Goal: Check status: Check status

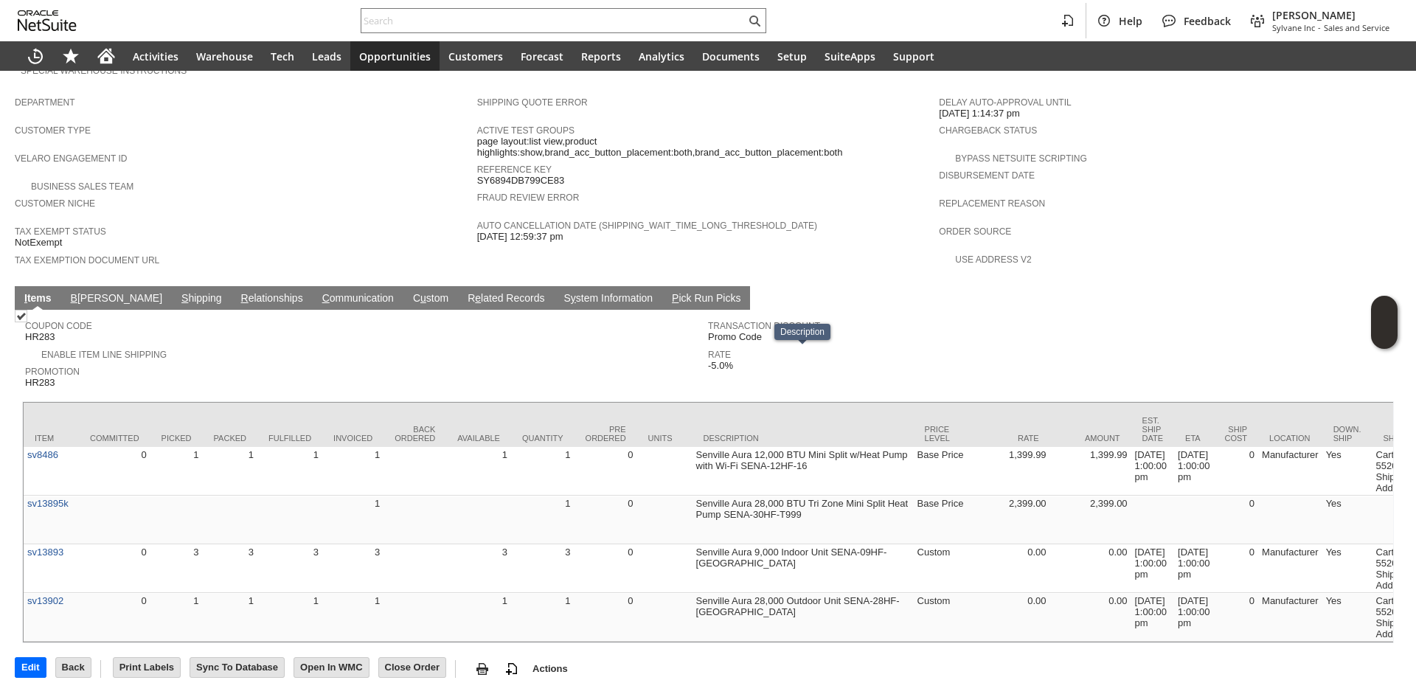
click at [178, 292] on link "S hipping" at bounding box center [202, 299] width 48 height 14
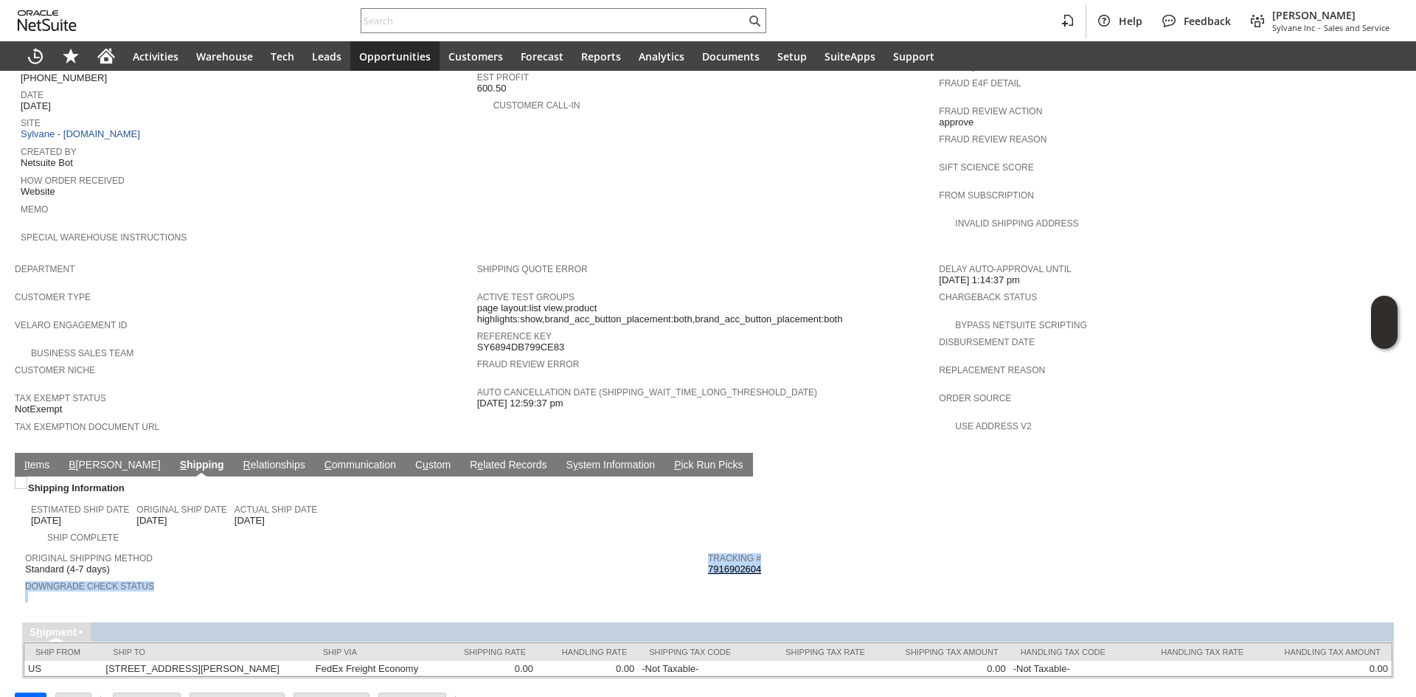
copy tr "Downgrade Check Status Tracking # 7916902604"
drag, startPoint x: 770, startPoint y: 539, endPoint x: 701, endPoint y: 536, distance: 68.7
click at [701, 545] on tr "Original Shipping Method Standard (4-7 days) Downgrade Check Status Tracking # …" at bounding box center [708, 575] width 1366 height 60
click at [52, 453] on td "I tems" at bounding box center [37, 465] width 44 height 24
click at [47, 459] on link "I tems" at bounding box center [37, 466] width 32 height 14
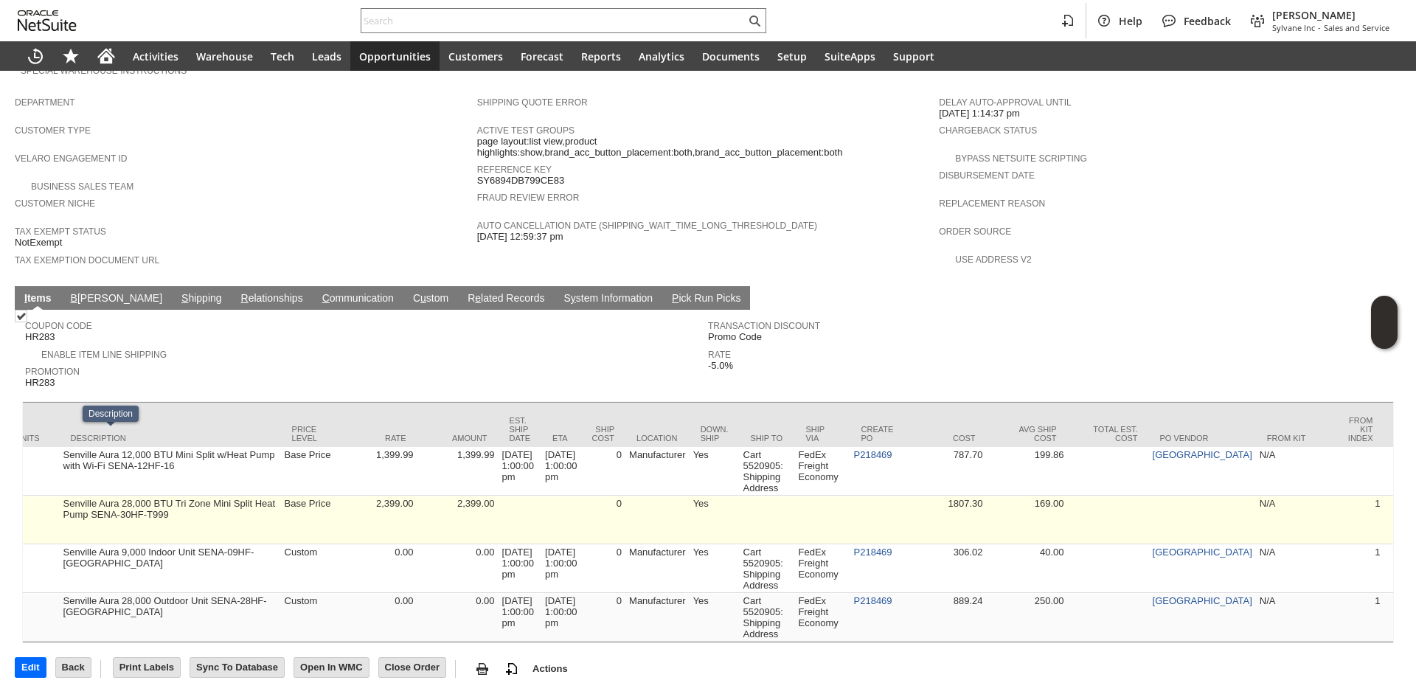
scroll to position [0, 707]
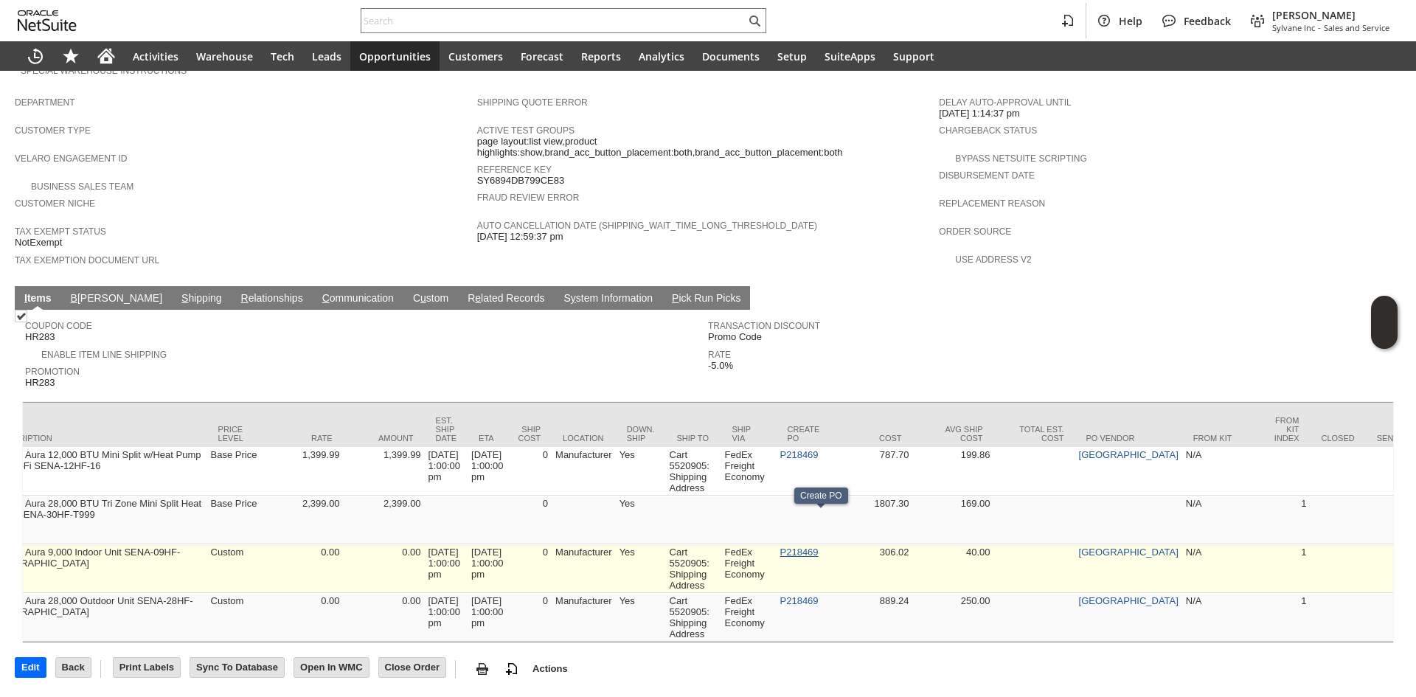
click at [819, 547] on link "P218469" at bounding box center [799, 552] width 38 height 11
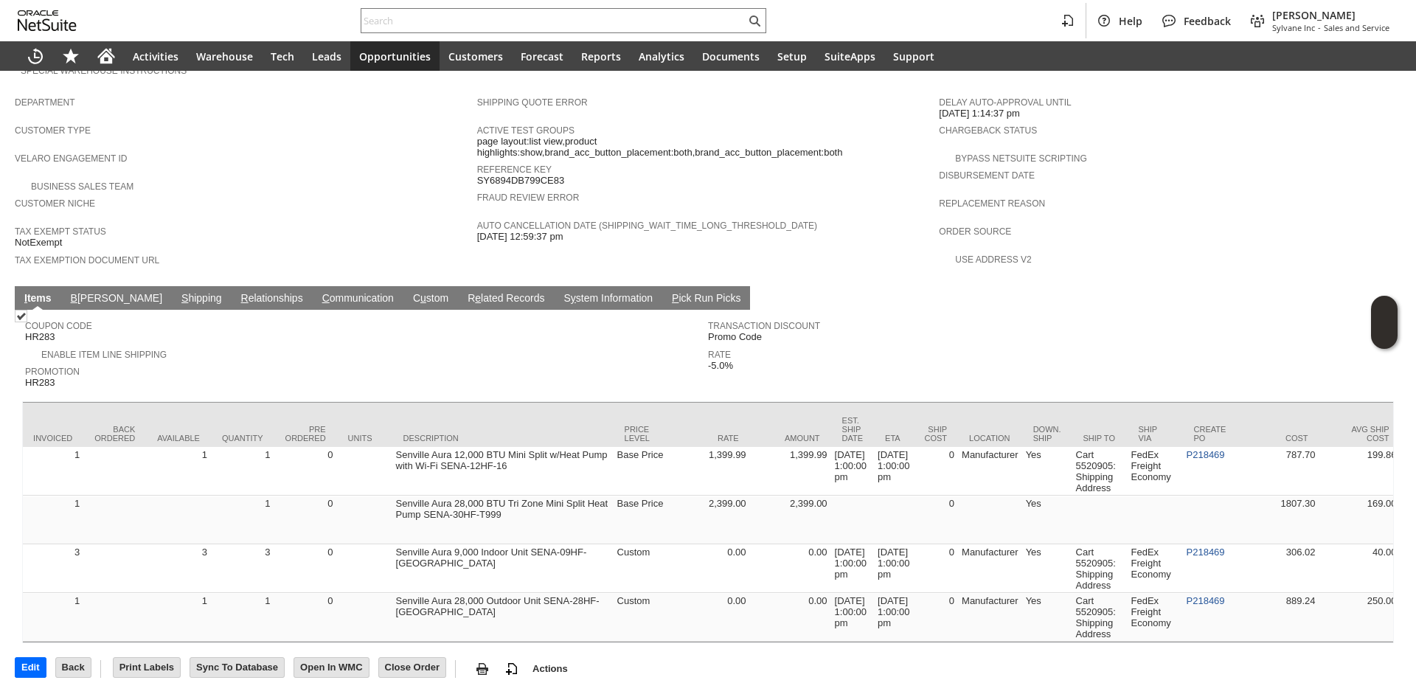
scroll to position [0, 0]
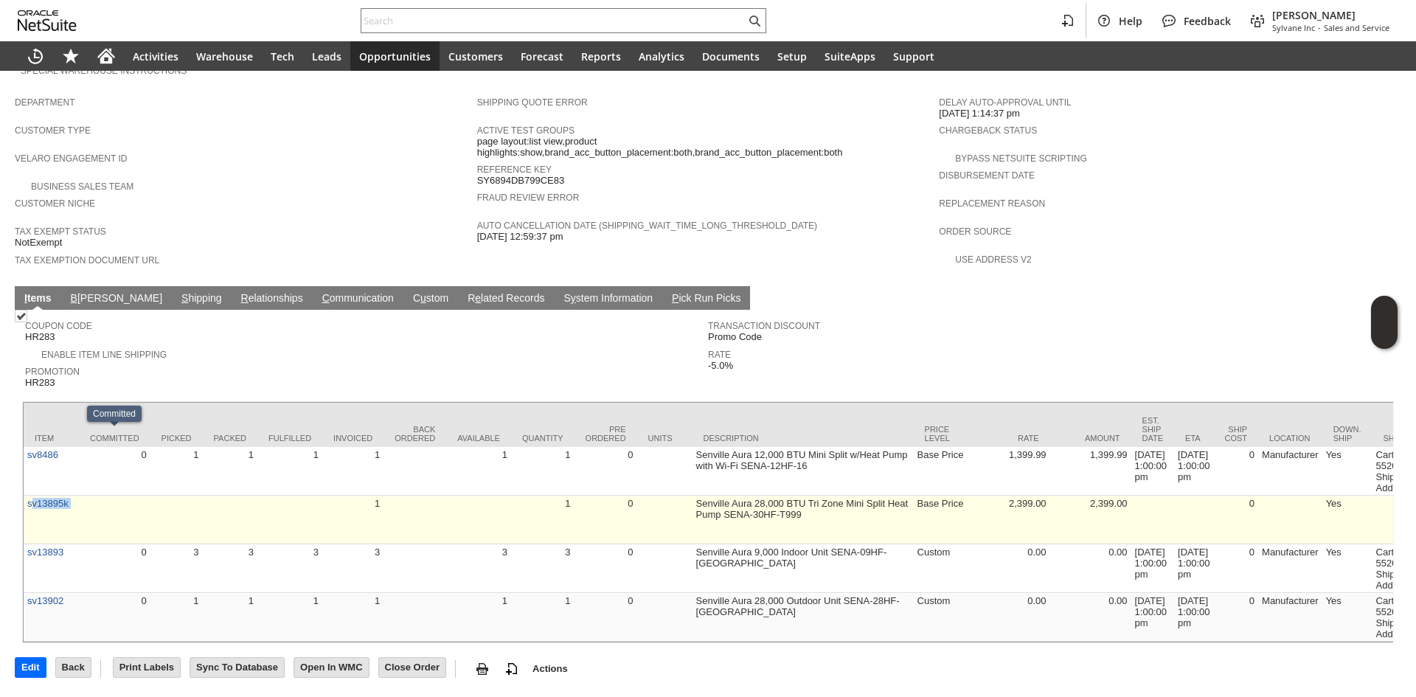
copy tr "v13895k"
copy tr "sv13895k"
drag, startPoint x: 81, startPoint y: 449, endPoint x: 28, endPoint y: 452, distance: 53.2
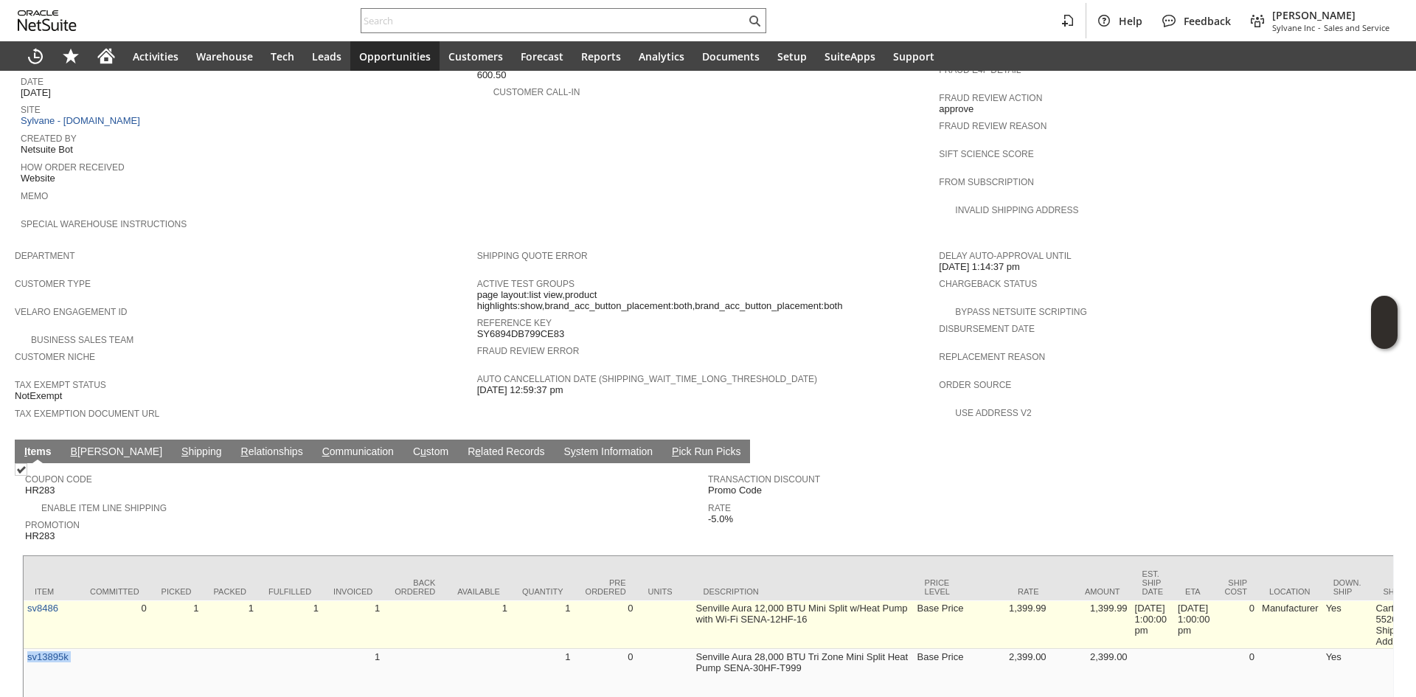
scroll to position [881, 0]
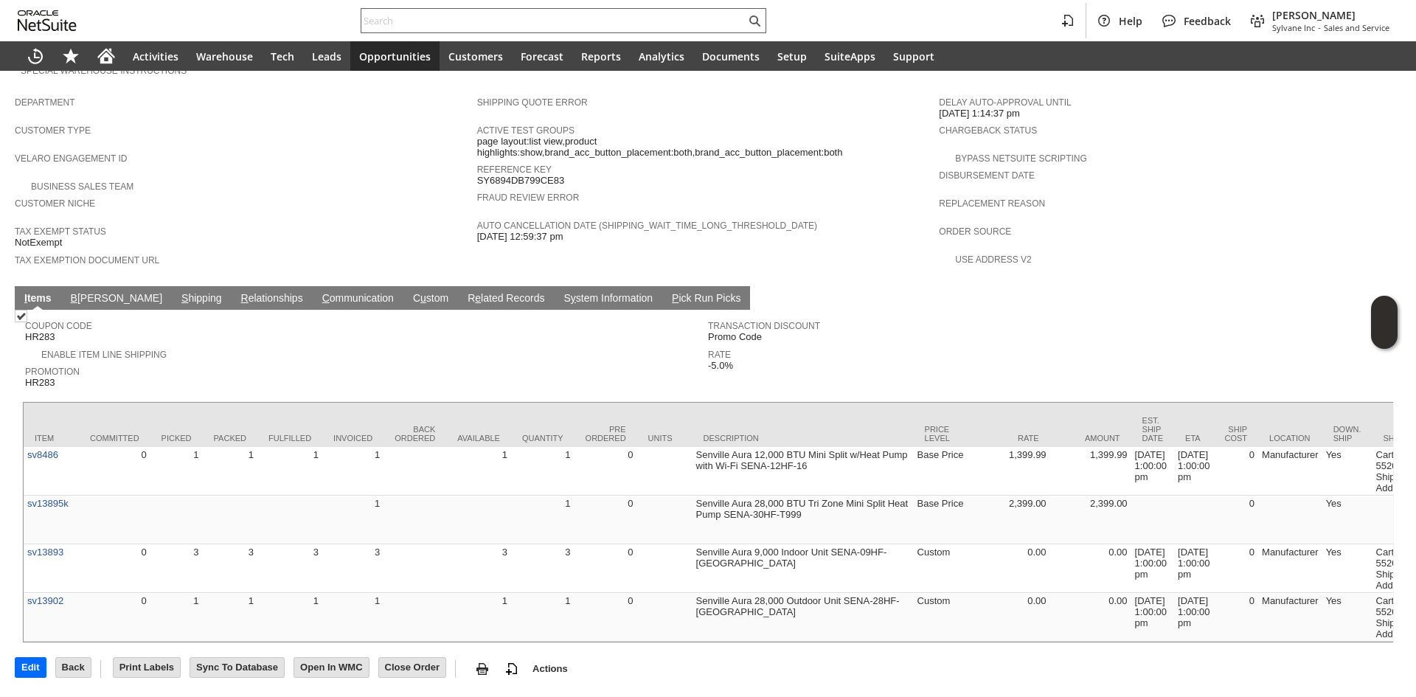
click at [423, 16] on input "text" at bounding box center [553, 21] width 384 height 18
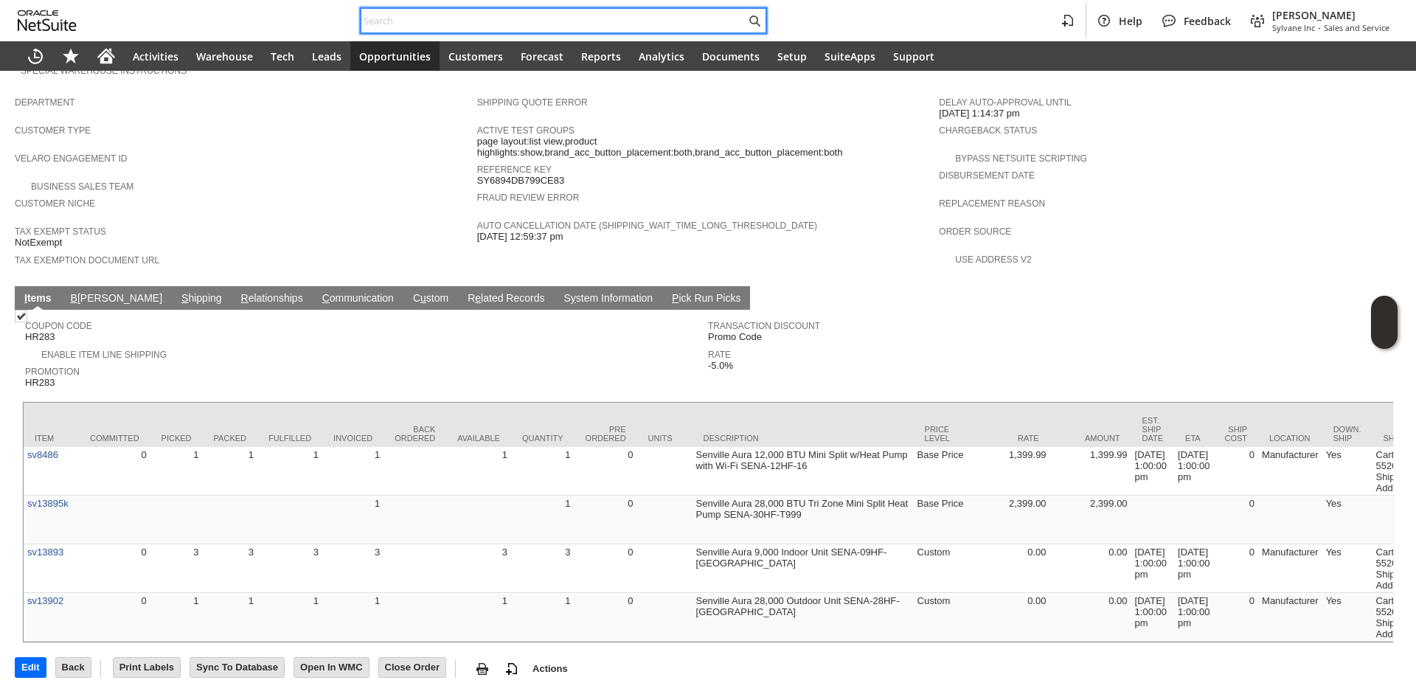
paste input "7039090878"
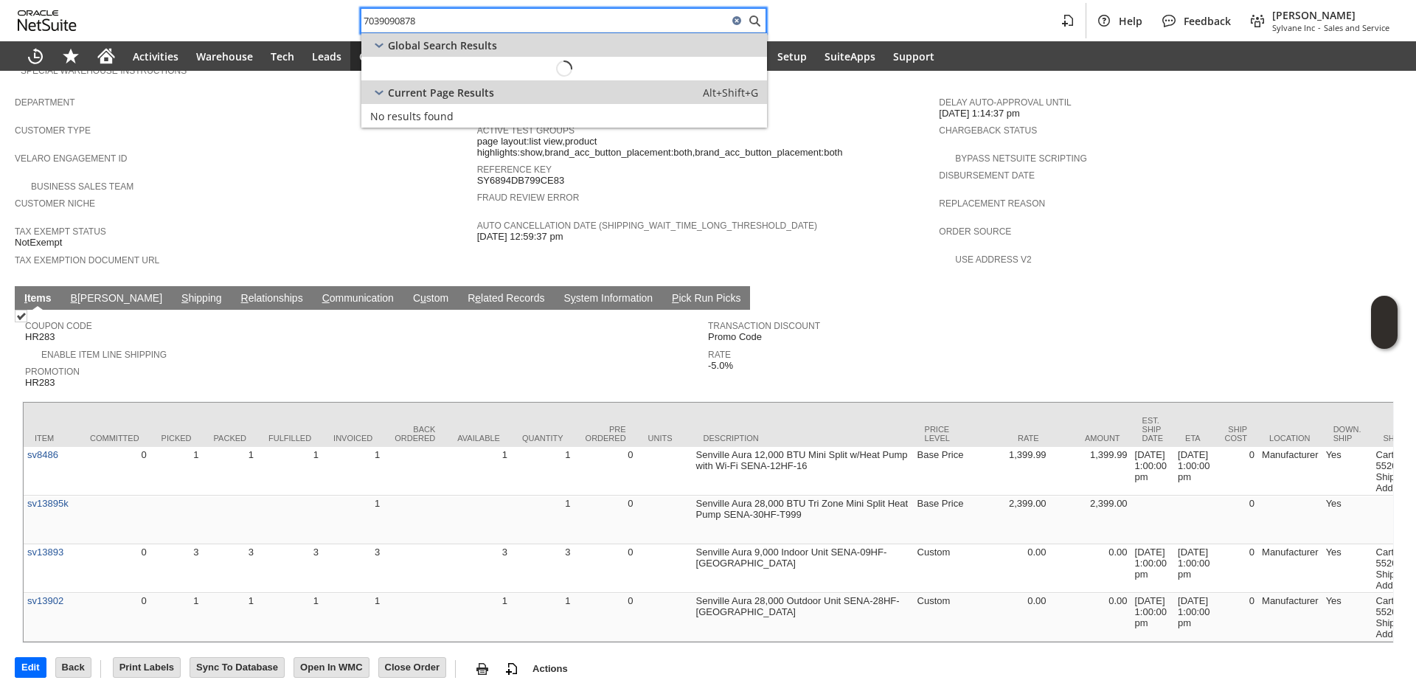
type input "7039090878"
click at [496, 58] on link "Customer: CU1227845 Grace M Hill Edit Dash" at bounding box center [564, 69] width 406 height 24
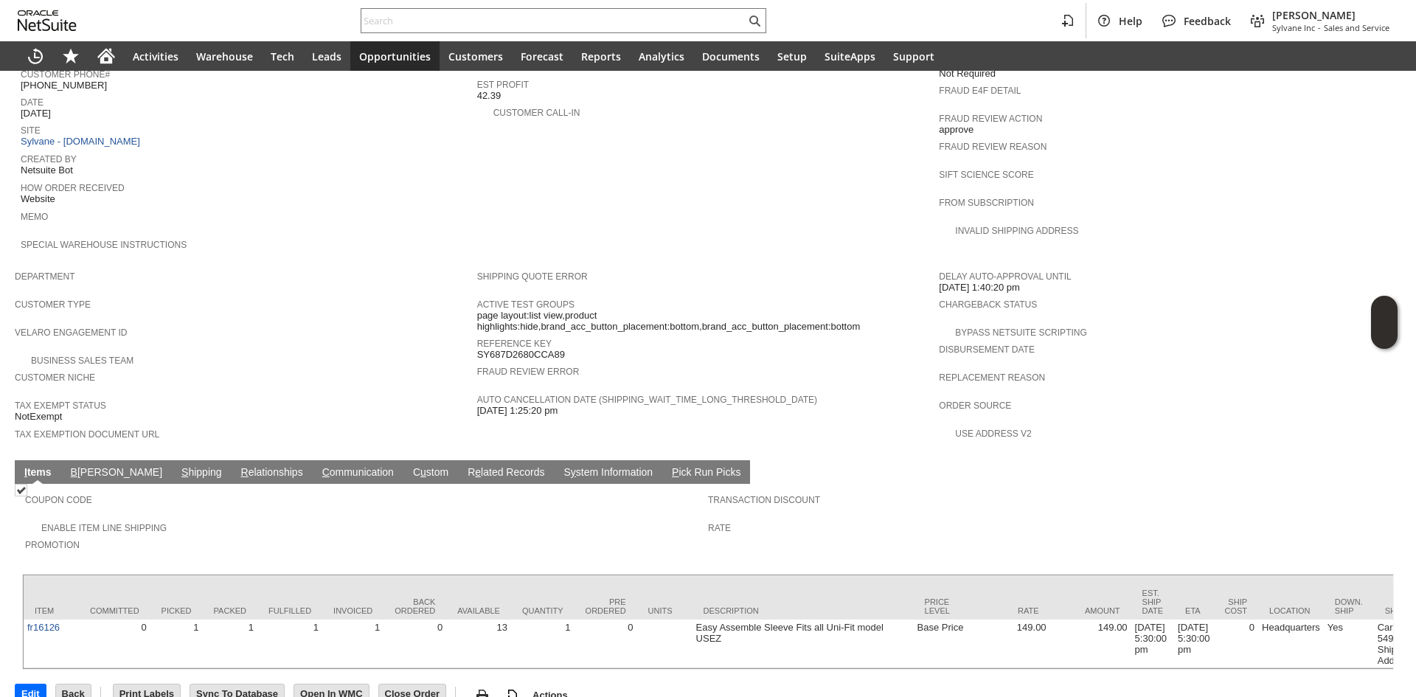
scroll to position [668, 0]
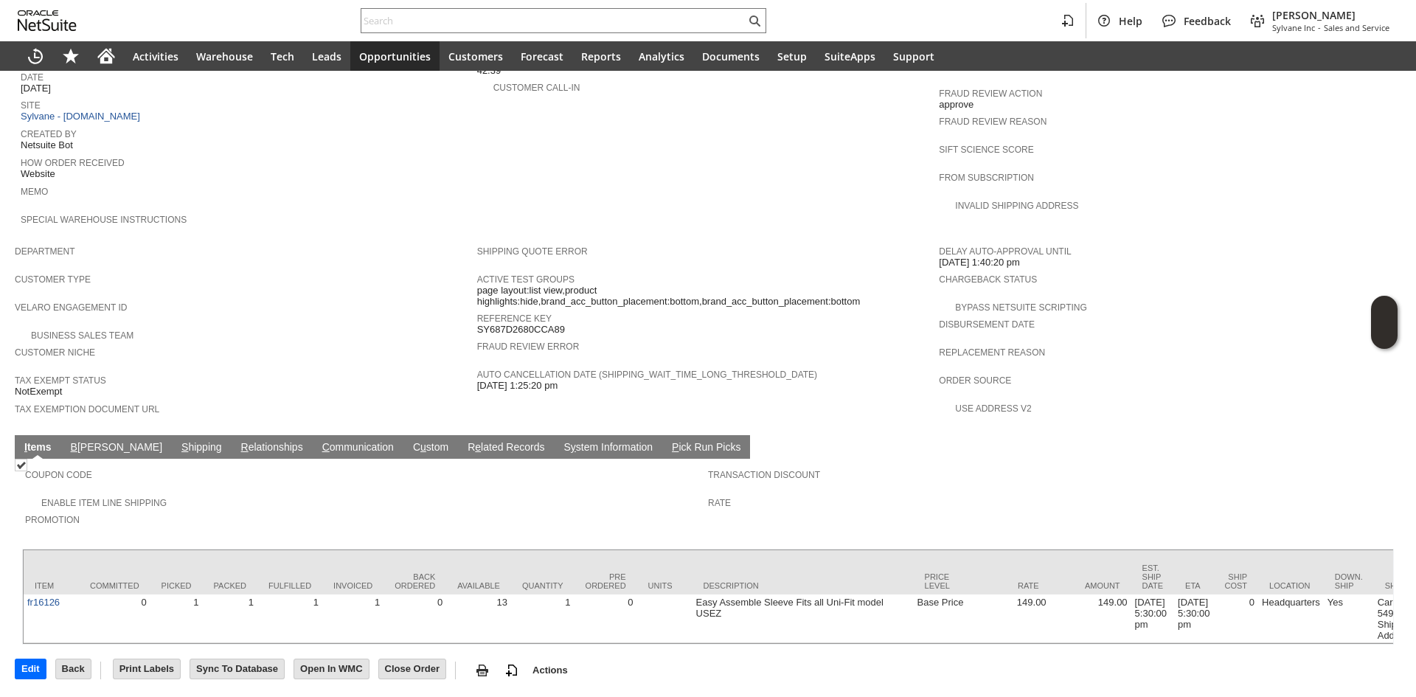
click at [178, 441] on link "S hipping" at bounding box center [202, 448] width 48 height 14
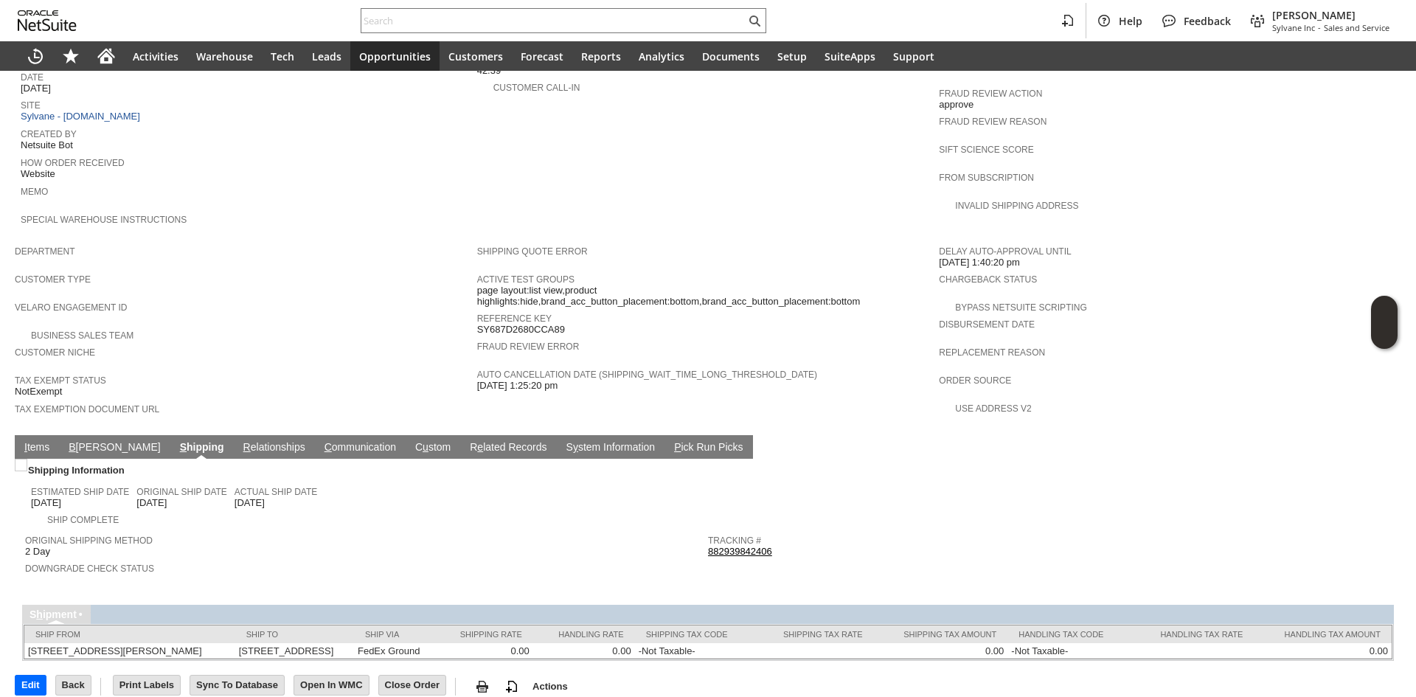
click at [746, 546] on link "882939842406" at bounding box center [740, 551] width 64 height 11
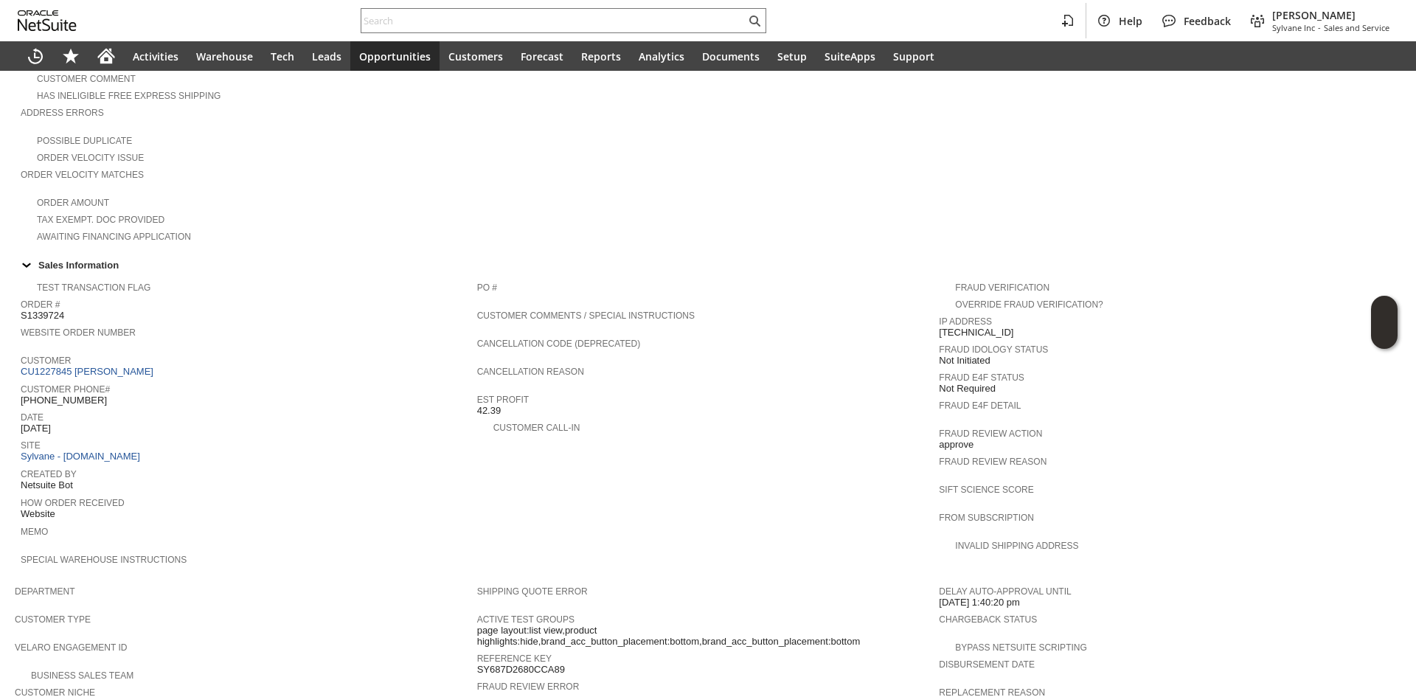
scroll to position [447, 0]
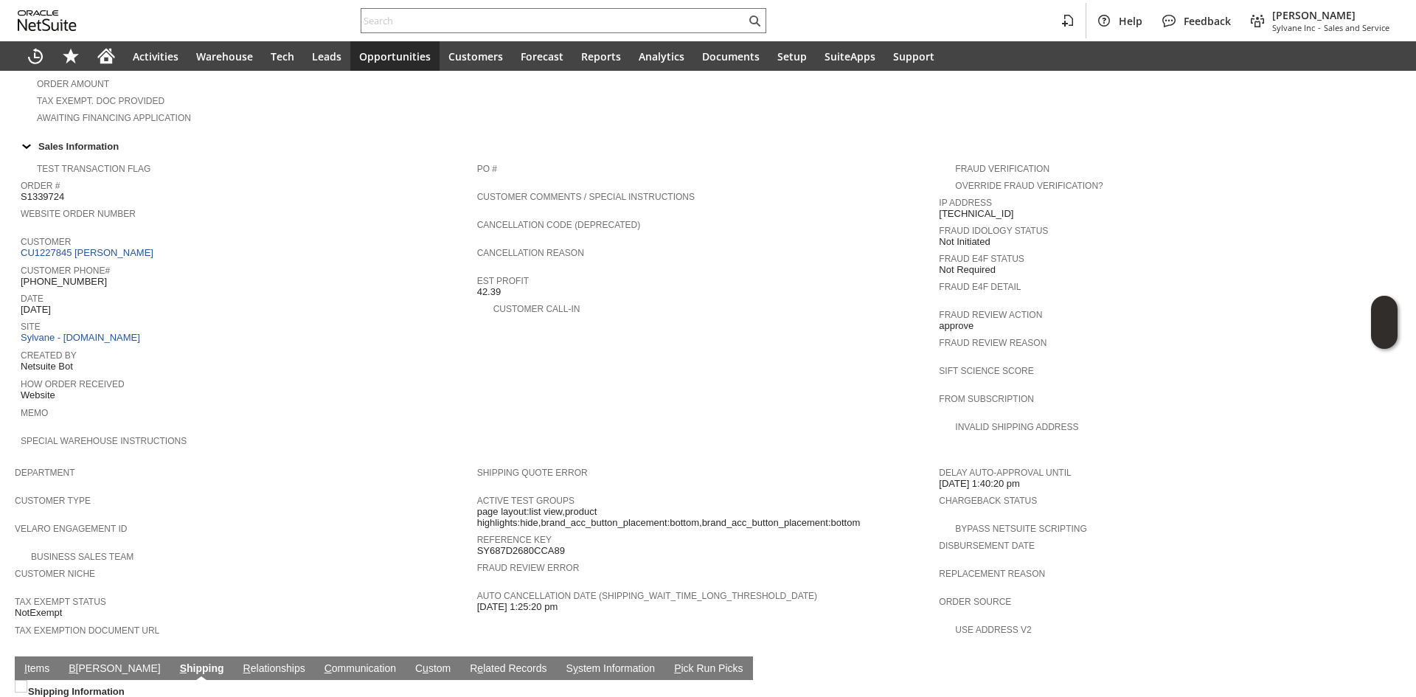
click at [513, 545] on span "SY687D2680CCA89" at bounding box center [521, 551] width 88 height 12
copy span "SY687D2680CCA89"
click at [284, 375] on span "How Order Received" at bounding box center [245, 382] width 449 height 15
click at [86, 266] on link "Customer Phone#" at bounding box center [65, 271] width 89 height 10
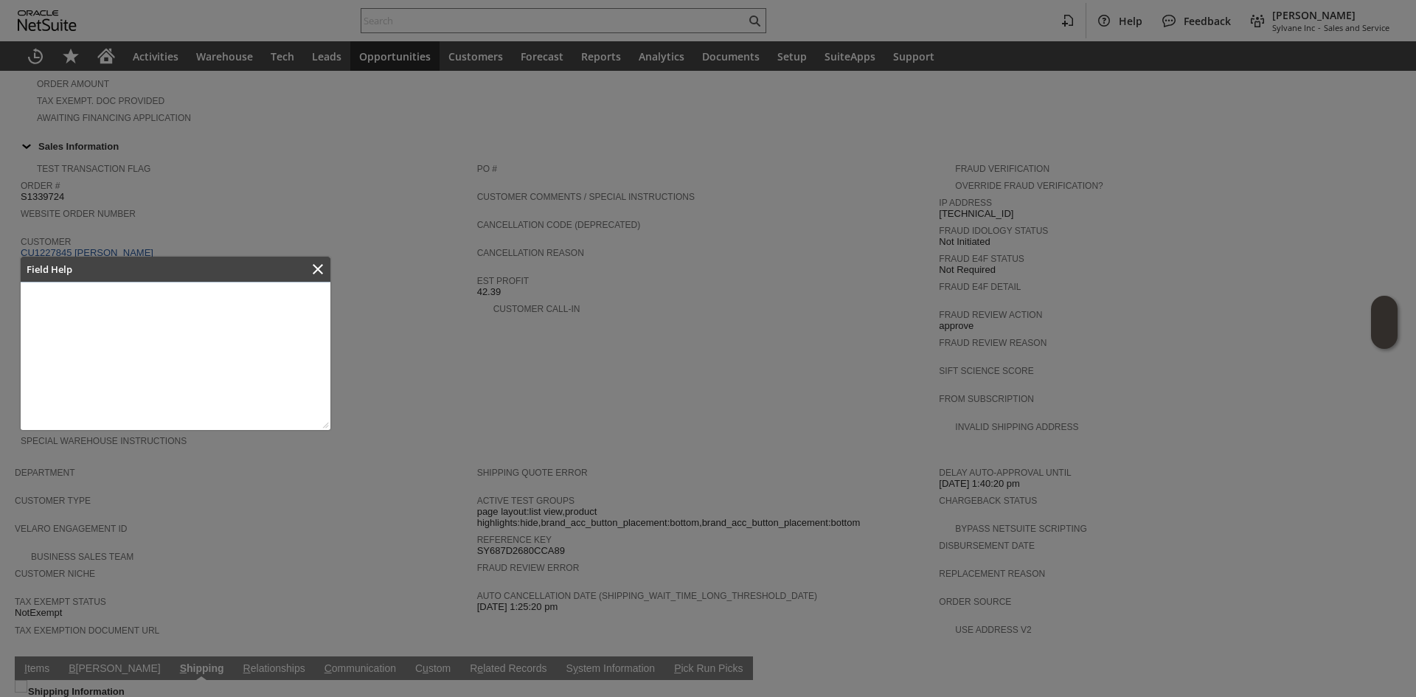
click at [93, 241] on div at bounding box center [708, 348] width 1416 height 697
click at [325, 265] on icon "Close" at bounding box center [318, 269] width 18 height 18
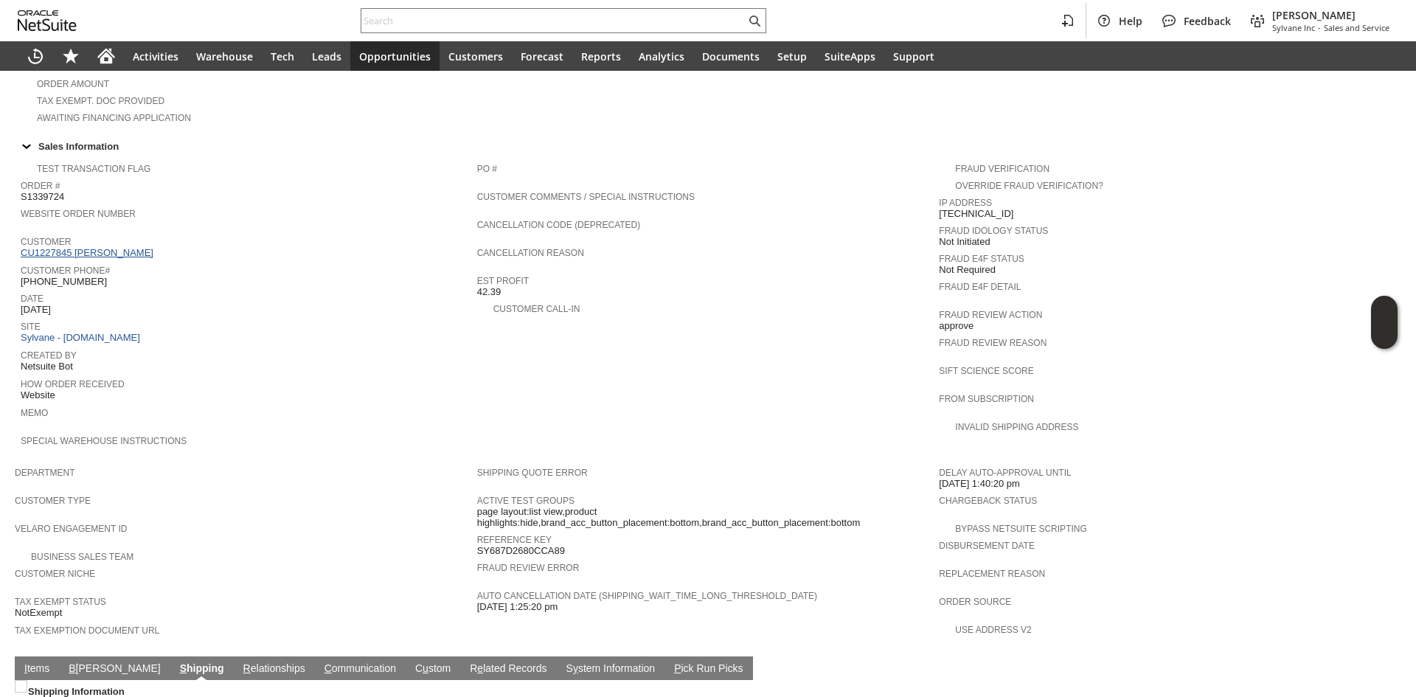
click at [114, 247] on link "CU1227845 [PERSON_NAME]" at bounding box center [89, 252] width 136 height 11
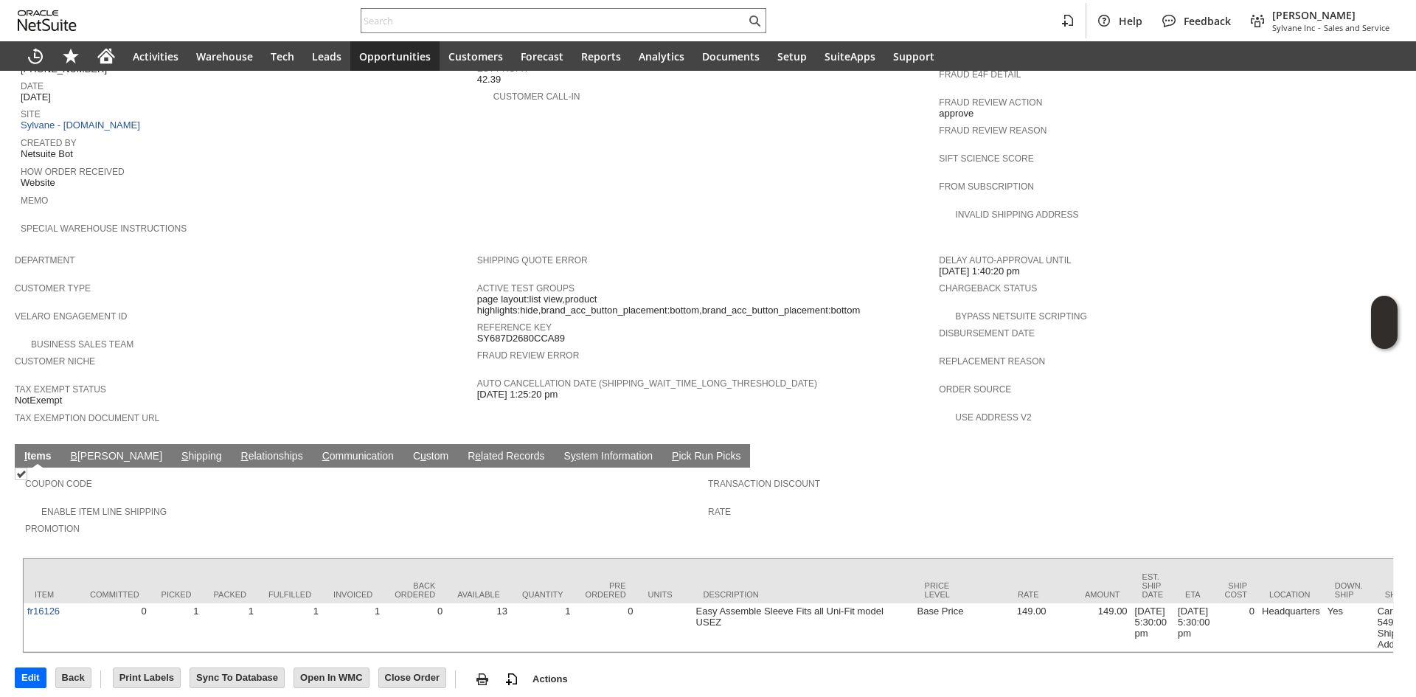
scroll to position [668, 0]
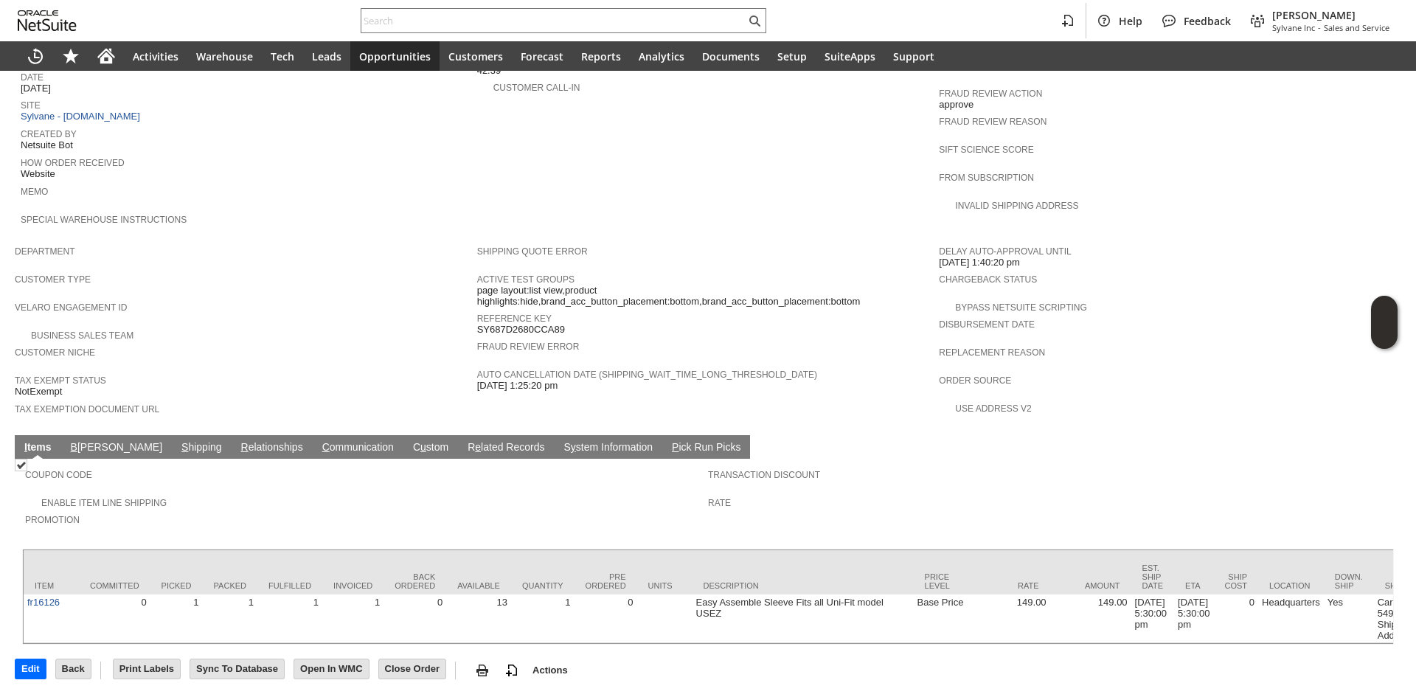
click at [178, 441] on link "S hipping" at bounding box center [202, 448] width 48 height 14
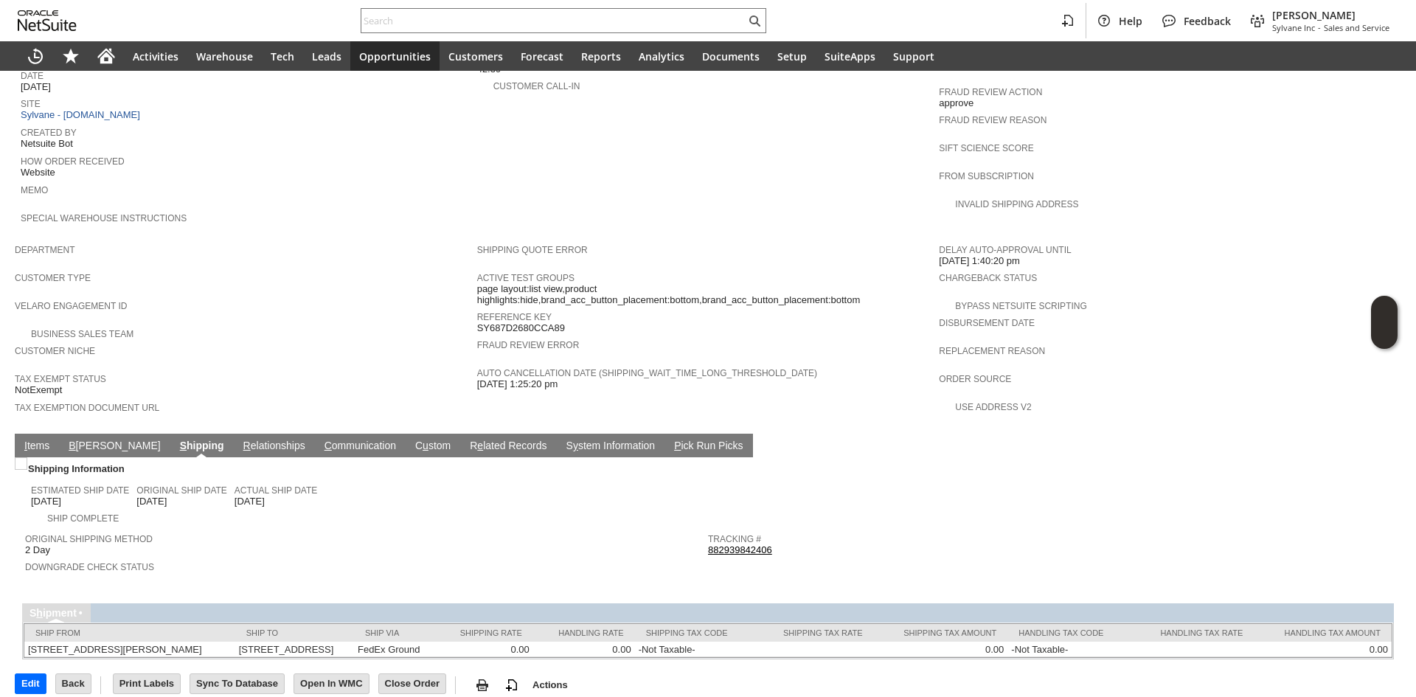
scroll to position [671, 0]
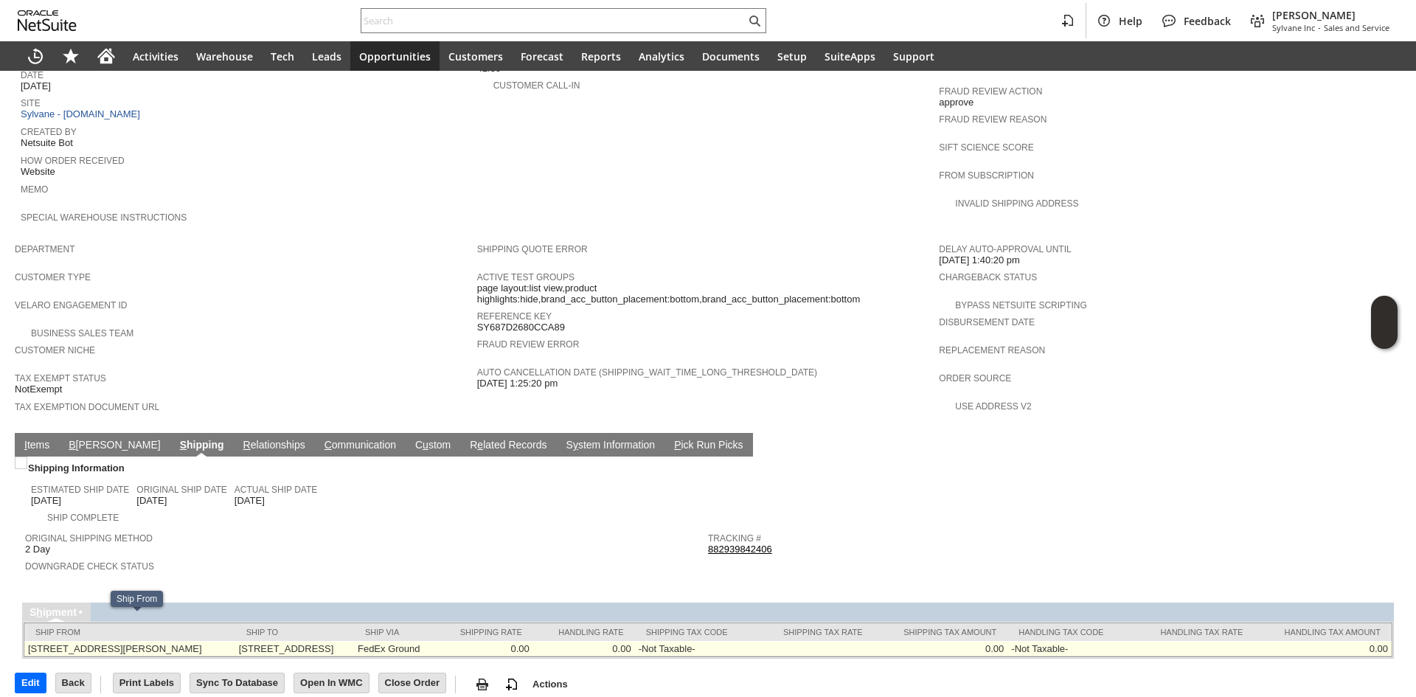
drag, startPoint x: 317, startPoint y: 637, endPoint x: 246, endPoint y: 624, distance: 72.8
click at [246, 641] on tr "245 Hembree Park Drive Suite 124 Roswell, GA 30076 US 13800 WIGHT ST UNIT 207 O…" at bounding box center [708, 648] width 1368 height 15
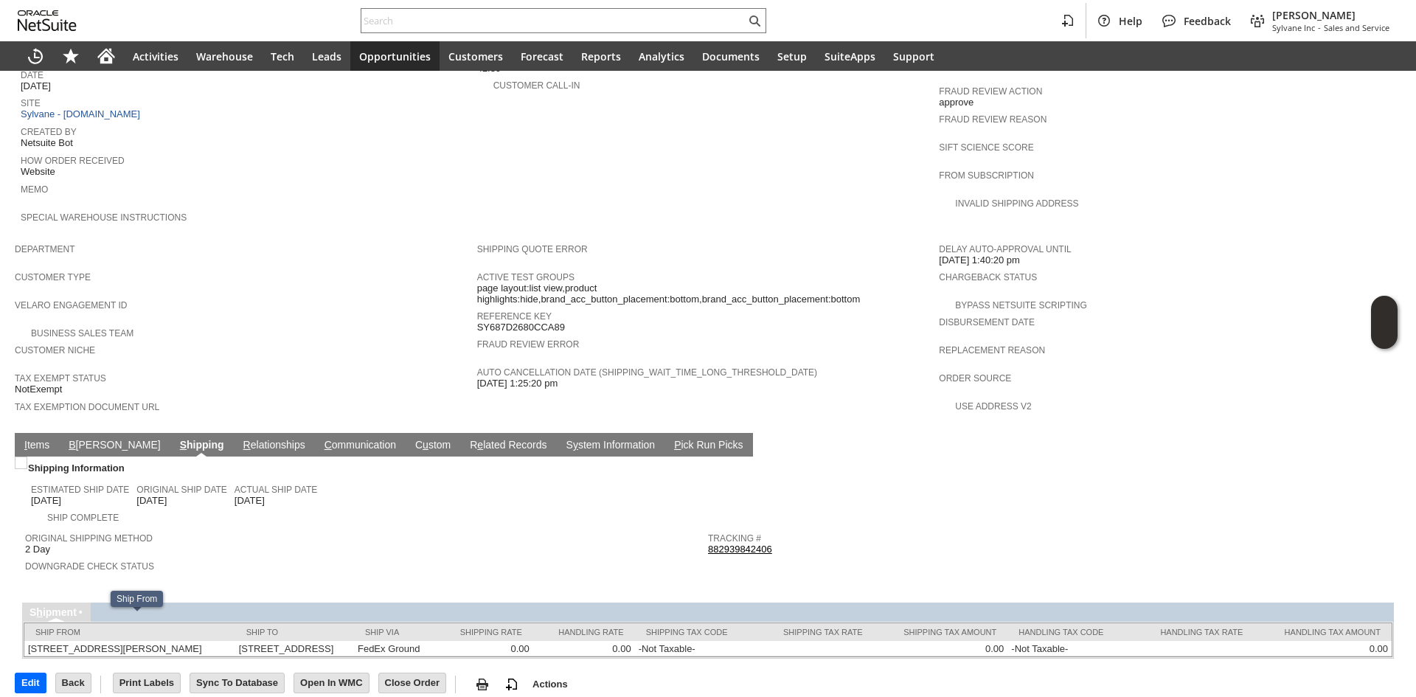
click at [665, 433] on td "P ick Run Picks" at bounding box center [709, 445] width 88 height 24
click at [35, 439] on link "I tems" at bounding box center [37, 446] width 32 height 14
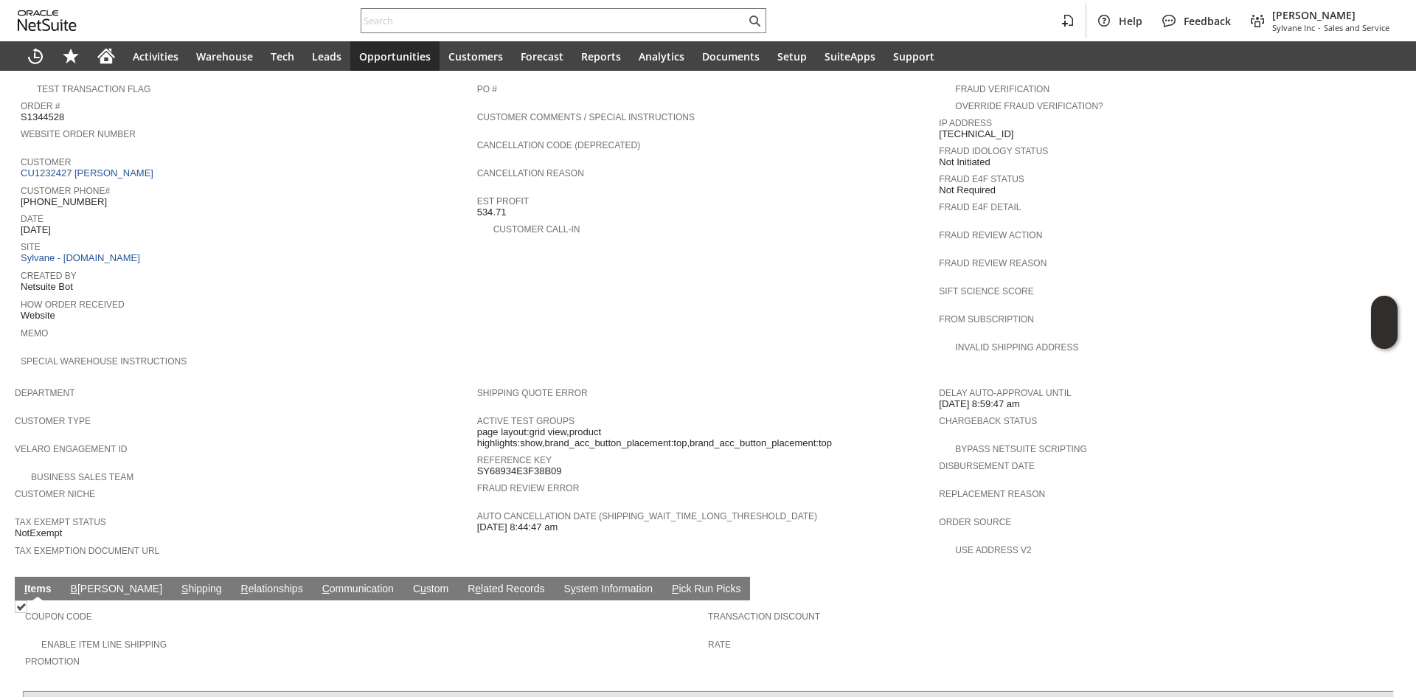
scroll to position [799, 0]
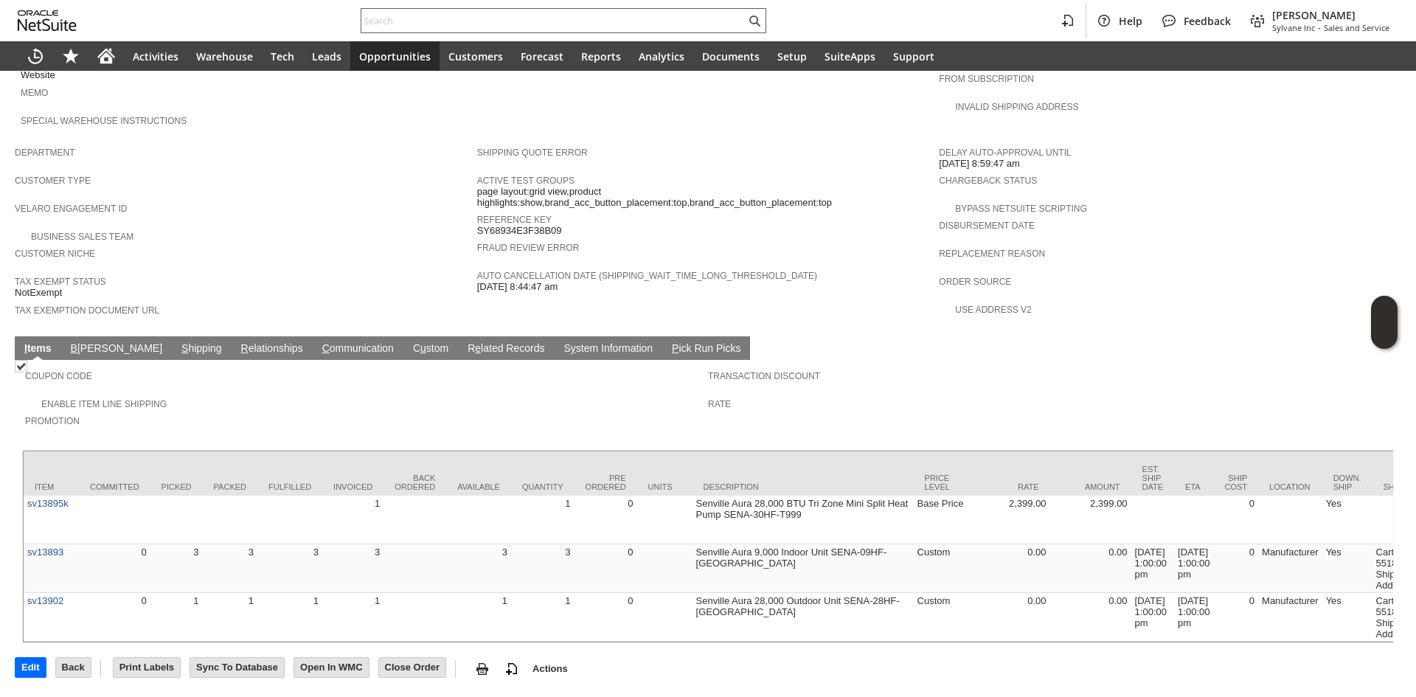
click at [503, 27] on input "text" at bounding box center [553, 21] width 384 height 18
paste input "7039090878"
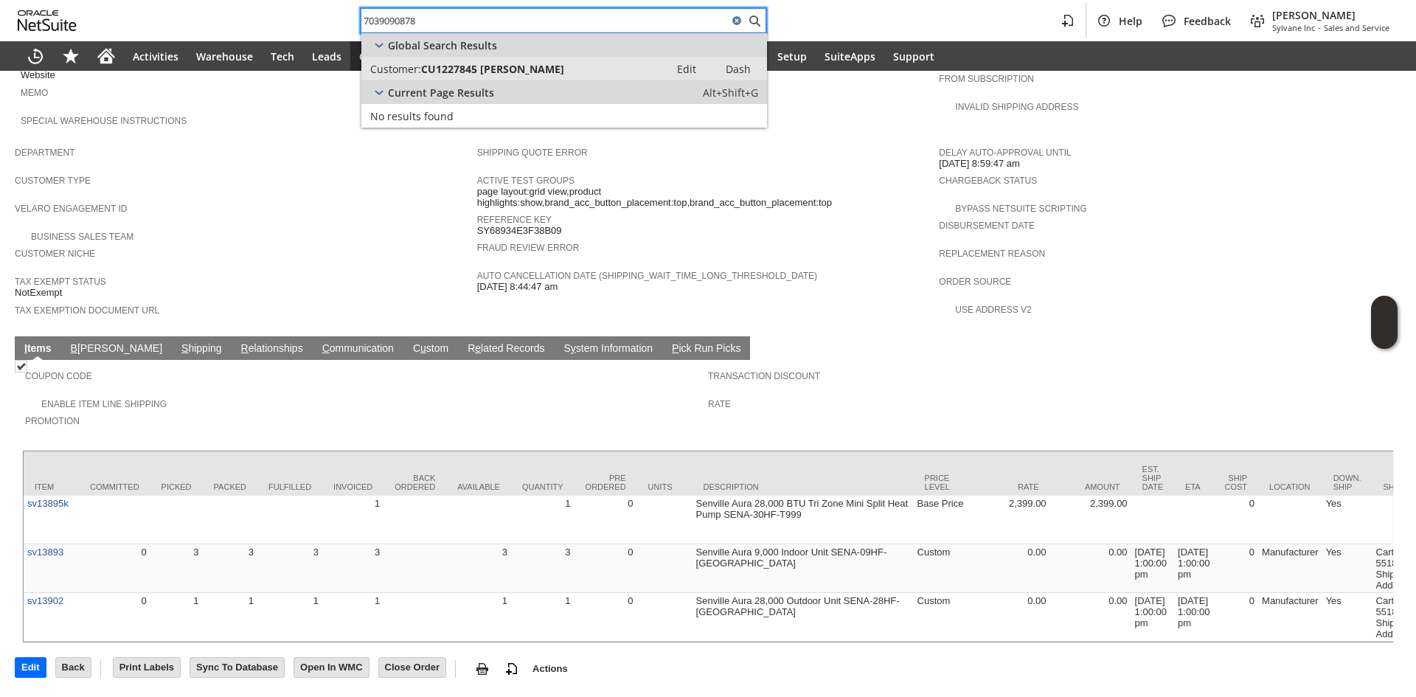
type input "7039090878"
click at [501, 73] on span "CU1227845 [PERSON_NAME]" at bounding box center [492, 69] width 143 height 14
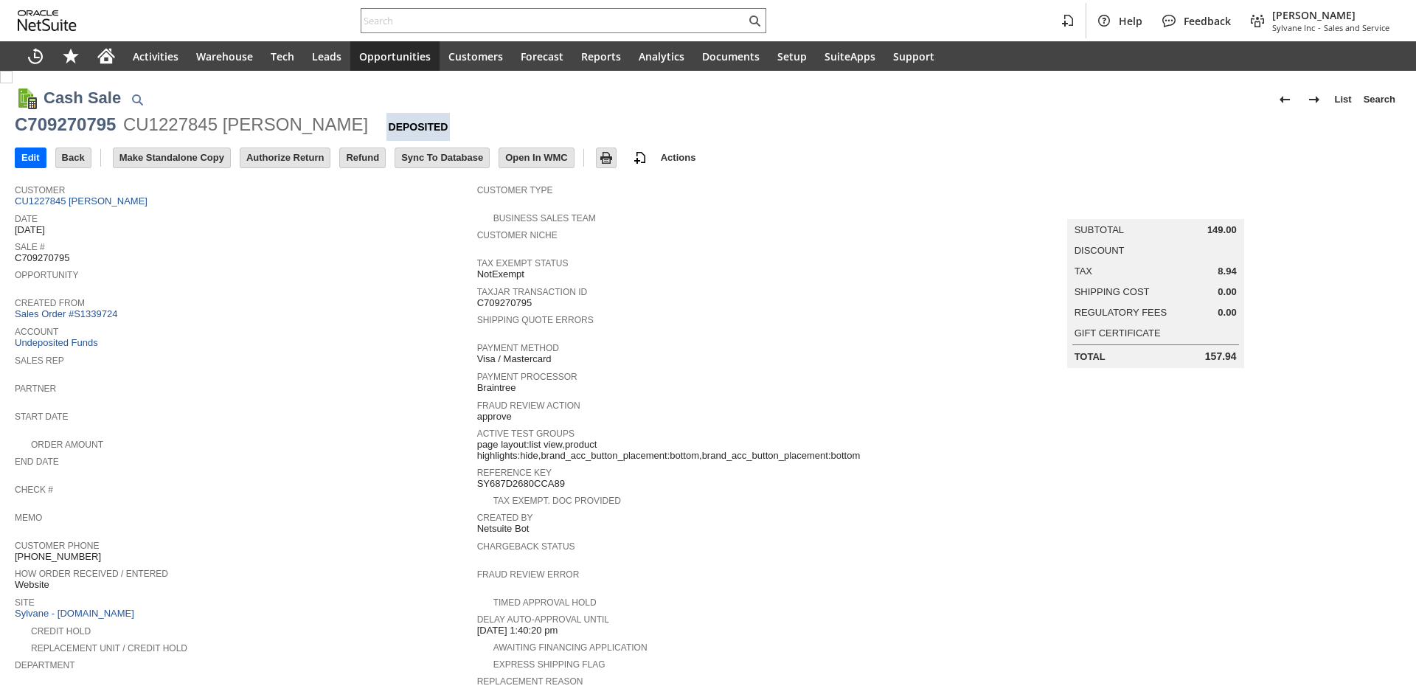
click at [337, 407] on span "Start Date" at bounding box center [242, 414] width 455 height 15
click at [297, 155] on input "Authorize Return" at bounding box center [284, 157] width 89 height 19
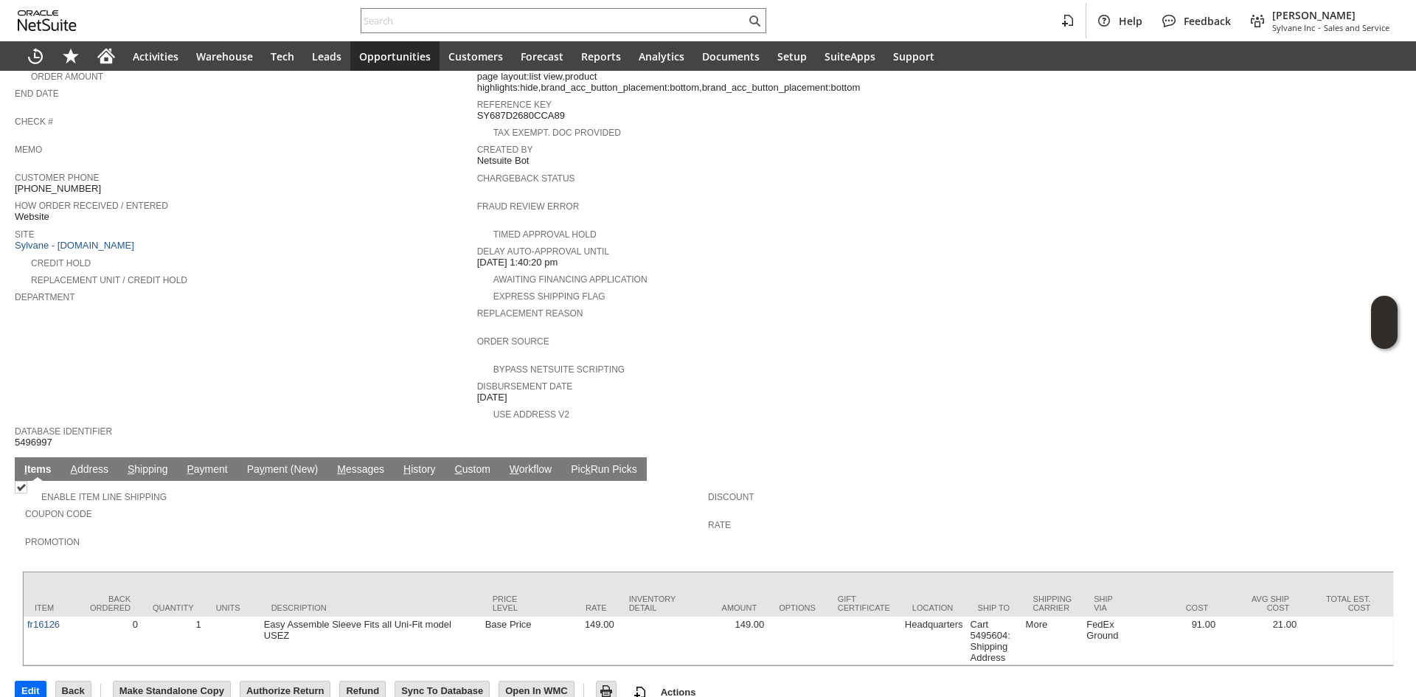
scroll to position [369, 0]
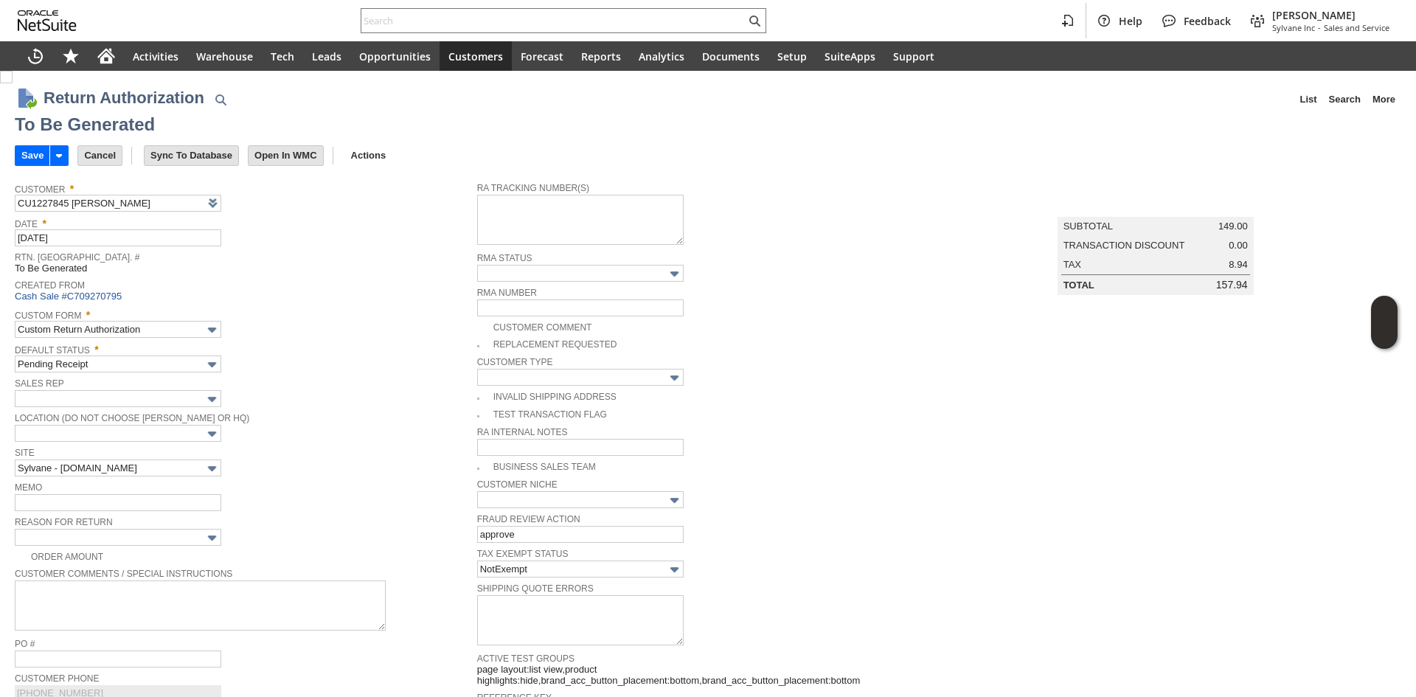
scroll to position [648, 0]
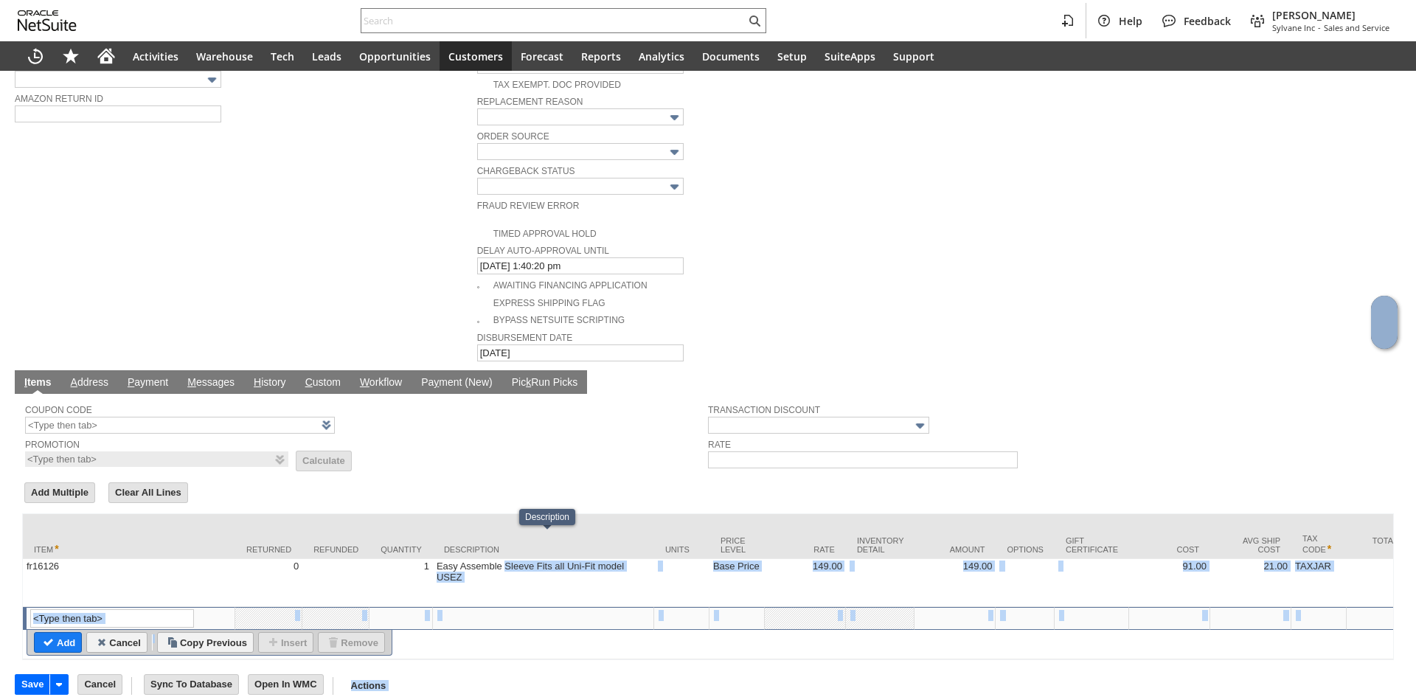
drag, startPoint x: 508, startPoint y: 538, endPoint x: 491, endPoint y: 477, distance: 63.5
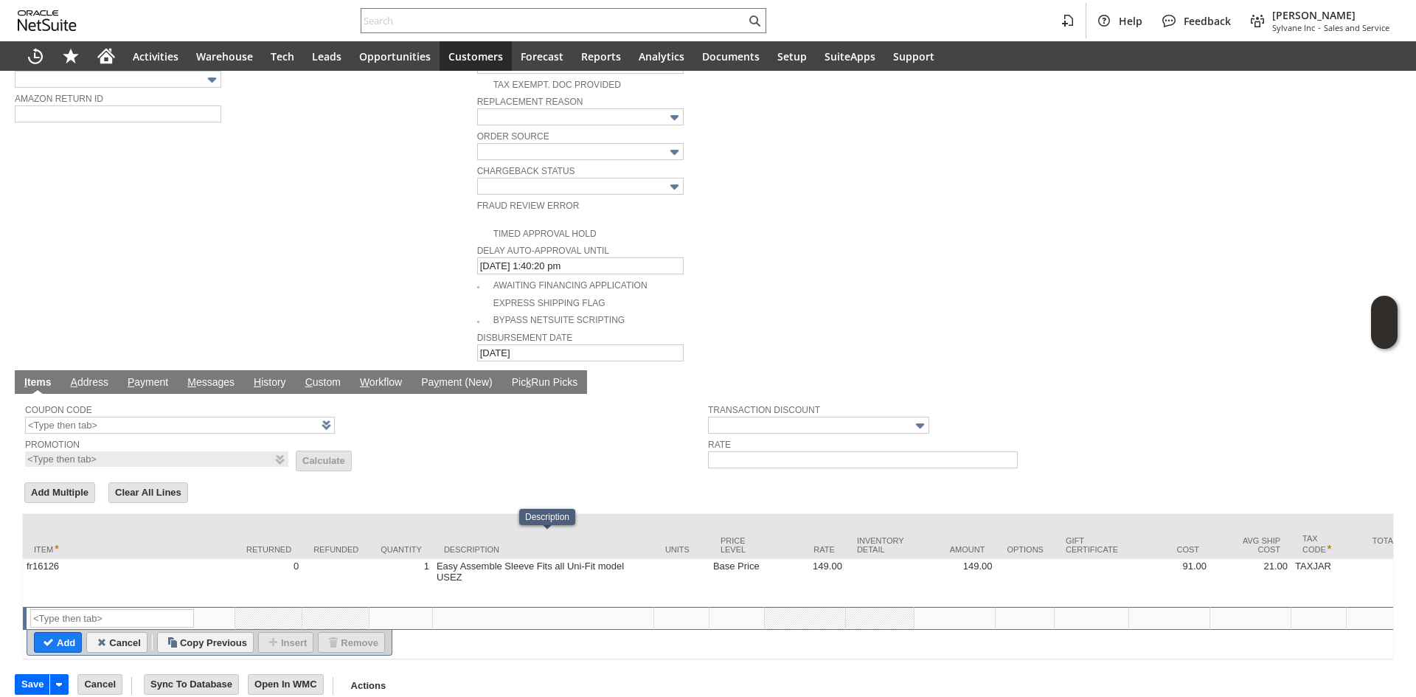
click at [487, 435] on td "Promotion List Calculate" at bounding box center [366, 451] width 683 height 33
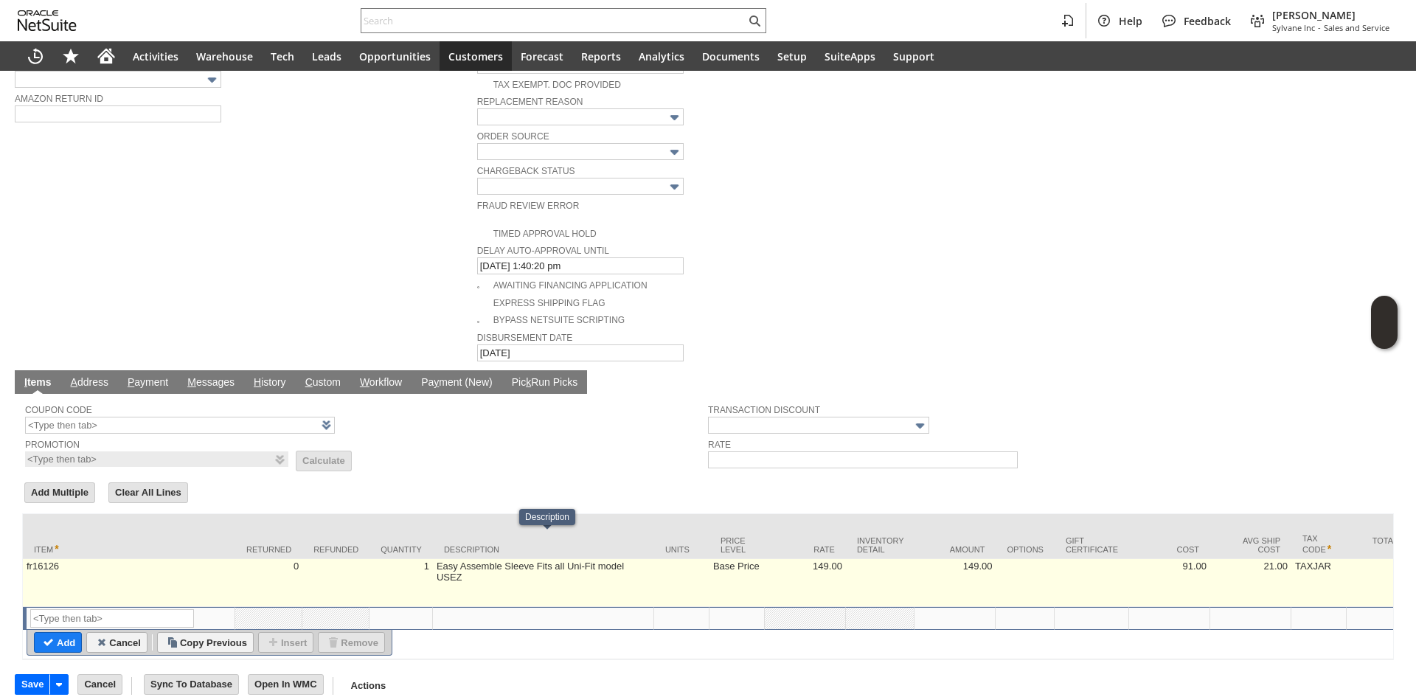
click at [469, 559] on td "Easy Assemble Sleeve Fits all Uni-Fit model USEZ" at bounding box center [543, 583] width 221 height 48
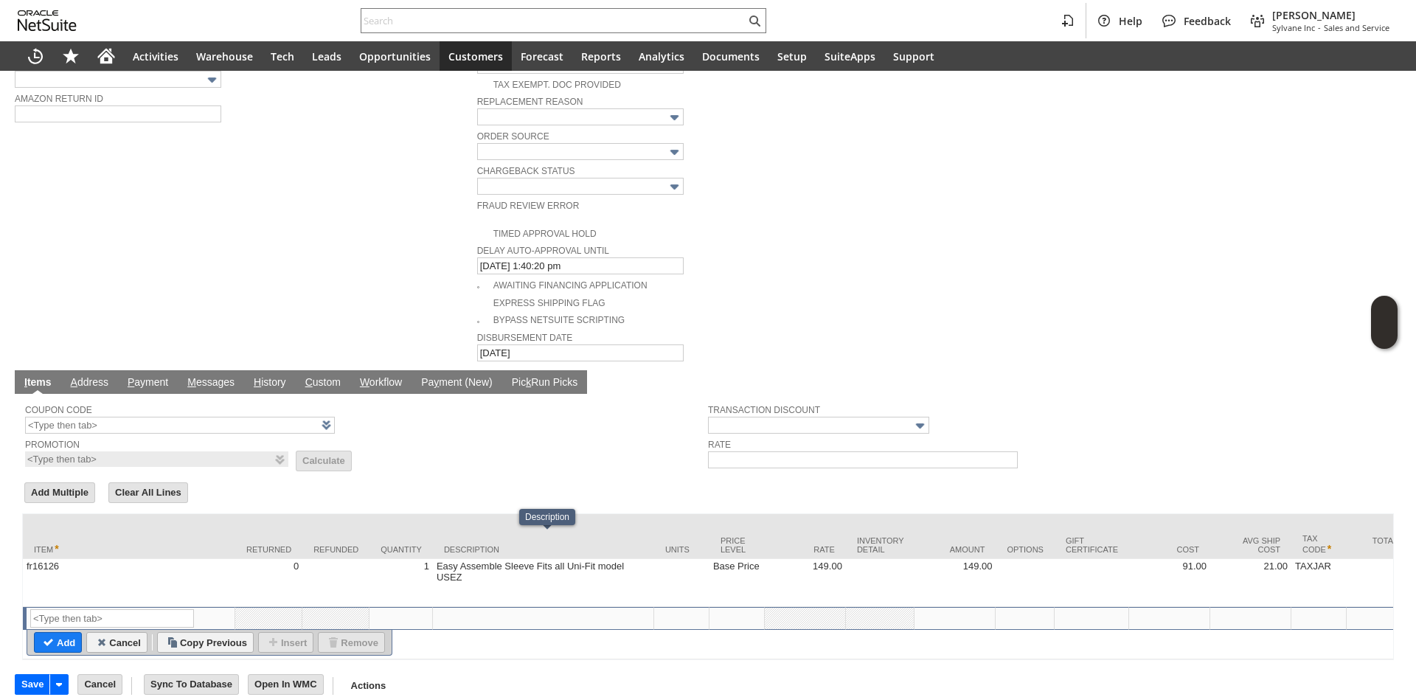
type textarea "Easy Assemble Sleeve Fits all Uni-Fit model USEZ"
type input "OK"
type input "Make Copy"
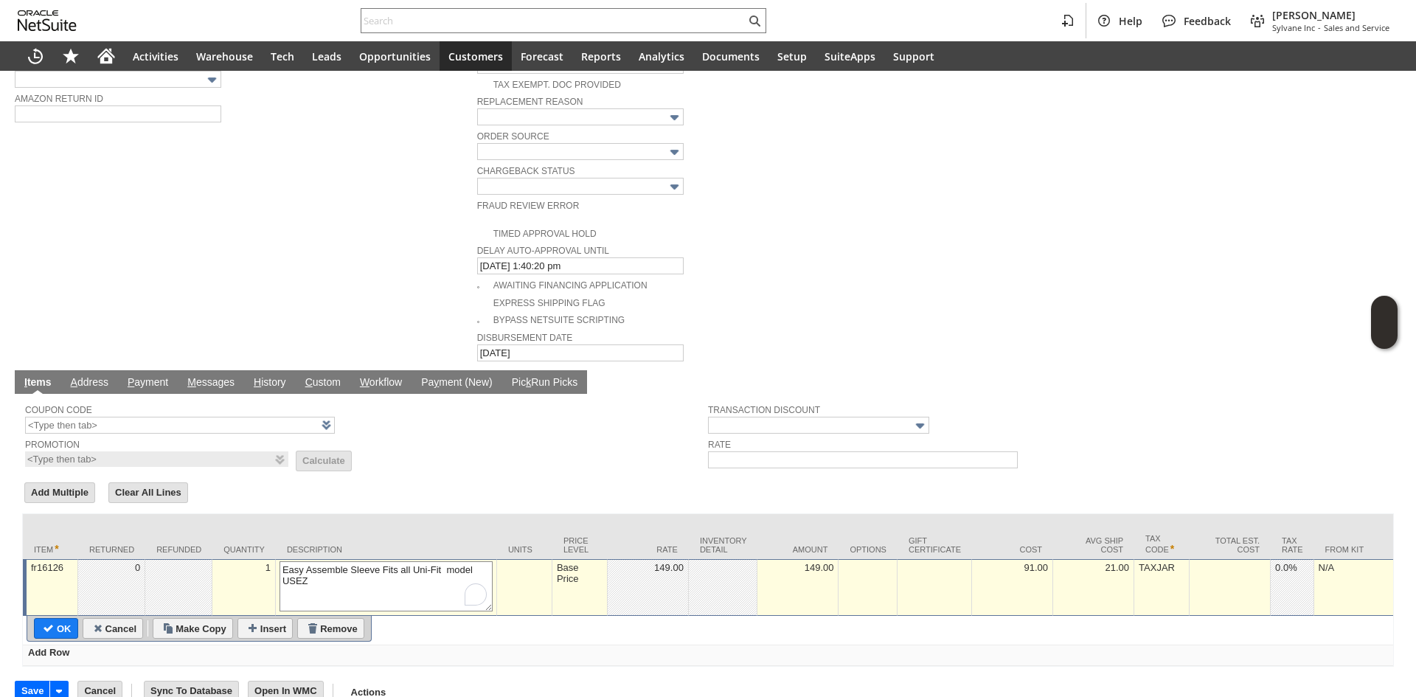
click at [370, 561] on textarea "Easy Assemble Sleeve Fits all Uni-Fit model USEZ" at bounding box center [386, 586] width 213 height 50
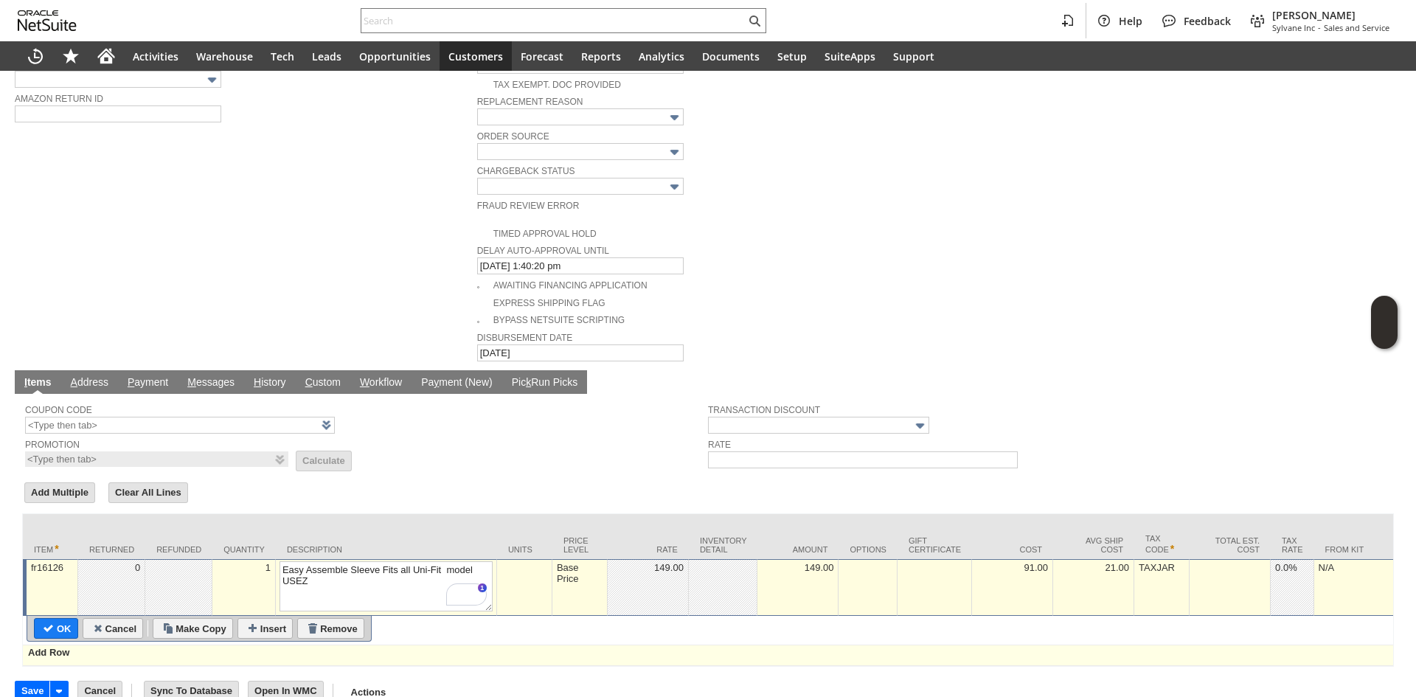
type input "Add"
type input "Copy Previous"
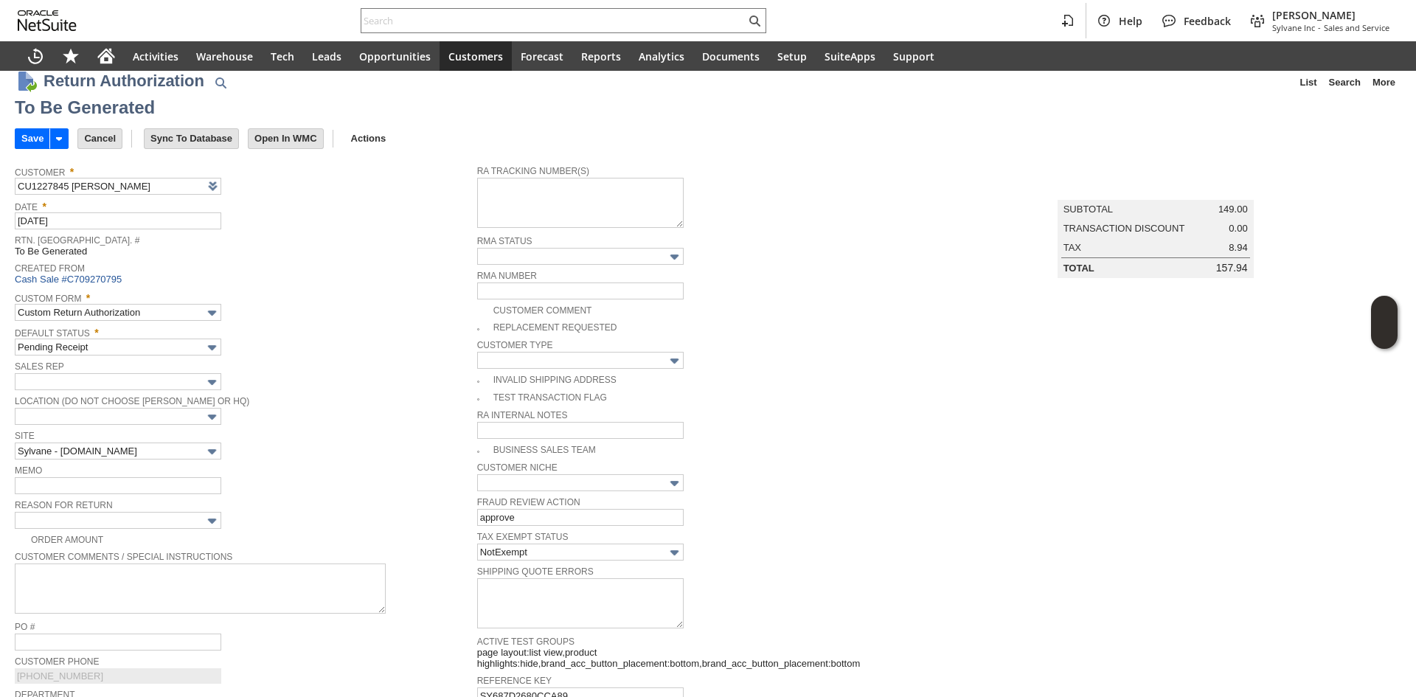
scroll to position [0, 0]
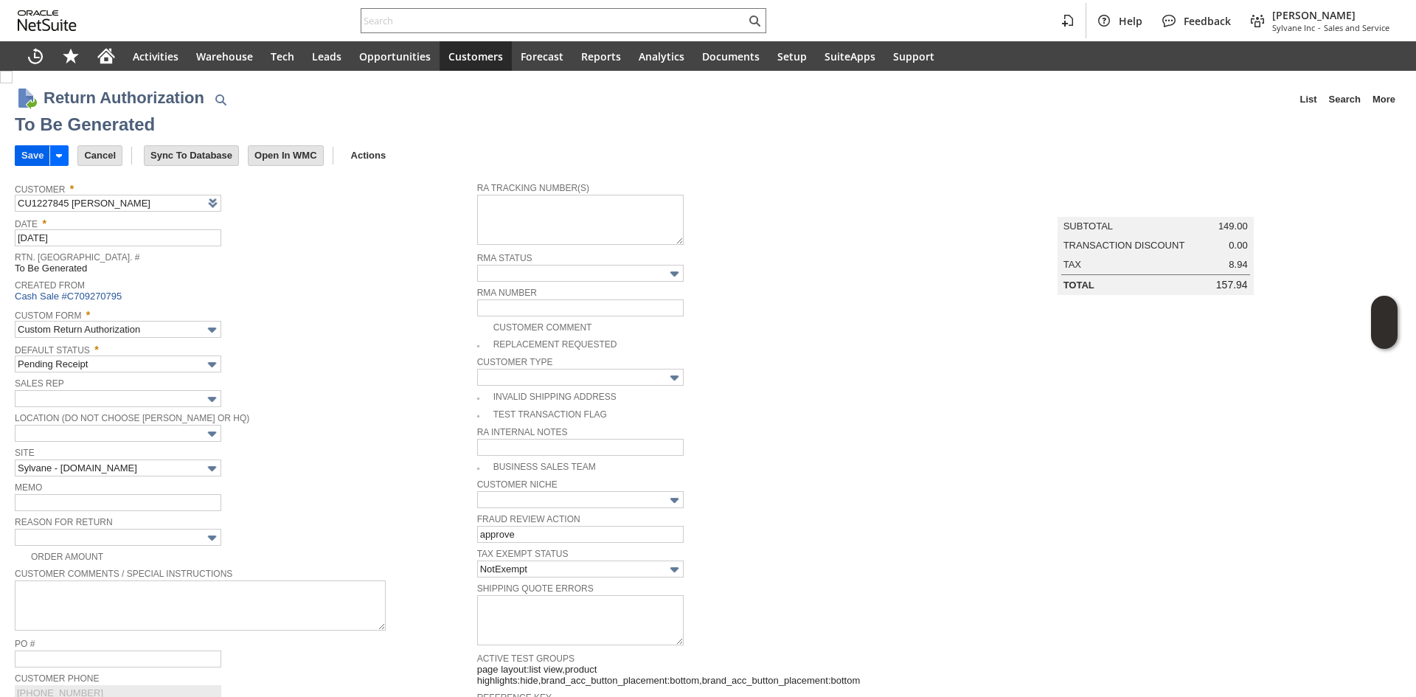
click at [32, 157] on input "Save" at bounding box center [32, 155] width 34 height 19
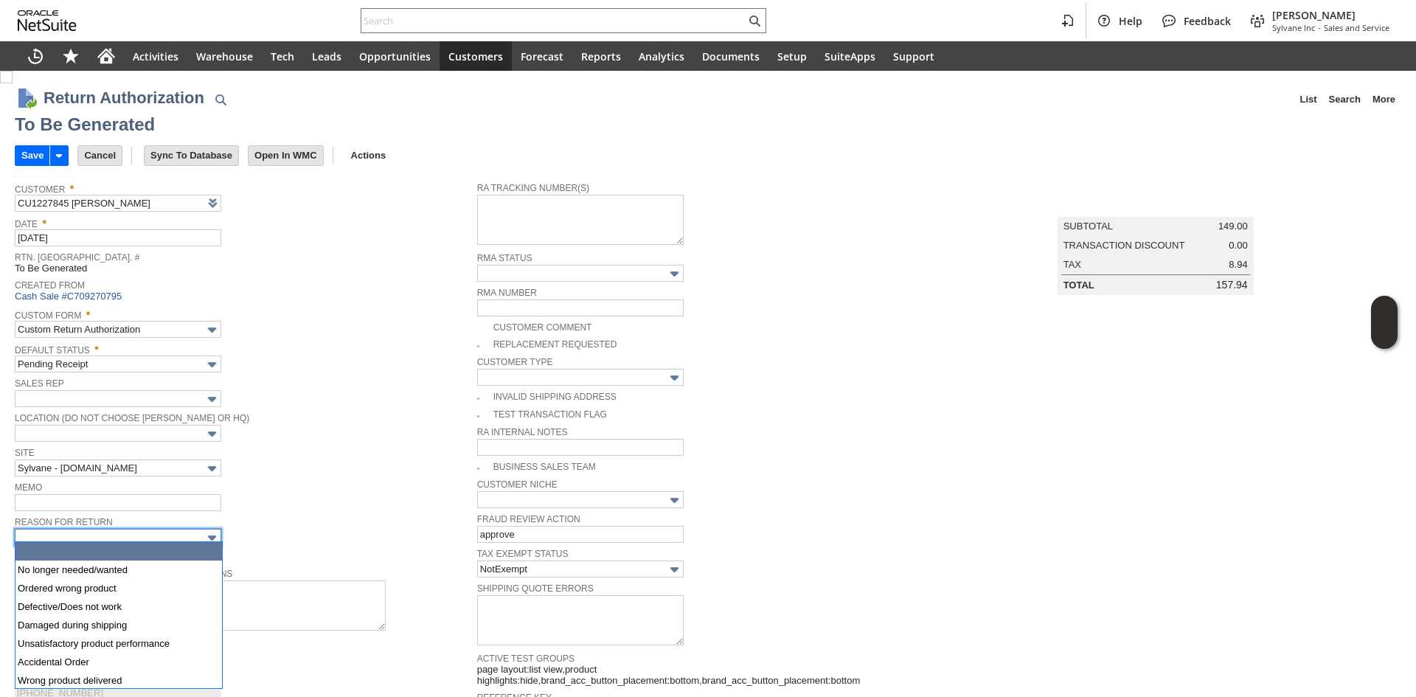
click at [191, 539] on input "text" at bounding box center [118, 537] width 207 height 17
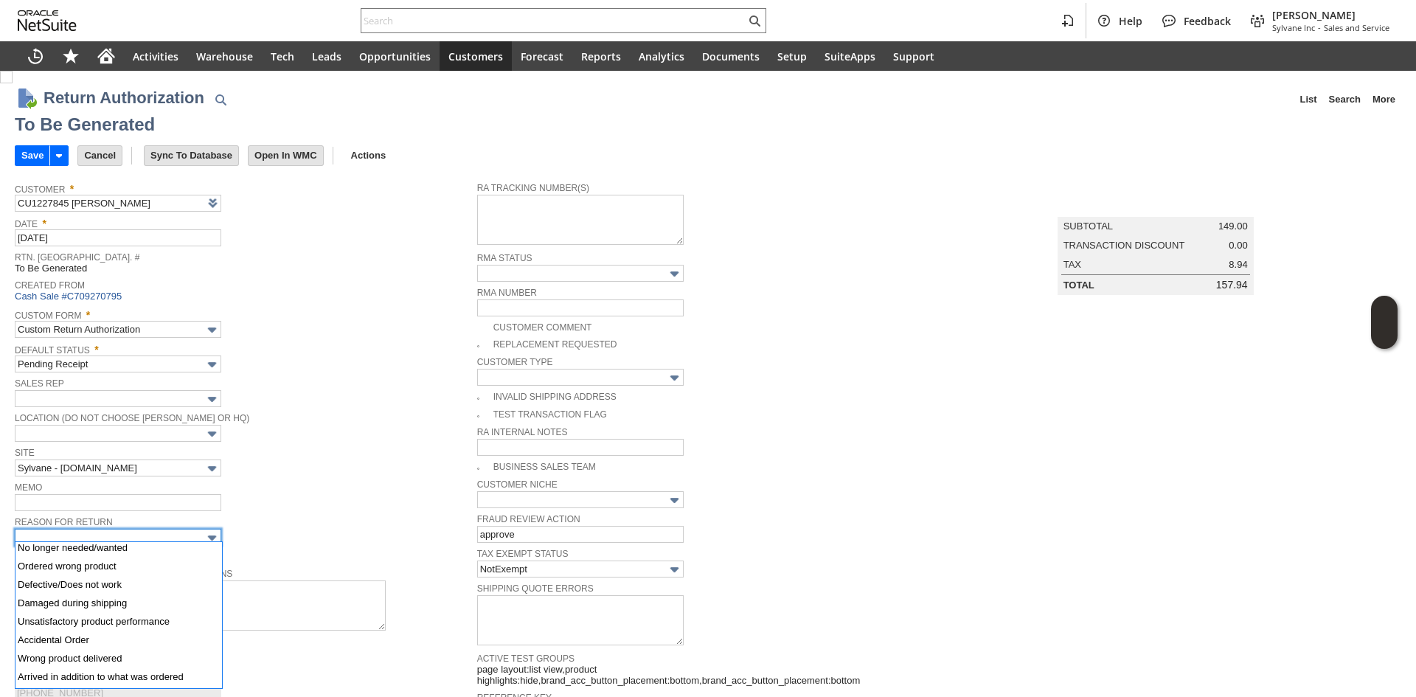
scroll to position [75, 0]
drag, startPoint x: 83, startPoint y: 646, endPoint x: 80, endPoint y: 661, distance: 15.0
type input "Other"
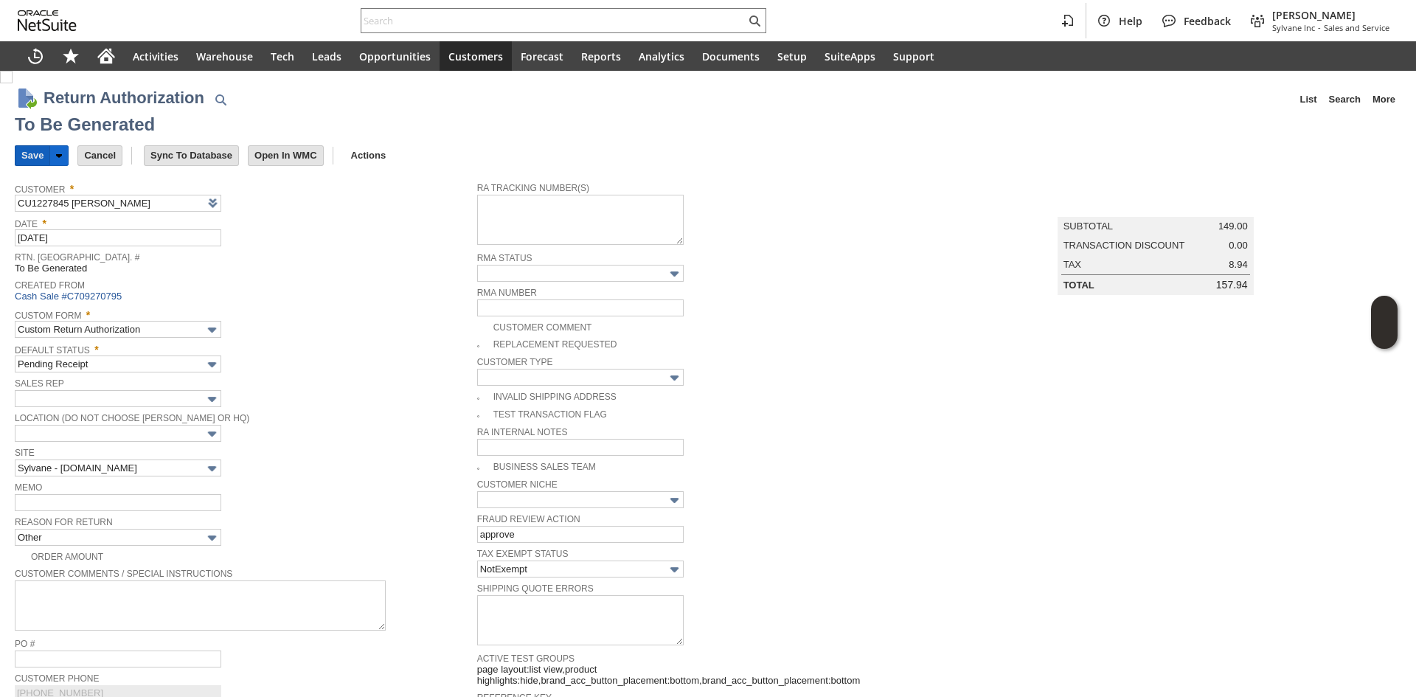
click at [27, 153] on input "Save" at bounding box center [32, 155] width 34 height 19
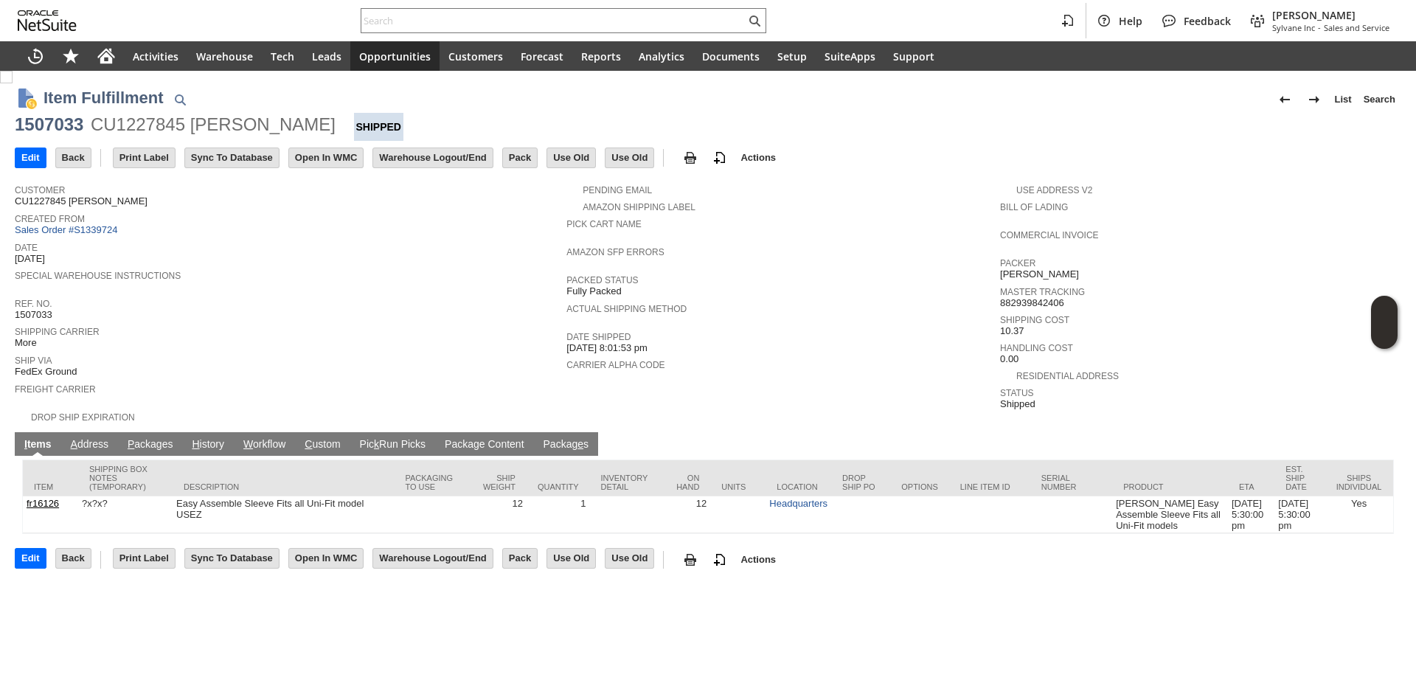
click at [148, 438] on link "P ackages" at bounding box center [150, 445] width 53 height 14
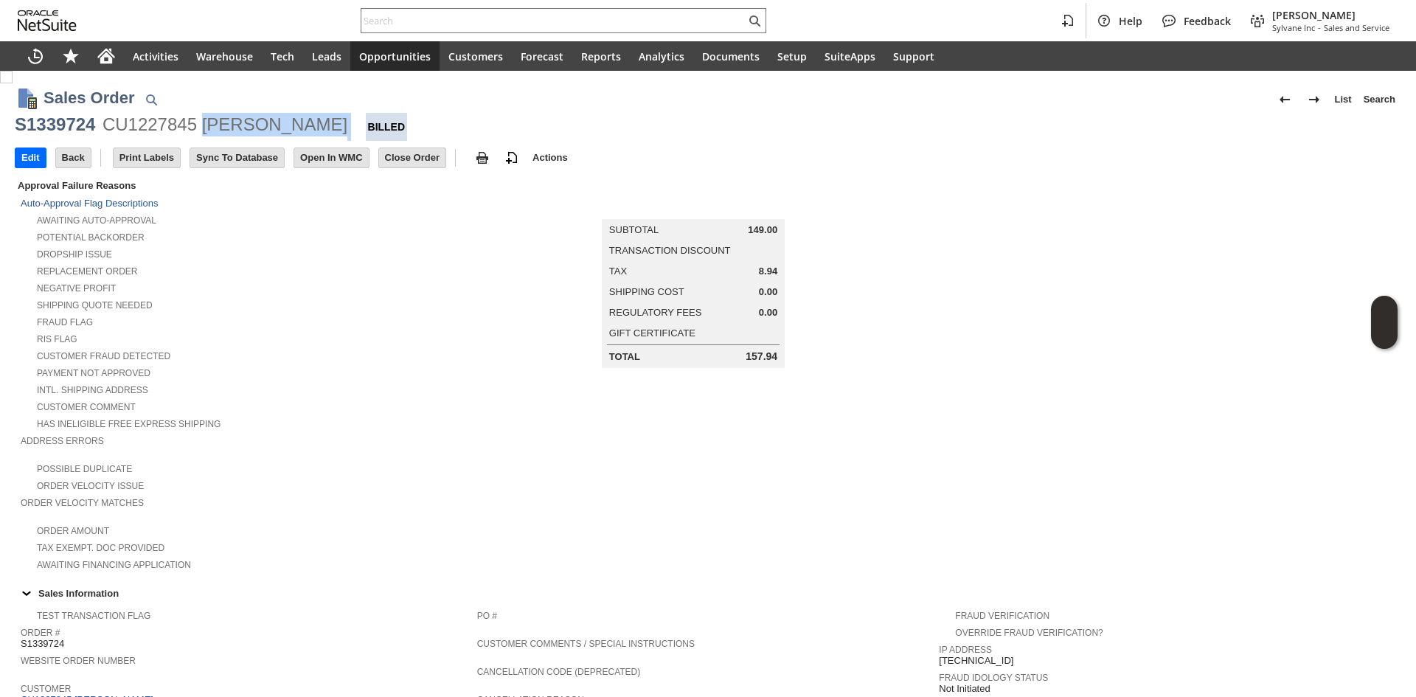
copy div "[PERSON_NAME]"
drag, startPoint x: 305, startPoint y: 136, endPoint x: 201, endPoint y: 134, distance: 104.0
click at [201, 134] on div "S1339724 CU1227845 [PERSON_NAME] Billed" at bounding box center [708, 127] width 1387 height 28
copy div "[PERSON_NAME]"
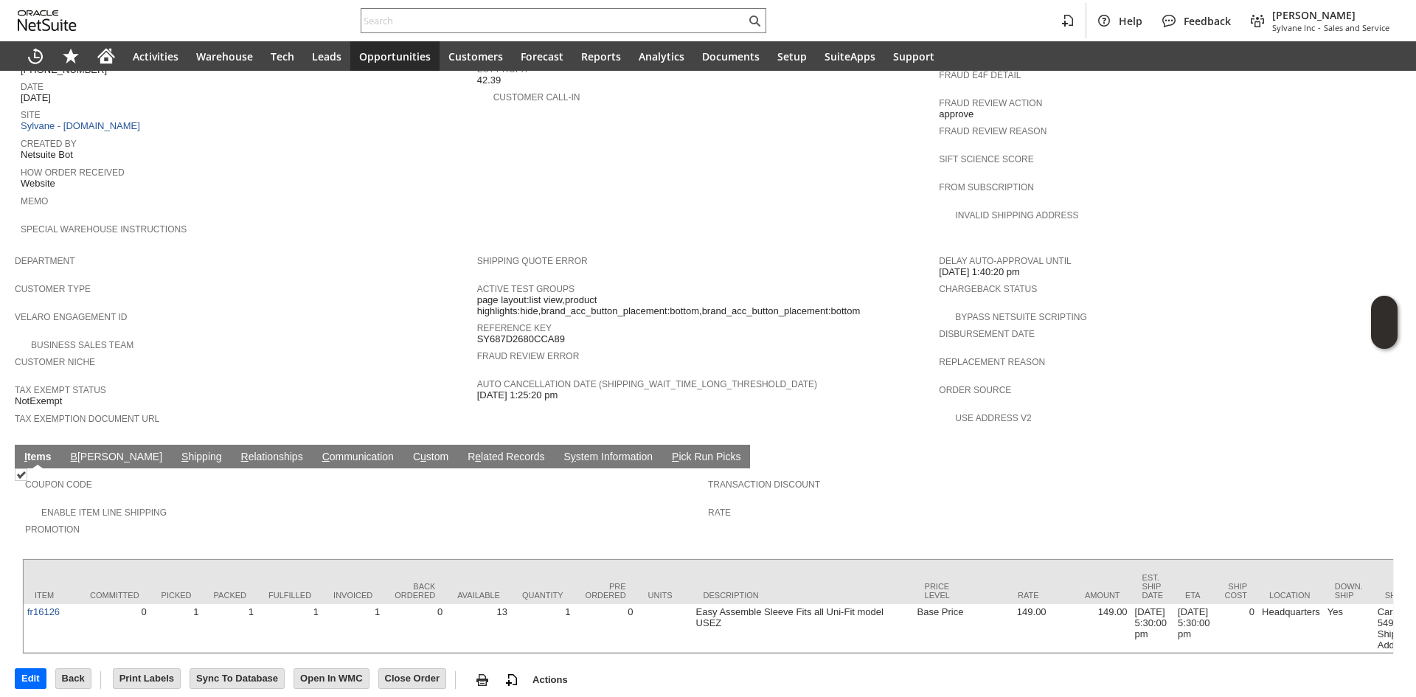
scroll to position [668, 0]
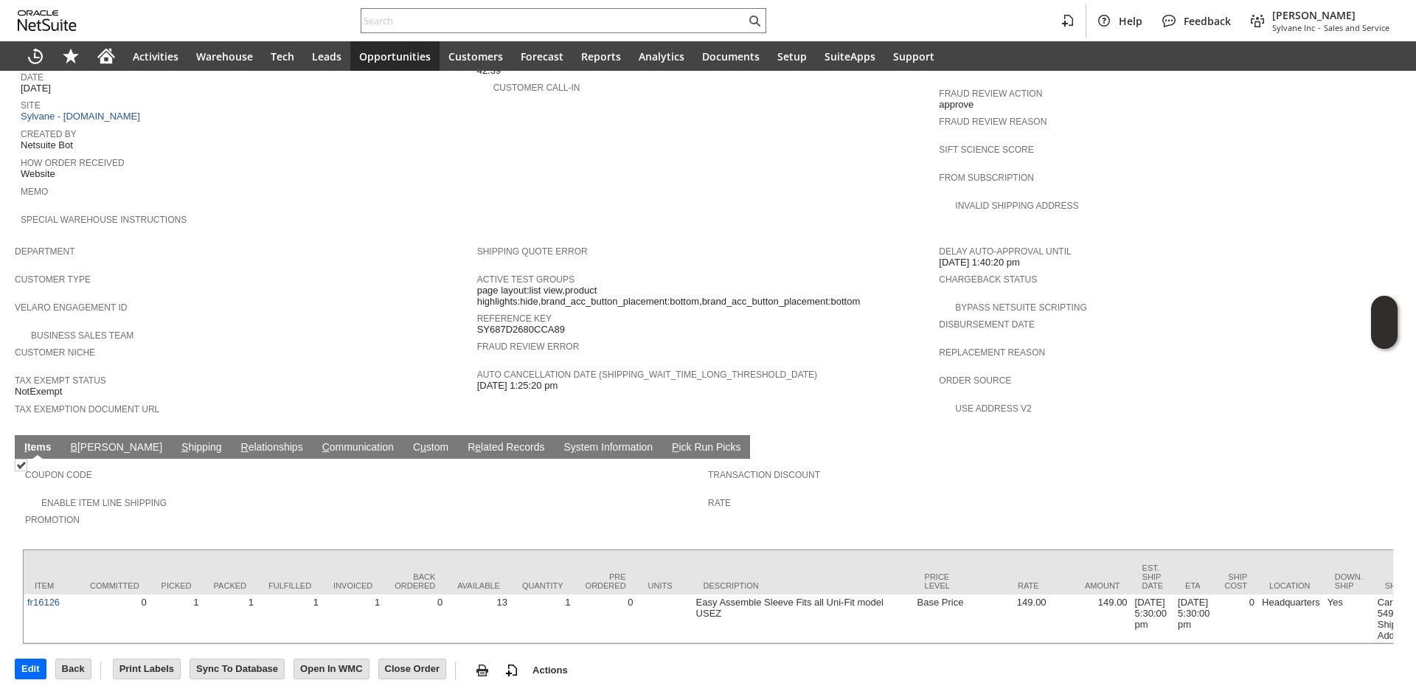
click at [178, 441] on link "S hipping" at bounding box center [202, 448] width 48 height 14
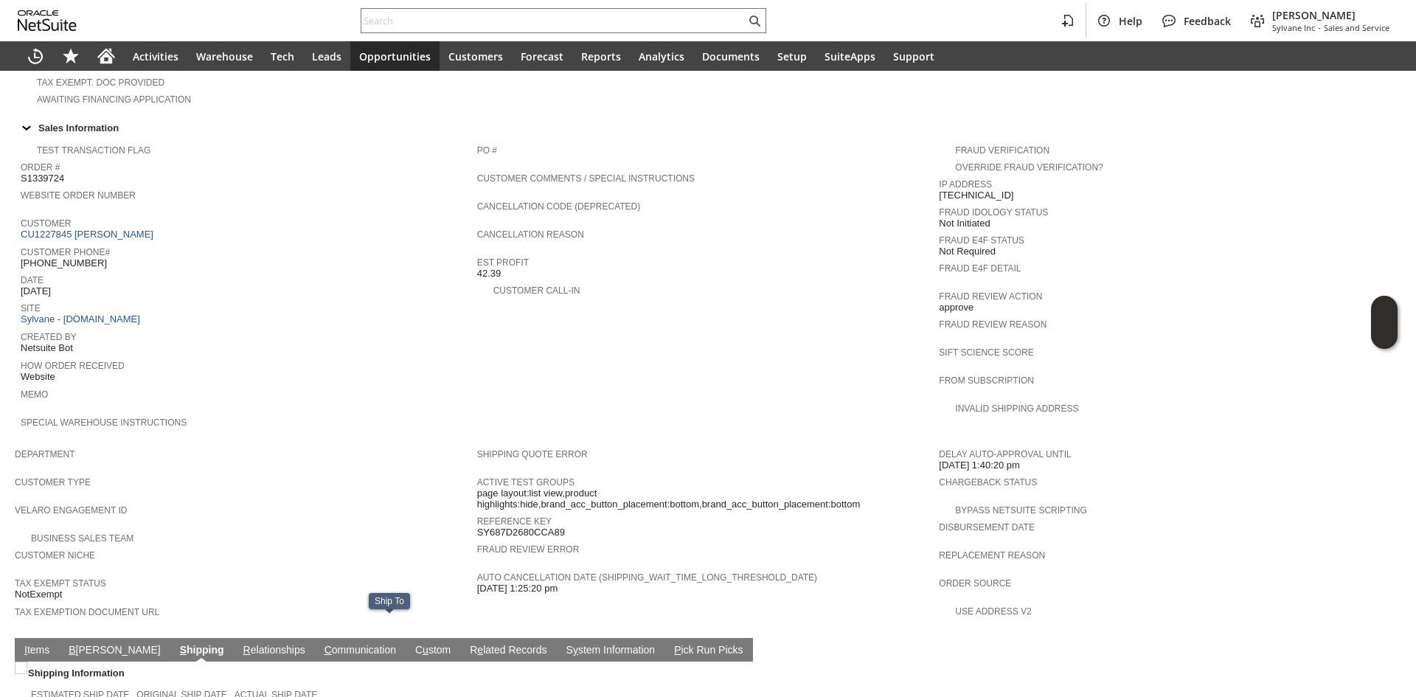
scroll to position [447, 0]
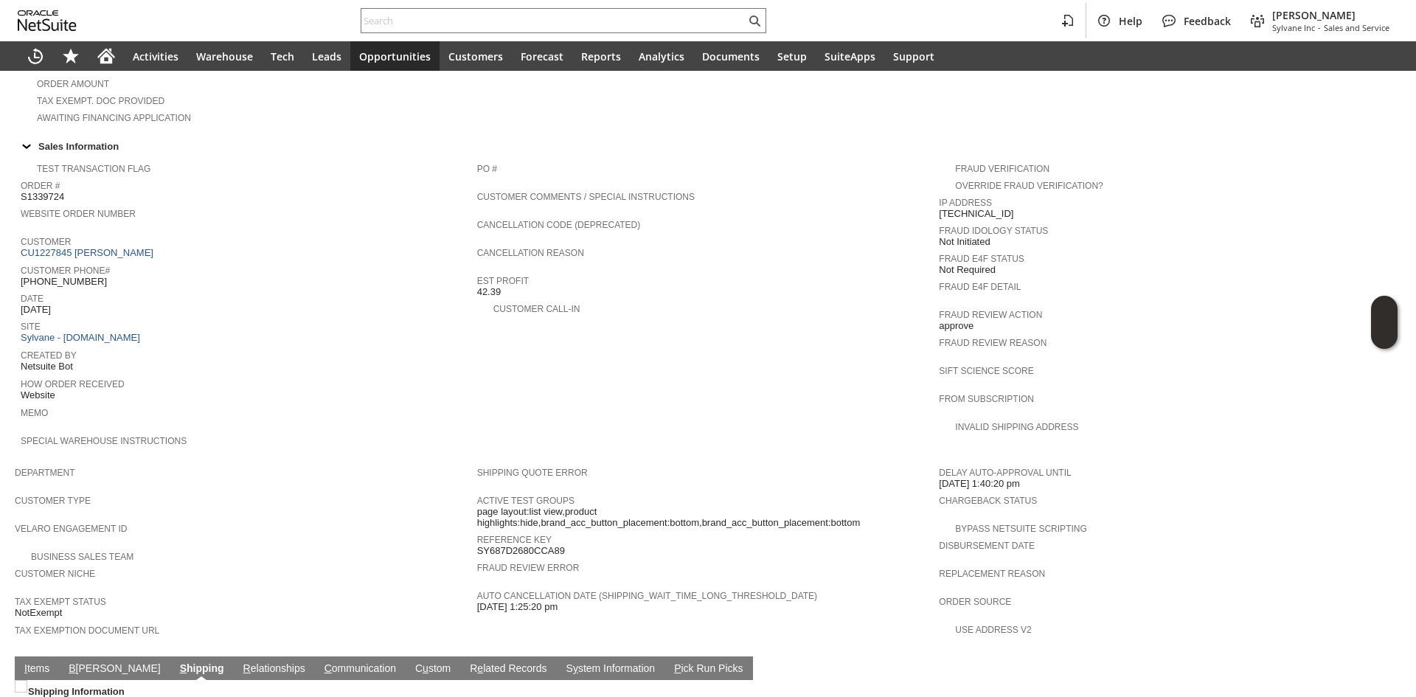
click at [70, 276] on span "[PHONE_NUMBER]" at bounding box center [64, 282] width 86 height 12
copy span "0878"
click at [70, 276] on span "[PHONE_NUMBER]" at bounding box center [64, 282] width 86 height 12
copy tbody "[PHONE_NUMBER]"
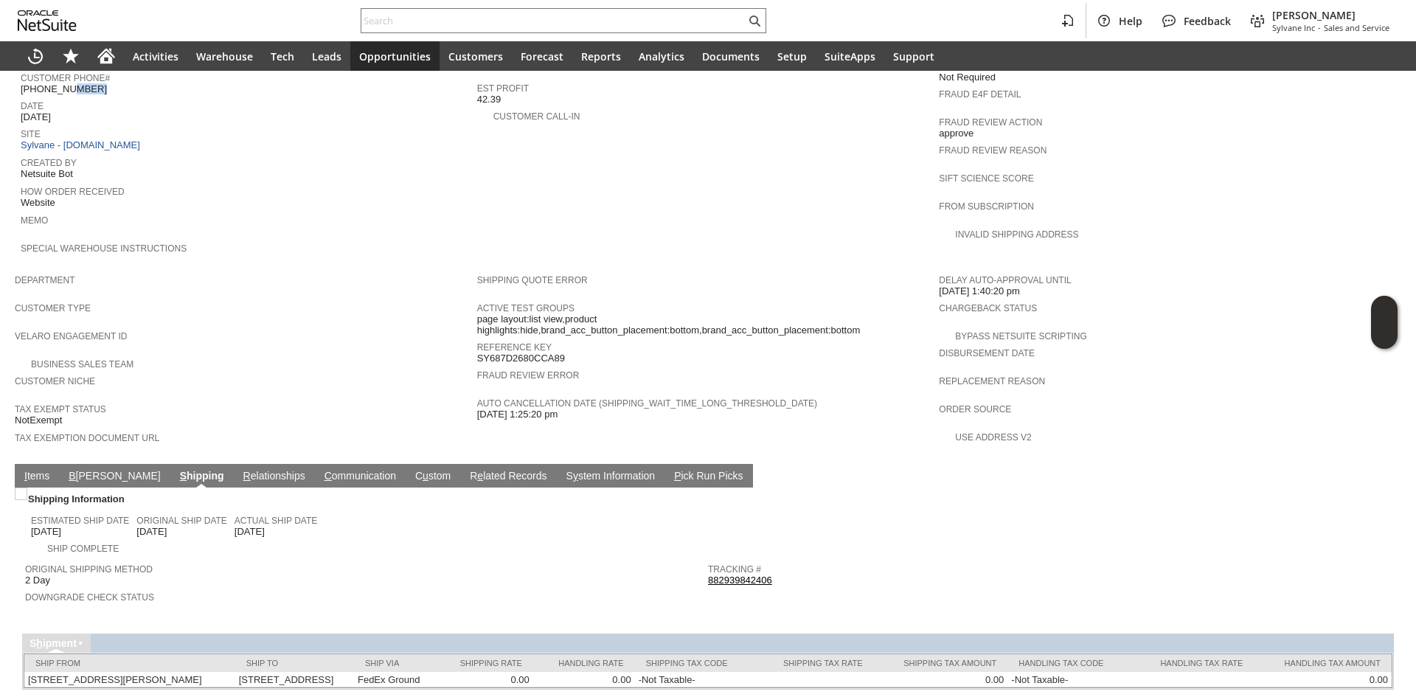
scroll to position [671, 0]
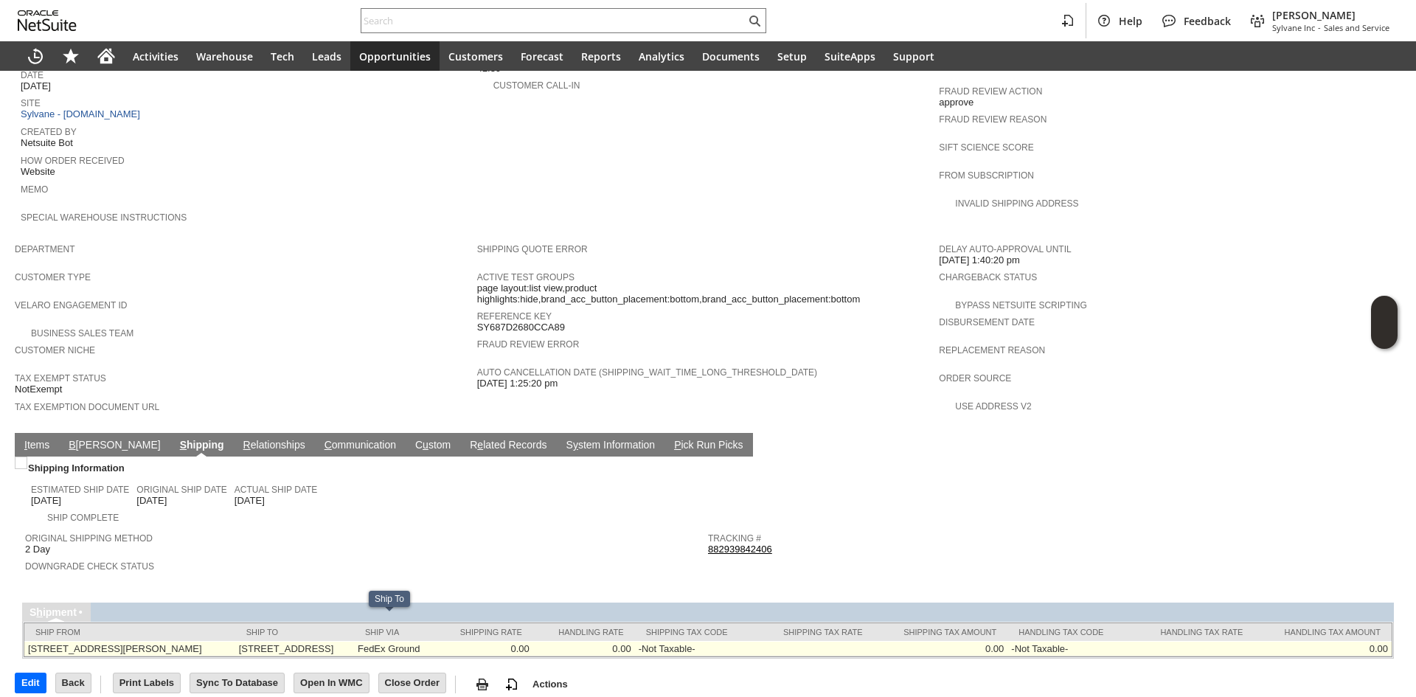
copy td "13800 WIGHT ST UNIT 207 OCEAN CITY MD 21842-6337 United States"
copy td "13800 WIGHT ST"
drag, startPoint x: 256, startPoint y: 624, endPoint x: 328, endPoint y: 626, distance: 71.6
click at [328, 641] on td "13800 WIGHT ST UNIT 207 OCEAN CITY MD 21842-6337 United States" at bounding box center [294, 648] width 119 height 15
click at [354, 641] on td "13800 WIGHT ST UNIT 207 OCEAN CITY MD 21842-6337 United States" at bounding box center [294, 648] width 119 height 15
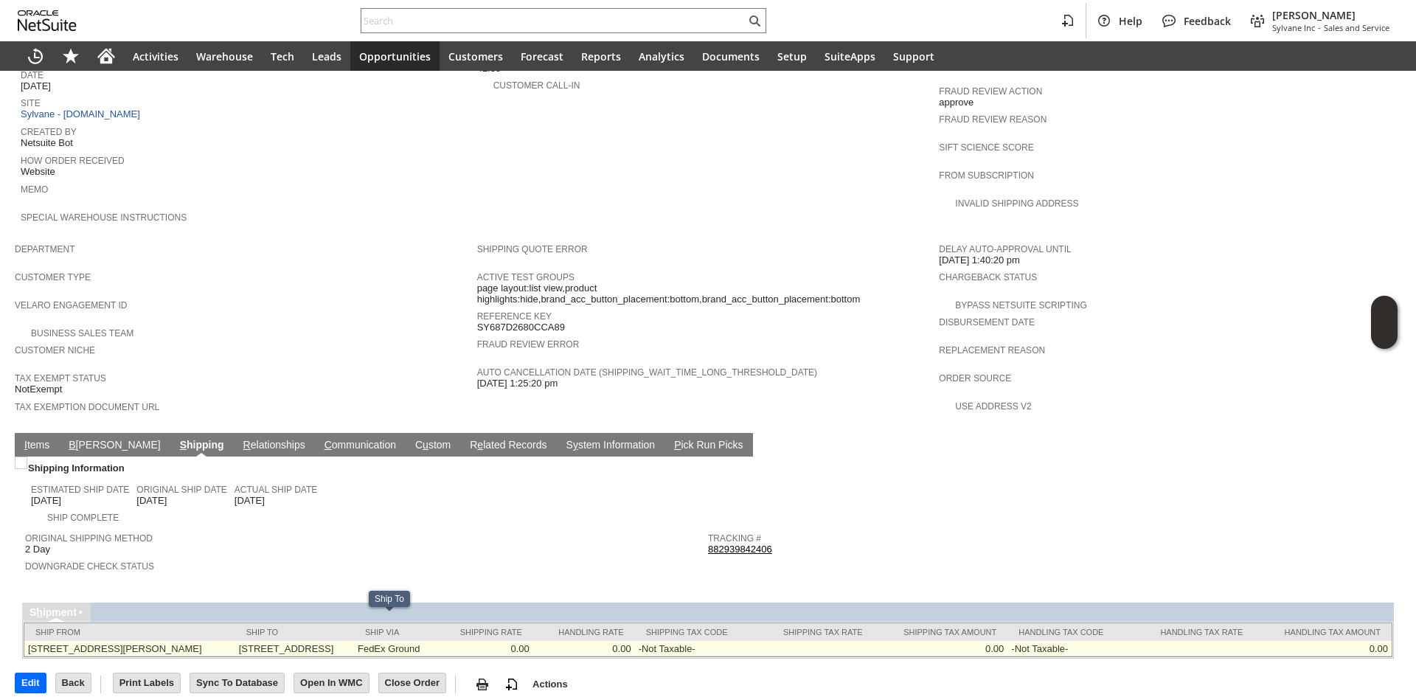
copy td "UNIT 207"
drag, startPoint x: 334, startPoint y: 623, endPoint x: 373, endPoint y: 624, distance: 39.1
click at [354, 641] on td "13800 WIGHT ST UNIT 207 OCEAN CITY MD 21842-6337 United States" at bounding box center [294, 648] width 119 height 15
copy td "UNIT 207"
click at [354, 641] on td "13800 WIGHT ST UNIT 207 OCEAN CITY MD 21842-6337 United States" at bounding box center [294, 648] width 119 height 15
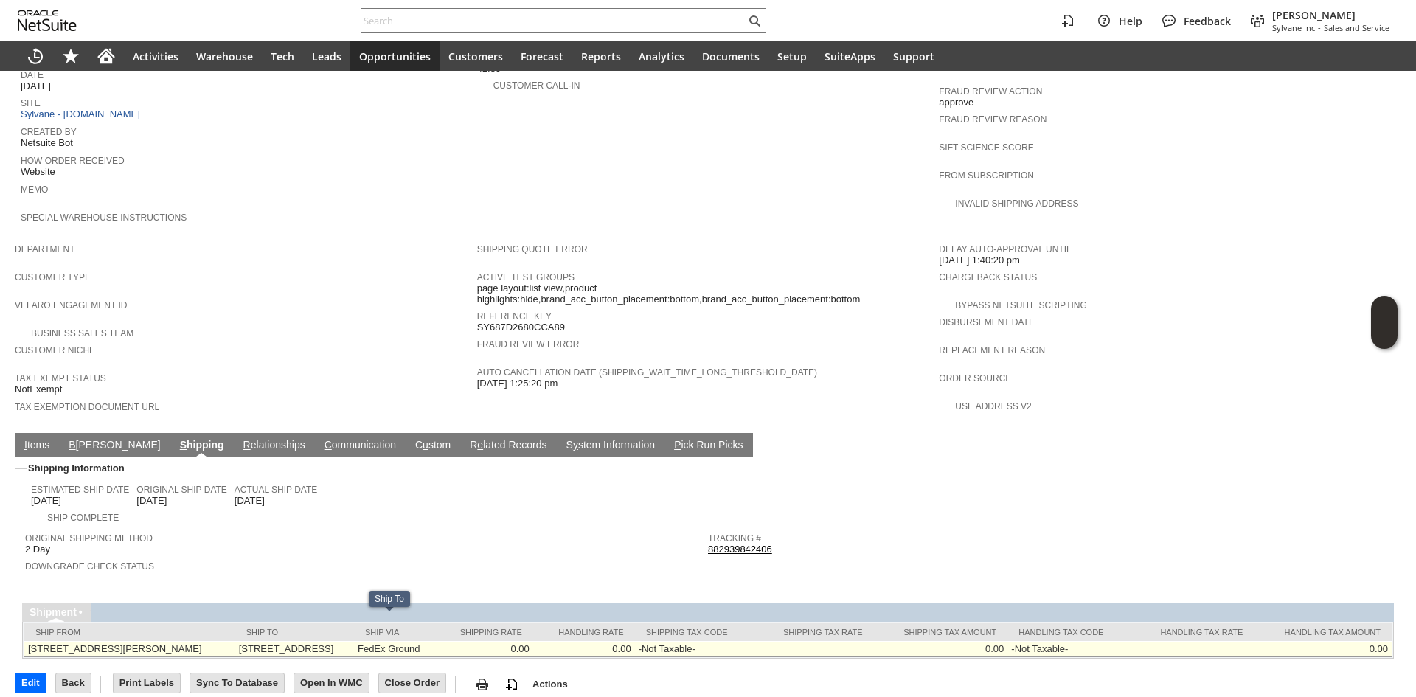
click at [354, 641] on td "13800 WIGHT ST UNIT 207 OCEAN CITY MD 21842-6337 United States" at bounding box center [294, 648] width 119 height 15
copy td "21842"
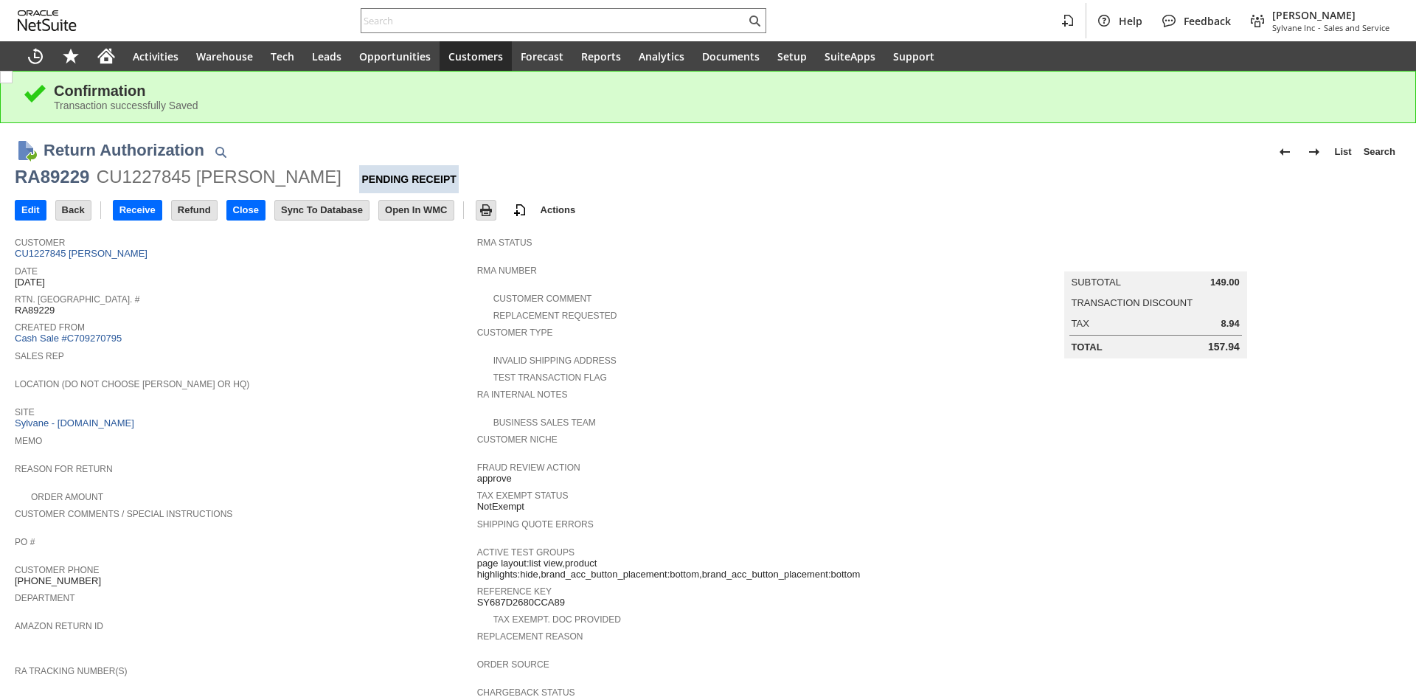
click at [77, 175] on div "RA89229" at bounding box center [52, 177] width 75 height 24
copy div "RA89229"
drag, startPoint x: 44, startPoint y: 222, endPoint x: 44, endPoint y: 214, distance: 8.1
click at [44, 222] on td "Edit" at bounding box center [35, 209] width 41 height 27
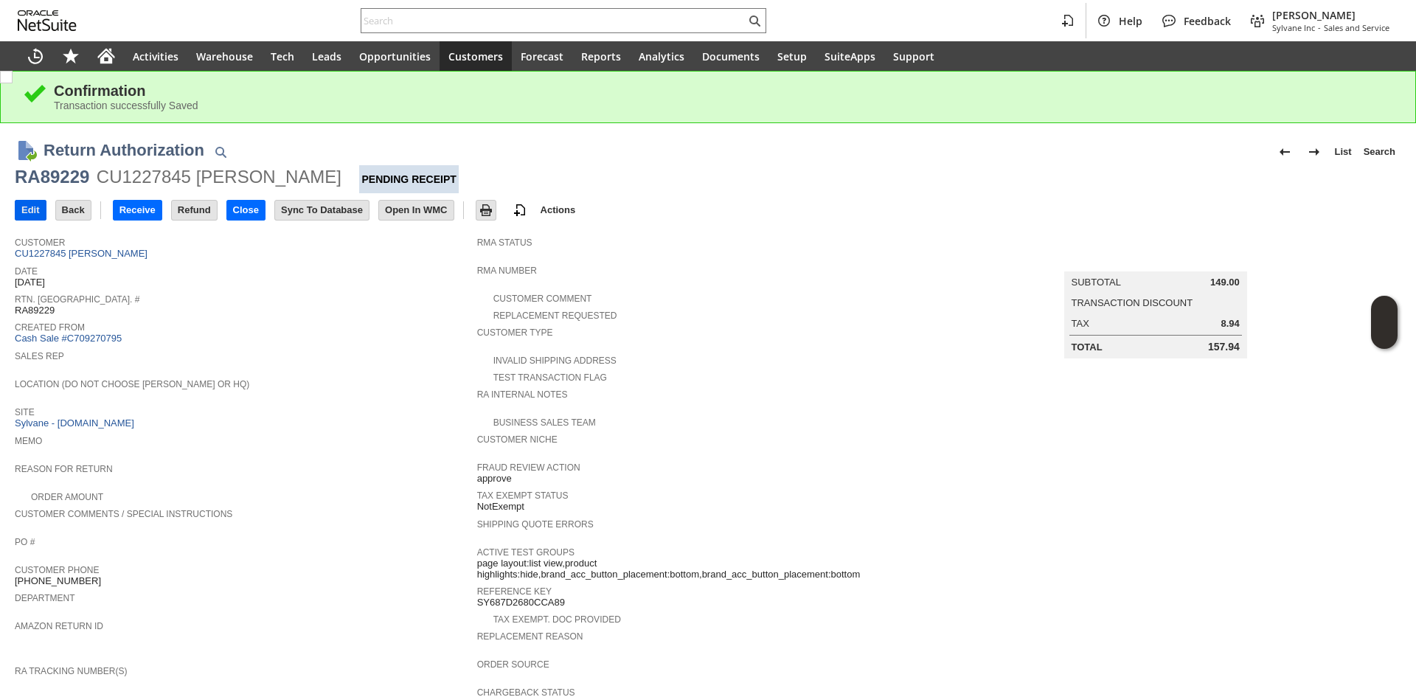
click at [44, 213] on input "Edit" at bounding box center [30, 210] width 30 height 19
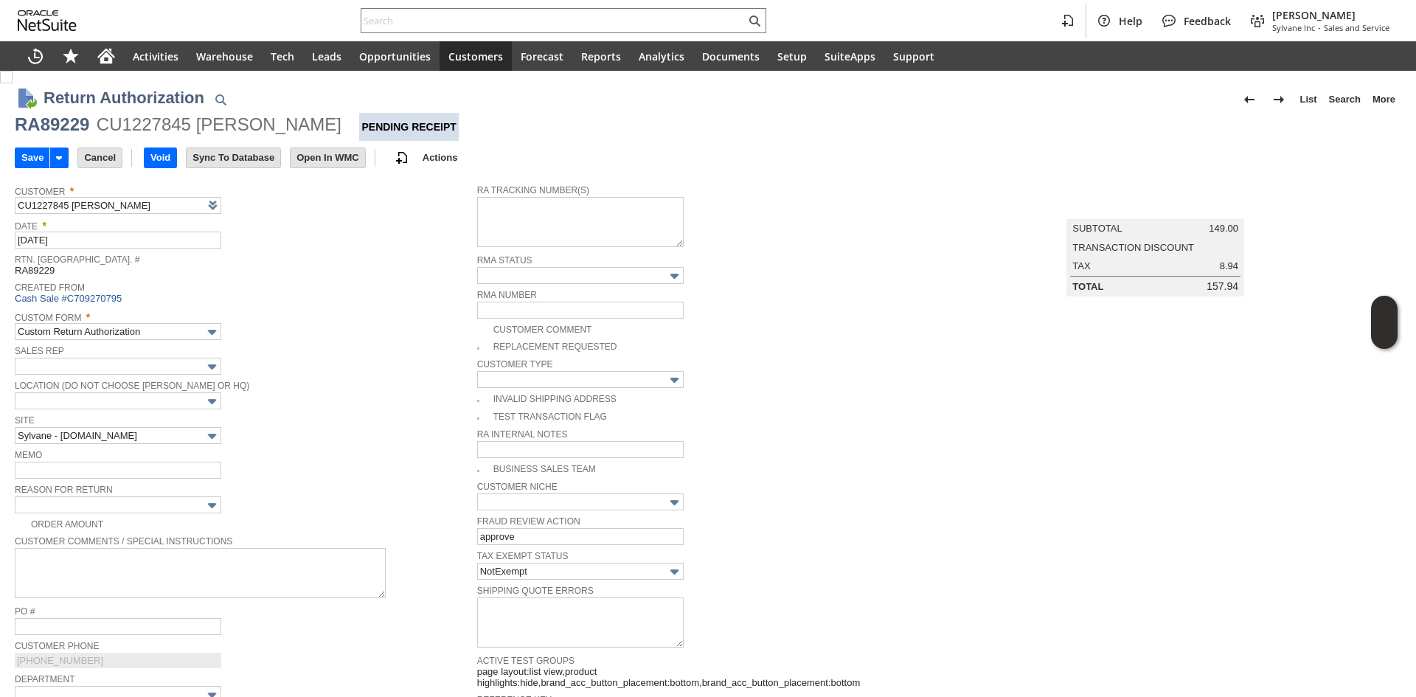
type input "Add"
type input "Copy Previous"
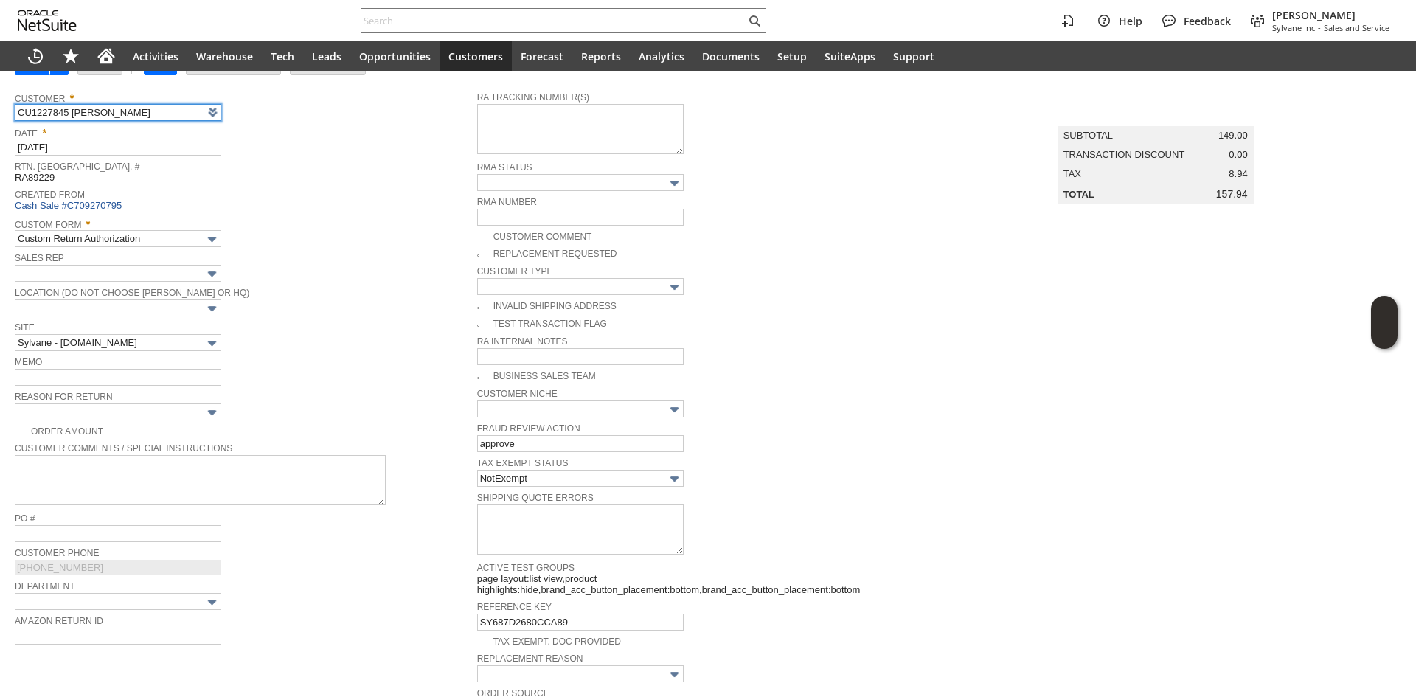
scroll to position [61, 0]
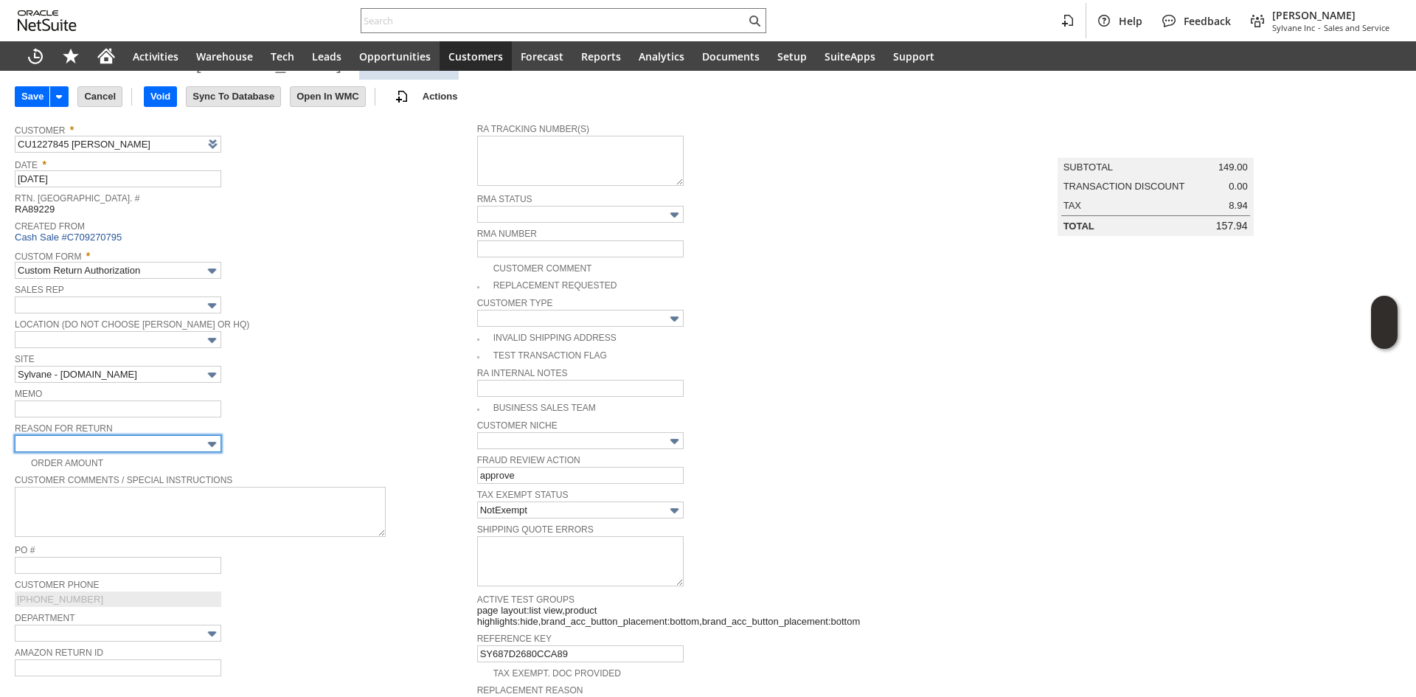
click at [175, 447] on input "text" at bounding box center [118, 443] width 207 height 17
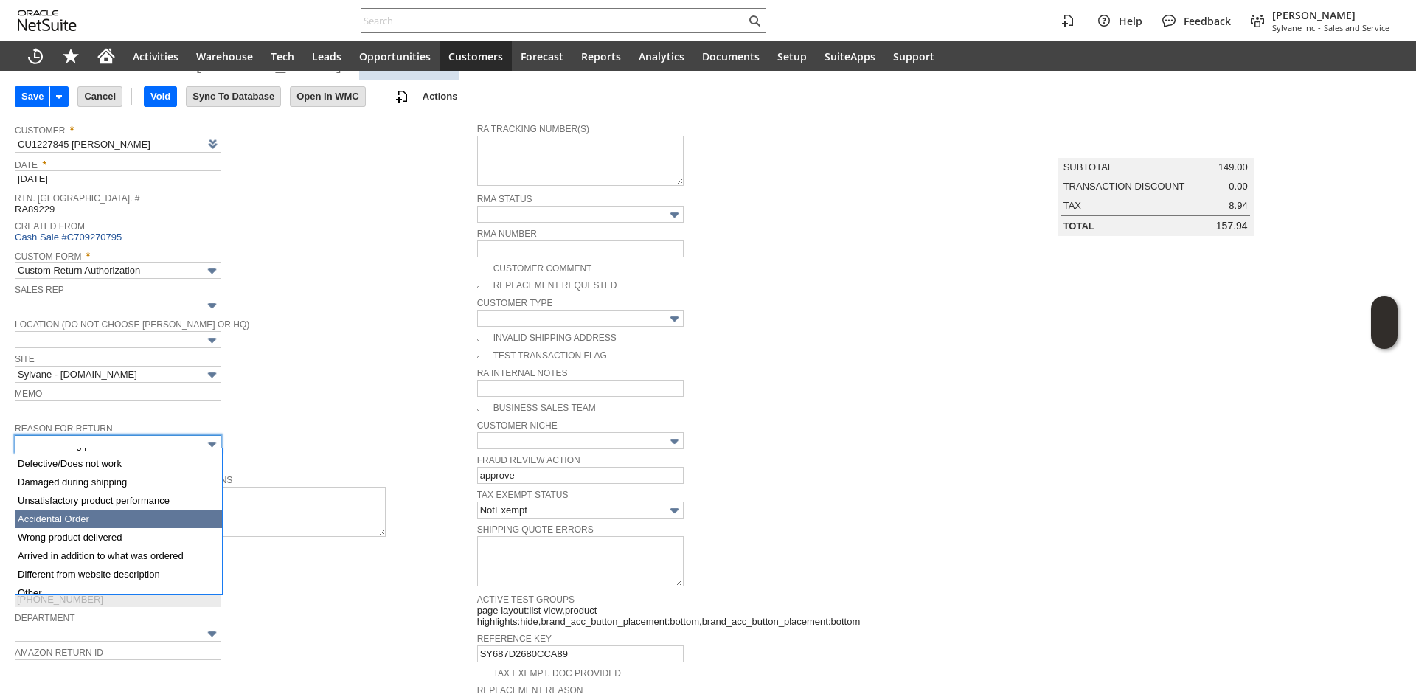
scroll to position [0, 0]
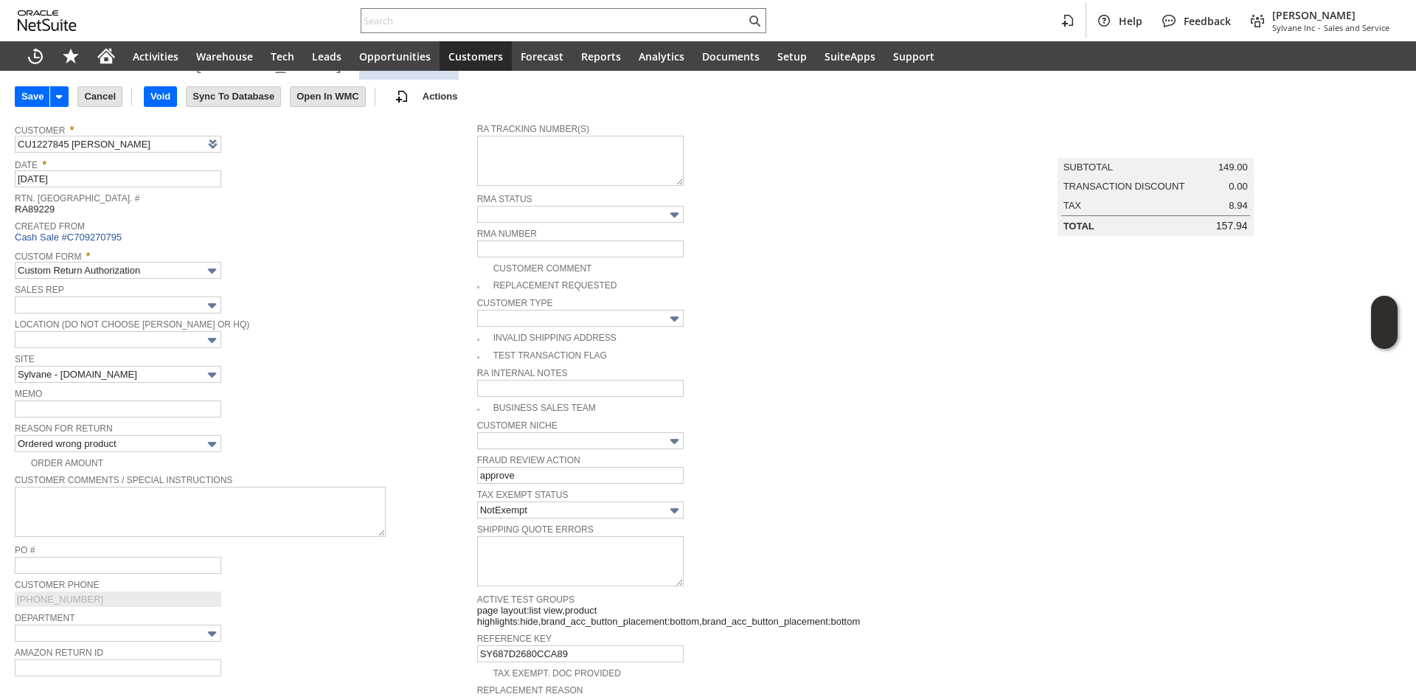
click at [152, 424] on span "Reason For Return" at bounding box center [242, 427] width 455 height 16
click at [150, 425] on span "Reason For Return" at bounding box center [242, 427] width 455 height 16
click at [154, 406] on input "text" at bounding box center [118, 409] width 207 height 17
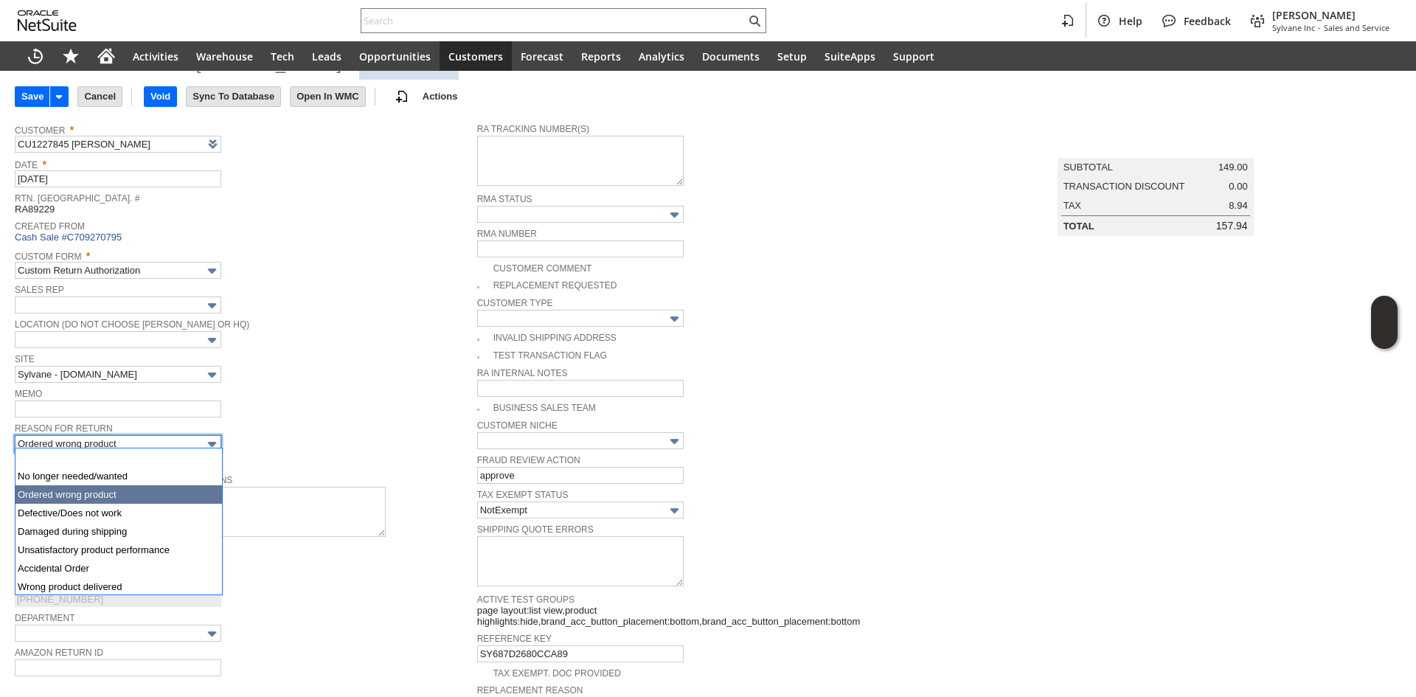
click at [76, 446] on input "Ordered wrong product" at bounding box center [118, 443] width 207 height 17
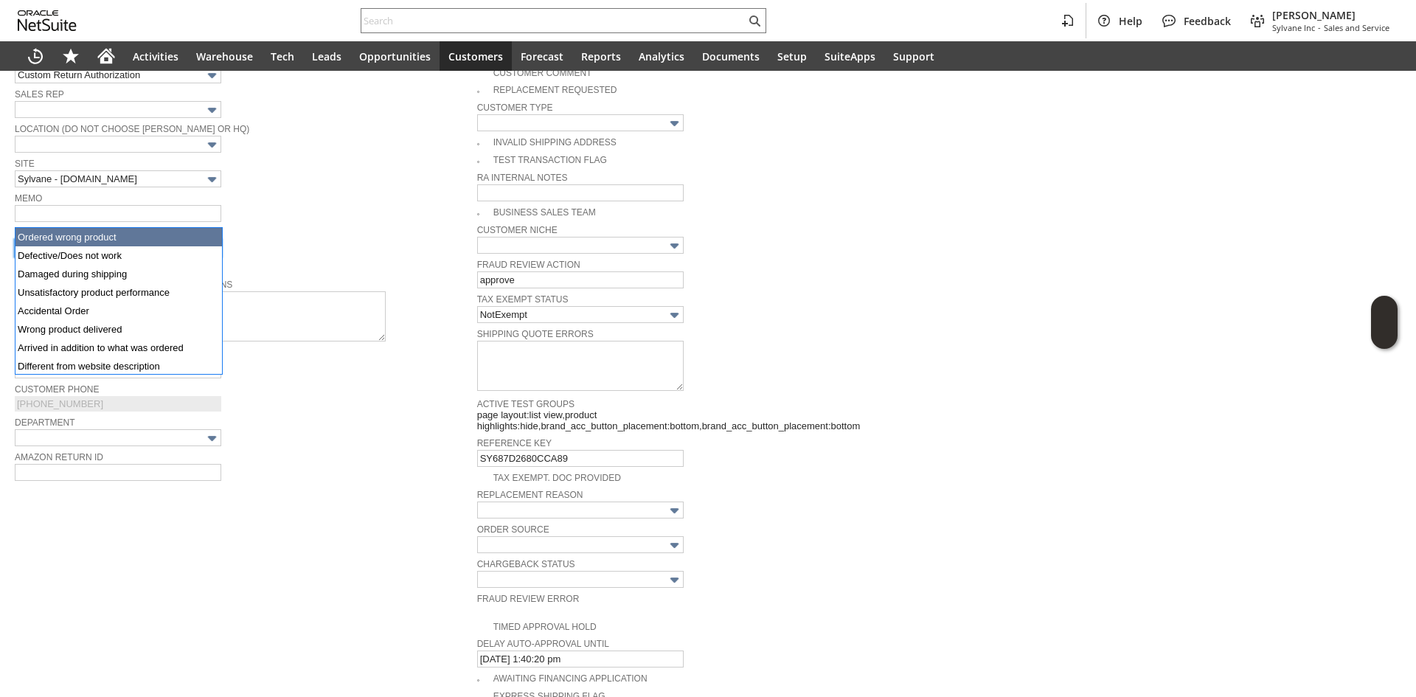
scroll to position [283, 0]
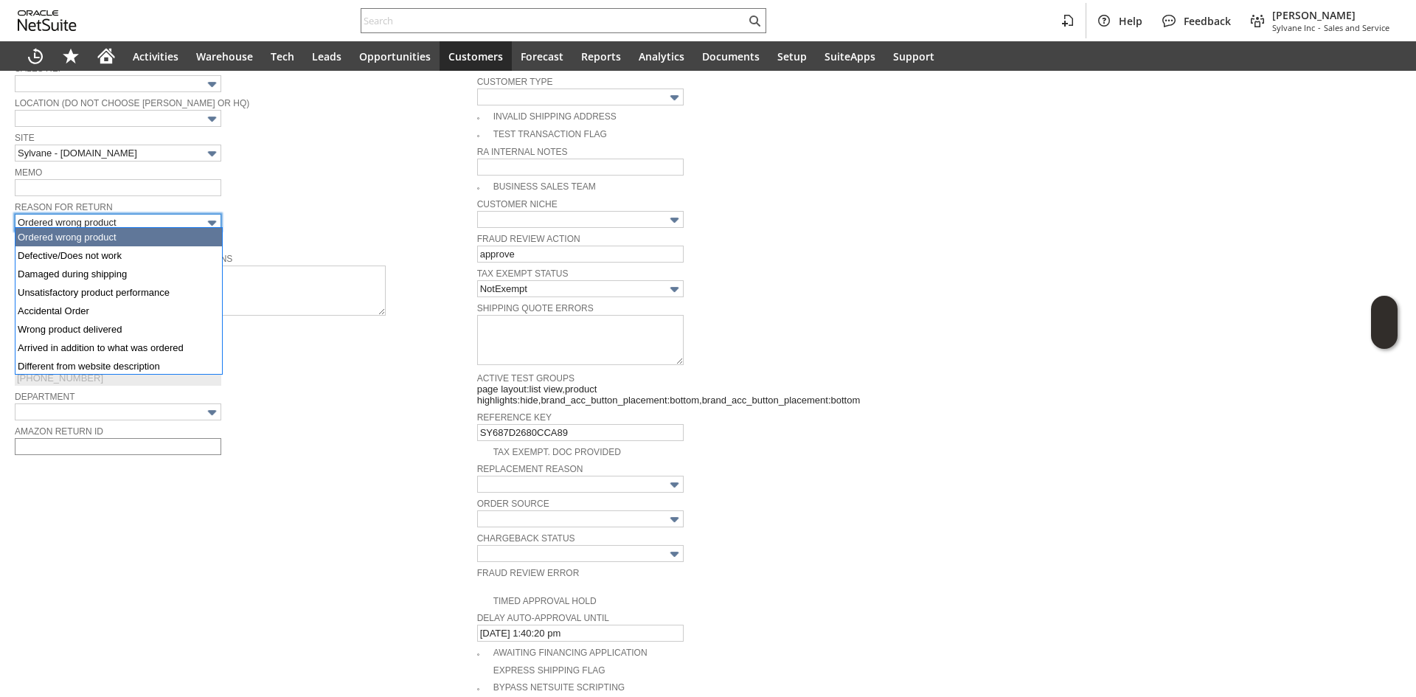
type input "No longer needed/wanted"
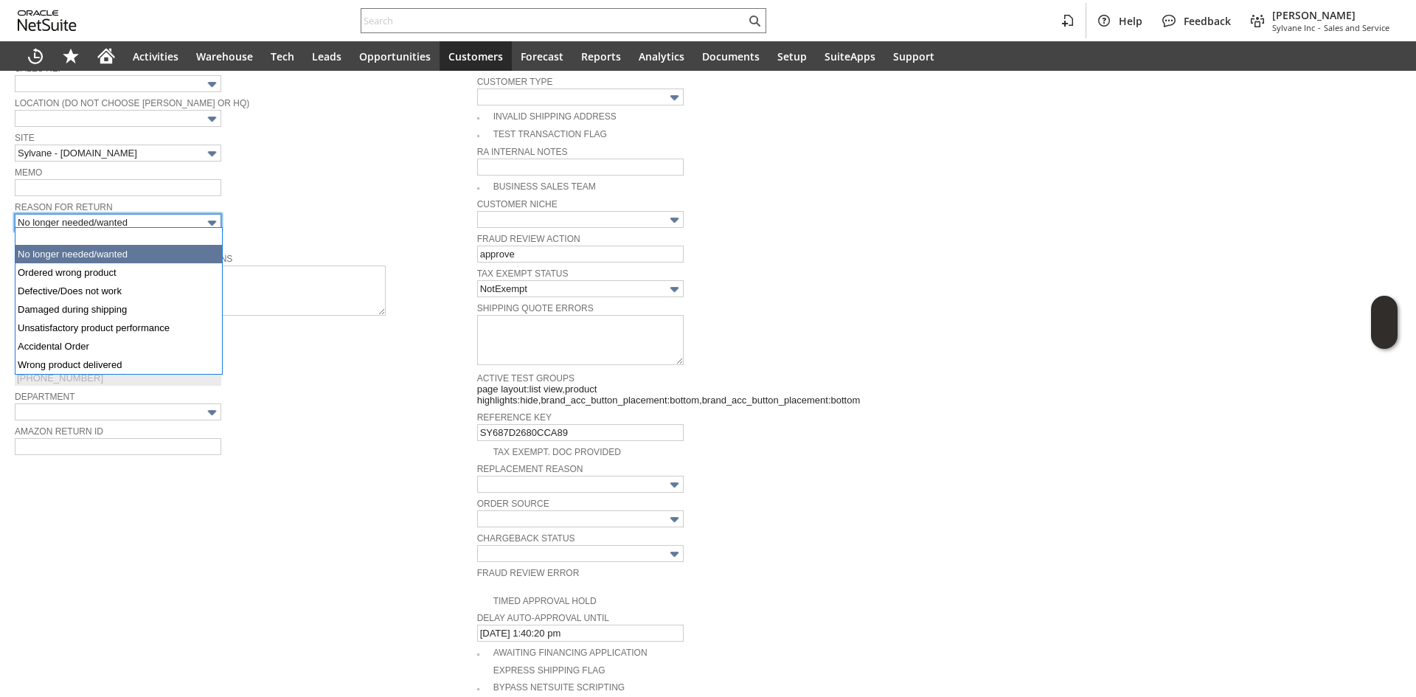
drag, startPoint x: 81, startPoint y: 274, endPoint x: 89, endPoint y: 250, distance: 25.4
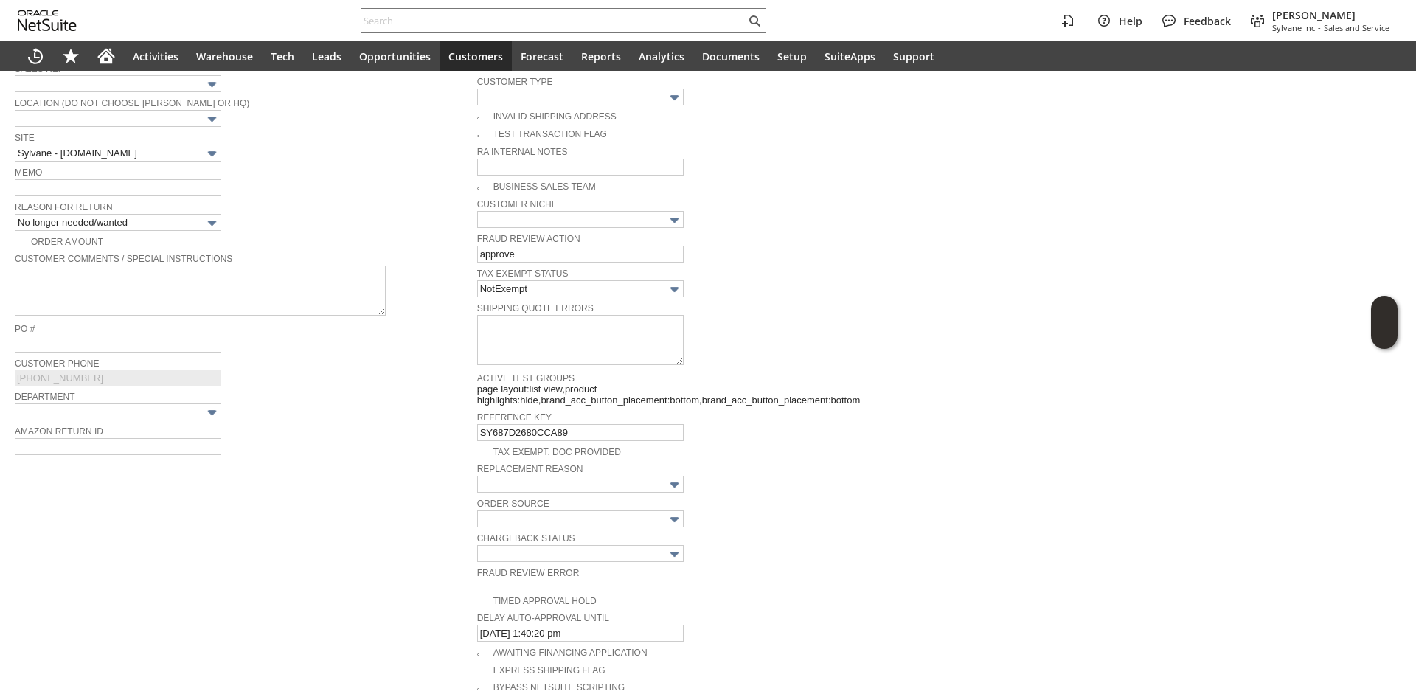
click at [229, 221] on div "Reason For Return No longer needed/wanted" at bounding box center [242, 214] width 455 height 33
click at [139, 195] on td "Memo" at bounding box center [246, 180] width 462 height 35
click at [141, 188] on input "text" at bounding box center [118, 187] width 207 height 17
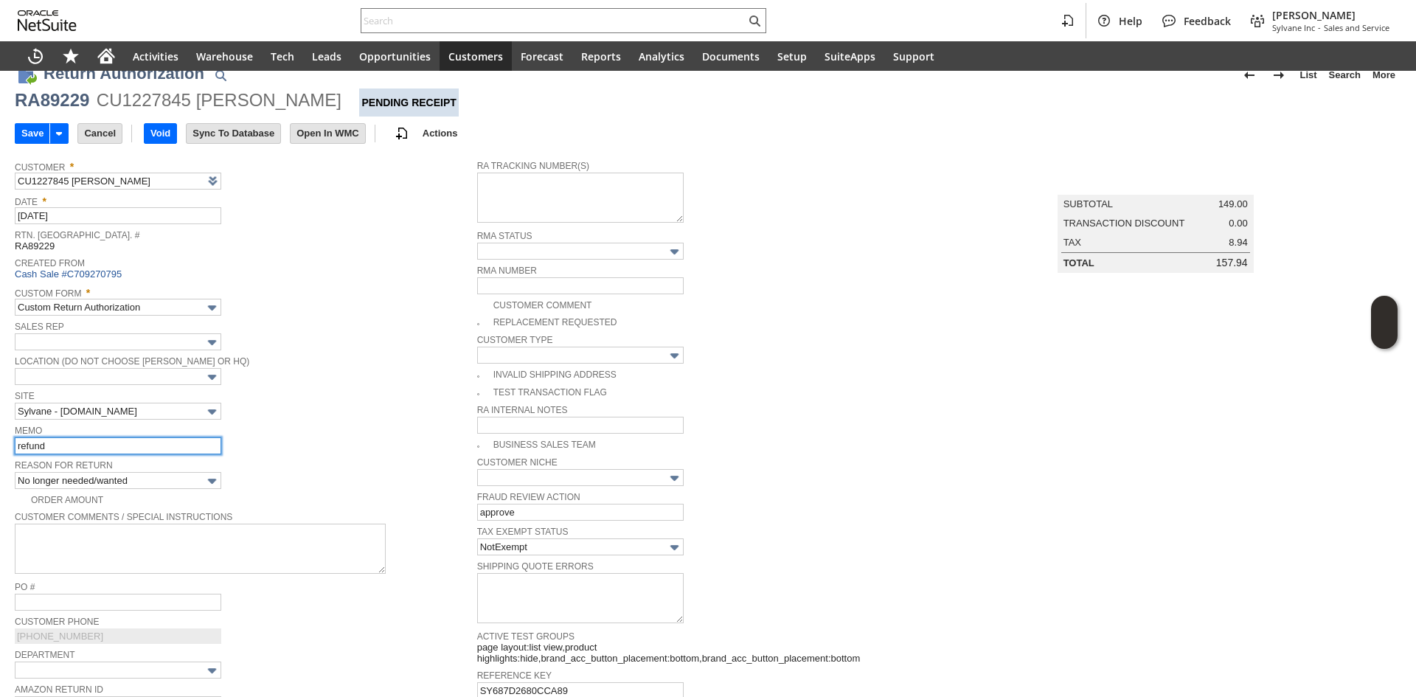
scroll to position [0, 0]
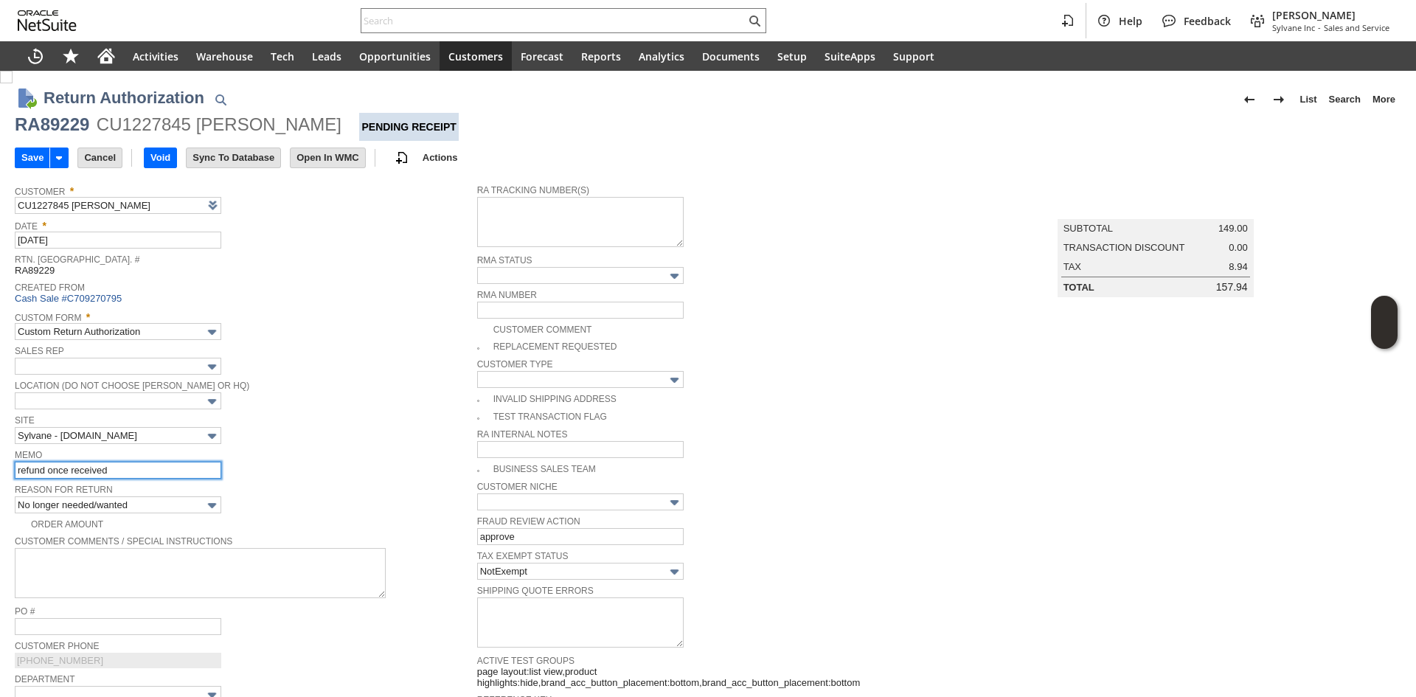
type input "refund once received"
click at [419, 336] on div "Custom Form * Custom Return Authorization" at bounding box center [242, 323] width 455 height 33
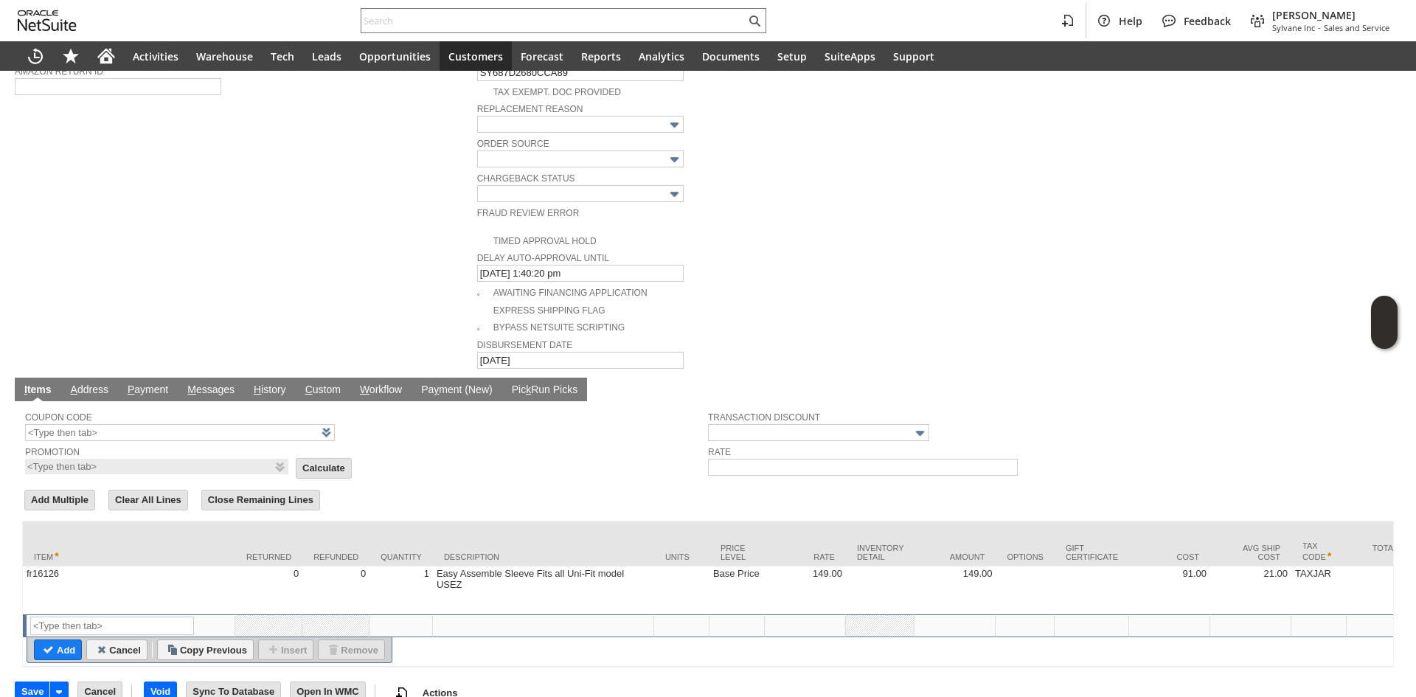
scroll to position [651, 0]
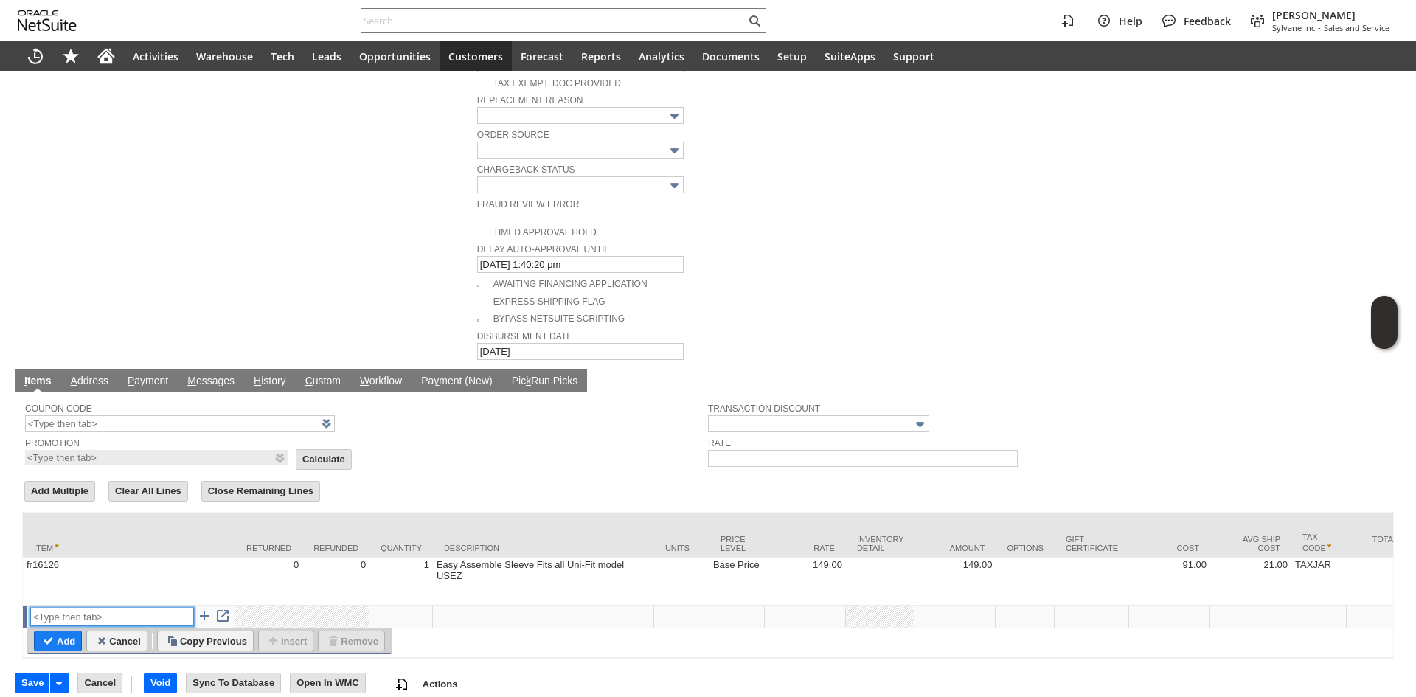
click at [140, 608] on input "text" at bounding box center [112, 617] width 164 height 18
type input "RSC1"
type input "0.00"
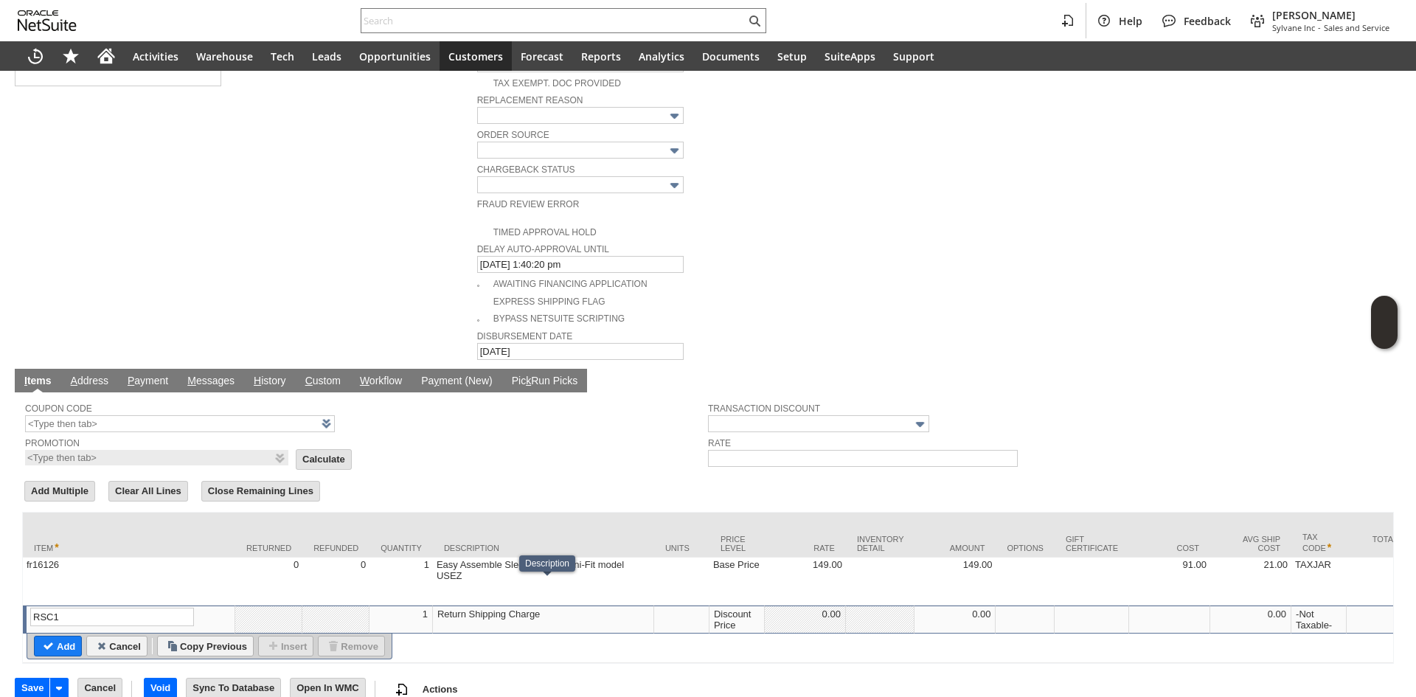
click at [761, 608] on div "Discount Price" at bounding box center [736, 620] width 47 height 24
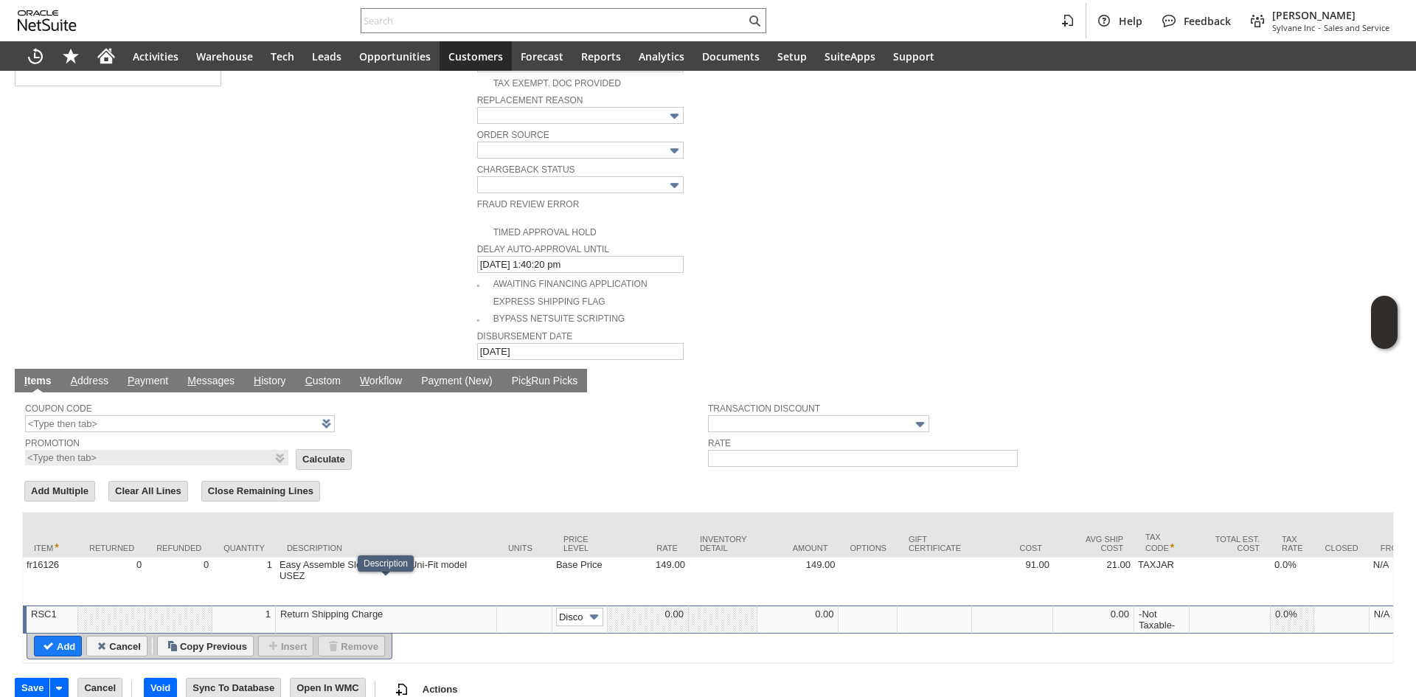
scroll to position [0, 23]
click at [567, 608] on input "Disco...rice" at bounding box center [579, 617] width 47 height 18
type input "Custom"
click at [660, 606] on td at bounding box center [648, 620] width 81 height 28
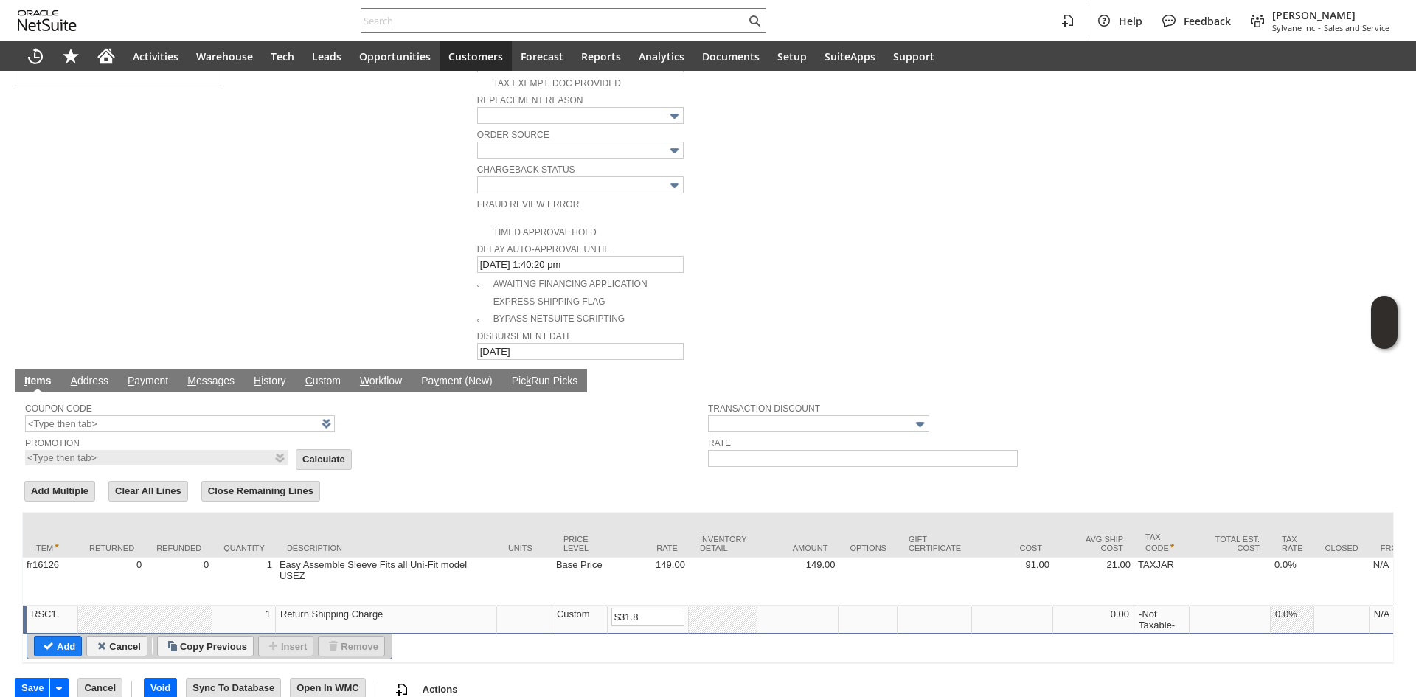
drag, startPoint x: 621, startPoint y: 589, endPoint x: 564, endPoint y: 581, distance: 57.3
type input "-31.80"
click at [73, 637] on input "Add" at bounding box center [58, 646] width 46 height 19
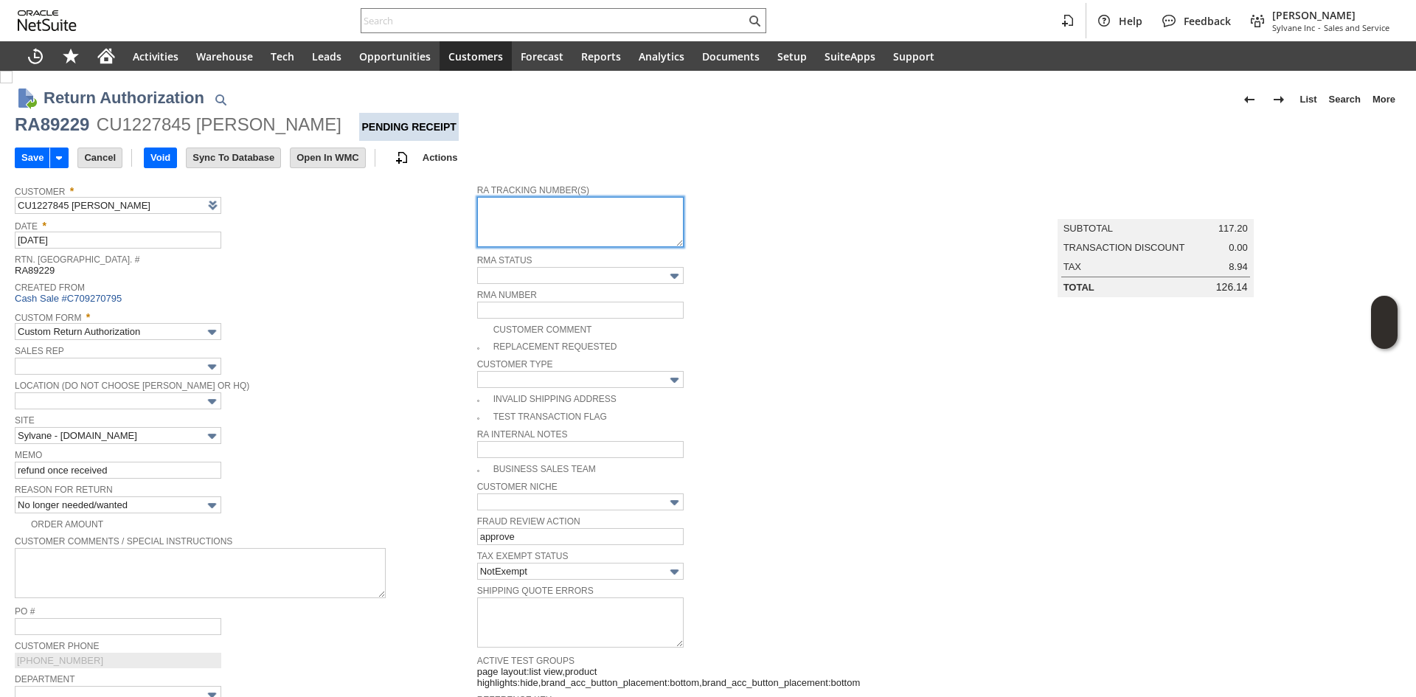
click at [522, 210] on textarea at bounding box center [580, 222] width 207 height 50
paste textarea "997021800576226"
type textarea "997021800576226 8/20 8am-12pm"
click at [297, 260] on span "Rtn. [GEOGRAPHIC_DATA]. #" at bounding box center [242, 257] width 455 height 15
drag, startPoint x: 35, startPoint y: 160, endPoint x: 111, endPoint y: 35, distance: 145.6
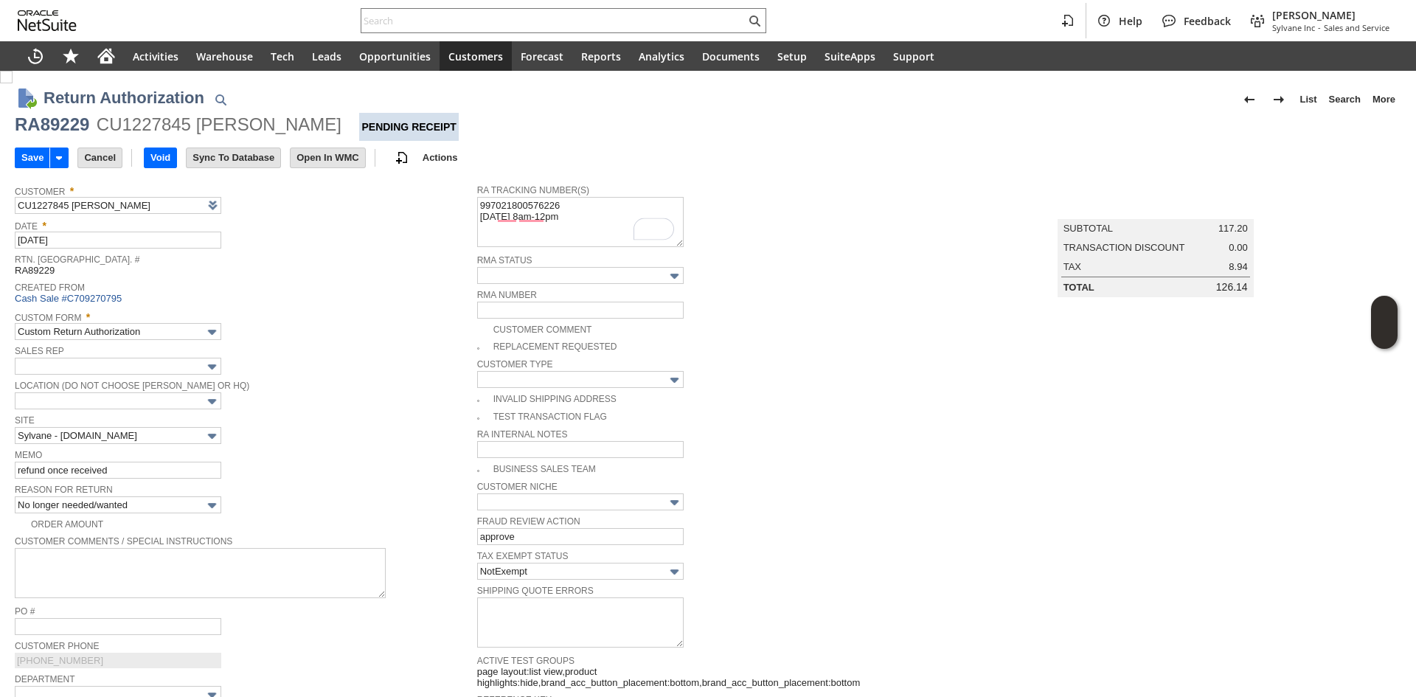
click at [35, 160] on input "Save" at bounding box center [32, 157] width 34 height 19
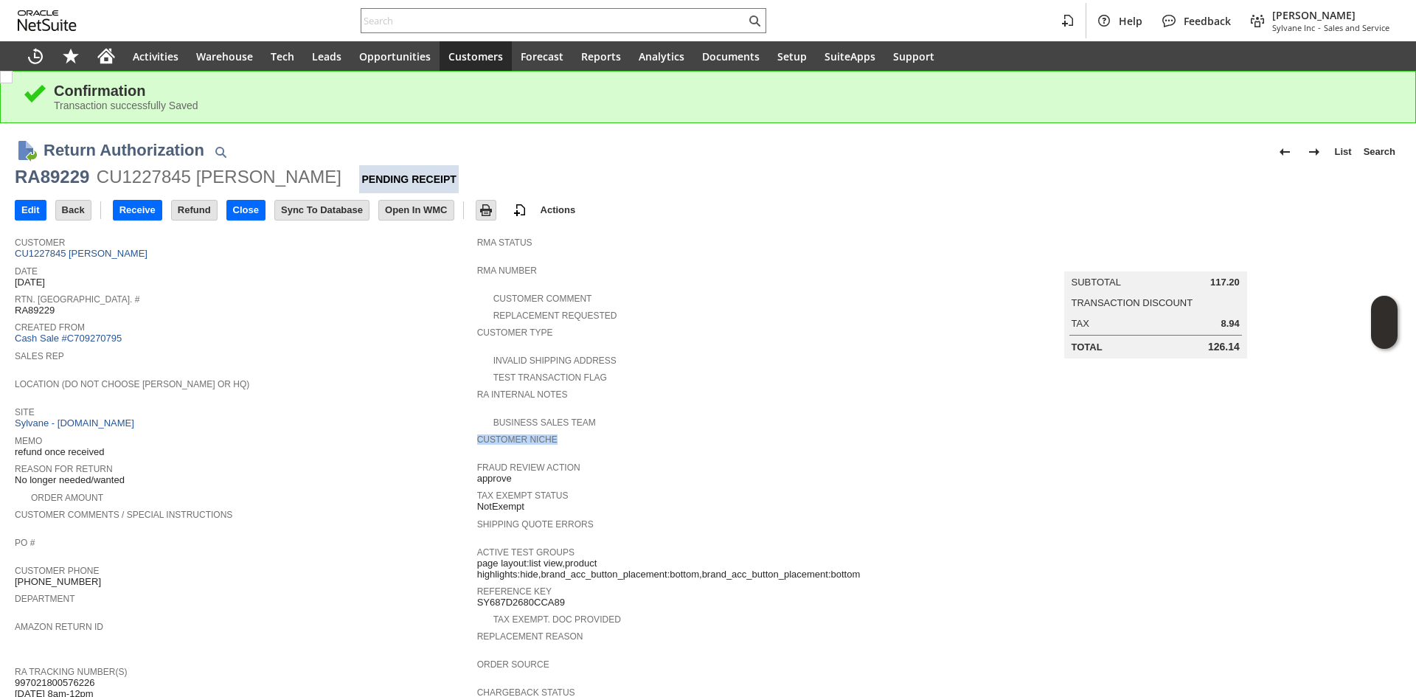
drag, startPoint x: 876, startPoint y: 415, endPoint x: 834, endPoint y: 53, distance: 364.6
click at [873, 398] on tbody "RMA Status RMA Number Customer Comment Replacement Requested Customer Type Inva…" at bounding box center [708, 546] width 462 height 634
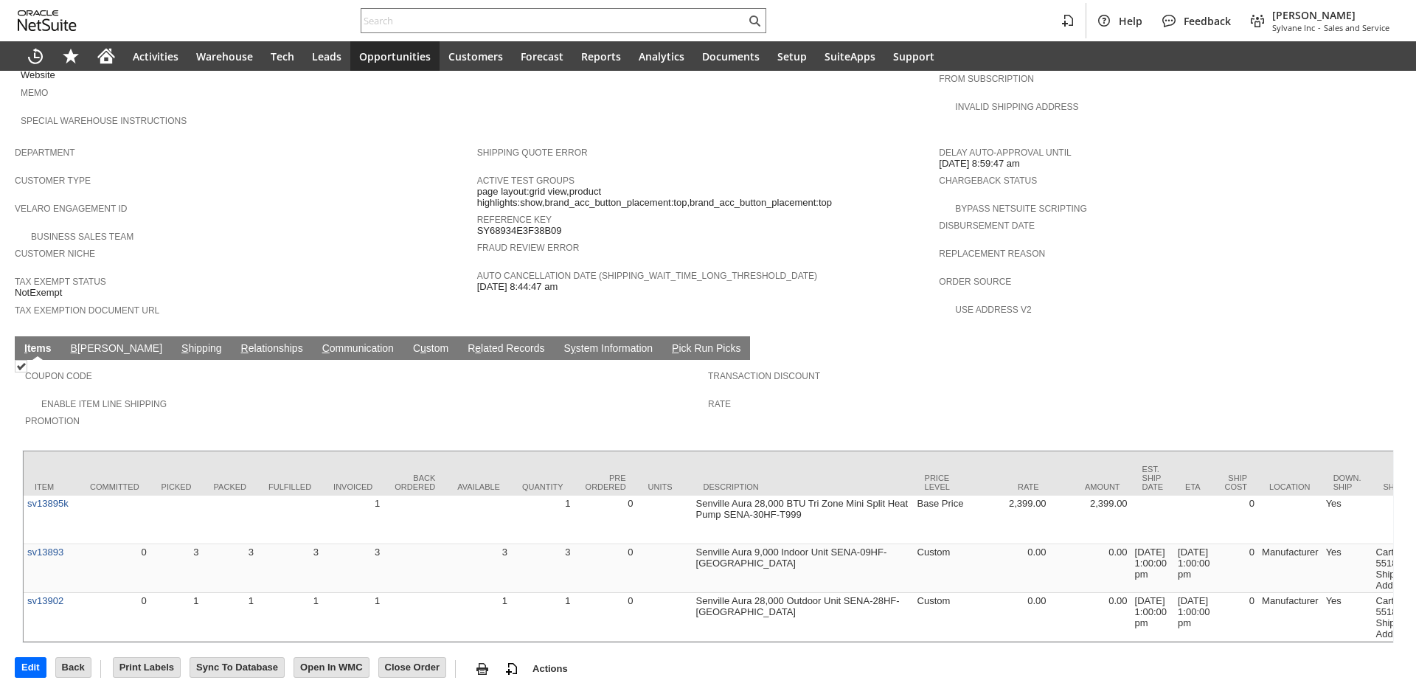
scroll to position [799, 0]
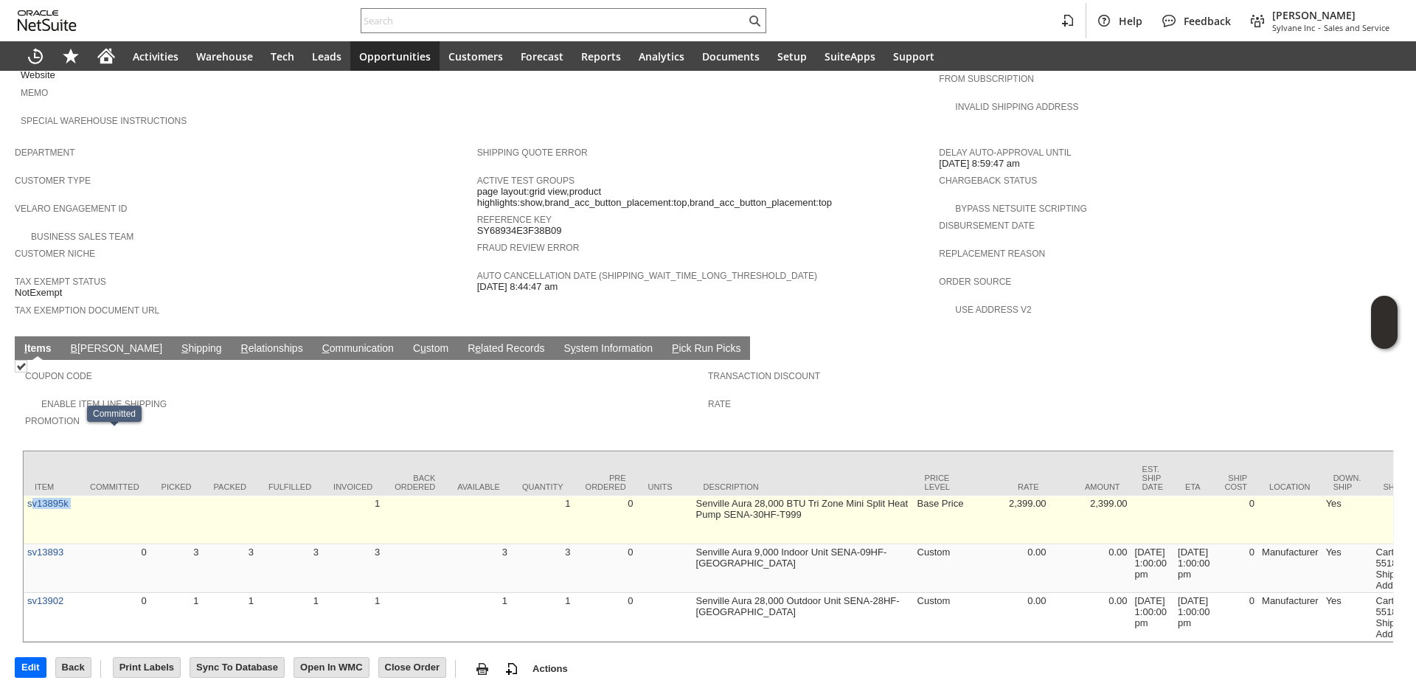
copy tr "v13895k"
copy tr "sv13895k"
drag, startPoint x: 80, startPoint y: 453, endPoint x: 29, endPoint y: 452, distance: 50.9
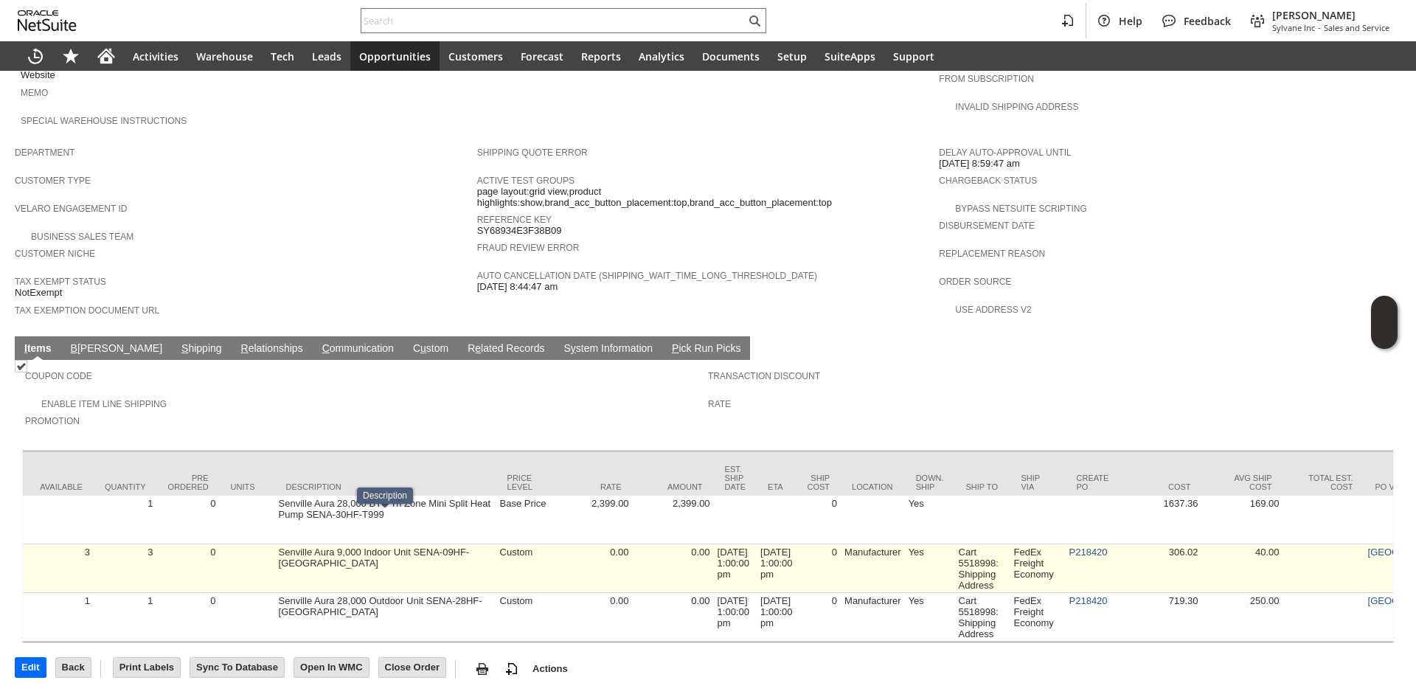
scroll to position [0, 467]
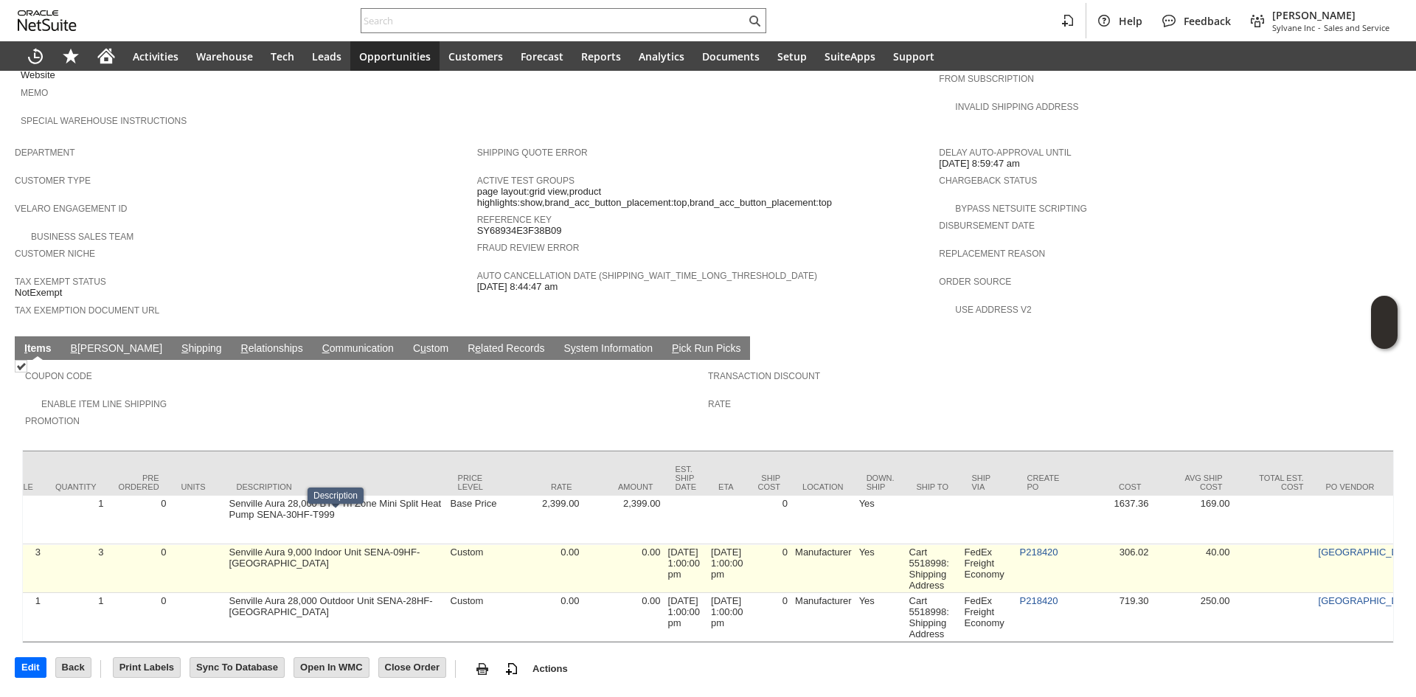
click at [1038, 544] on td "P218420" at bounding box center [1043, 568] width 55 height 49
click at [1050, 547] on link "P218420" at bounding box center [1039, 552] width 38 height 11
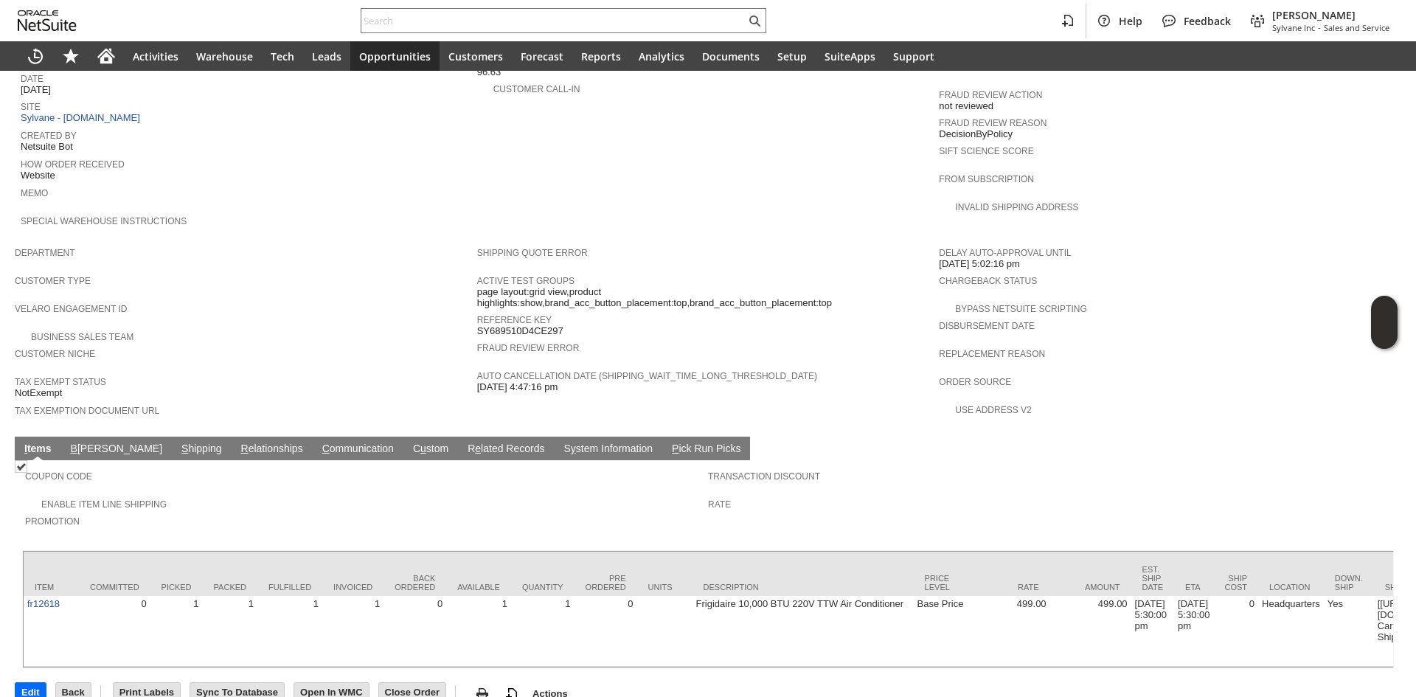
scroll to position [668, 0]
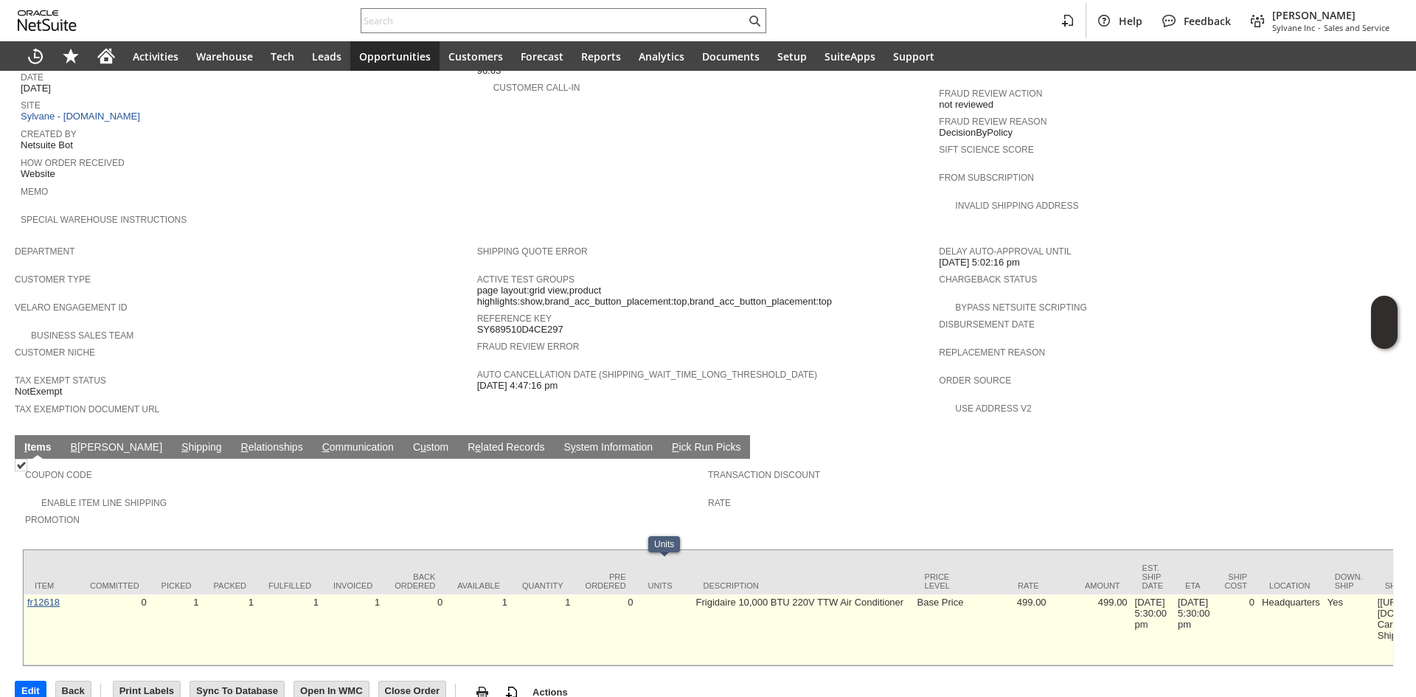
click at [42, 597] on link "fr12618" at bounding box center [43, 602] width 32 height 11
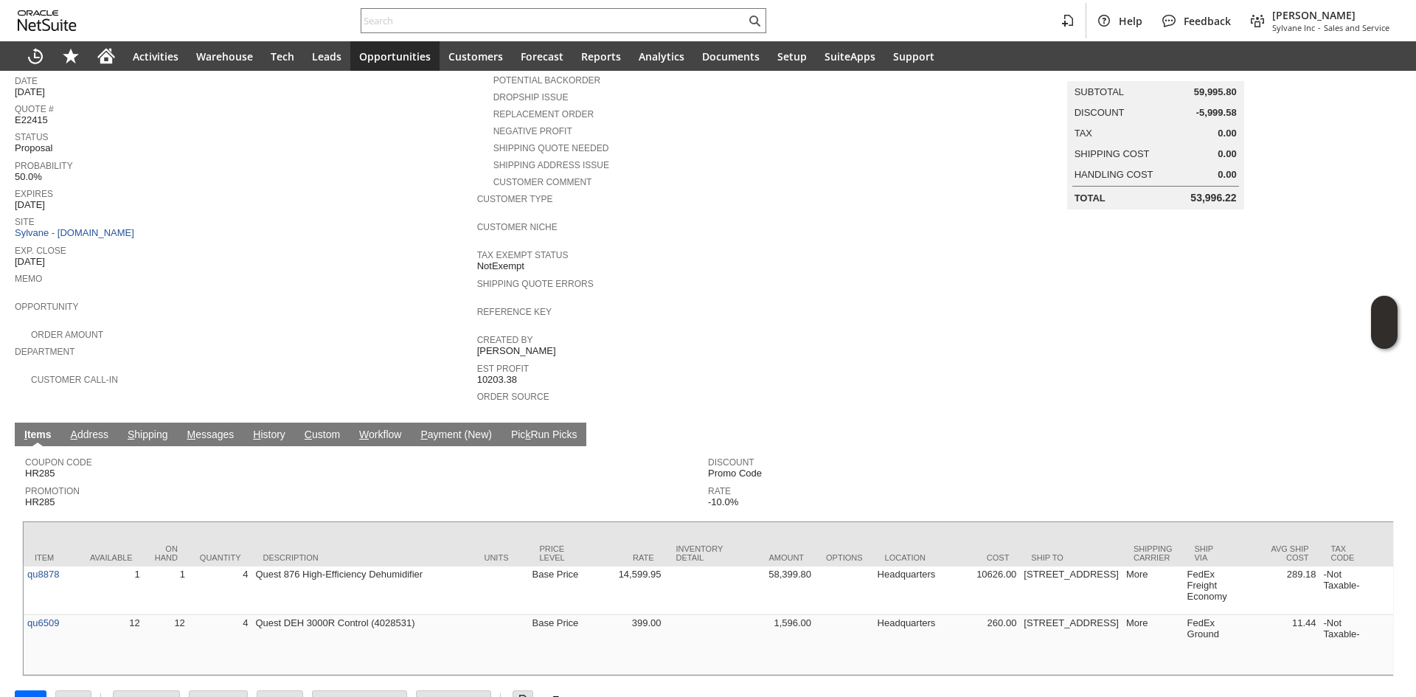
scroll to position [166, 0]
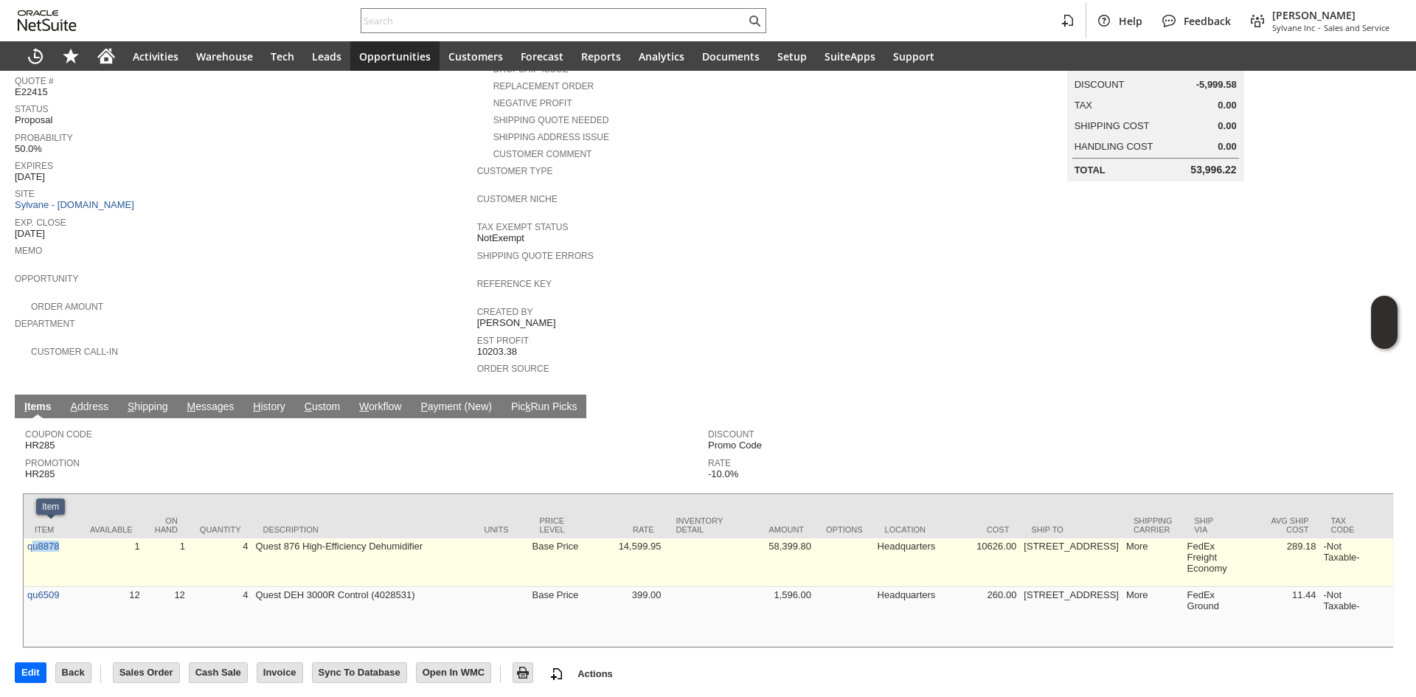
copy link "u8878"
copy link "qu8878"
drag, startPoint x: 62, startPoint y: 556, endPoint x: 28, endPoint y: 542, distance: 36.7
click at [28, 542] on td "qu8878" at bounding box center [51, 562] width 55 height 49
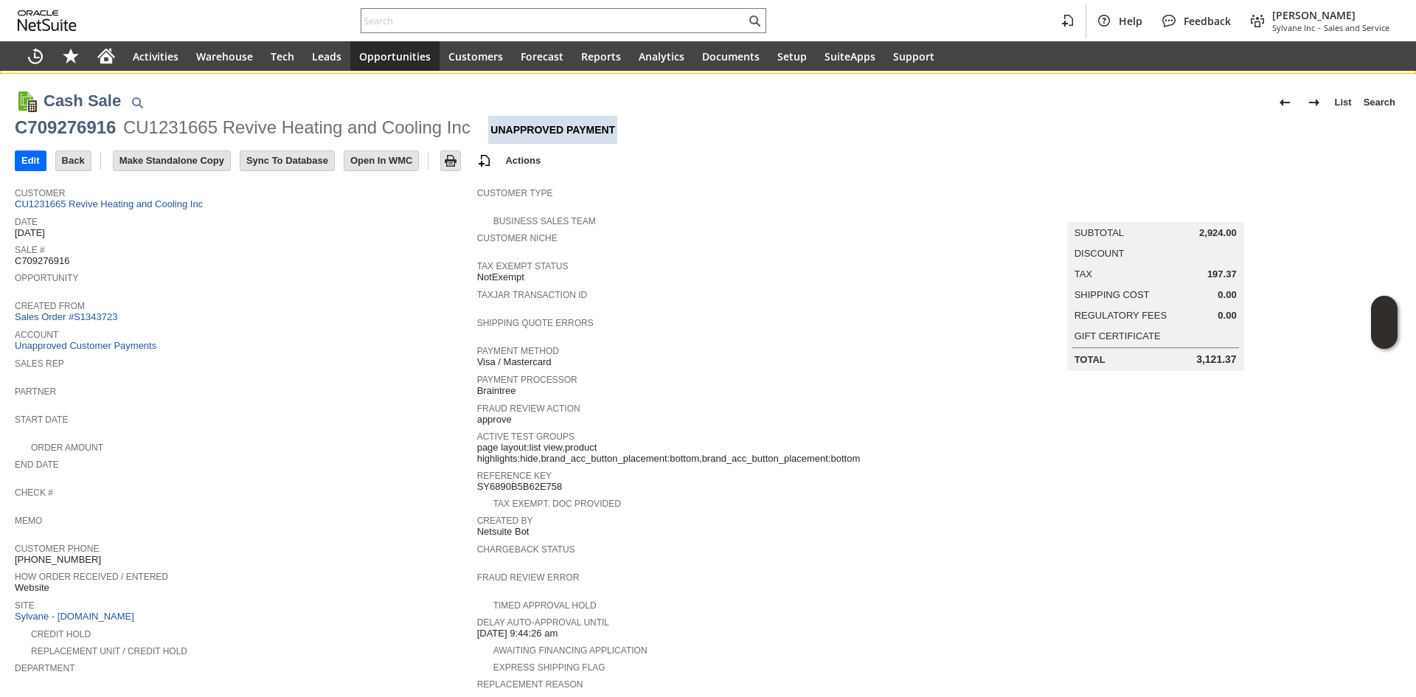
scroll to position [148, 0]
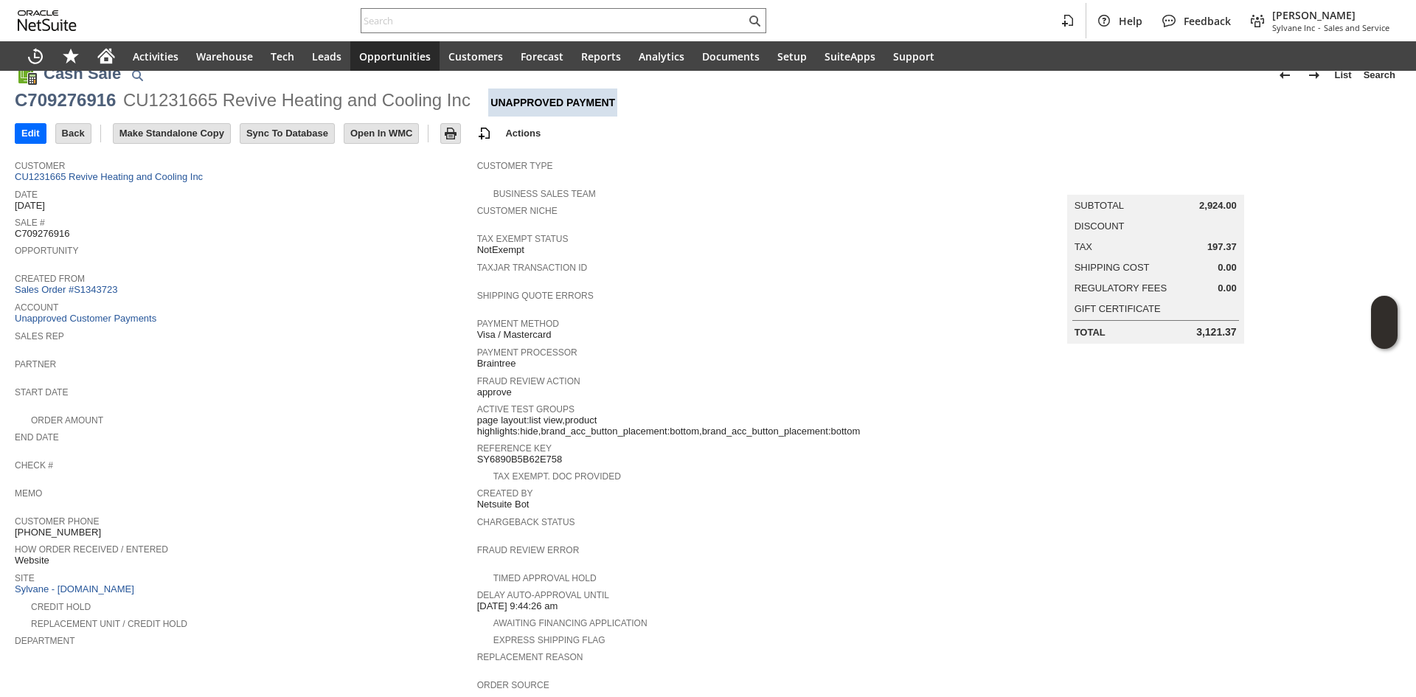
click at [67, 527] on span "[PHONE_NUMBER]" at bounding box center [58, 533] width 86 height 12
copy tbody "[PHONE_NUMBER]"
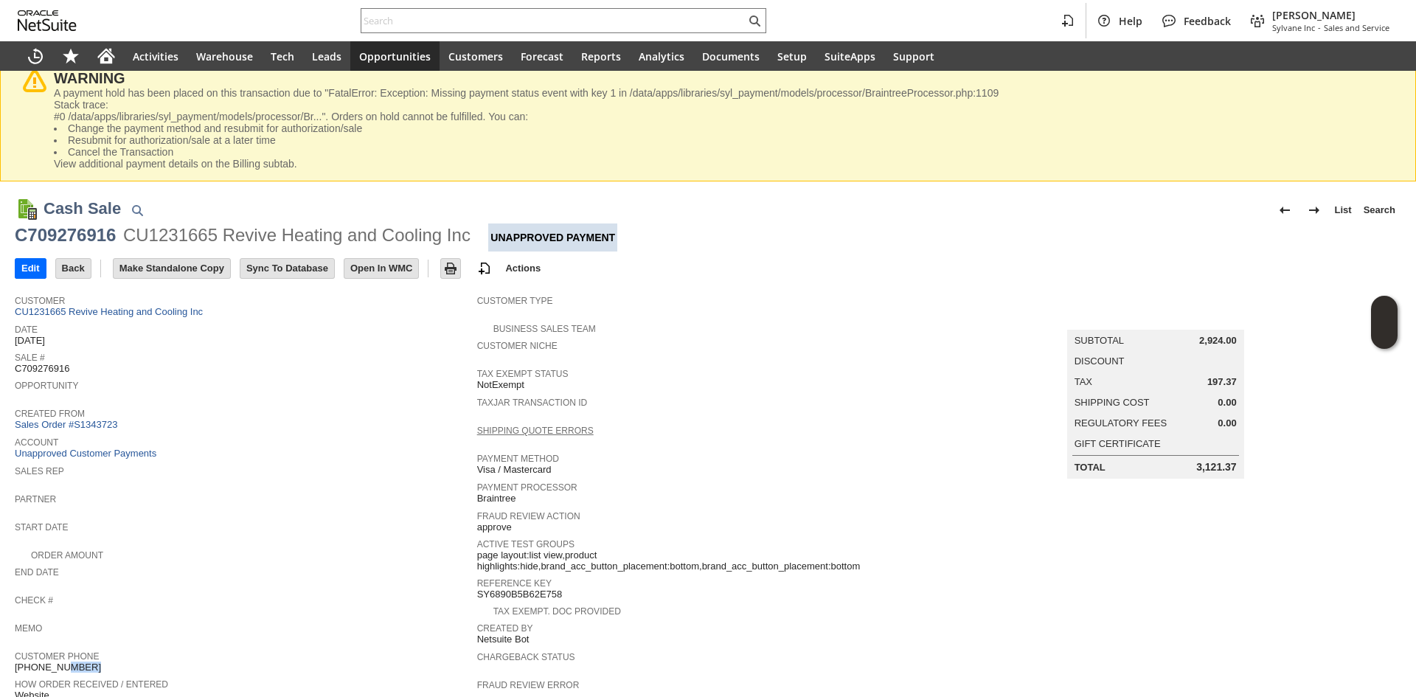
scroll to position [0, 0]
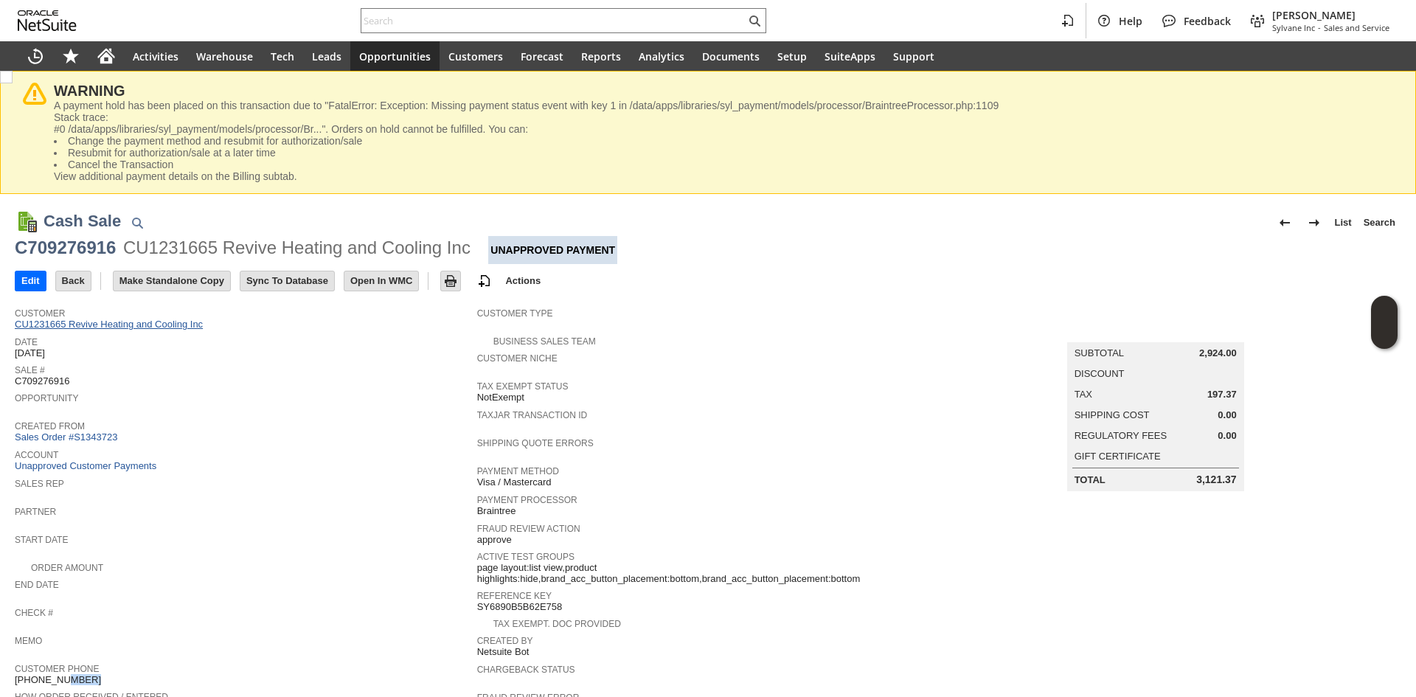
click at [190, 326] on link "CU1231665 Revive Heating and Cooling Inc" at bounding box center [111, 324] width 192 height 11
click at [390, 492] on div "Sales Rep" at bounding box center [242, 487] width 455 height 27
click at [93, 243] on div "C709276916" at bounding box center [65, 248] width 101 height 24
copy div "C709276916"
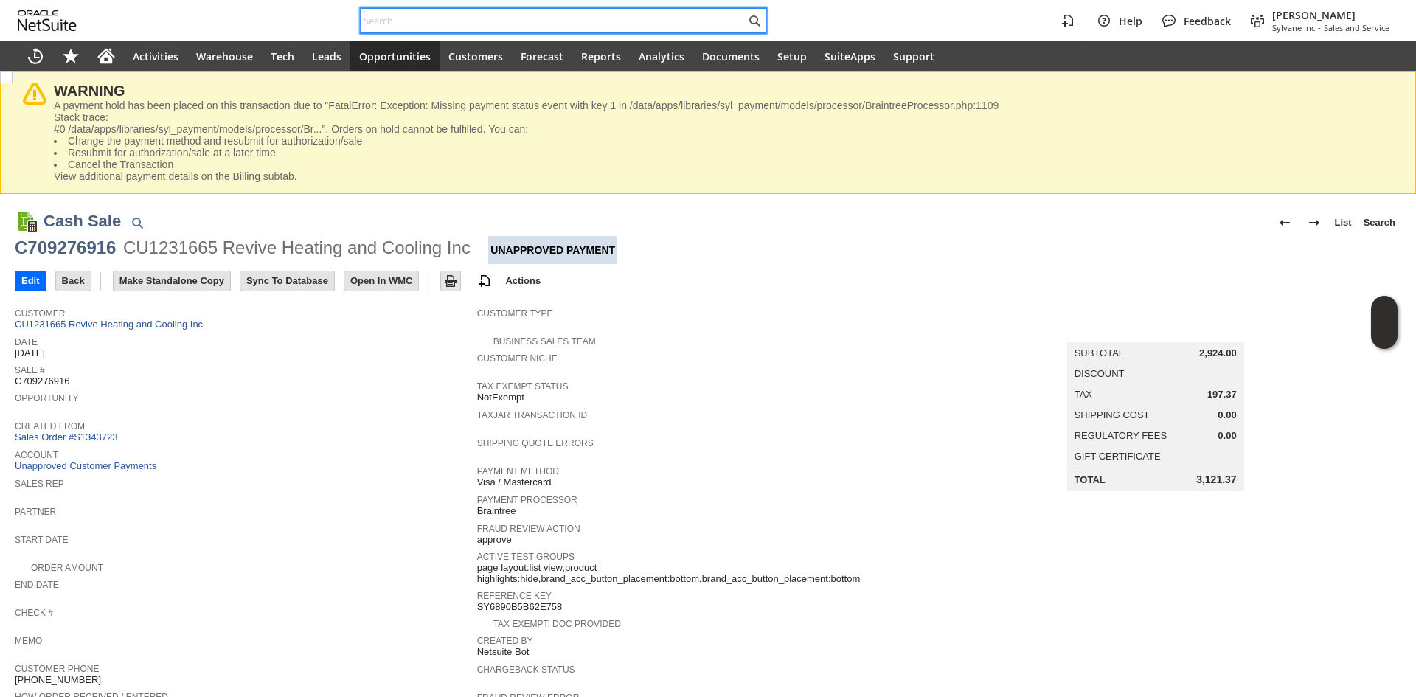
click at [415, 26] on input "text" at bounding box center [553, 21] width 384 height 18
paste input "5205087491"
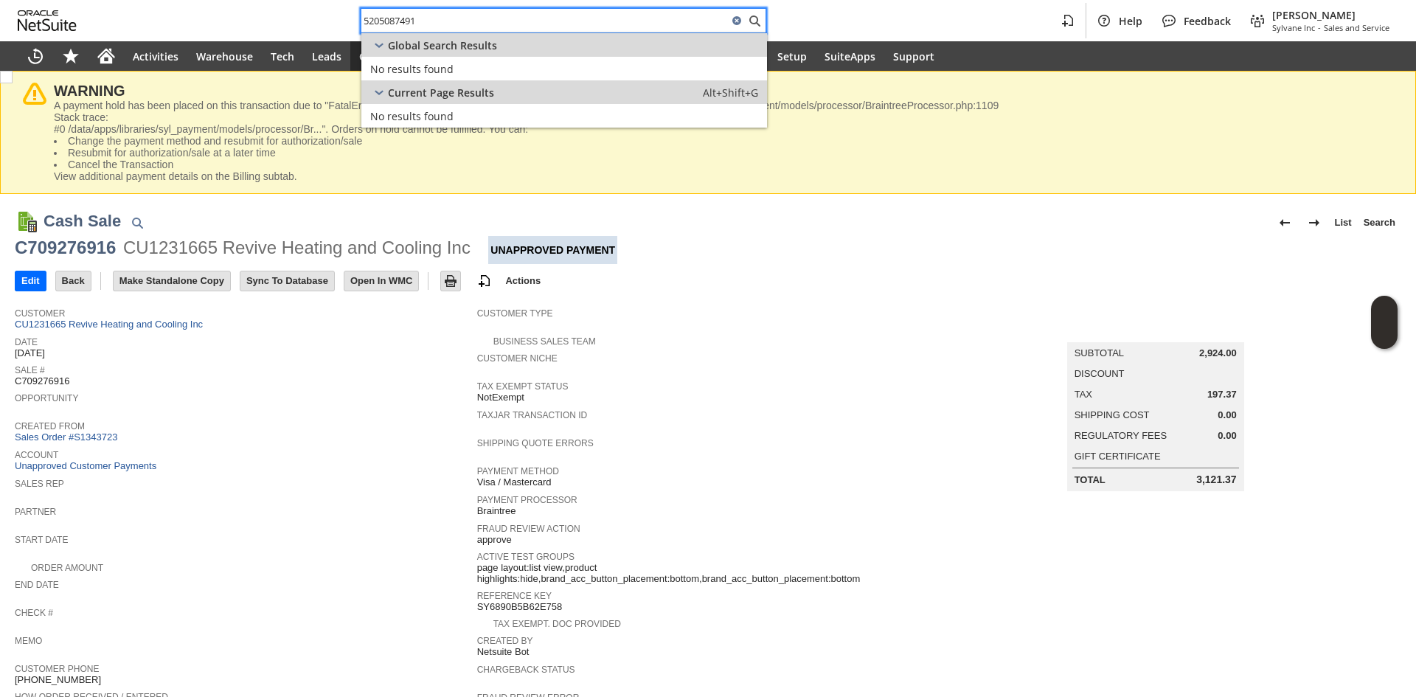
paste input "text"
type input "5205087491"
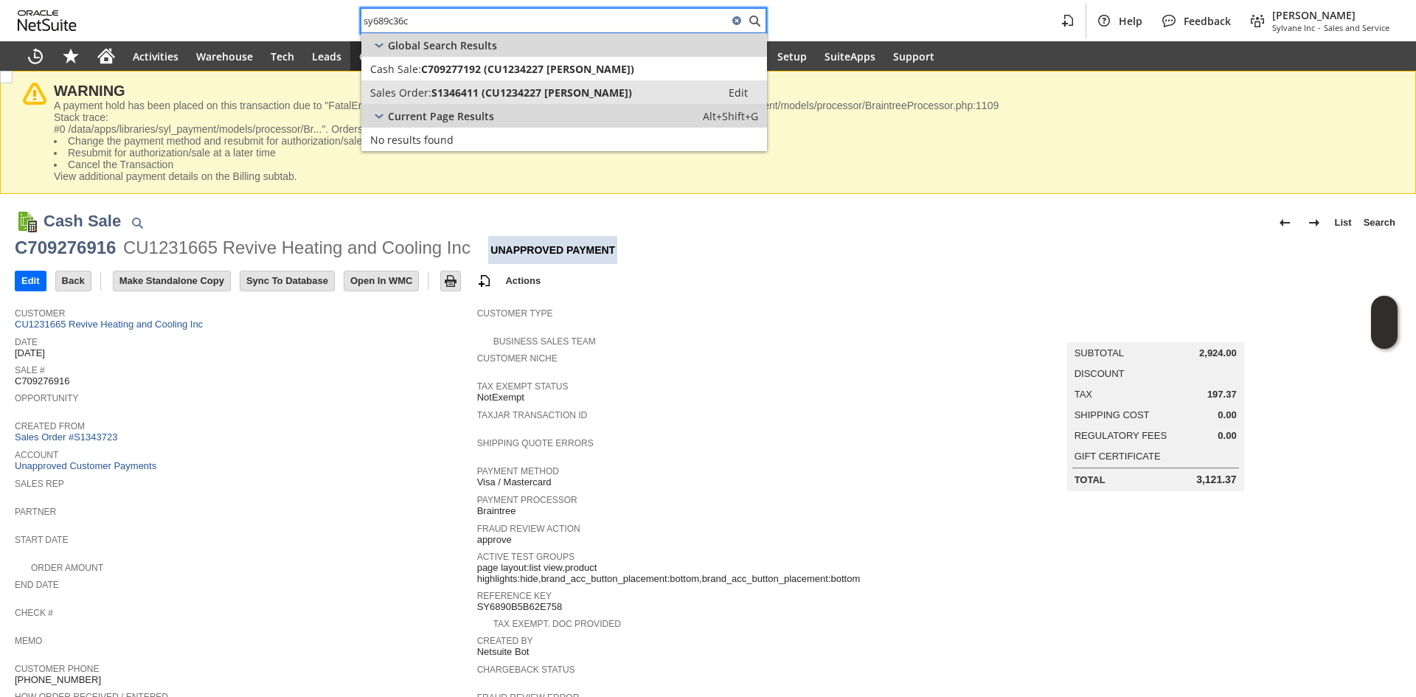
type input "sy689c36c"
click at [606, 99] on span "S1346411 (CU1234227 Larry Cockrell)" at bounding box center [532, 93] width 201 height 14
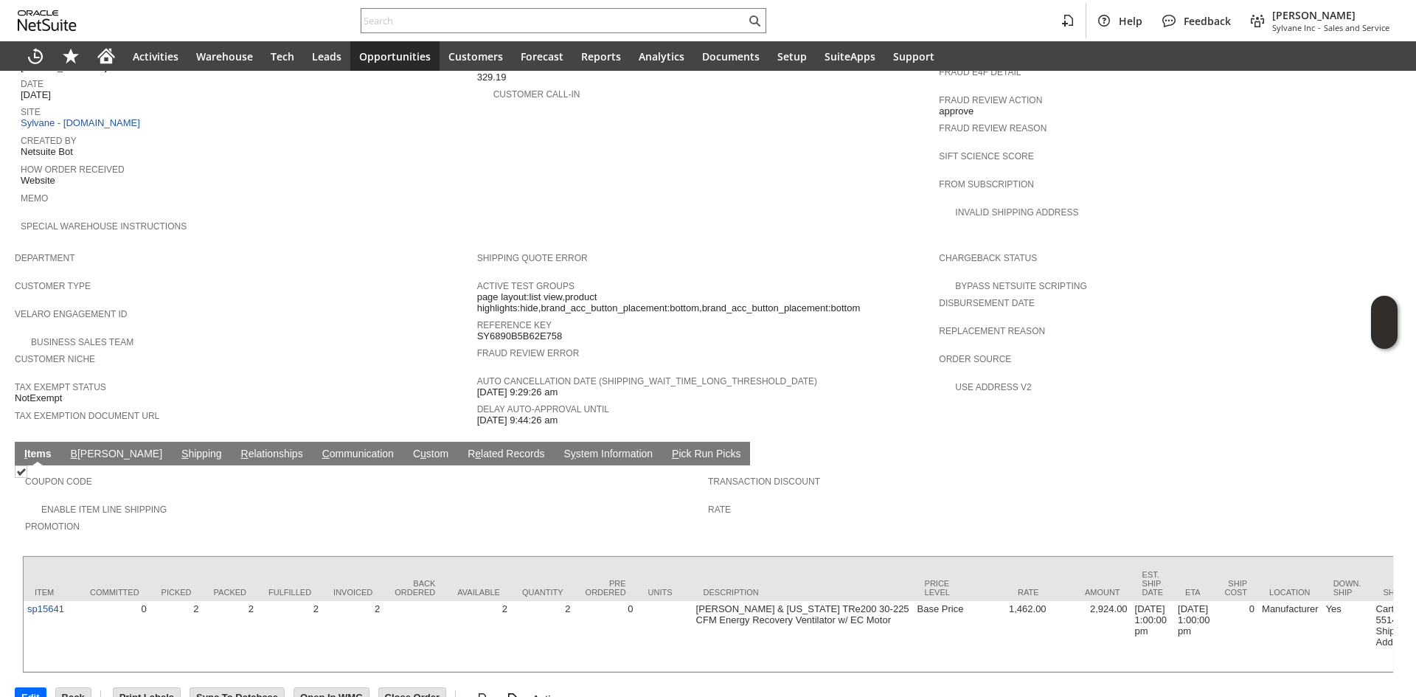
scroll to position [768, 0]
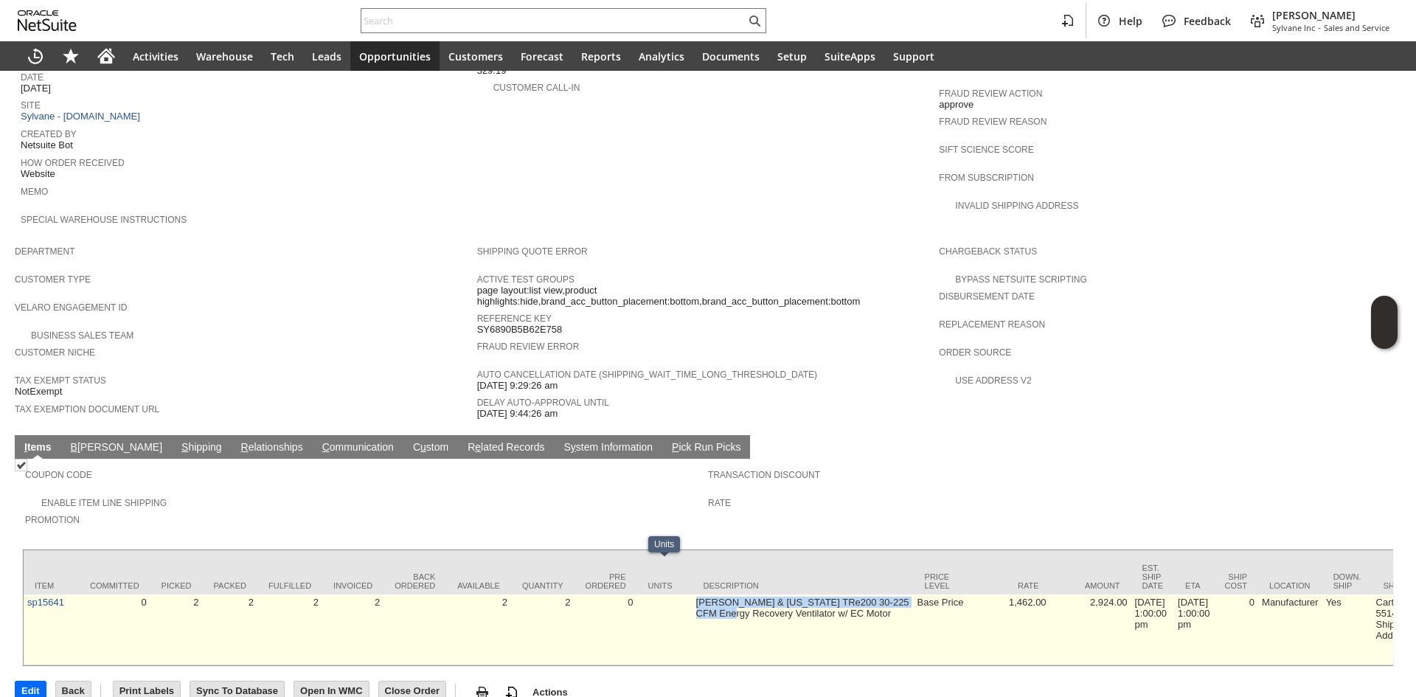
drag, startPoint x: 697, startPoint y: 573, endPoint x: 741, endPoint y: 580, distance: 44.8
click at [741, 595] on td "[PERSON_NAME] & [US_STATE] TRe200 30-225 CFM Energy Recovery Ventilator w/ EC M…" at bounding box center [803, 630] width 221 height 71
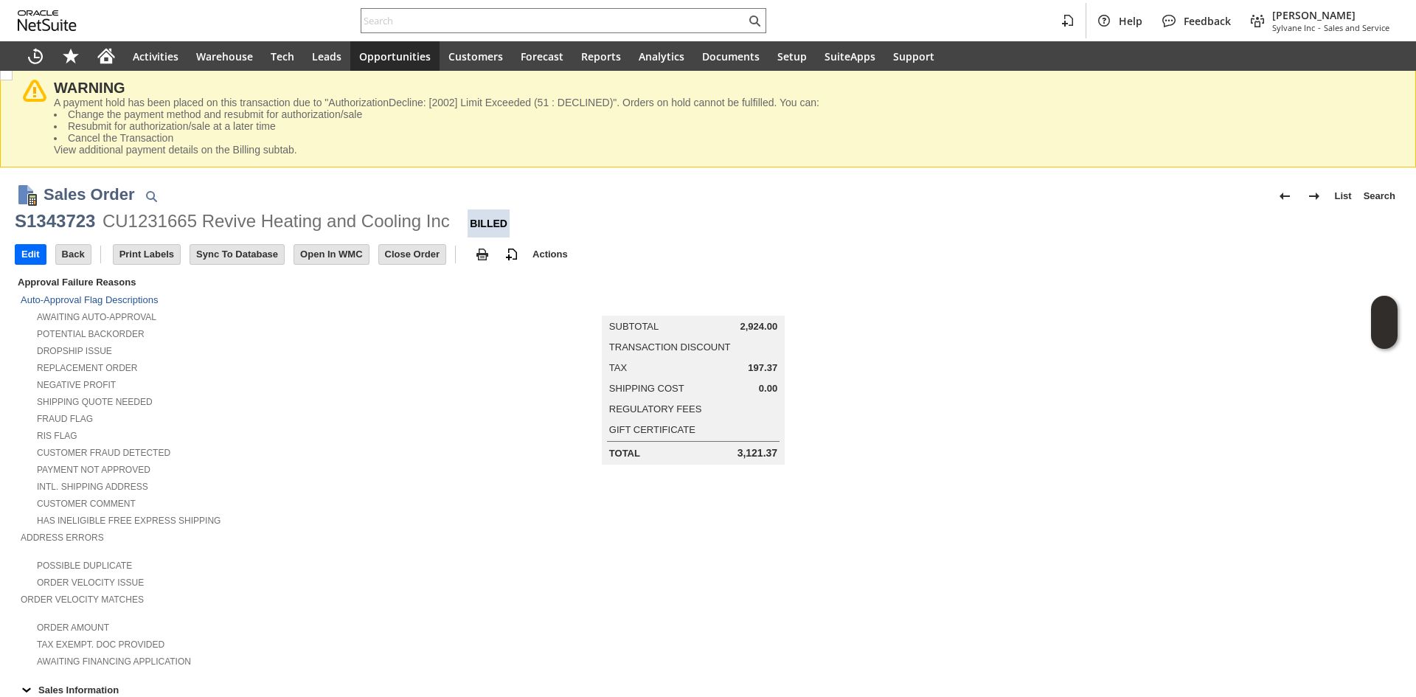
scroll to position [0, 0]
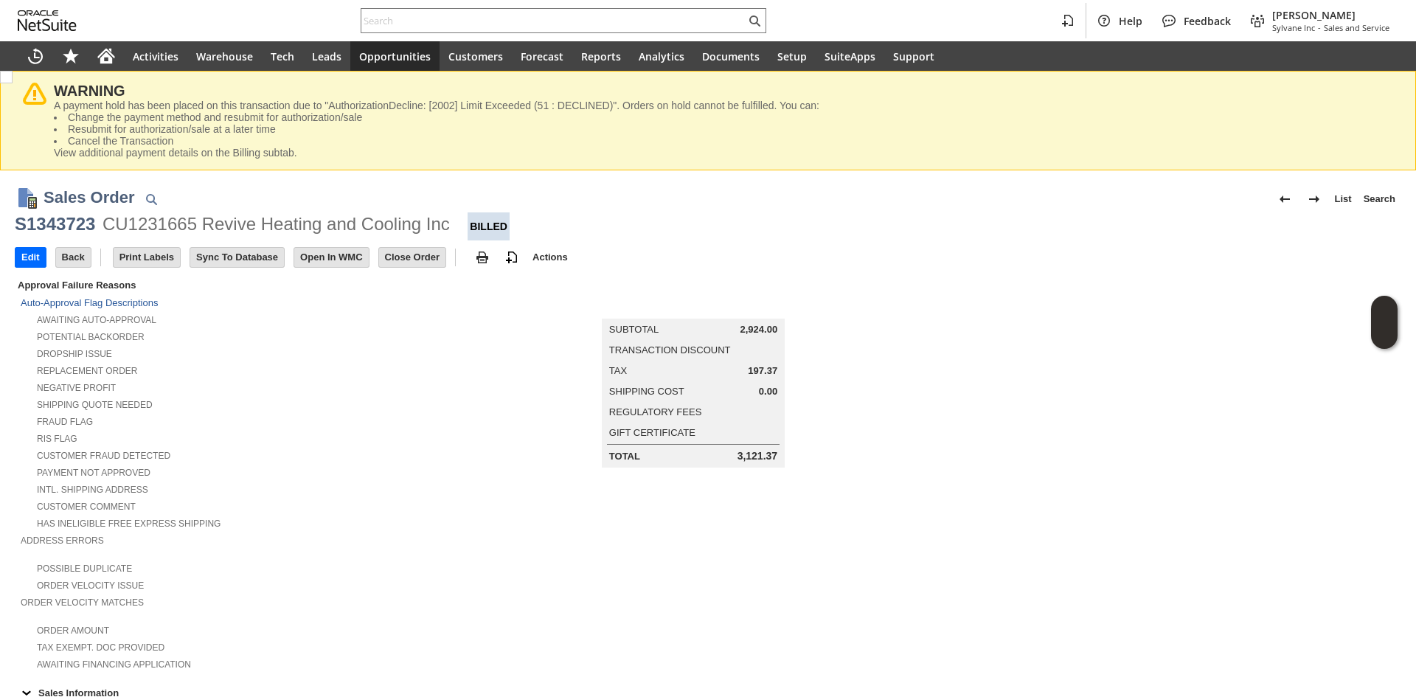
click at [54, 226] on div "S1343723" at bounding box center [55, 224] width 80 height 24
copy div "S1343723"
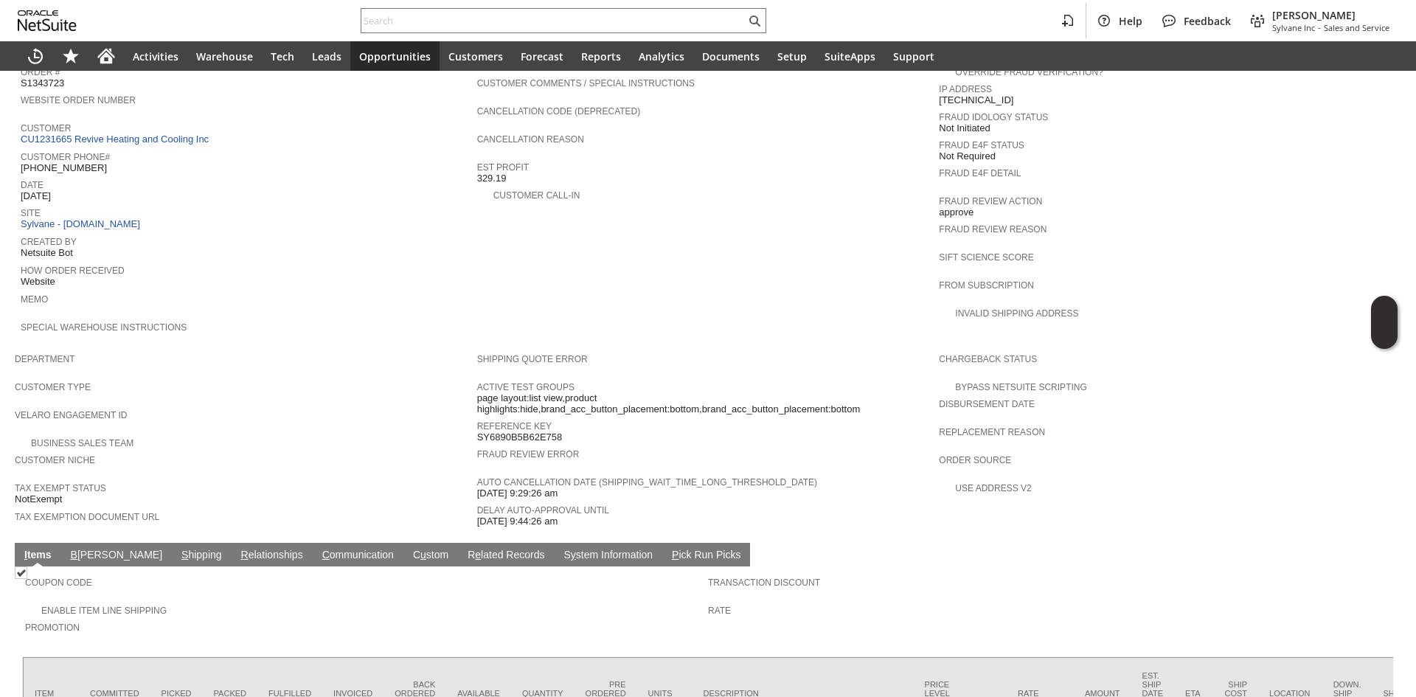
scroll to position [664, 0]
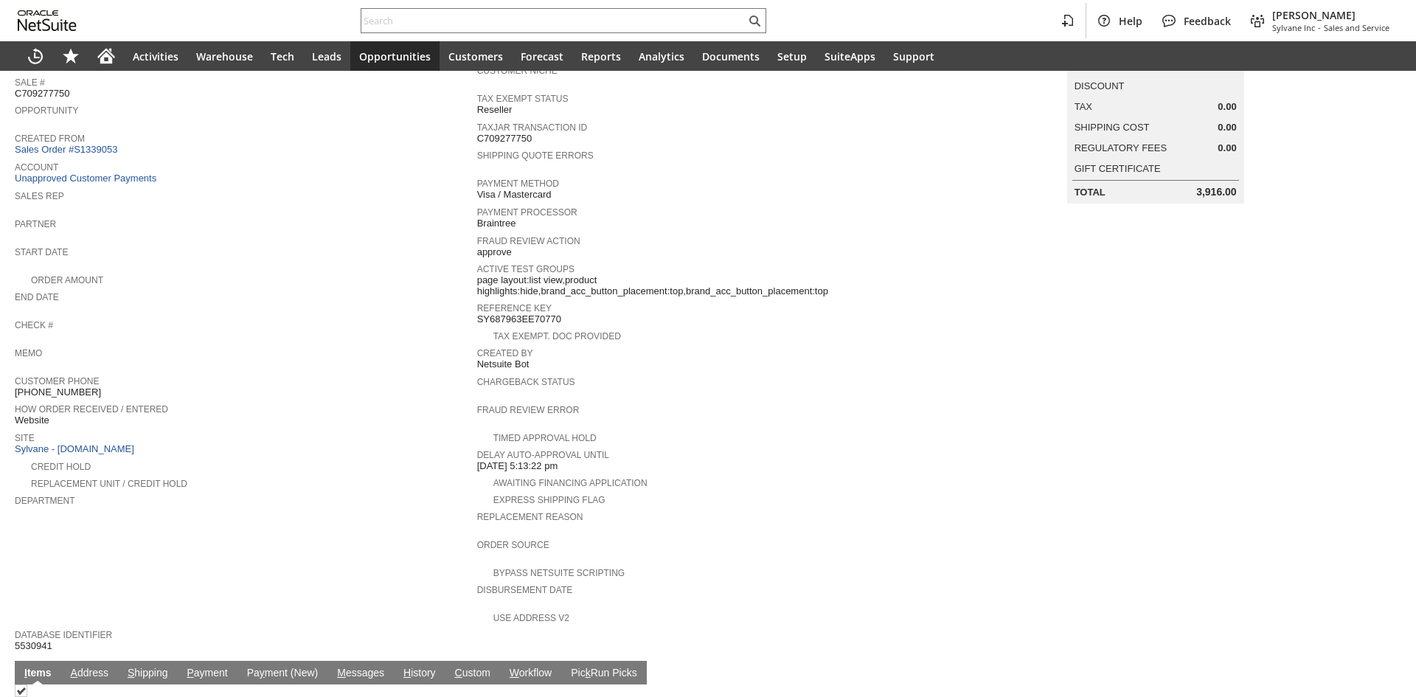
scroll to position [295, 0]
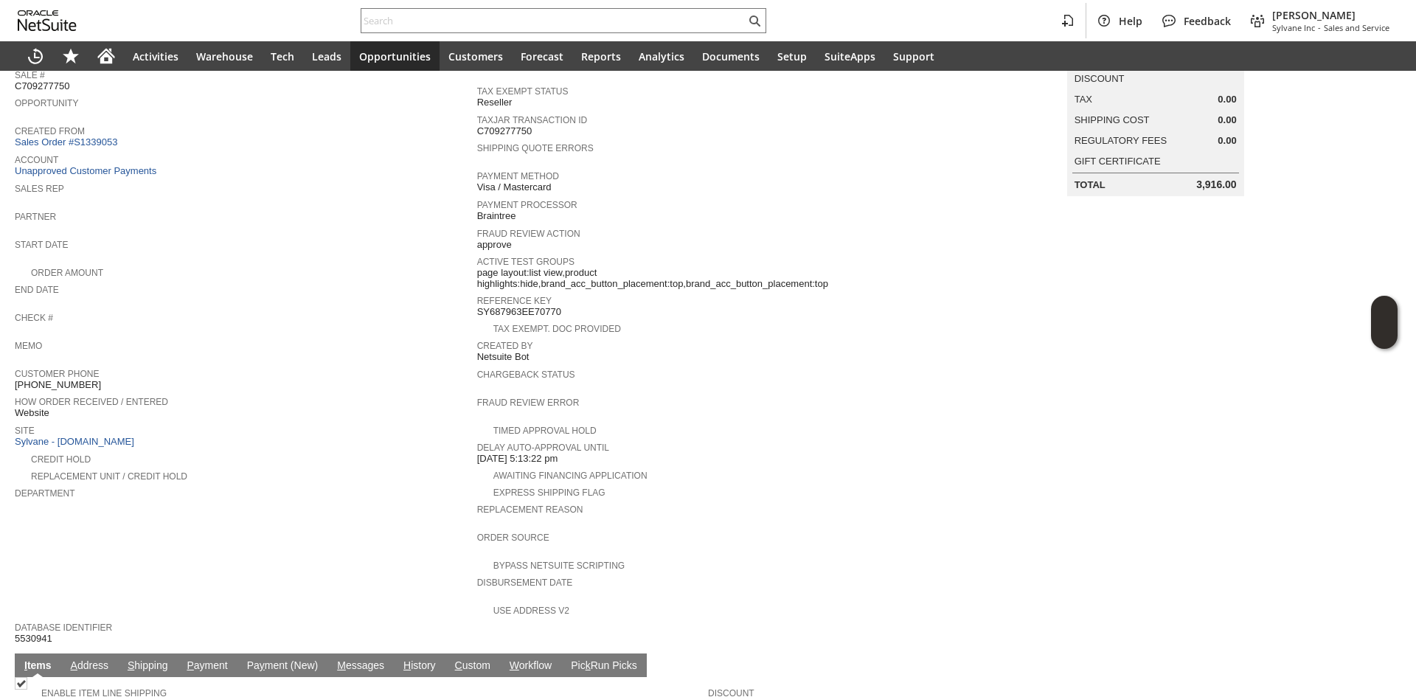
click at [66, 379] on span "[PHONE_NUMBER]" at bounding box center [58, 385] width 86 height 12
click at [66, 379] on span "(850) 877-7777" at bounding box center [58, 385] width 86 height 12
copy tbody "(850) 877-7777"
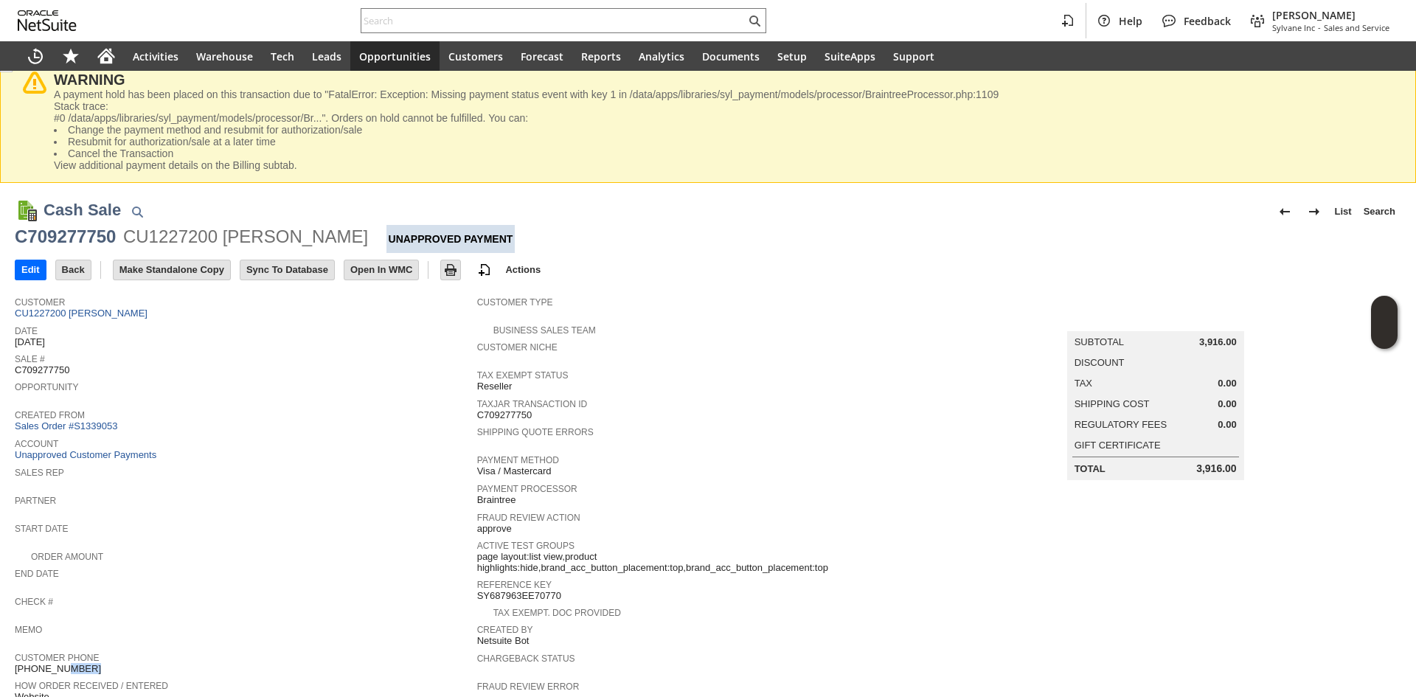
scroll to position [0, 0]
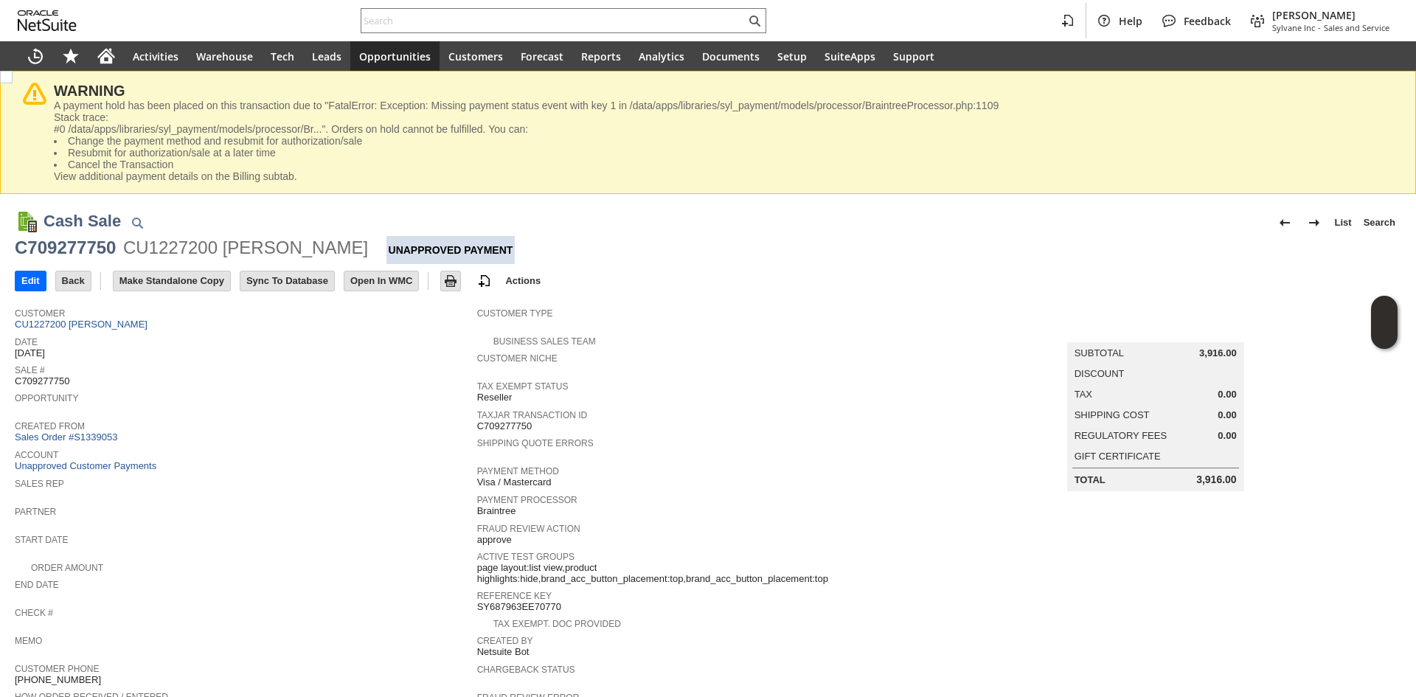
click at [399, 374] on div "Sale # C709277750" at bounding box center [242, 374] width 455 height 27
click at [107, 324] on link "CU1227200 yichan han" at bounding box center [83, 324] width 136 height 11
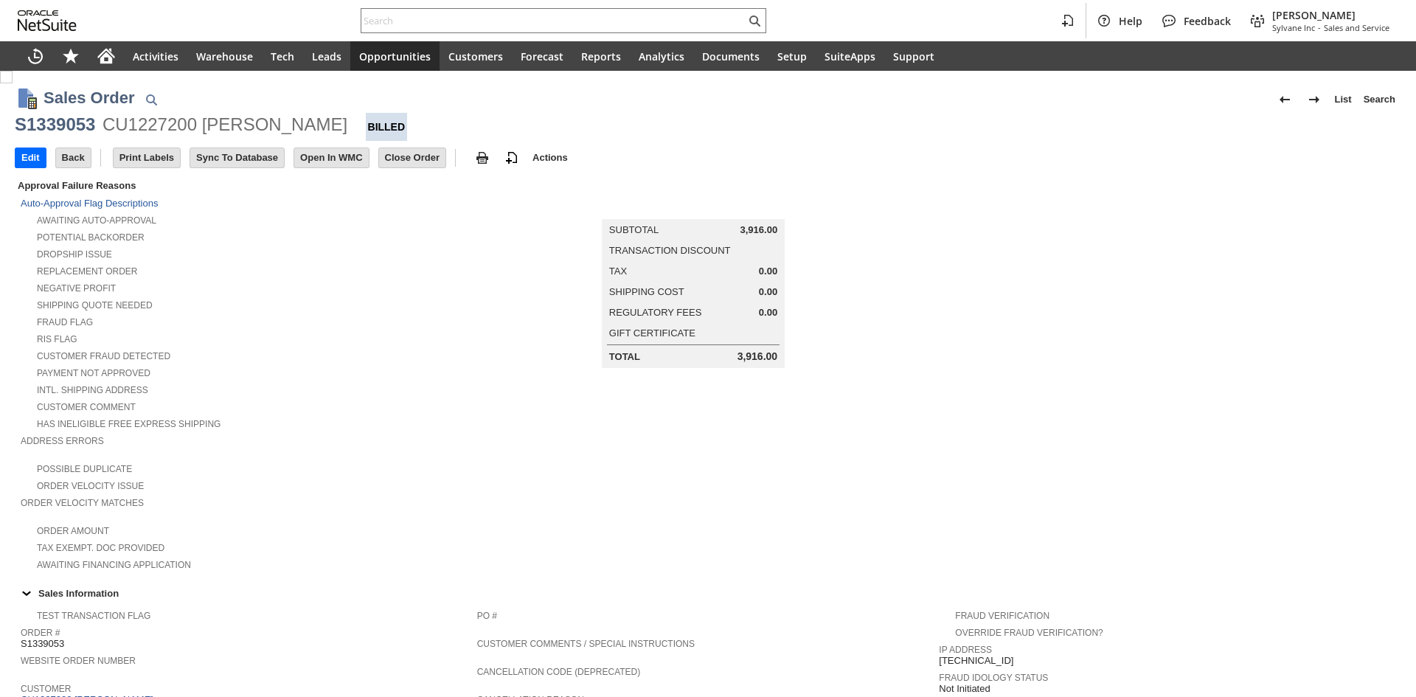
scroll to position [640, 0]
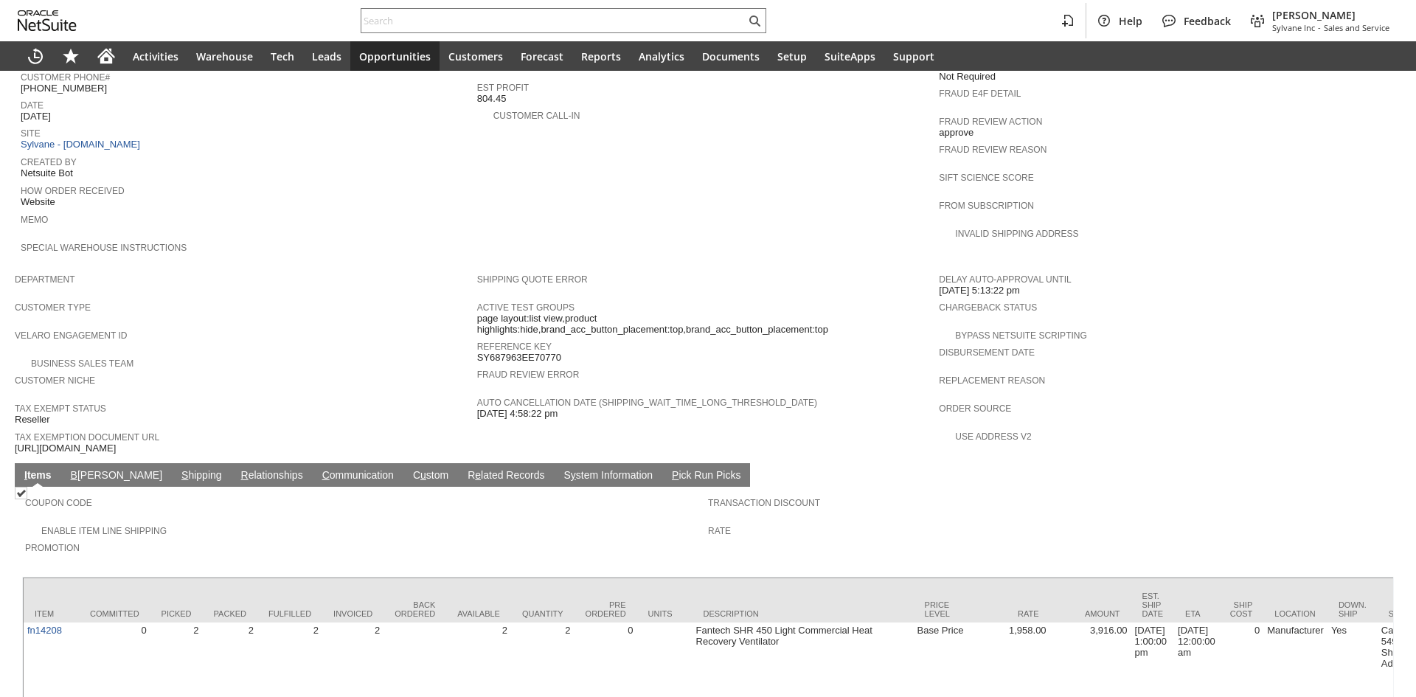
click at [94, 469] on link "B [PERSON_NAME]" at bounding box center [116, 476] width 99 height 14
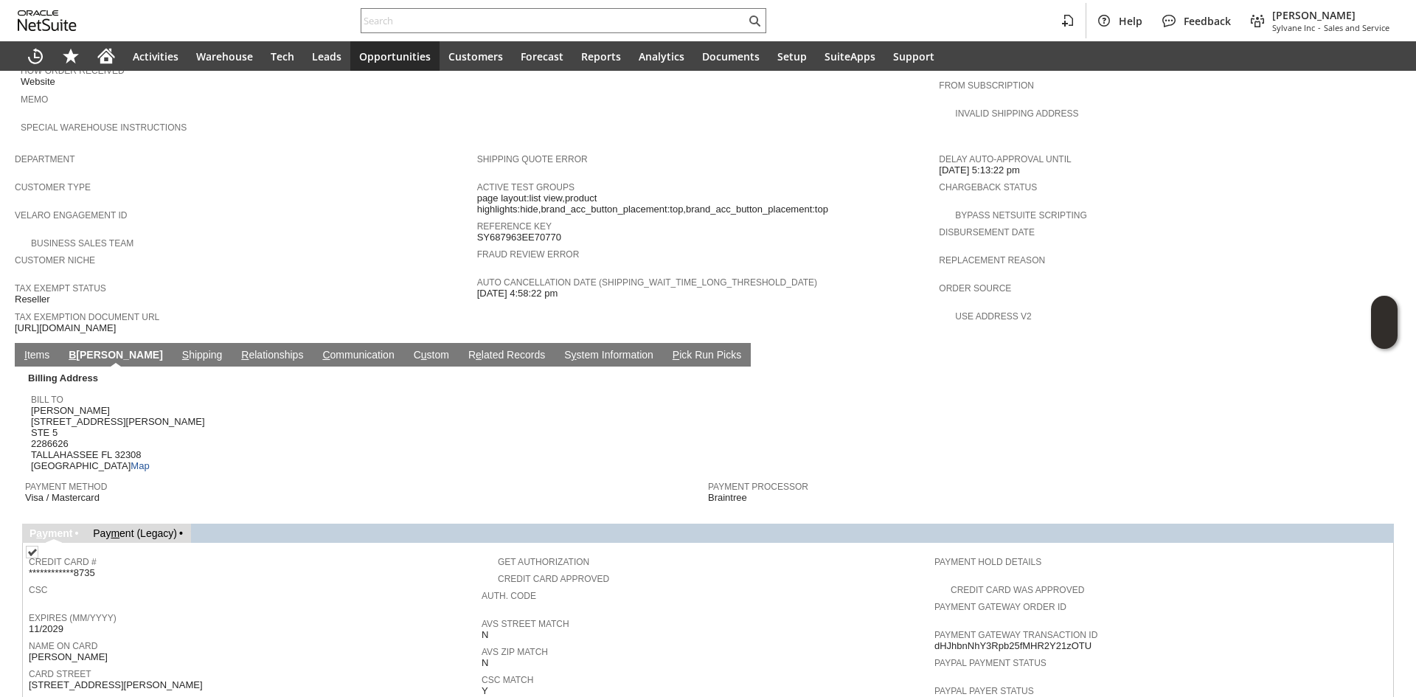
scroll to position [919, 0]
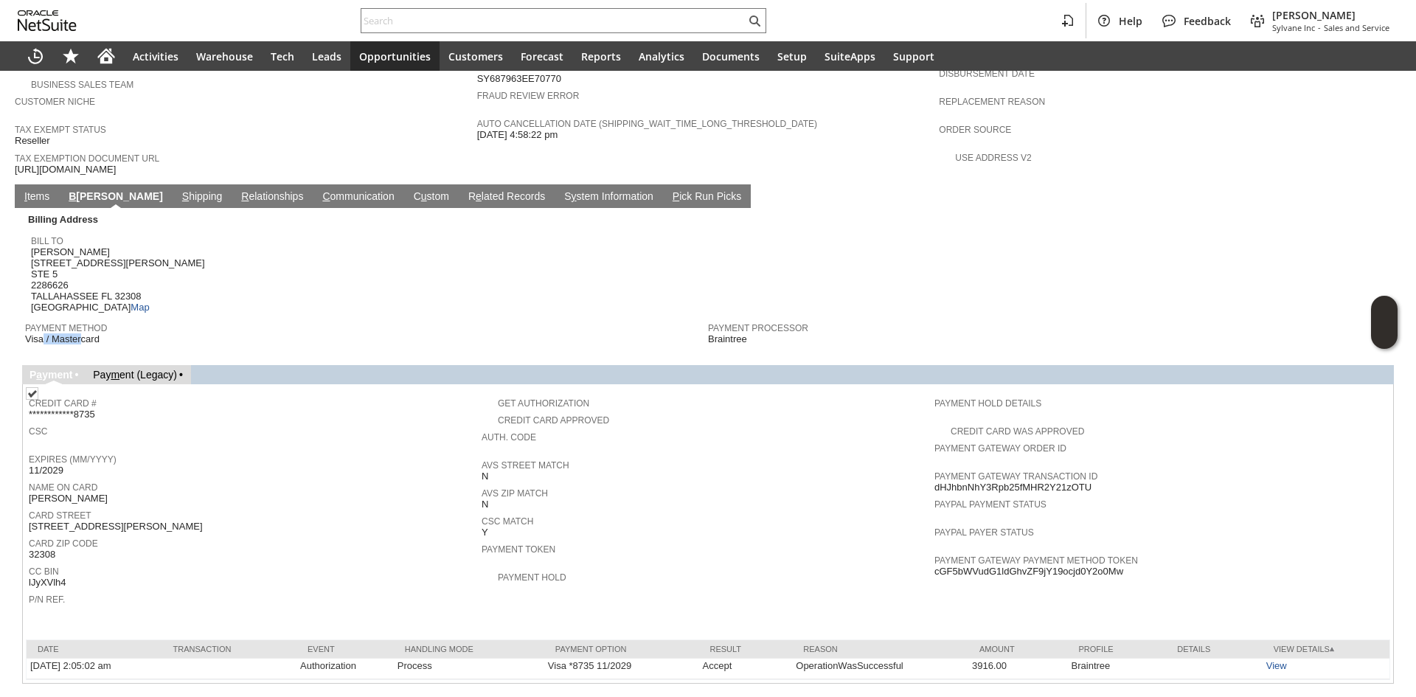
drag, startPoint x: 41, startPoint y: 306, endPoint x: 80, endPoint y: 307, distance: 39.1
click at [80, 333] on span "Visa / Mastercard" at bounding box center [62, 339] width 75 height 12
click at [89, 333] on span "Visa / Mastercard" at bounding box center [62, 339] width 75 height 12
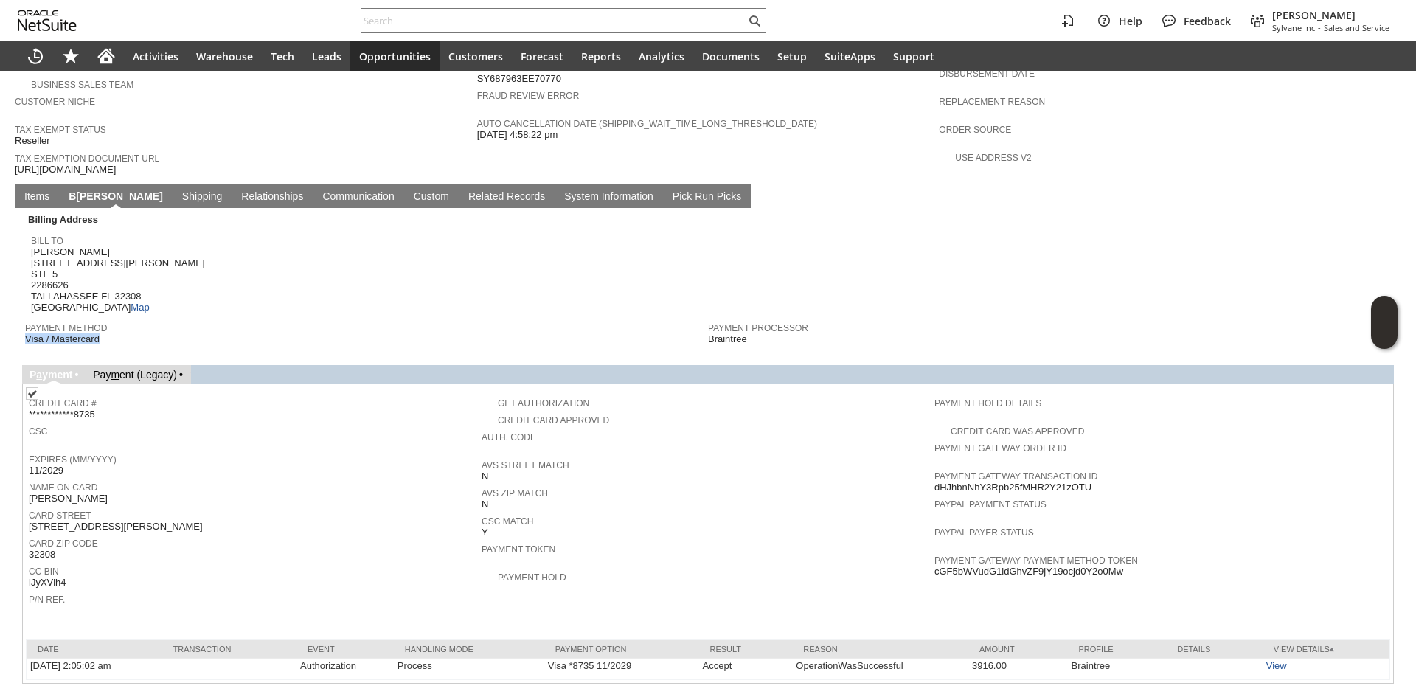
click at [40, 315] on td "Payment Method Visa / Mastercard" at bounding box center [366, 331] width 683 height 32
click at [45, 333] on span "Visa / Mastercard" at bounding box center [62, 339] width 75 height 12
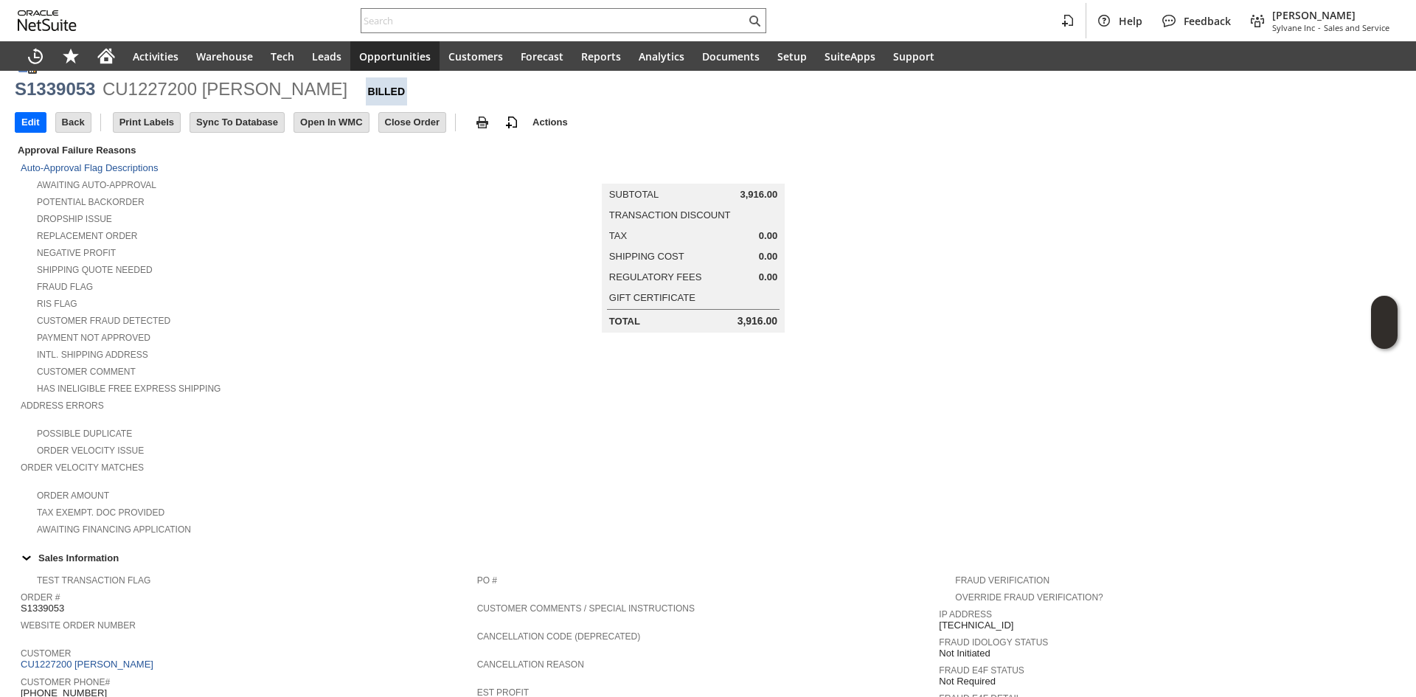
scroll to position [0, 0]
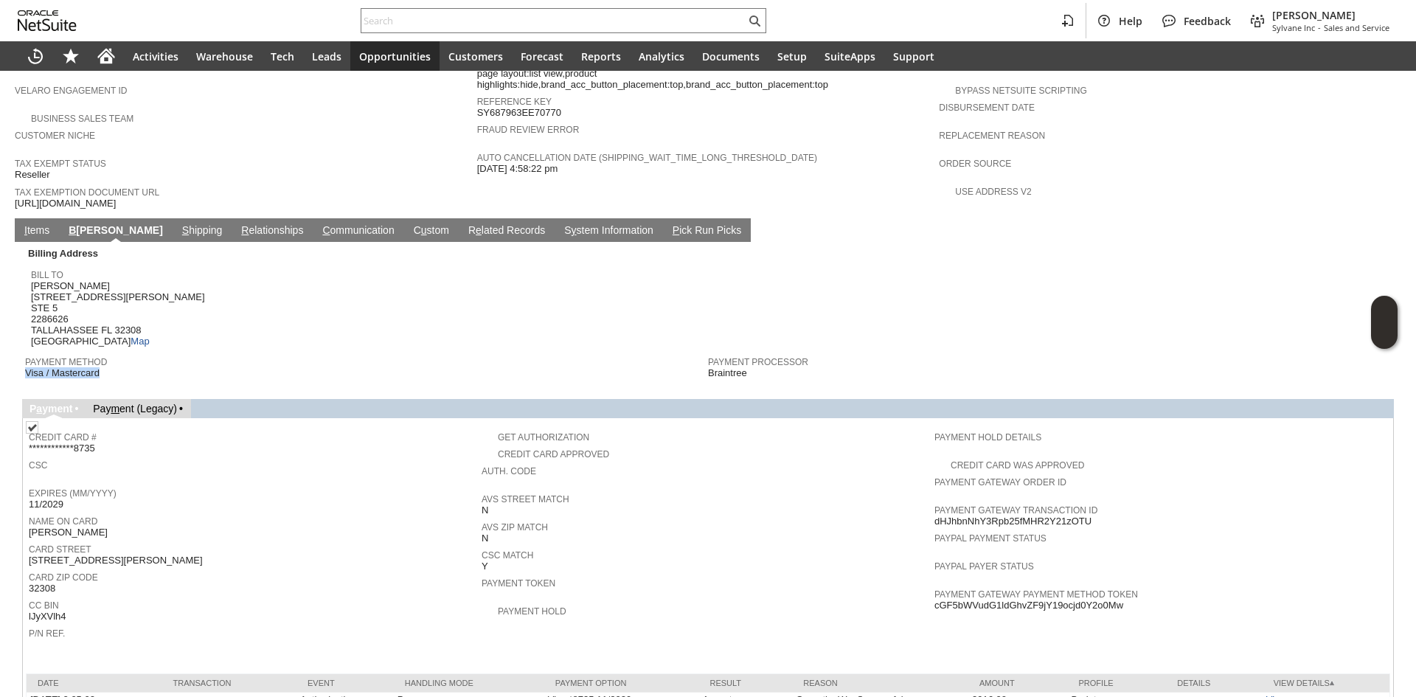
click at [36, 224] on link "I tems" at bounding box center [37, 231] width 32 height 14
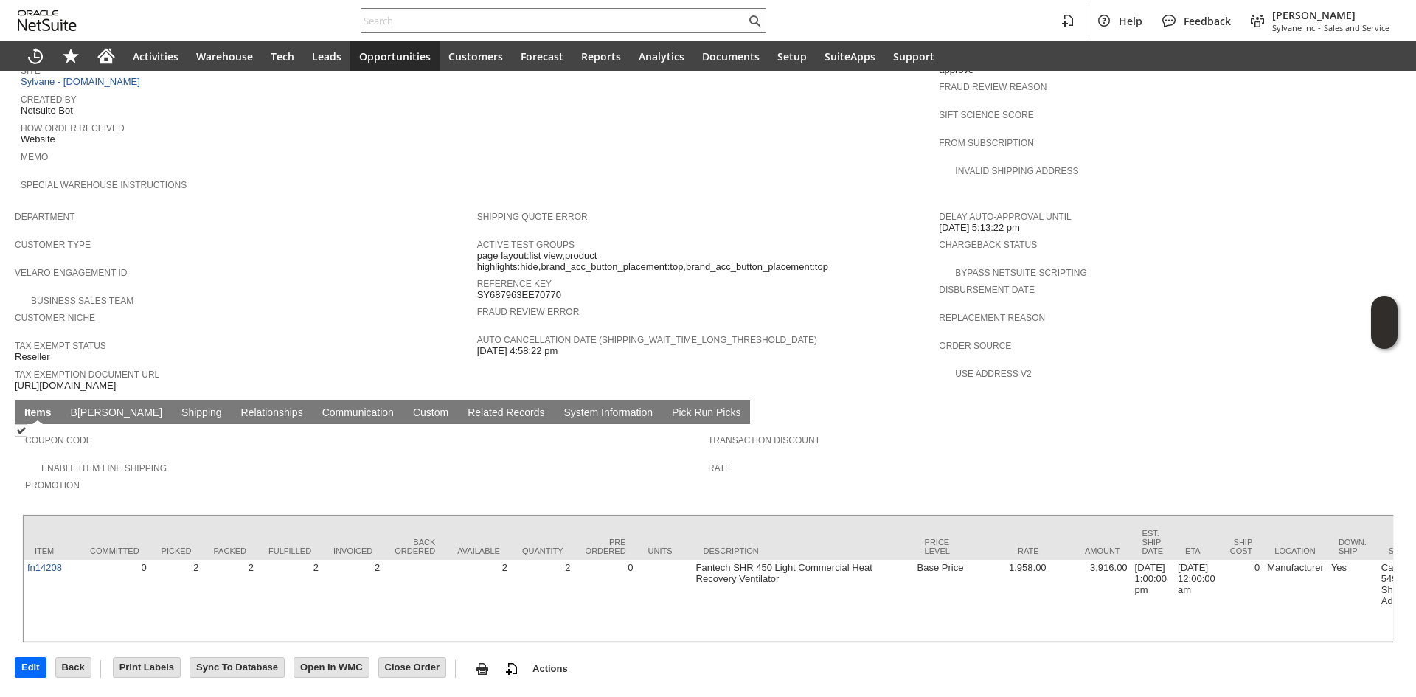
scroll to position [679, 0]
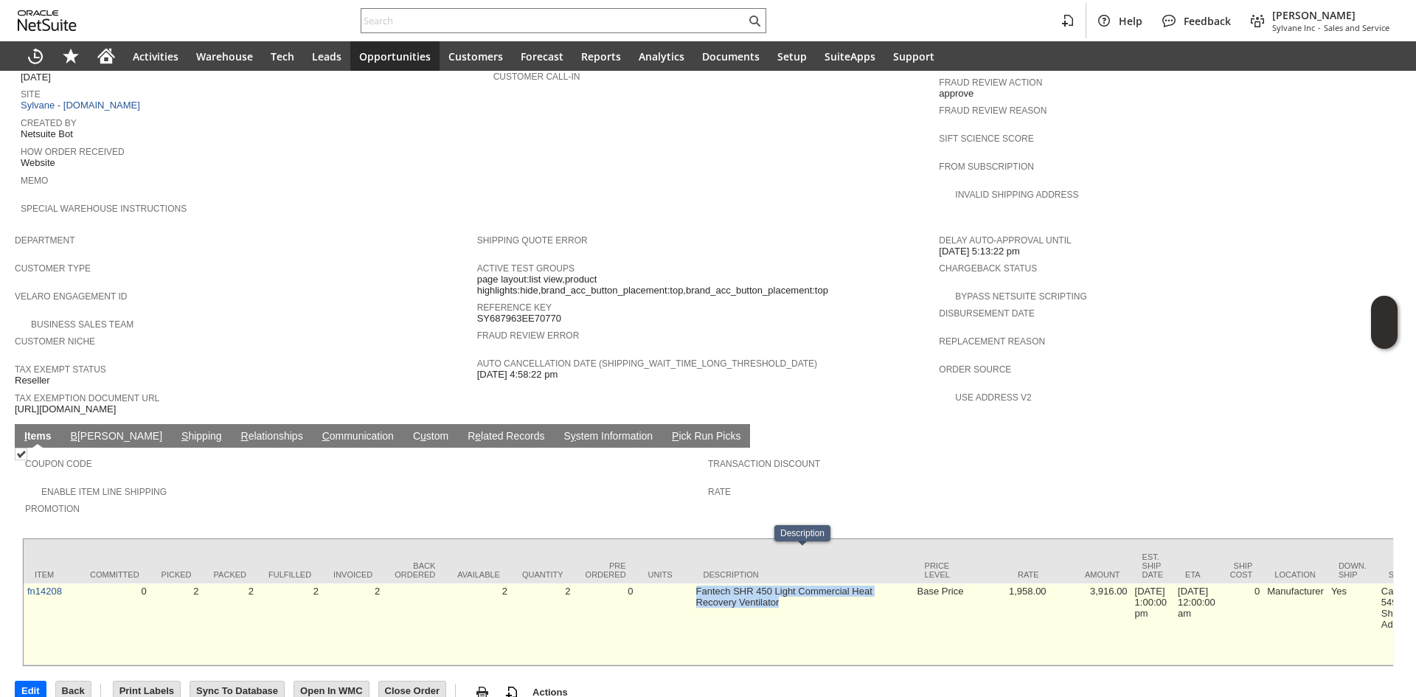
click at [799, 583] on td "Fantech SHR 450 Light Commercial Heat Recovery Ventilator" at bounding box center [803, 624] width 221 height 82
drag, startPoint x: 799, startPoint y: 569, endPoint x: 699, endPoint y: 558, distance: 100.2
click at [699, 583] on td "Fantech SHR 450 Light Commercial Heat Recovery Ventilator" at bounding box center [803, 624] width 221 height 82
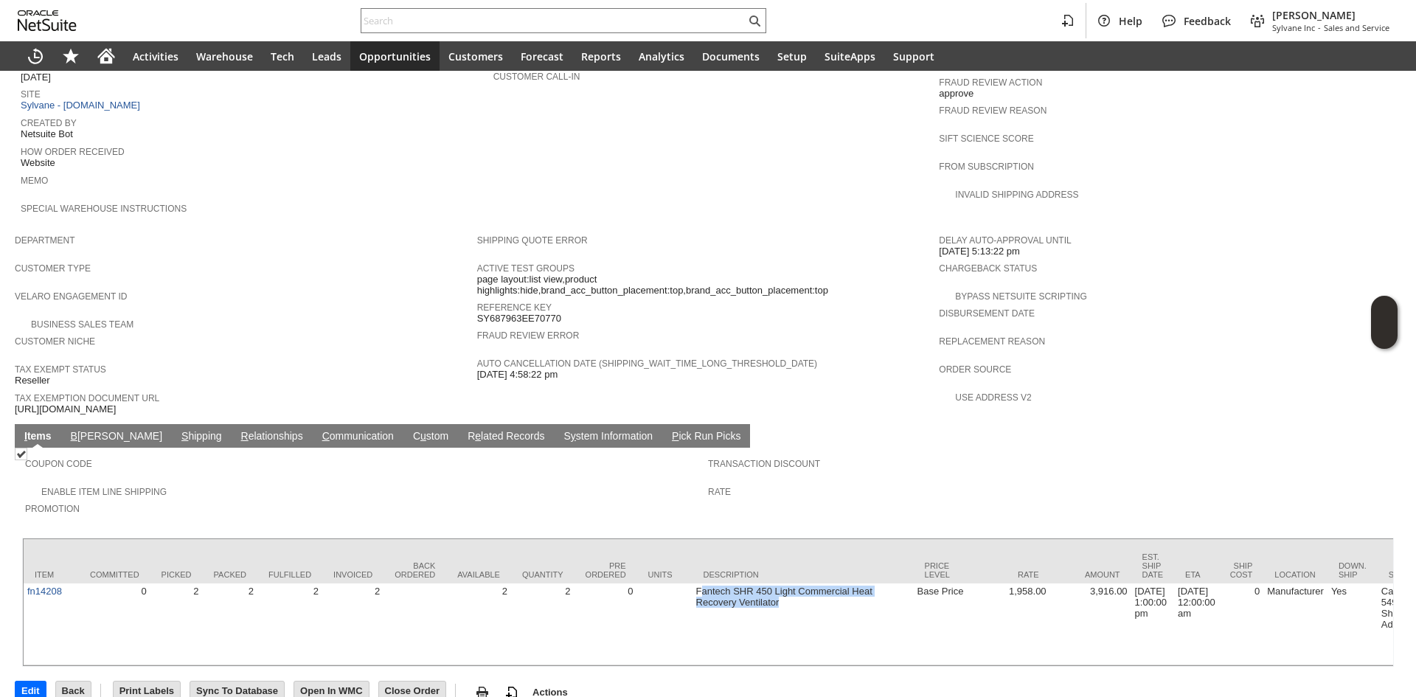
click at [81, 430] on link "B illing" at bounding box center [116, 437] width 99 height 14
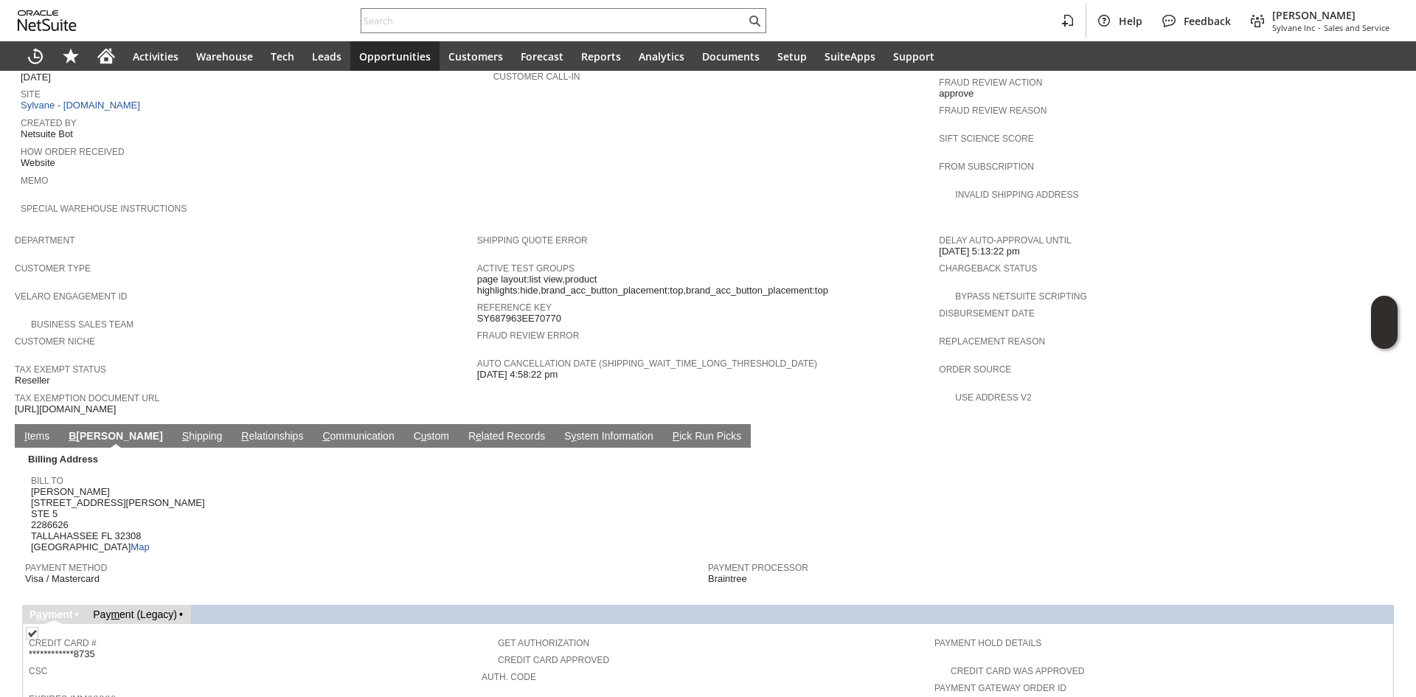
click at [69, 486] on span "yichan han 3348 MAHAN DR STE 5 2286626 TALLAHASSEE FL 32308 United States Map" at bounding box center [118, 519] width 174 height 67
copy span "yichan han"
click at [545, 19] on input "text" at bounding box center [553, 21] width 384 height 18
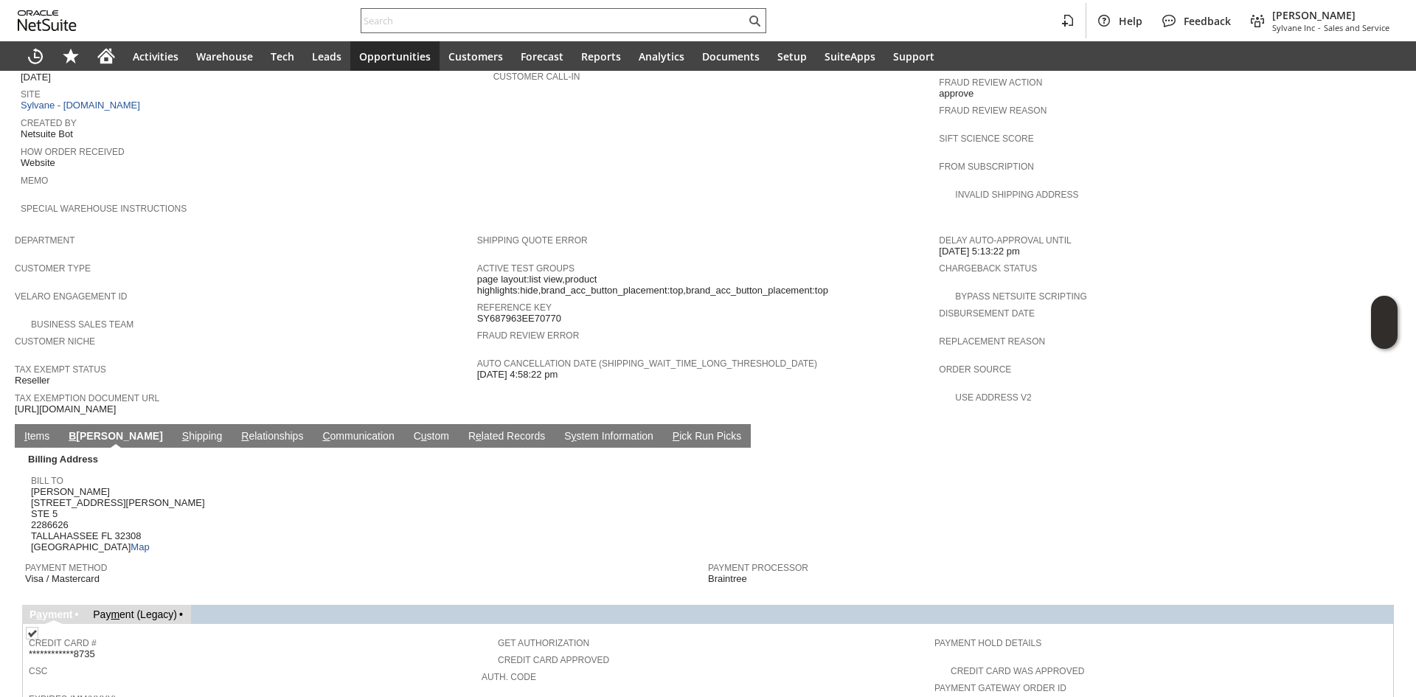
paste input "P218420"
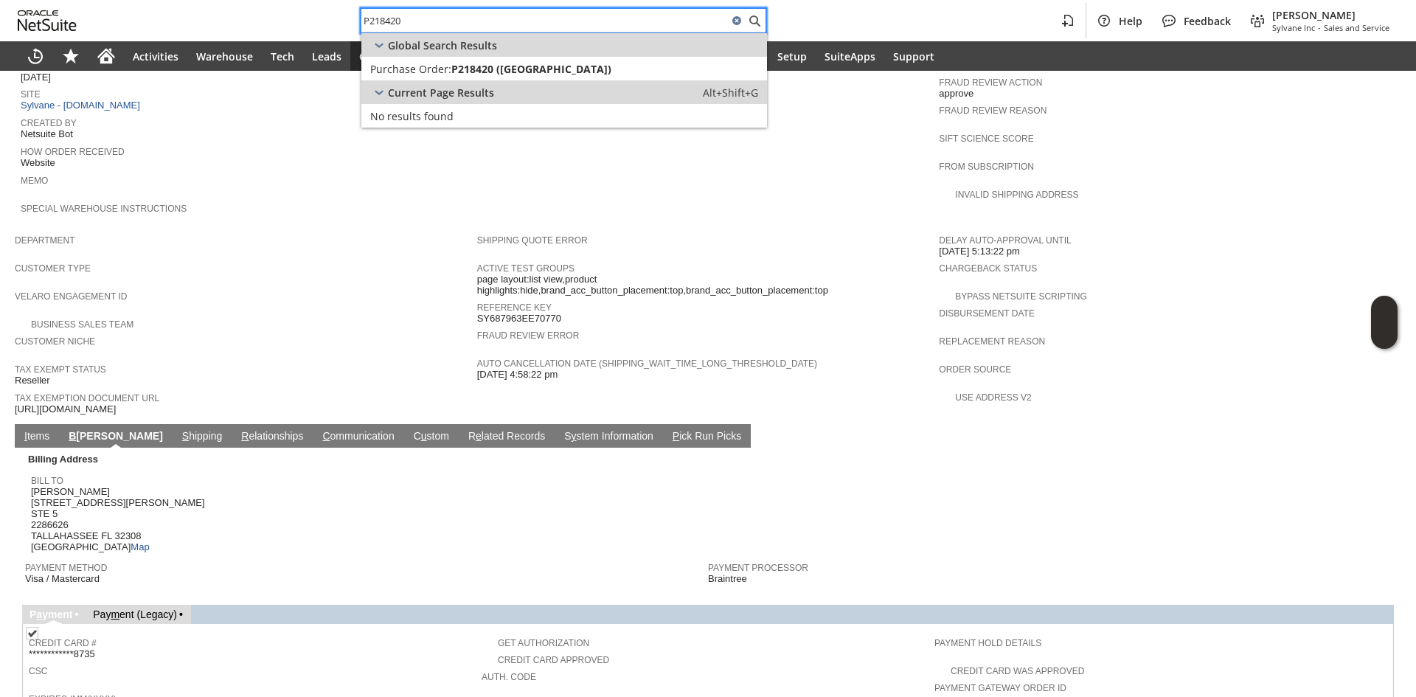
type input "P218420"
click at [541, 74] on span "P218420 (Senville)" at bounding box center [531, 69] width 160 height 14
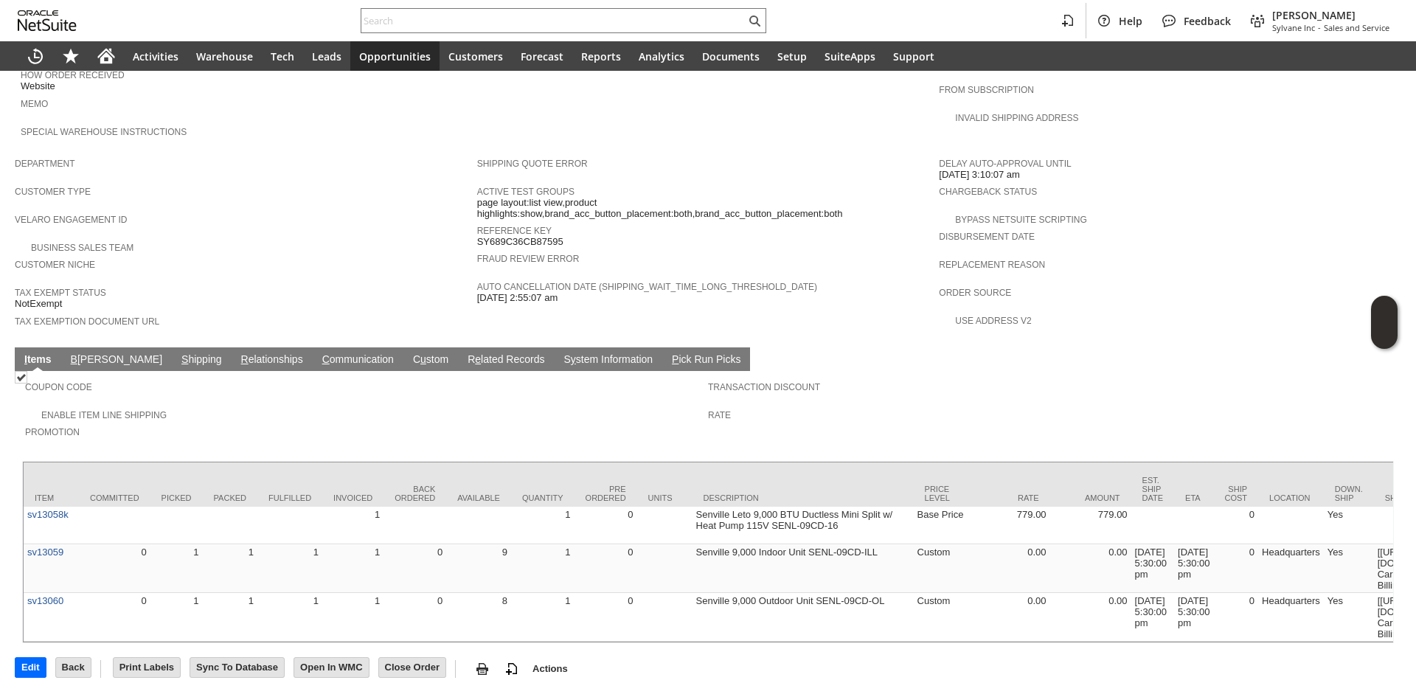
scroll to position [799, 0]
click at [178, 353] on link "S hipping" at bounding box center [202, 360] width 48 height 14
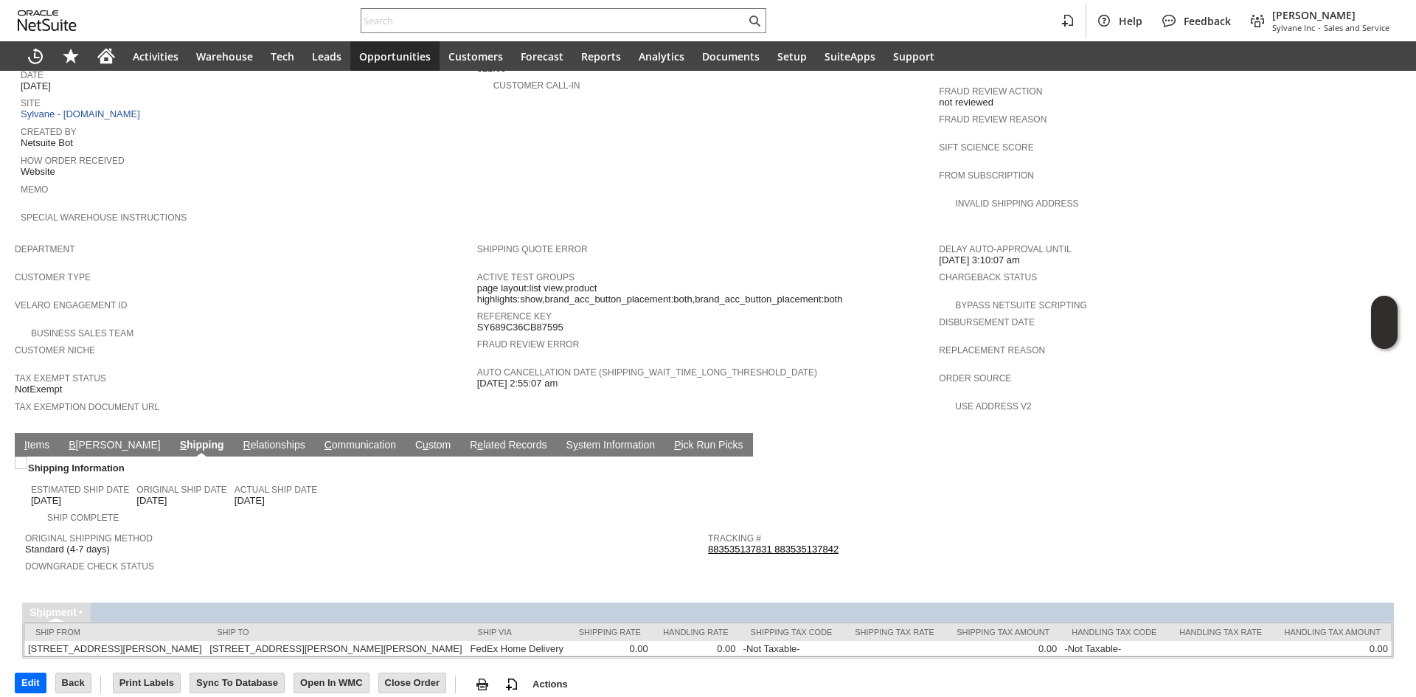
click at [786, 544] on link "883535137831 883535137842" at bounding box center [773, 549] width 131 height 11
click at [40, 433] on td "I tems" at bounding box center [37, 445] width 44 height 24
click at [42, 439] on link "I tems" at bounding box center [37, 446] width 32 height 14
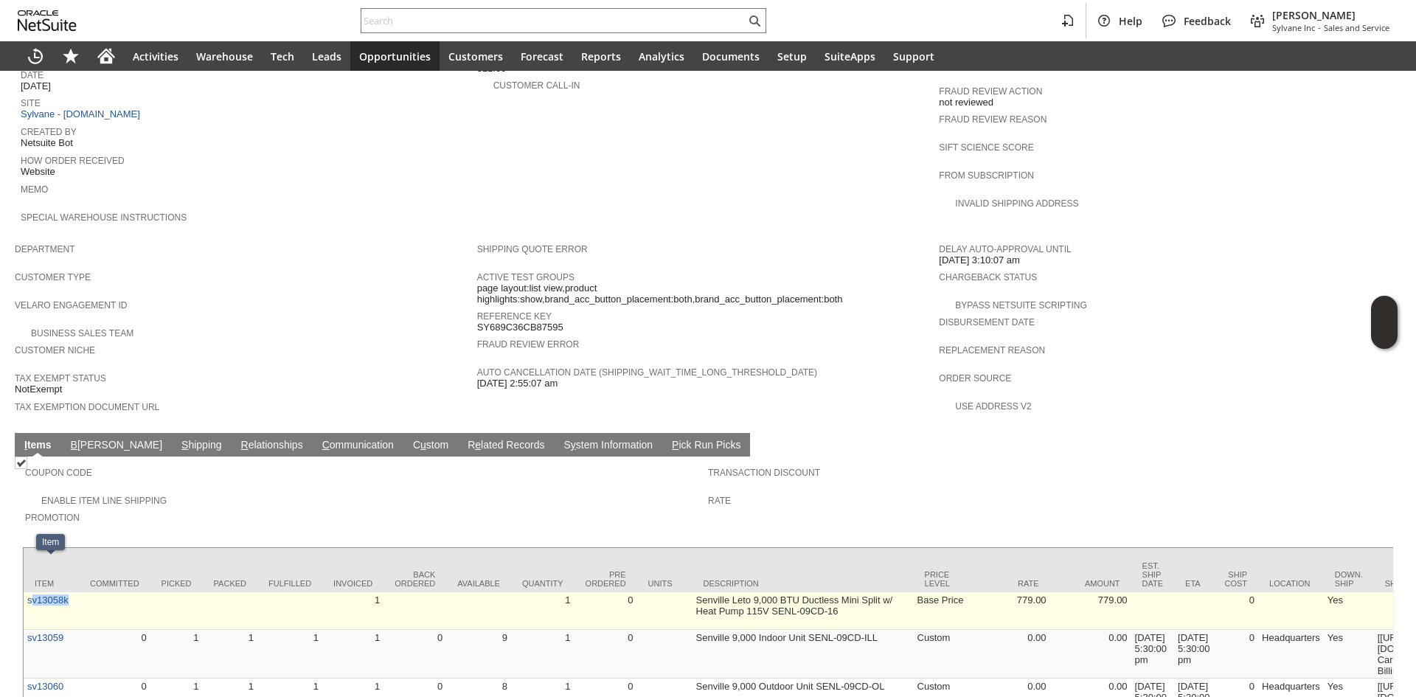
copy link "v13058k"
copy link "sv13058k"
drag, startPoint x: 69, startPoint y: 592, endPoint x: 25, endPoint y: 586, distance: 44.8
click at [25, 592] on td "sv13058k" at bounding box center [51, 611] width 55 height 38
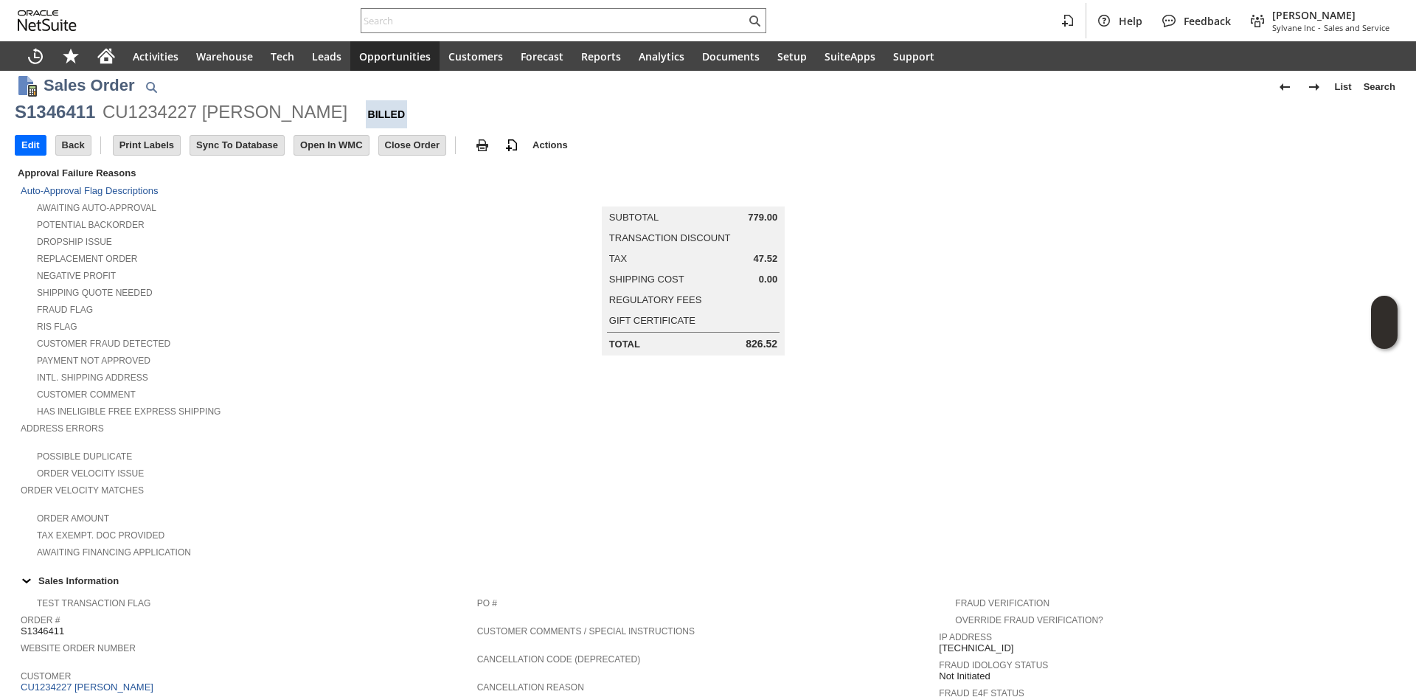
scroll to position [0, 0]
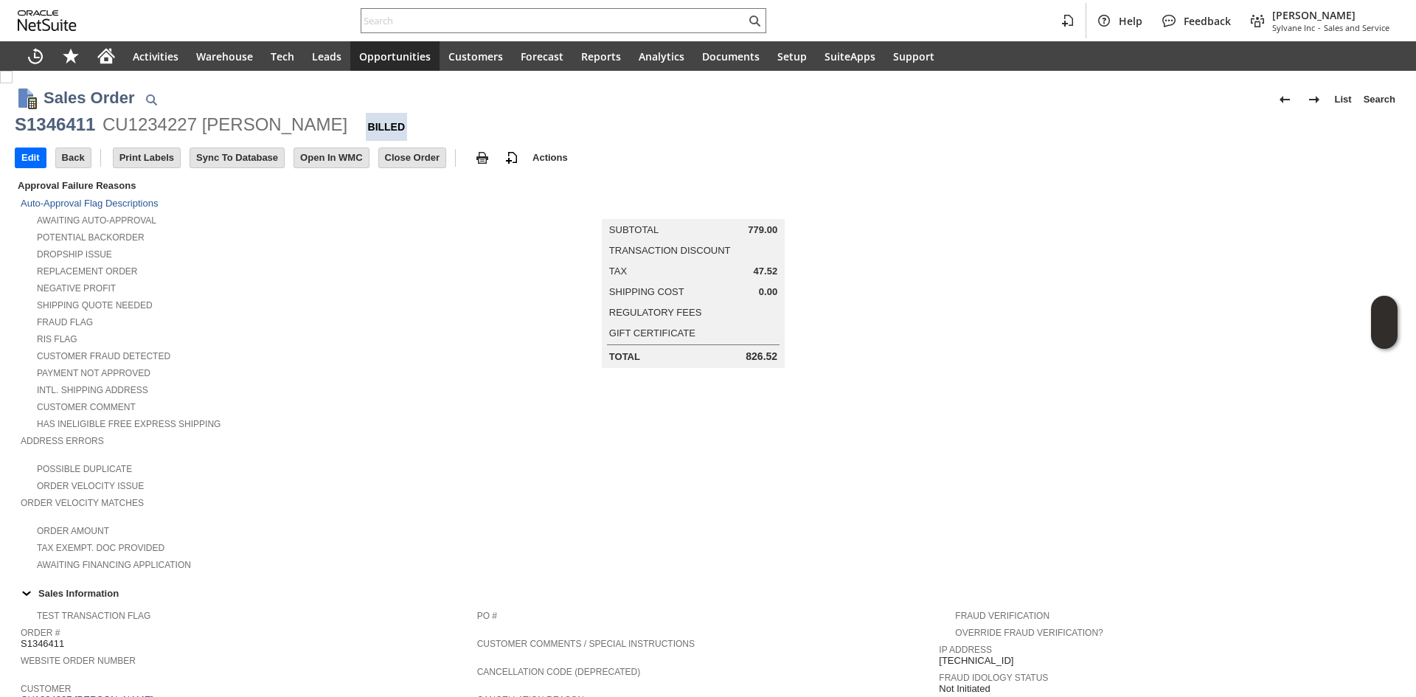
click at [49, 126] on div "S1346411" at bounding box center [55, 125] width 80 height 24
copy div "S1346411"
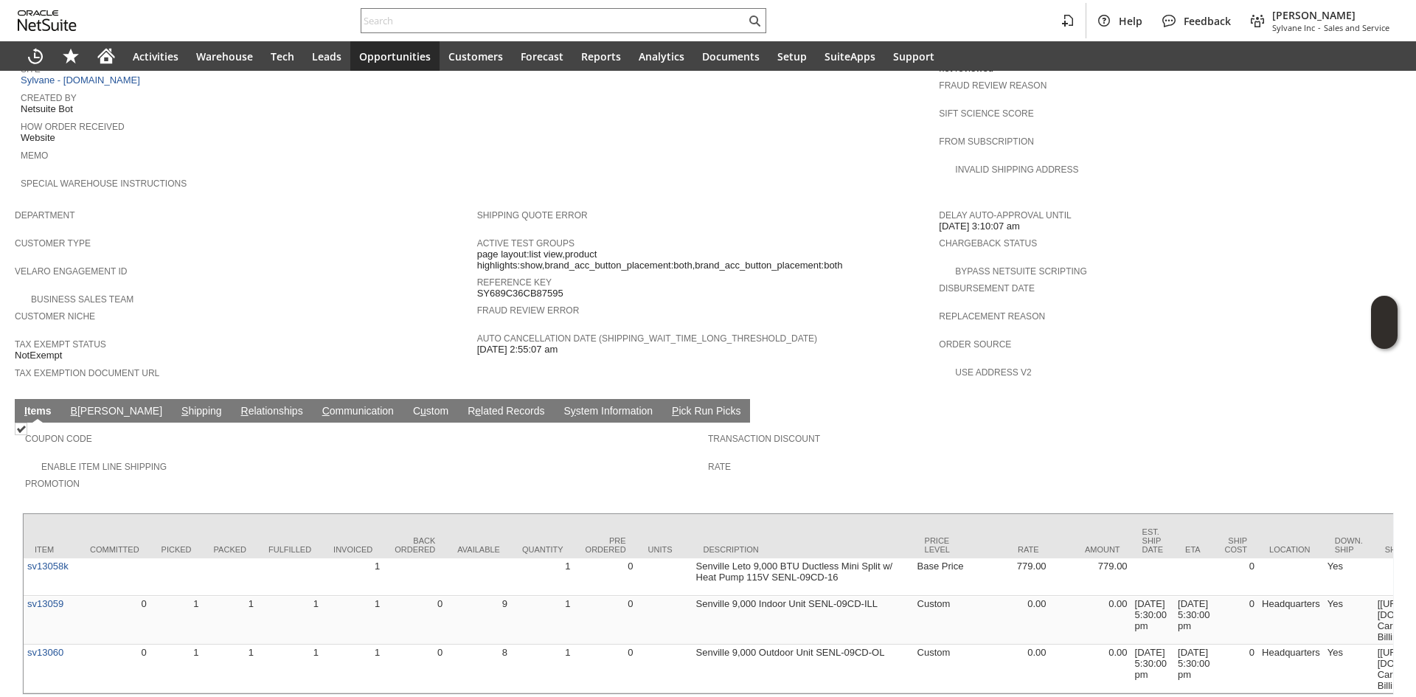
scroll to position [799, 0]
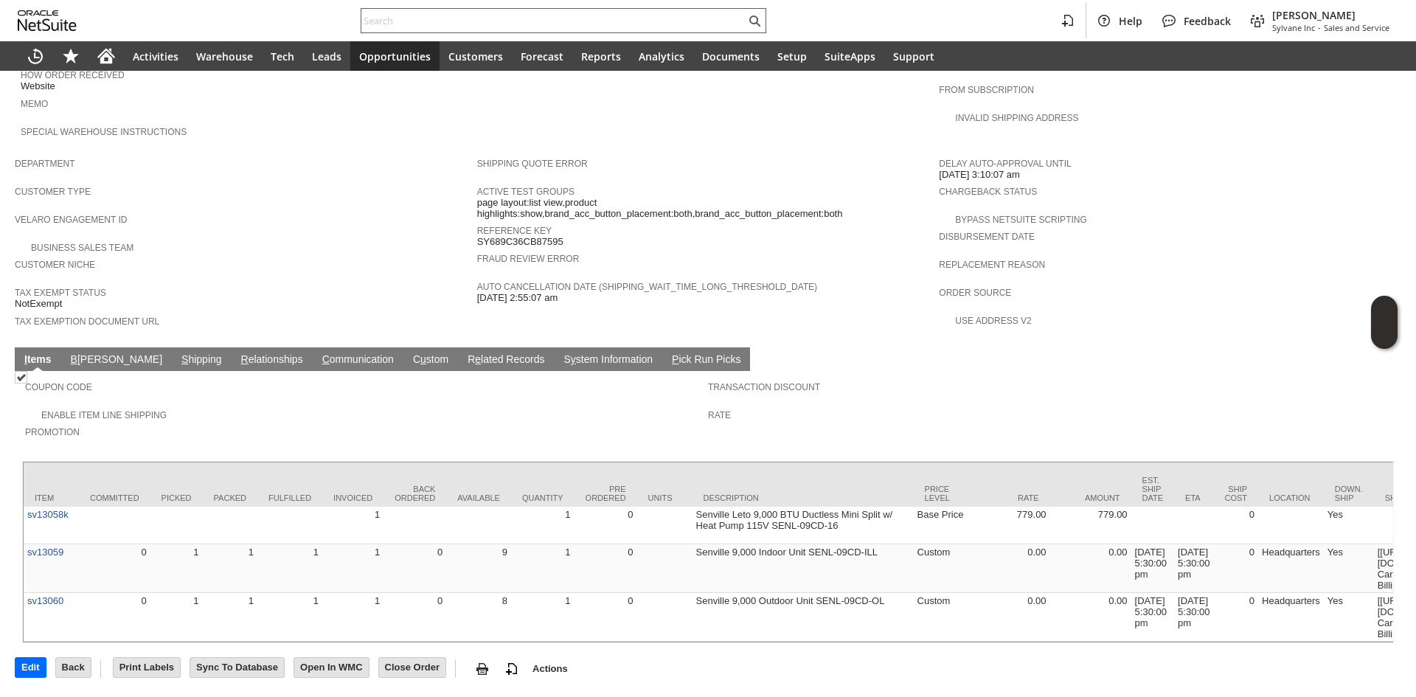
click at [478, 26] on input "text" at bounding box center [553, 21] width 384 height 18
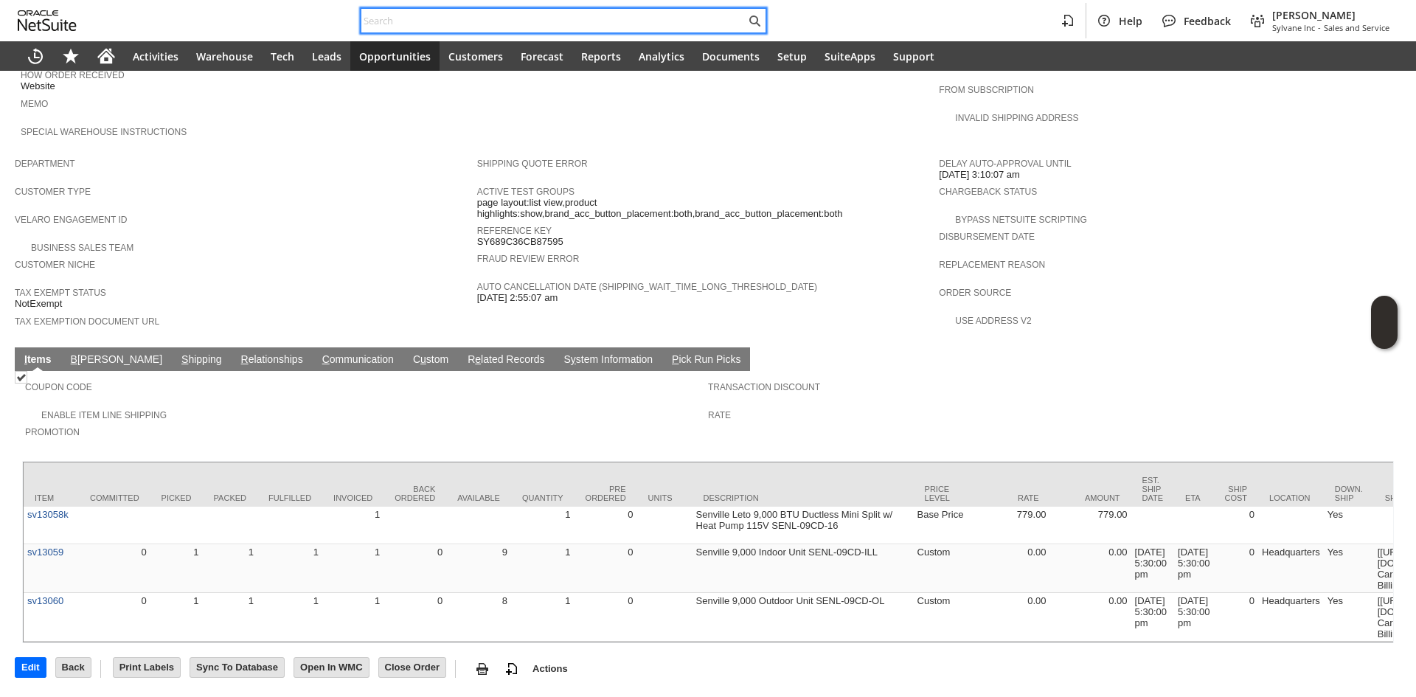
paste input "4438777424"
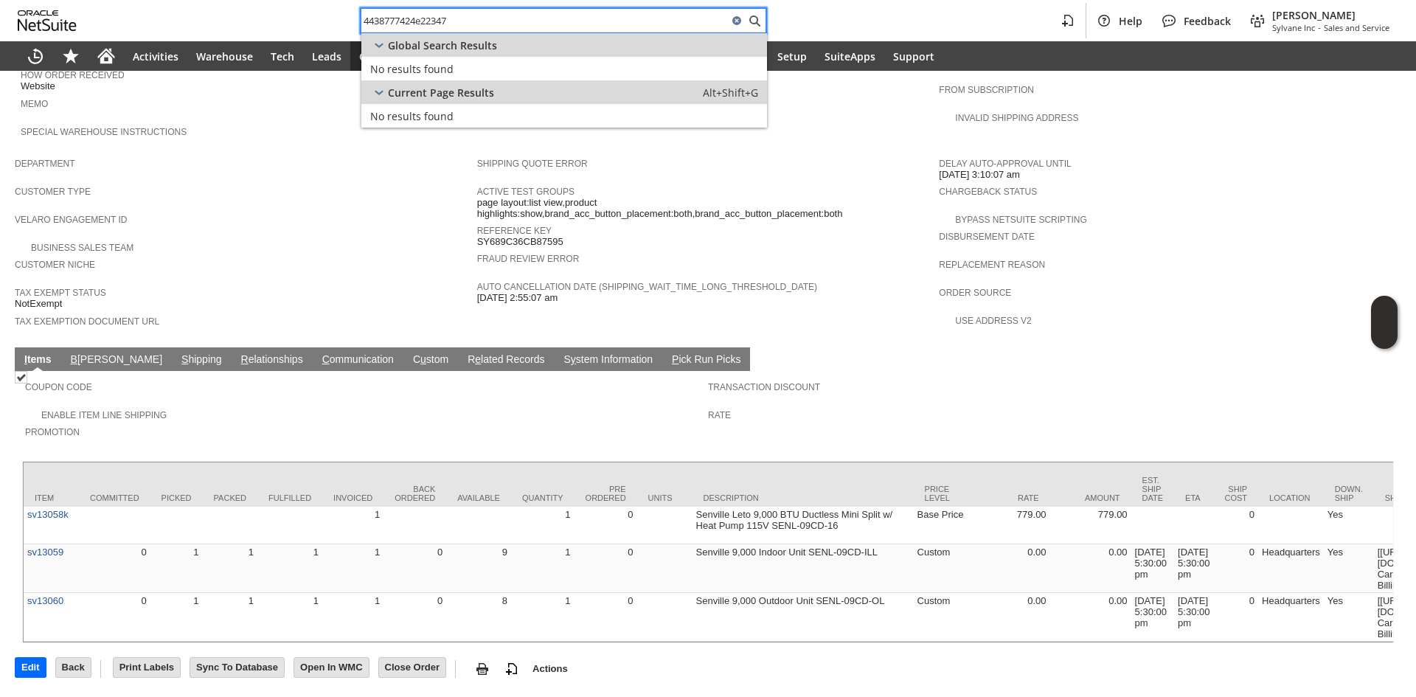
drag, startPoint x: 417, startPoint y: 17, endPoint x: 256, endPoint y: 13, distance: 160.8
click at [263, 14] on div "4438777424e22347 Help Feedback Gary J Llanasas Sylvane Inc - Sales and Service" at bounding box center [708, 20] width 1416 height 41
type input "e22347"
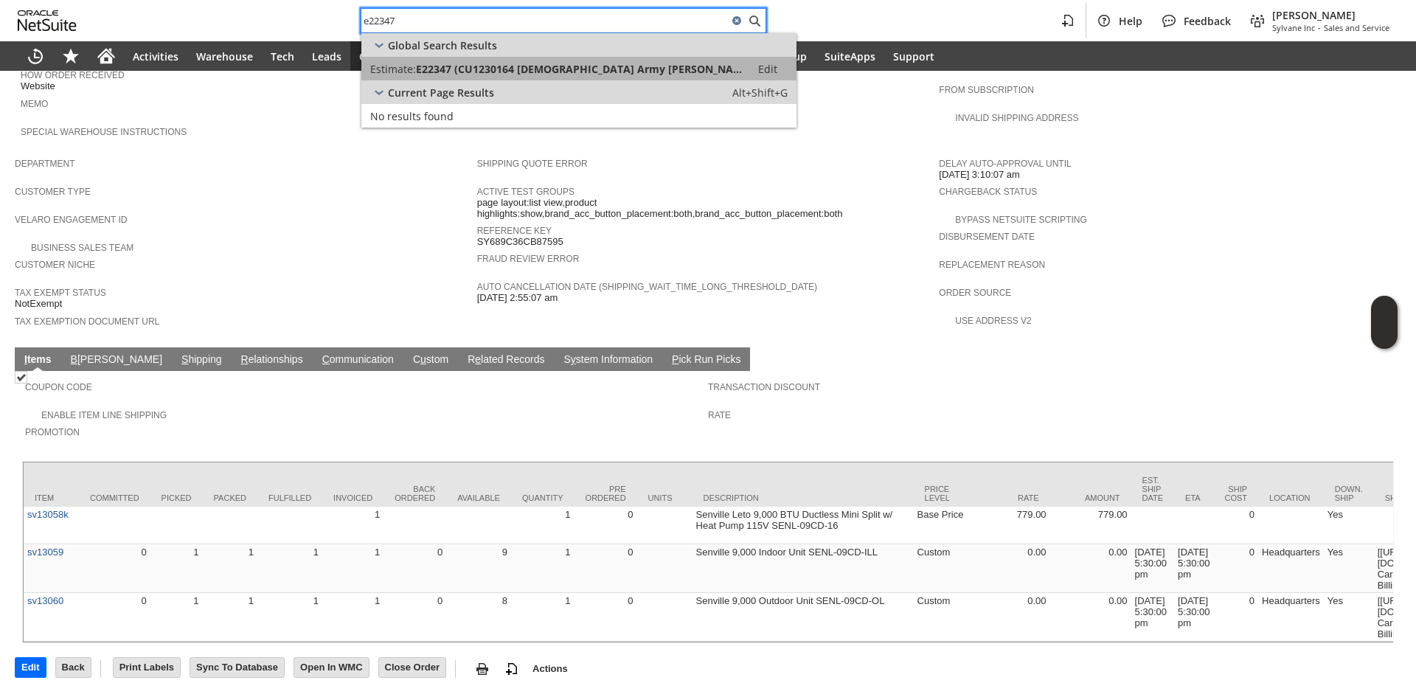
click at [474, 77] on link "Estimate: E22347 (CU1230164 US Army Garrison Asbestos and mold team) Edit" at bounding box center [578, 69] width 435 height 24
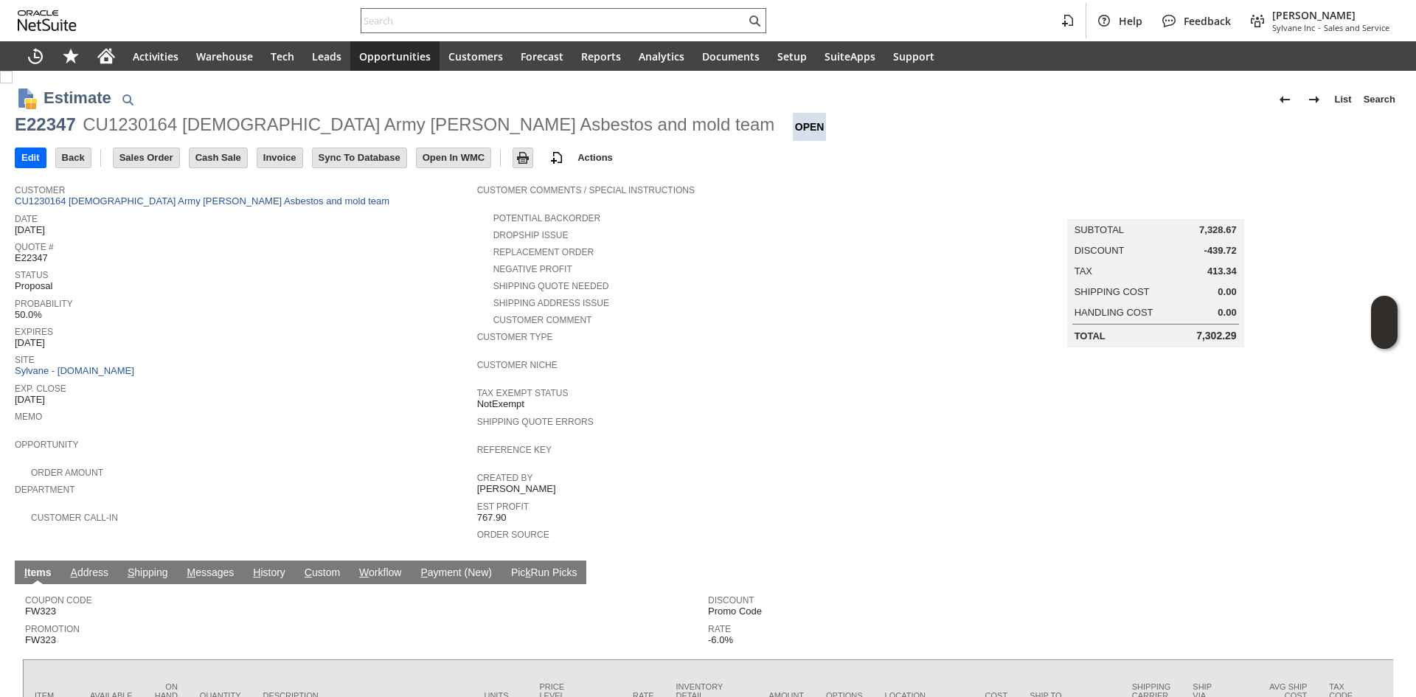
click at [418, 21] on input "text" at bounding box center [553, 21] width 384 height 18
paste input "7736240316"
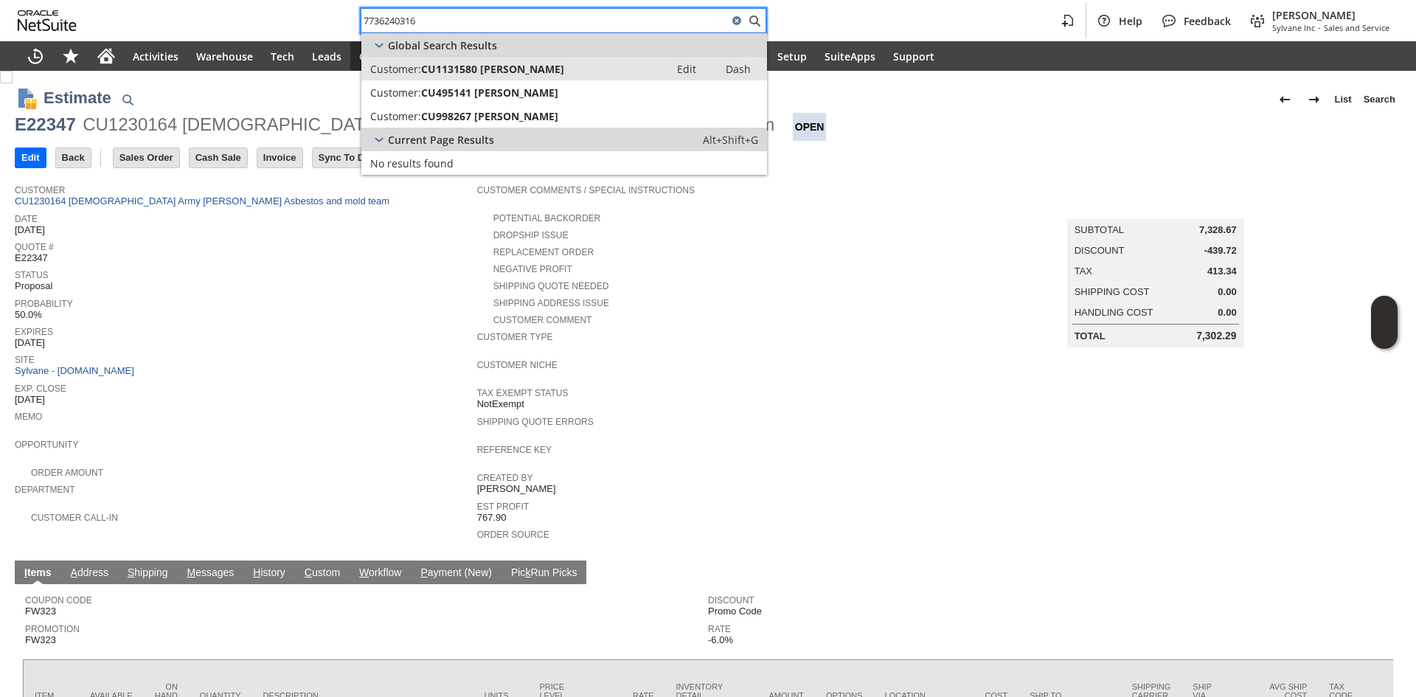
click at [432, 71] on span "CU1131580 [PERSON_NAME]" at bounding box center [492, 69] width 143 height 14
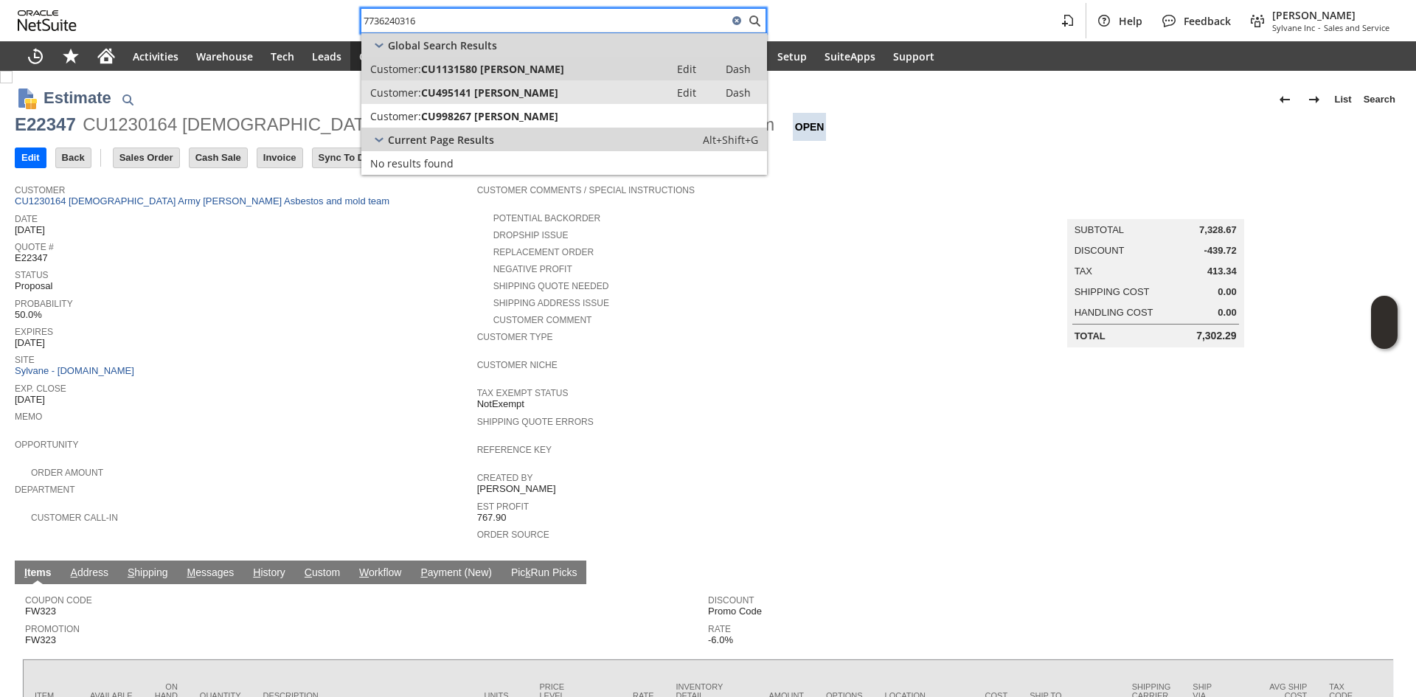
click at [432, 84] on link "Customer: CU495141 [PERSON_NAME] Edit Dash" at bounding box center [564, 92] width 406 height 24
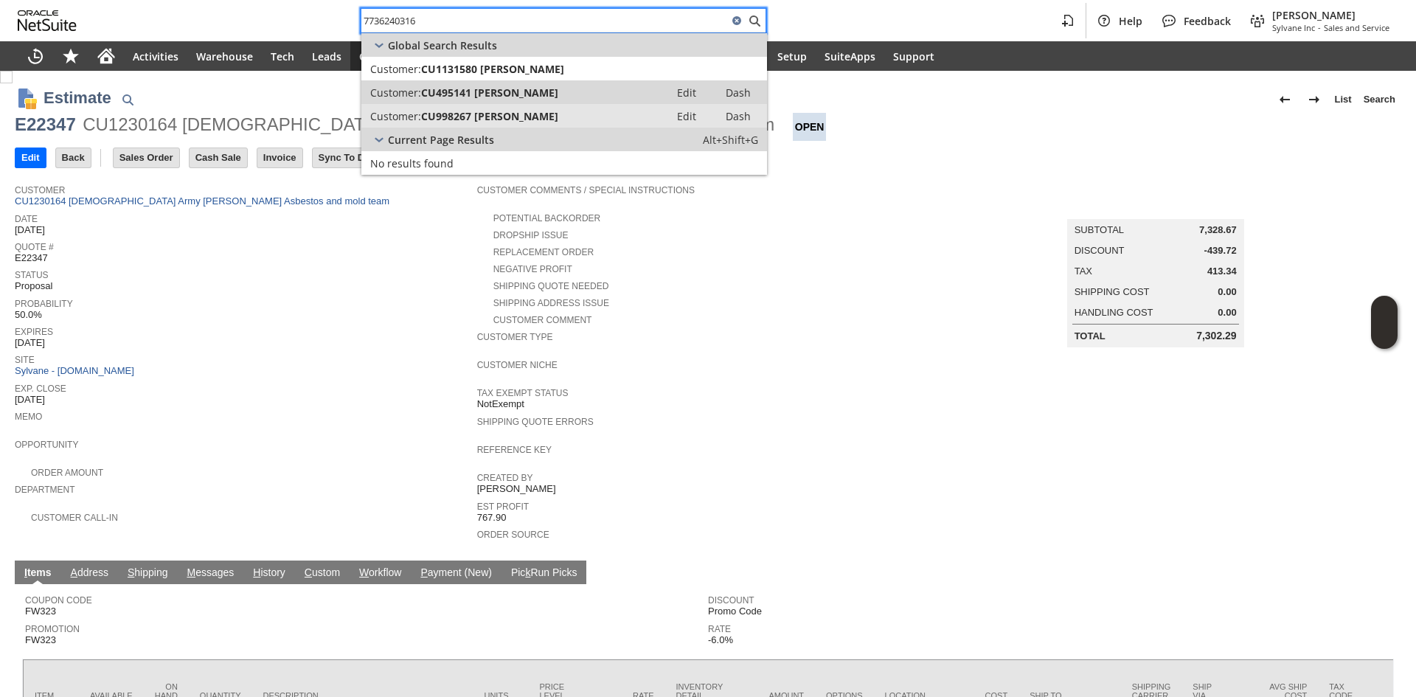
click at [434, 115] on span "CU998267 [PERSON_NAME]" at bounding box center [489, 116] width 137 height 14
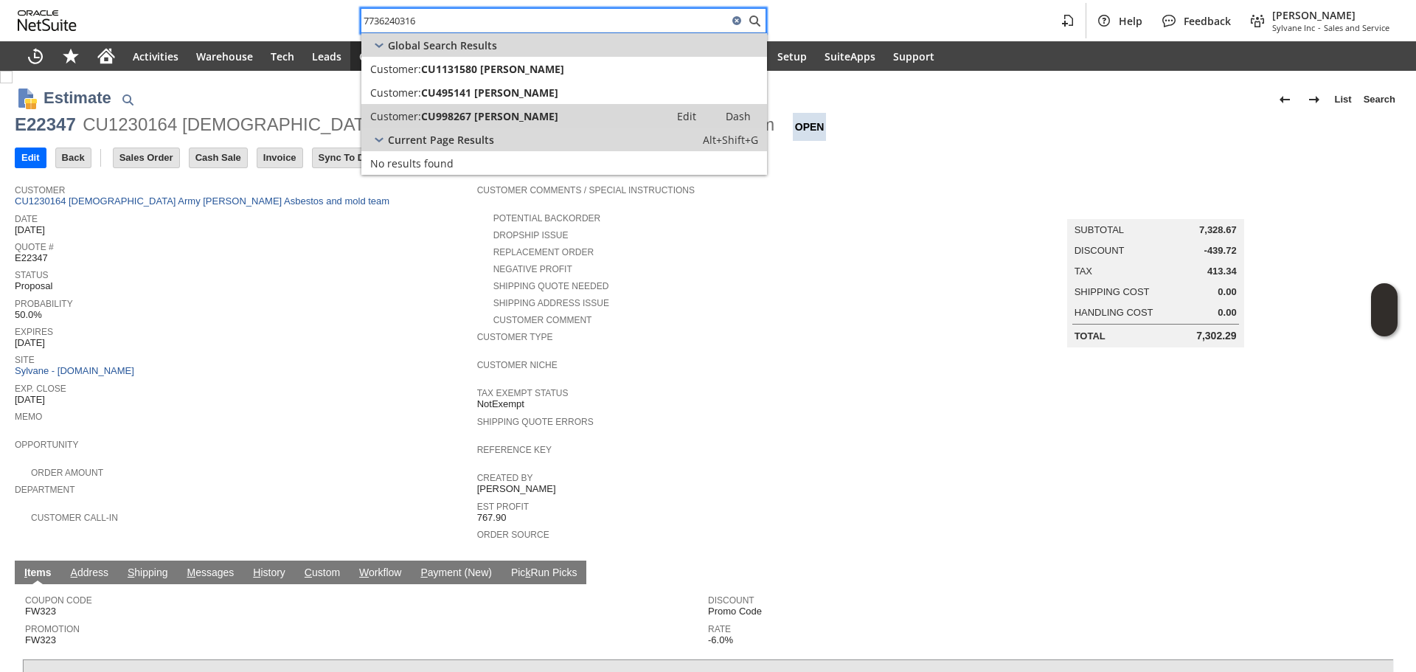
click at [508, 9] on div "7736240316" at bounding box center [564, 20] width 406 height 25
click at [507, 17] on input "7736240316" at bounding box center [544, 21] width 367 height 18
paste input "S1347105"
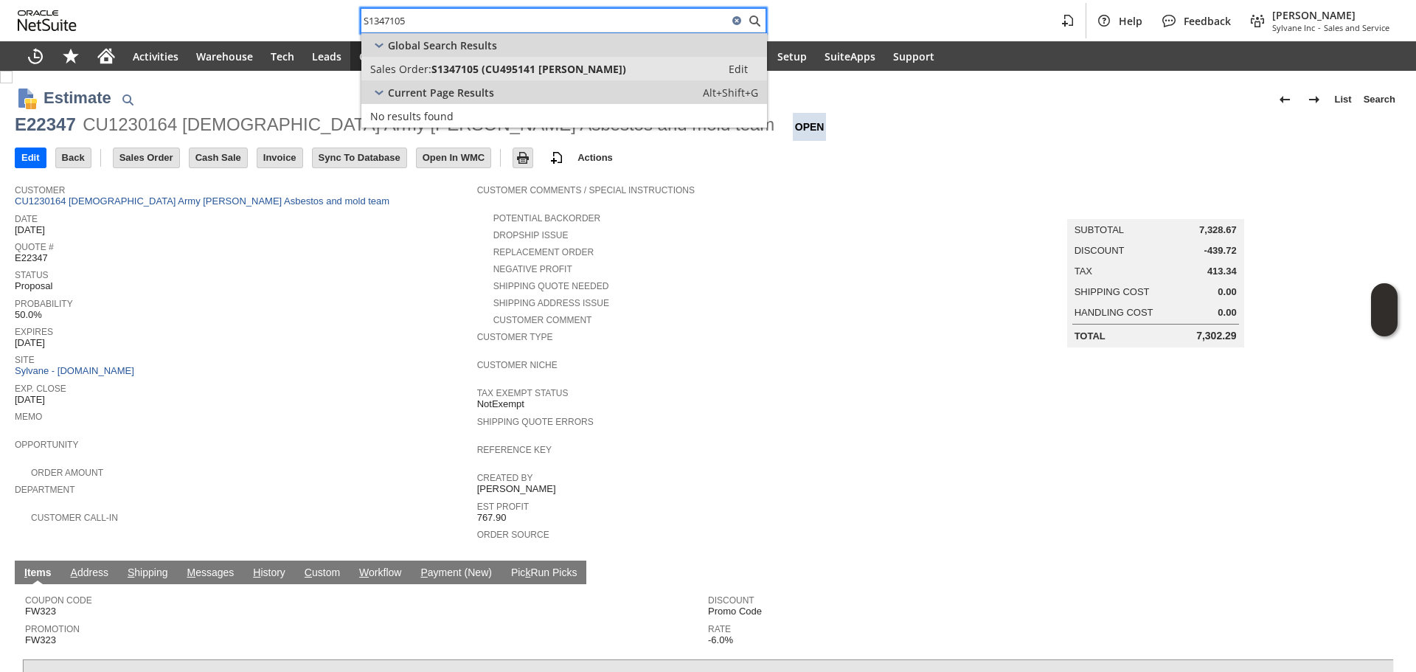
type input "S1347105"
click at [527, 71] on span "S1347105 (CU495141 Colleen McDonough)" at bounding box center [529, 69] width 195 height 14
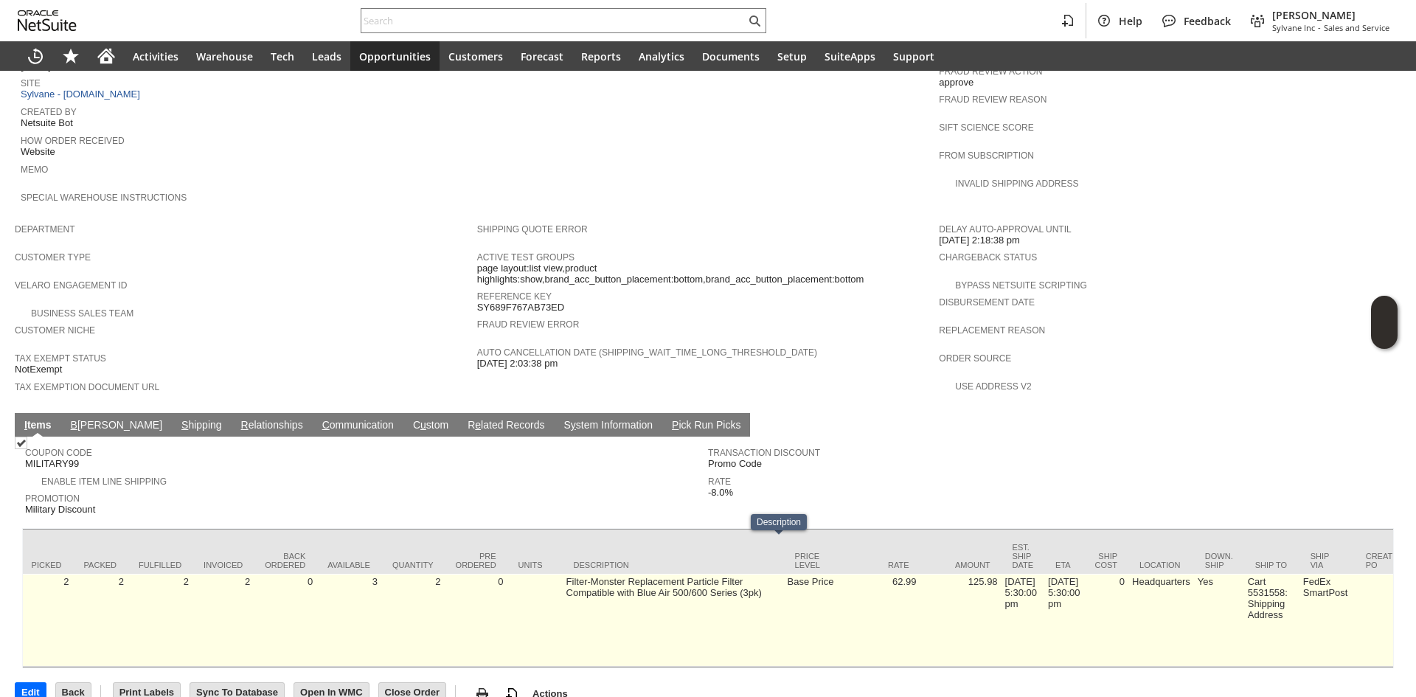
scroll to position [0, 235]
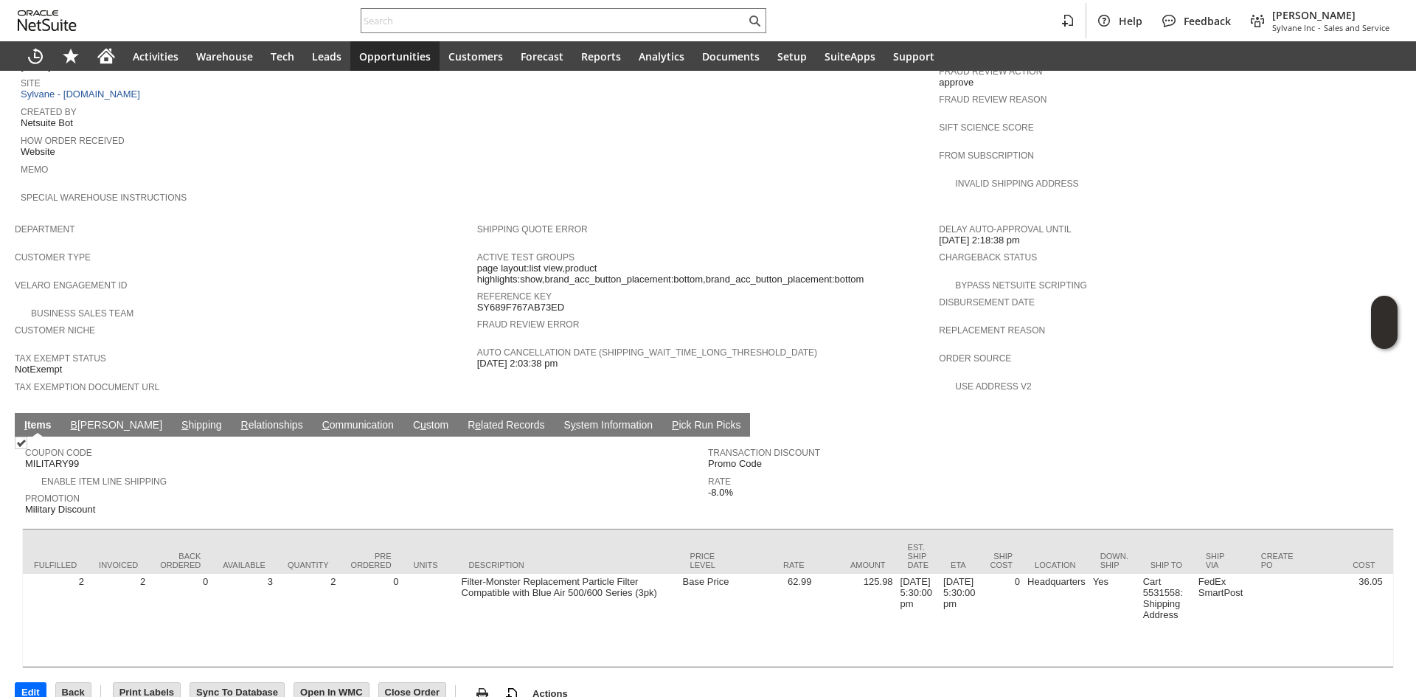
click at [178, 419] on link "S hipping" at bounding box center [202, 426] width 48 height 14
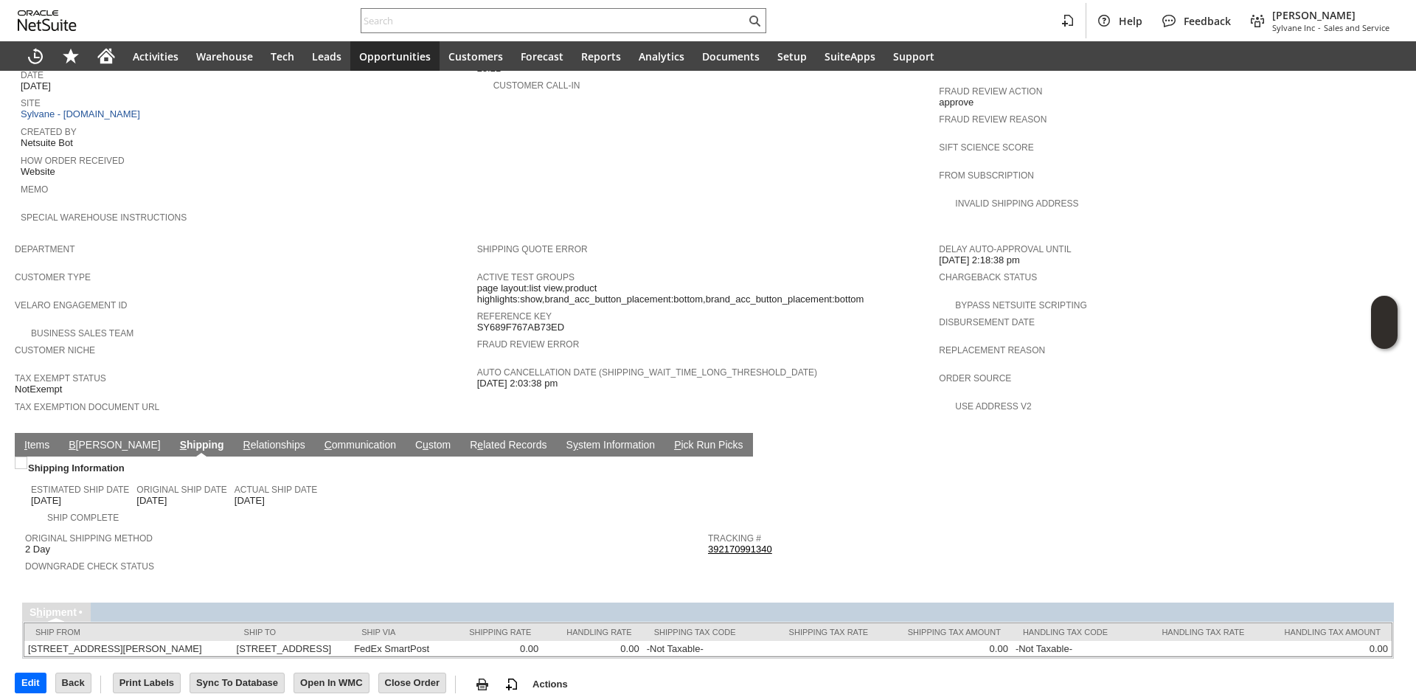
click at [762, 544] on link "392170991340" at bounding box center [740, 549] width 64 height 11
click at [48, 439] on link "I tems" at bounding box center [37, 446] width 32 height 14
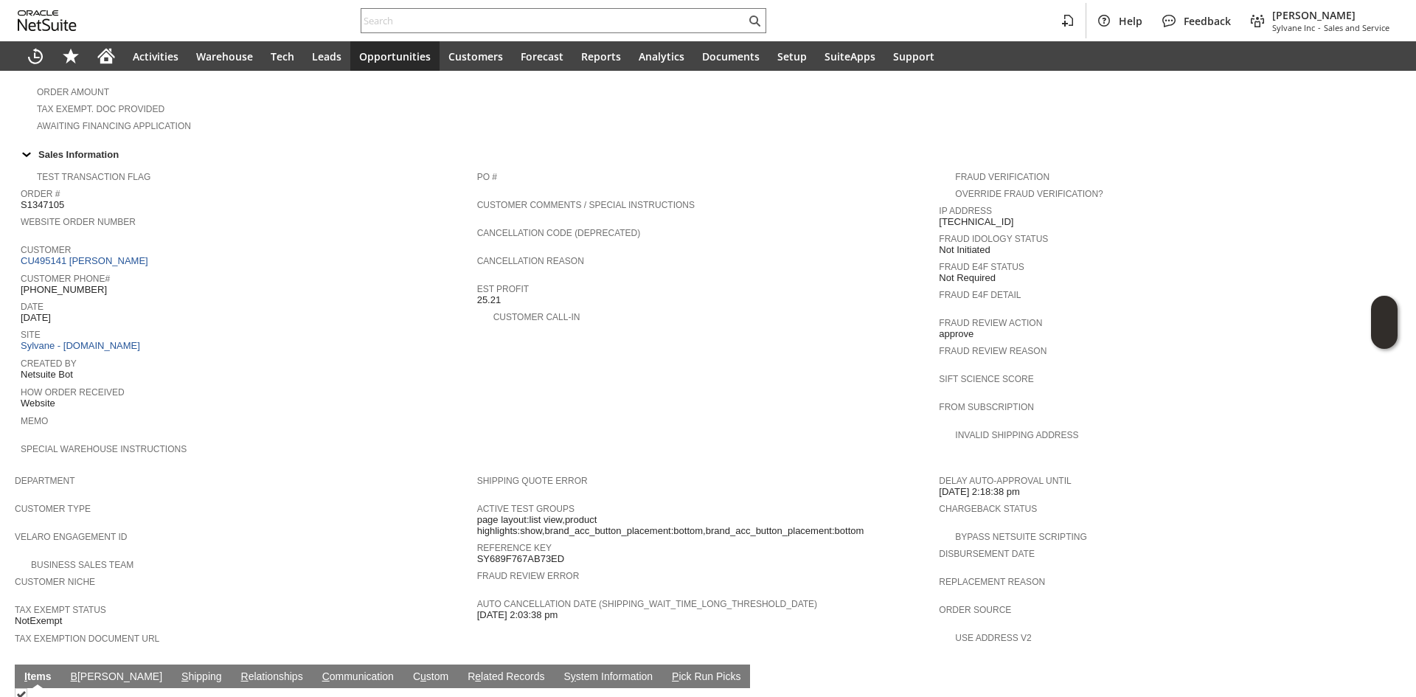
scroll to position [395, 0]
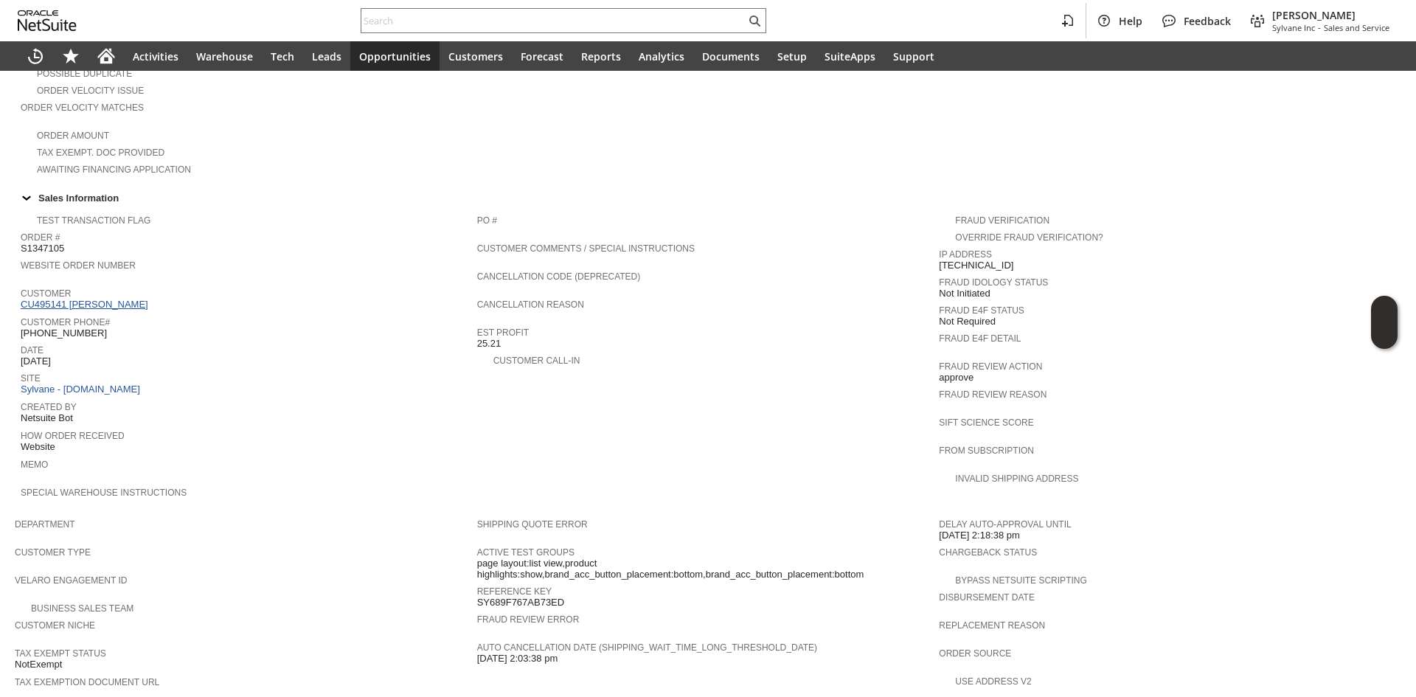
click at [147, 299] on link "CU495141 [PERSON_NAME]" at bounding box center [86, 304] width 131 height 11
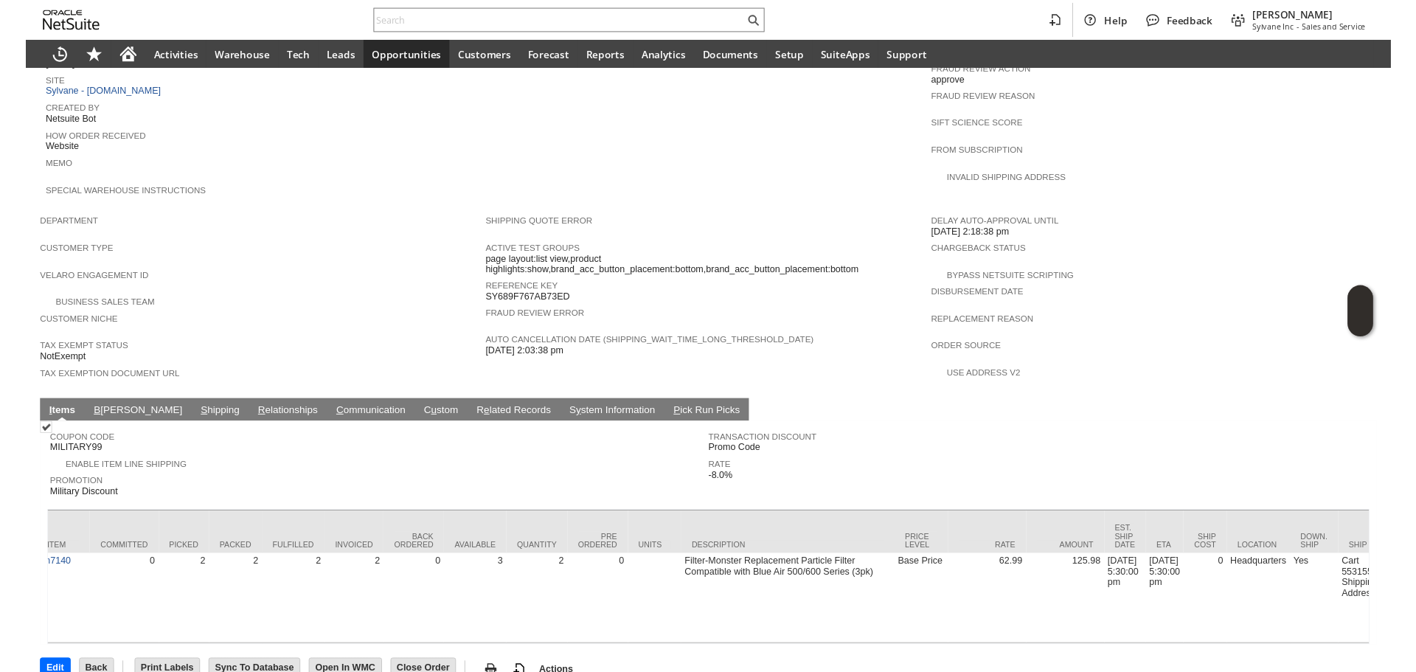
scroll to position [0, 0]
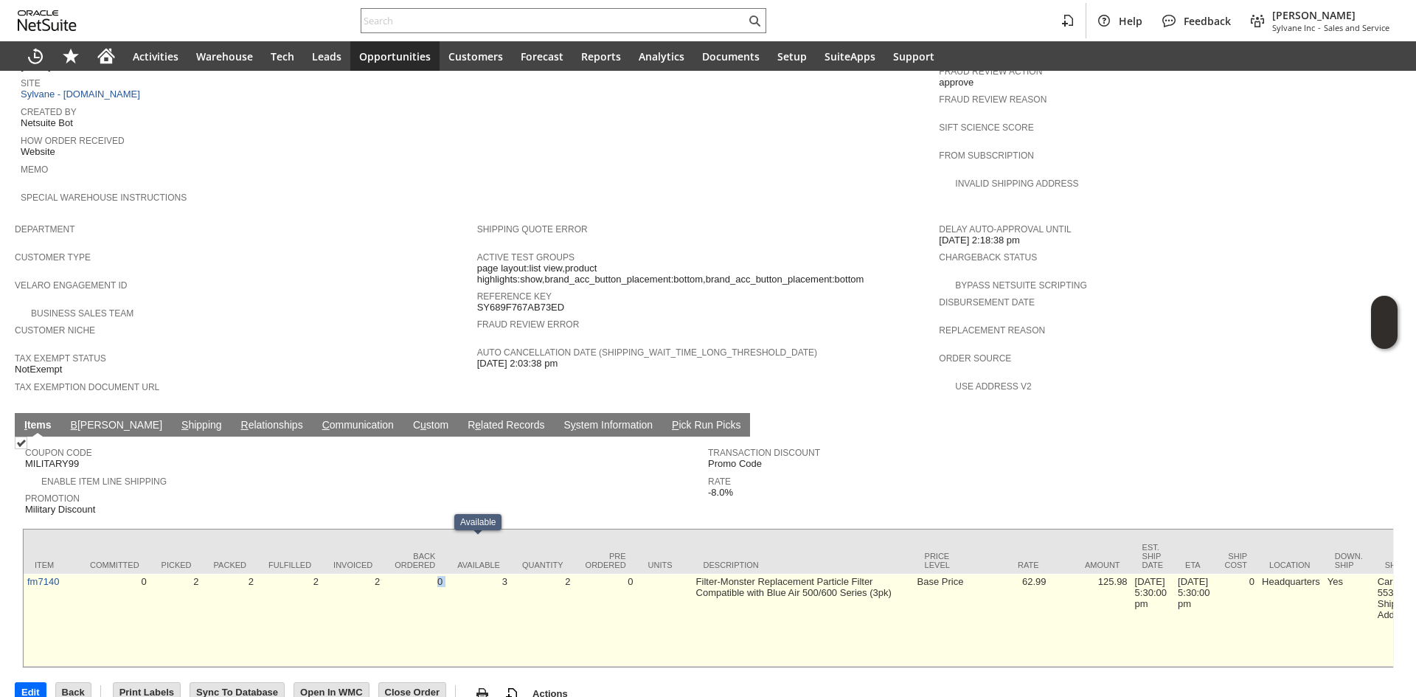
drag, startPoint x: 403, startPoint y: 543, endPoint x: 501, endPoint y: 544, distance: 98.1
click at [501, 574] on td "3" at bounding box center [478, 620] width 65 height 93
click at [506, 574] on td "3" at bounding box center [478, 620] width 65 height 93
click at [505, 574] on td "3" at bounding box center [478, 620] width 65 height 93
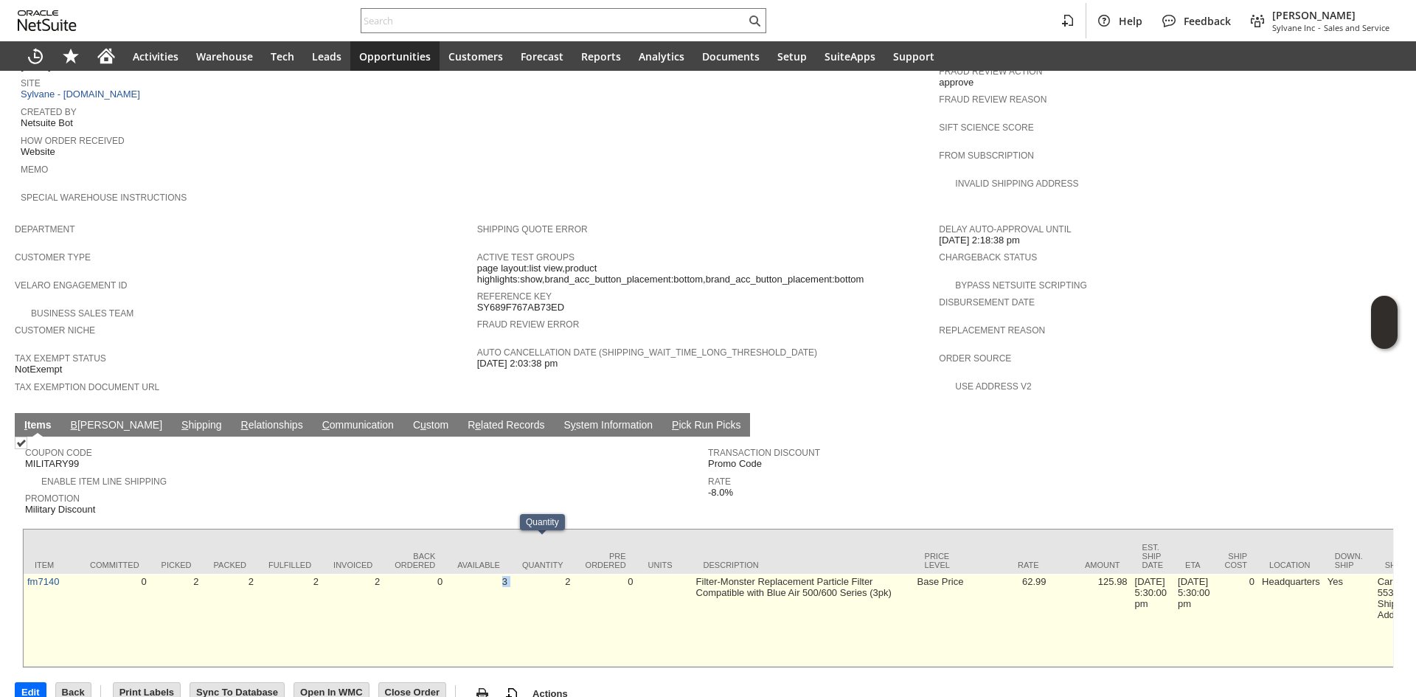
drag, startPoint x: 510, startPoint y: 555, endPoint x: 496, endPoint y: 558, distance: 14.3
copy link "fm7140"
drag, startPoint x: 68, startPoint y: 564, endPoint x: 26, endPoint y: 567, distance: 42.1
click at [26, 574] on td "fm7140" at bounding box center [51, 620] width 55 height 93
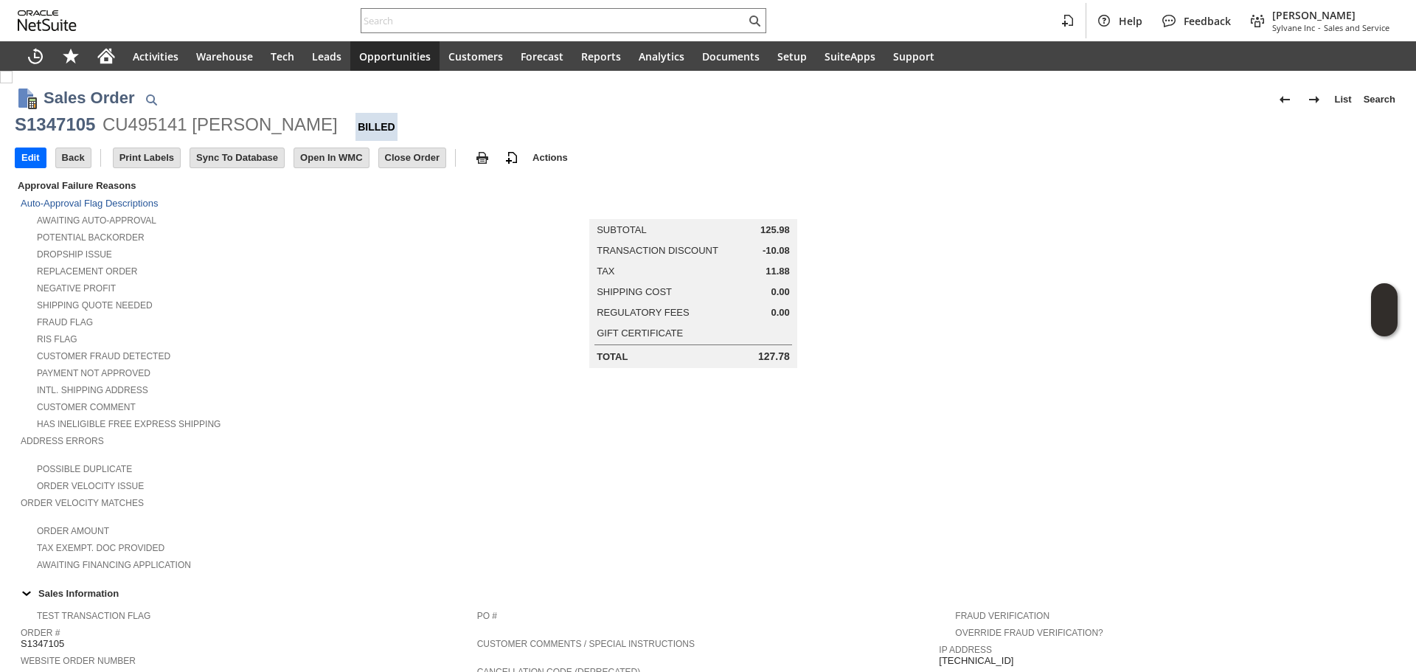
click at [642, 463] on td "Summary Subtotal 125.98 Transaction Discount -10.08 Tax 11.88 Shipping Cost 0.0…" at bounding box center [708, 374] width 462 height 395
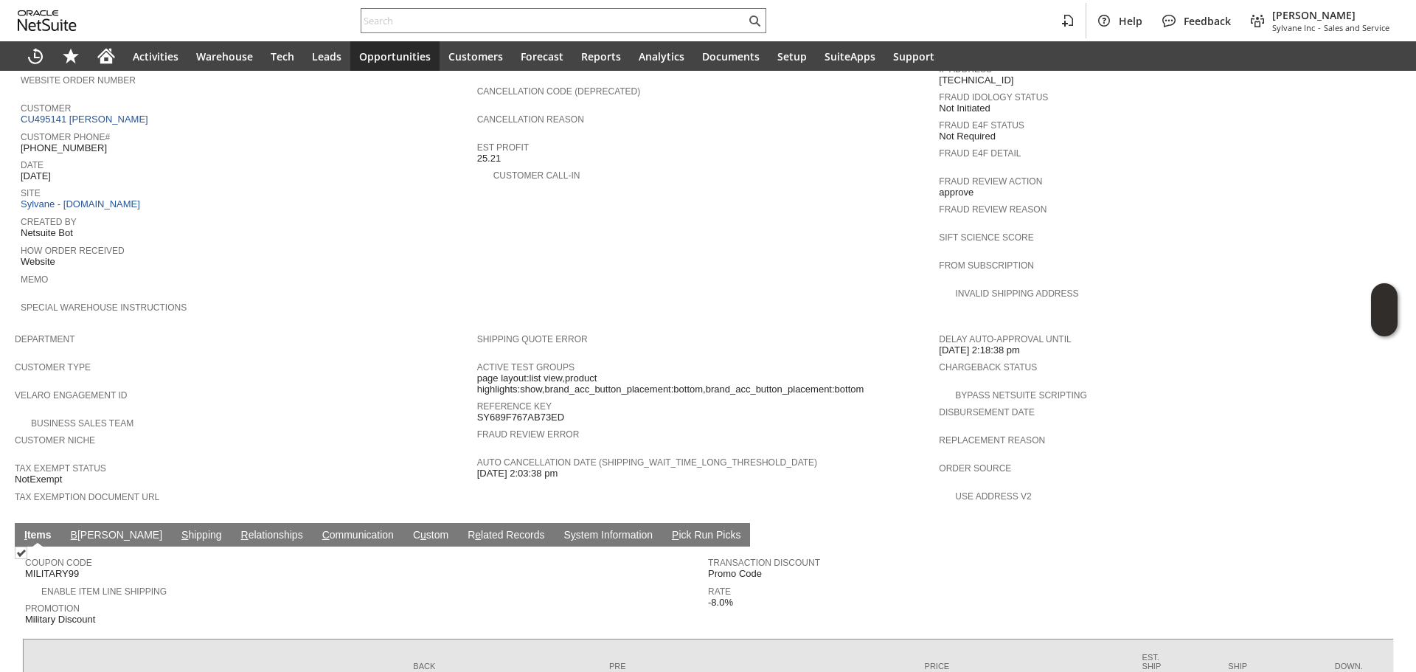
scroll to position [716, 0]
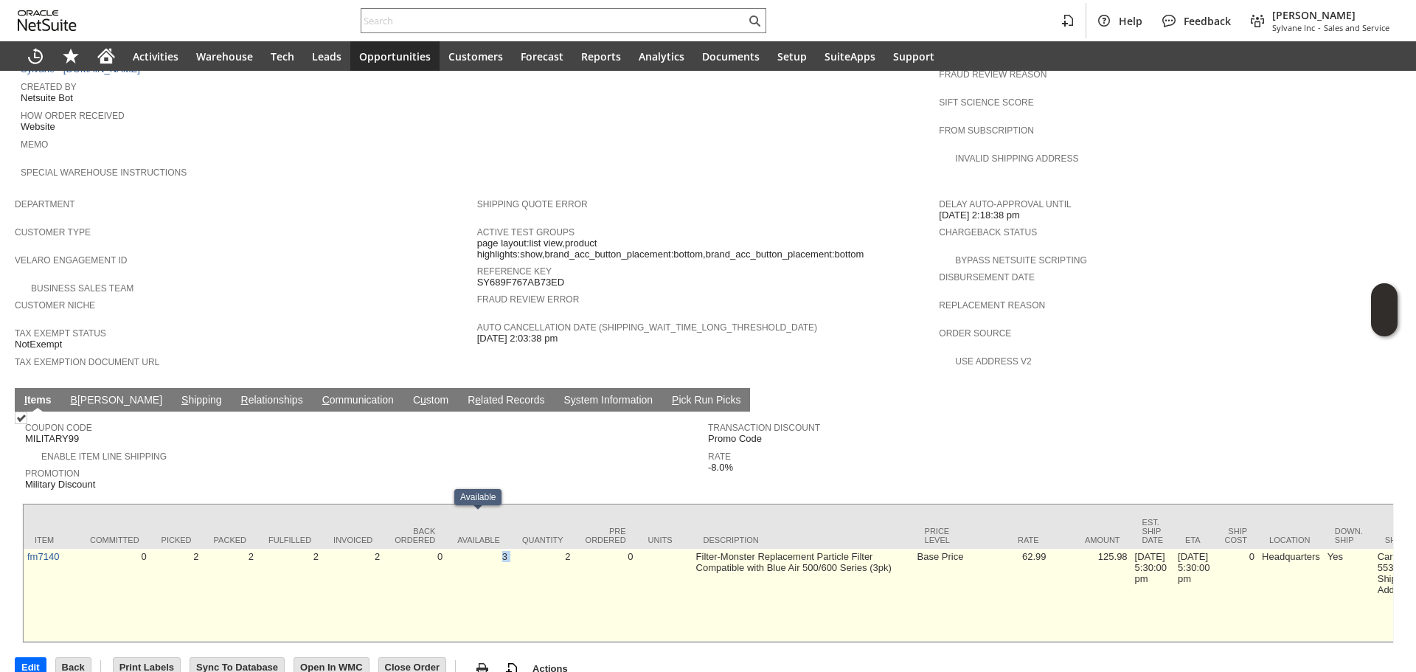
drag, startPoint x: 529, startPoint y: 520, endPoint x: 496, endPoint y: 530, distance: 34.6
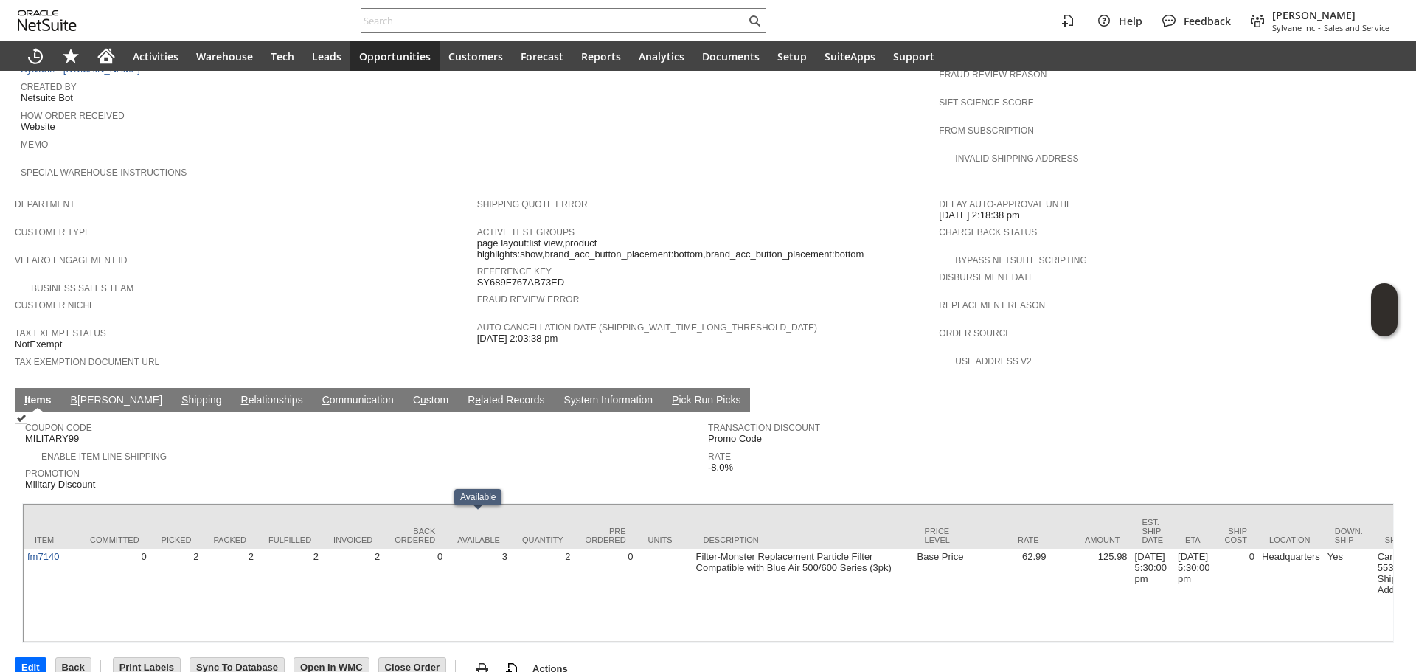
click at [271, 464] on span "Promotion" at bounding box center [363, 471] width 676 height 15
click at [172, 388] on td "S hipping" at bounding box center [202, 400] width 60 height 24
click at [178, 394] on link "S hipping" at bounding box center [202, 401] width 48 height 14
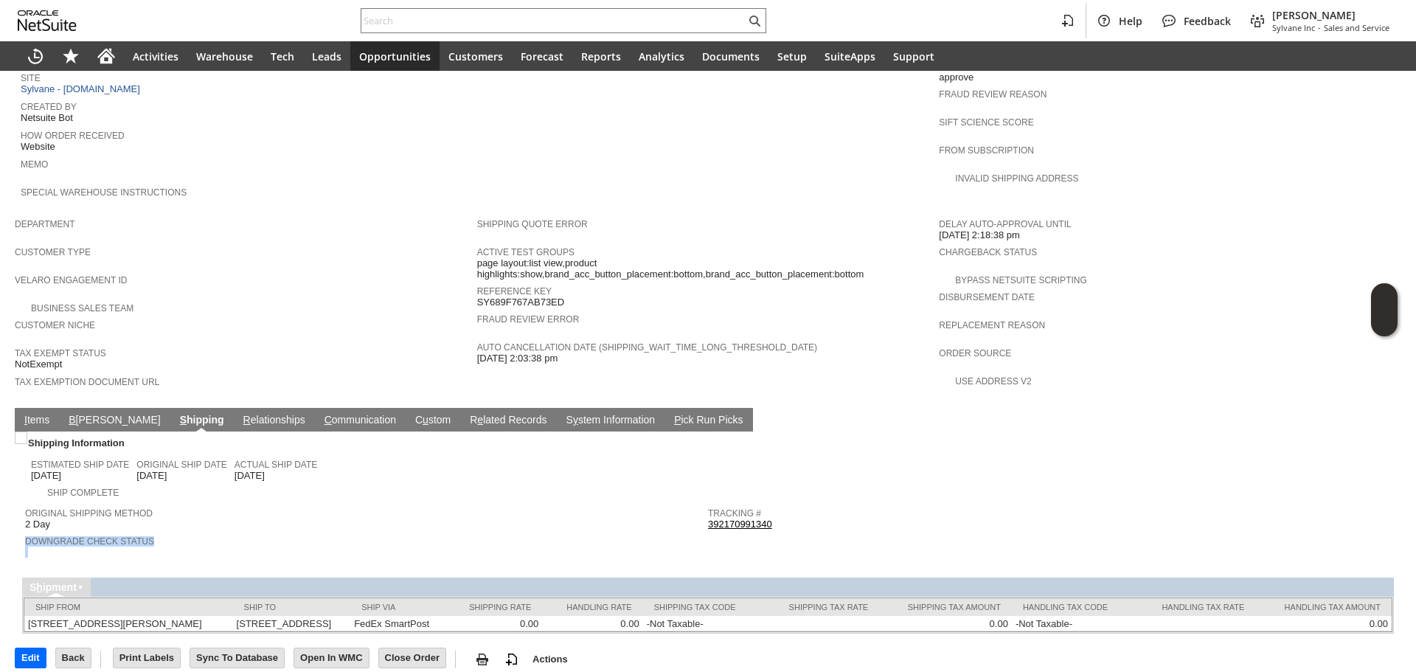
drag, startPoint x: 785, startPoint y: 499, endPoint x: 701, endPoint y: 492, distance: 84.4
click at [701, 500] on tr "Original Shipping Method 2 Day Downgrade Check Status Tracking # 392170991340 R…" at bounding box center [708, 530] width 1366 height 60
copy tbody "Downgrade Check Status"
click at [805, 504] on div "Tracking # 392170991340" at bounding box center [1046, 517] width 676 height 27
click at [793, 504] on div "Tracking # 392170991340" at bounding box center [1046, 517] width 676 height 27
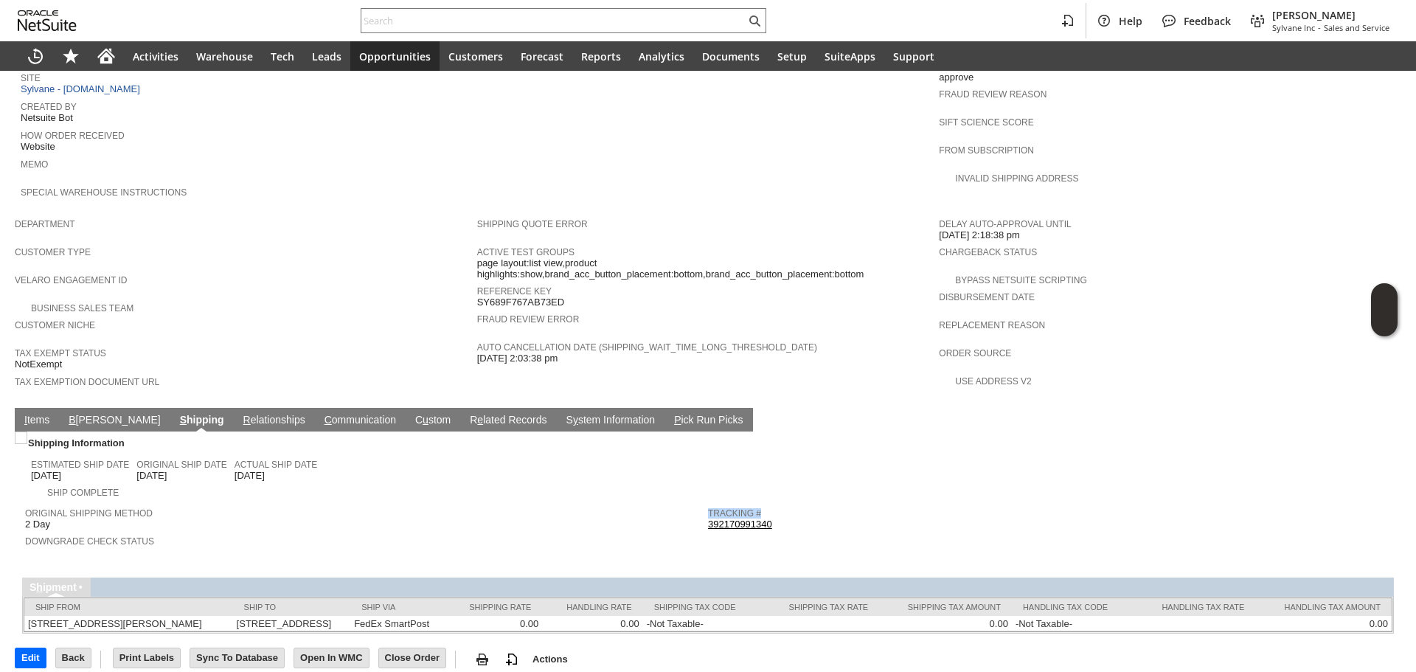
copy table "Tracking #"
drag, startPoint x: 793, startPoint y: 493, endPoint x: 707, endPoint y: 497, distance: 85.6
click at [708, 500] on tbody "Tracking # 392170991340 Return Tracking #" at bounding box center [1049, 524] width 683 height 49
click at [444, 483] on div "Ship Complete" at bounding box center [369, 490] width 677 height 15
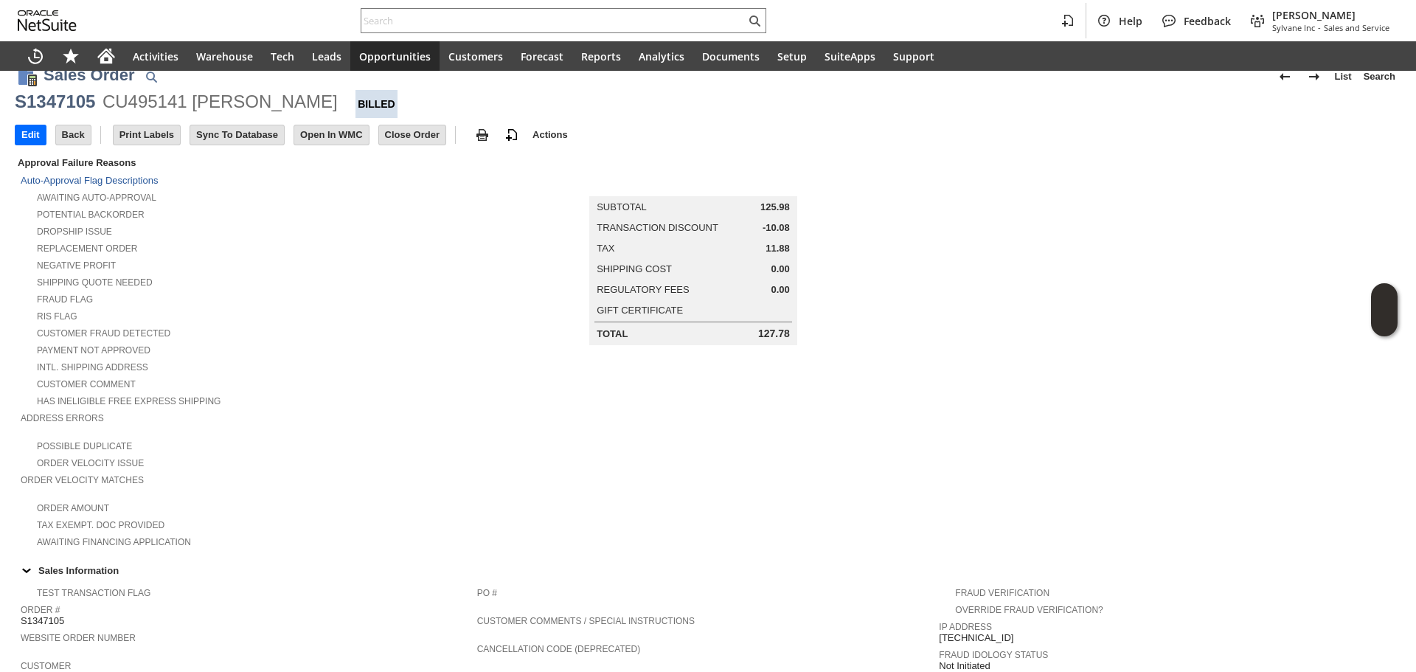
scroll to position [0, 0]
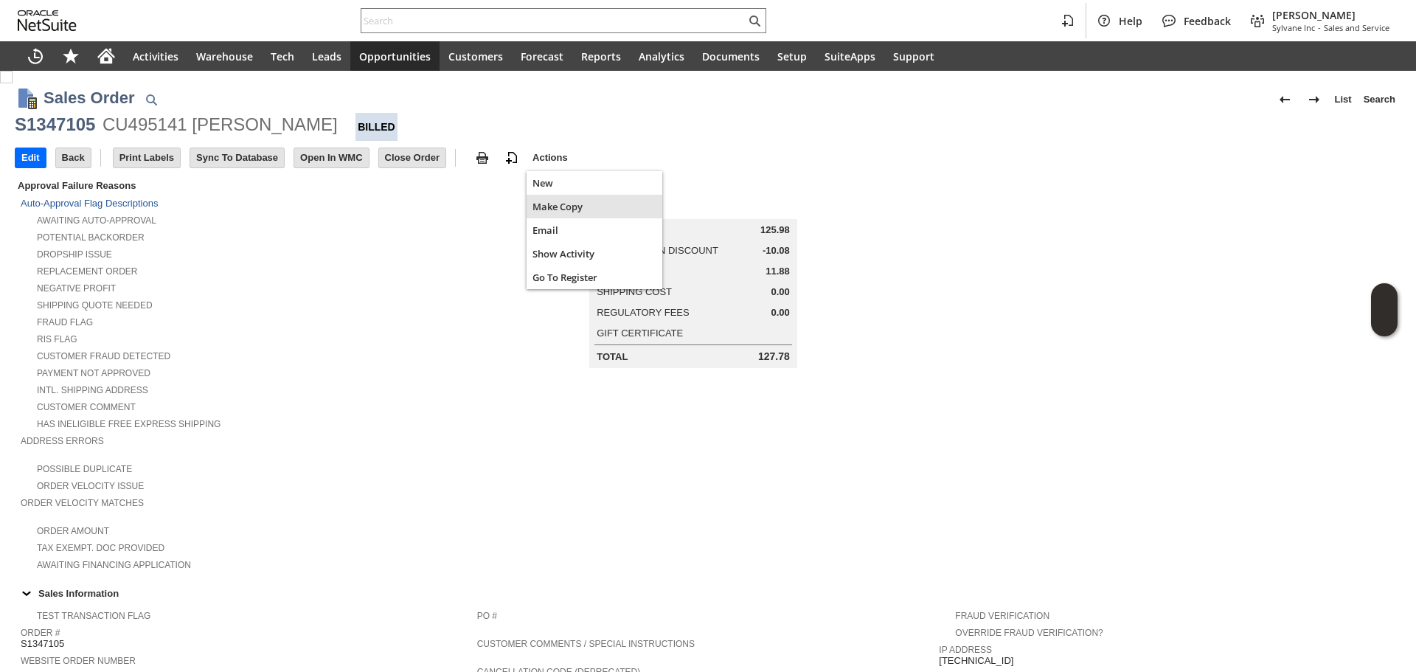
click at [552, 208] on span "Make Copy" at bounding box center [595, 206] width 124 height 13
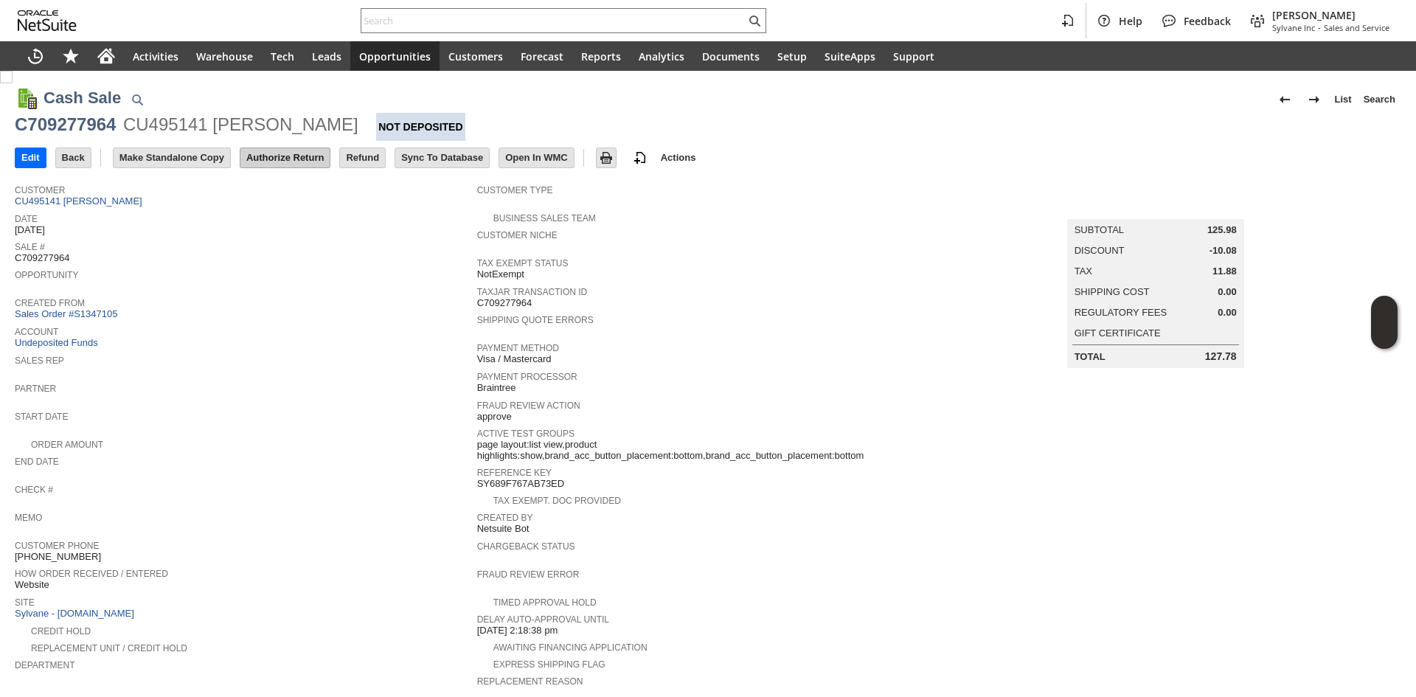
click at [300, 159] on input "Authorize Return" at bounding box center [284, 157] width 89 height 19
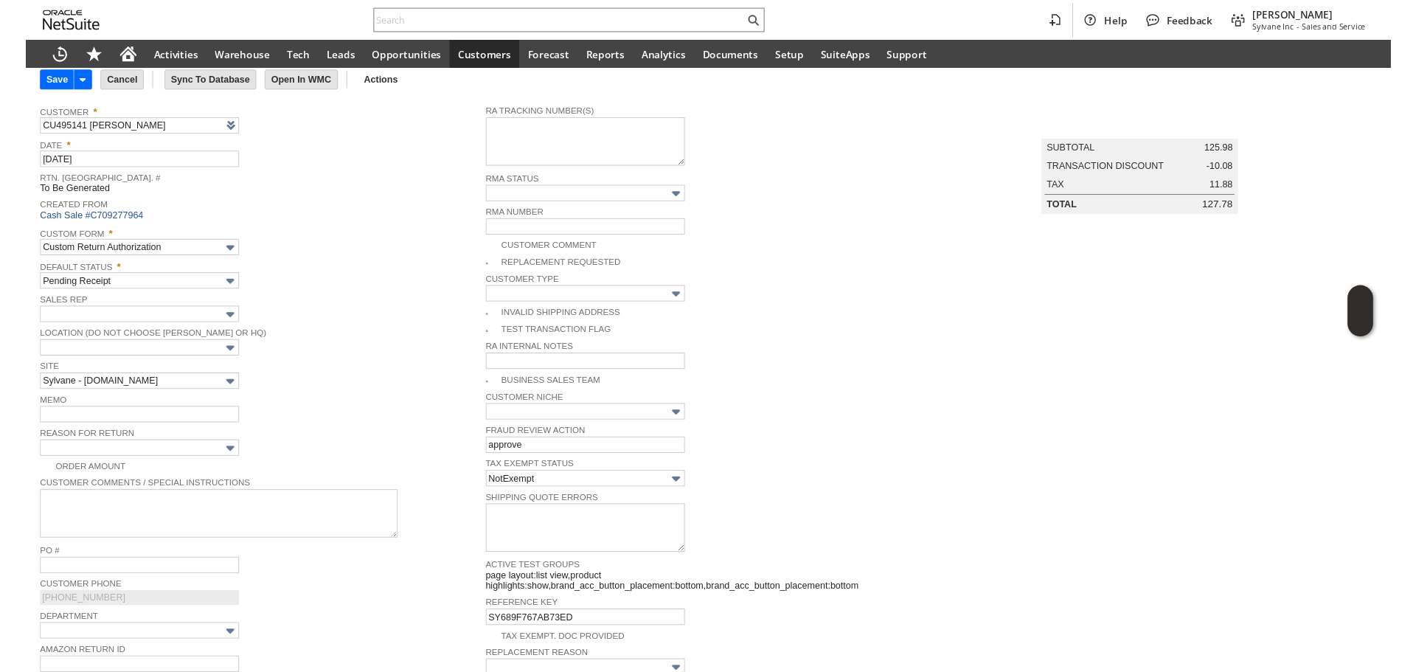
scroll to position [80, 0]
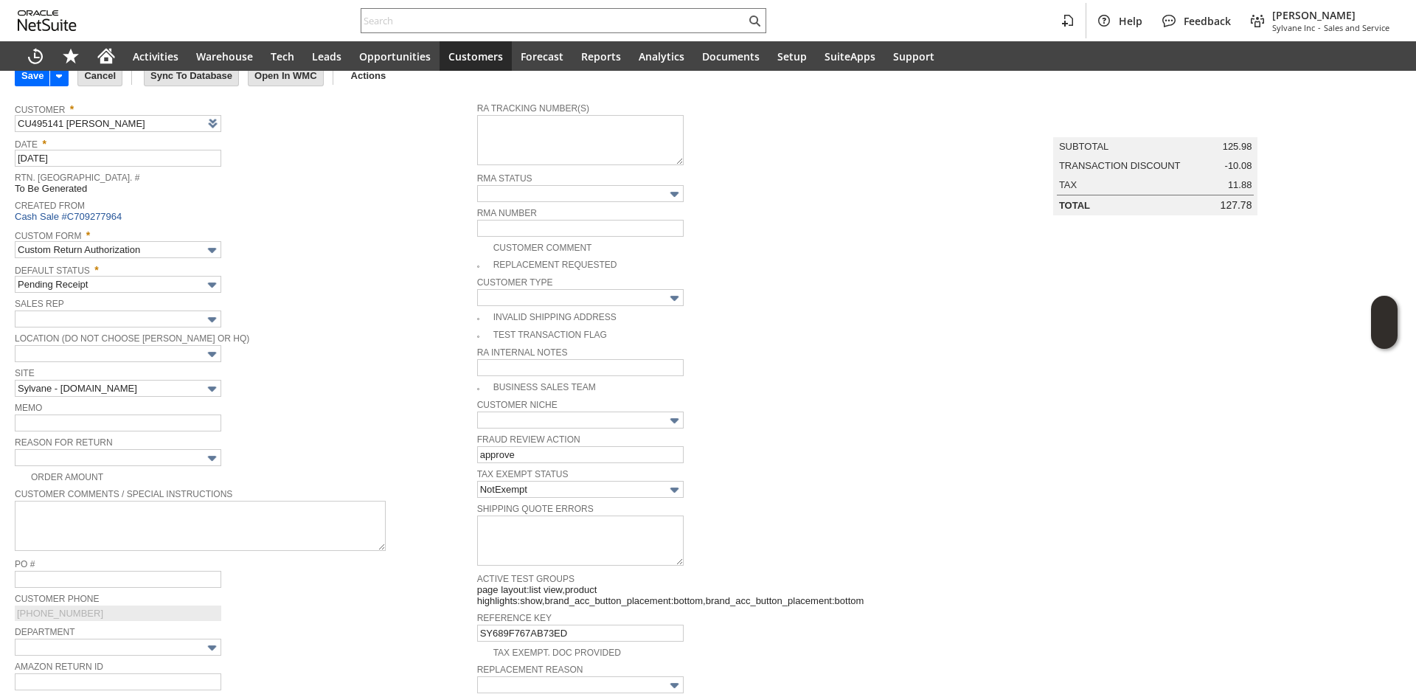
click at [377, 352] on div "Location (Do Not Choose [PERSON_NAME] or HQ)" at bounding box center [242, 345] width 455 height 33
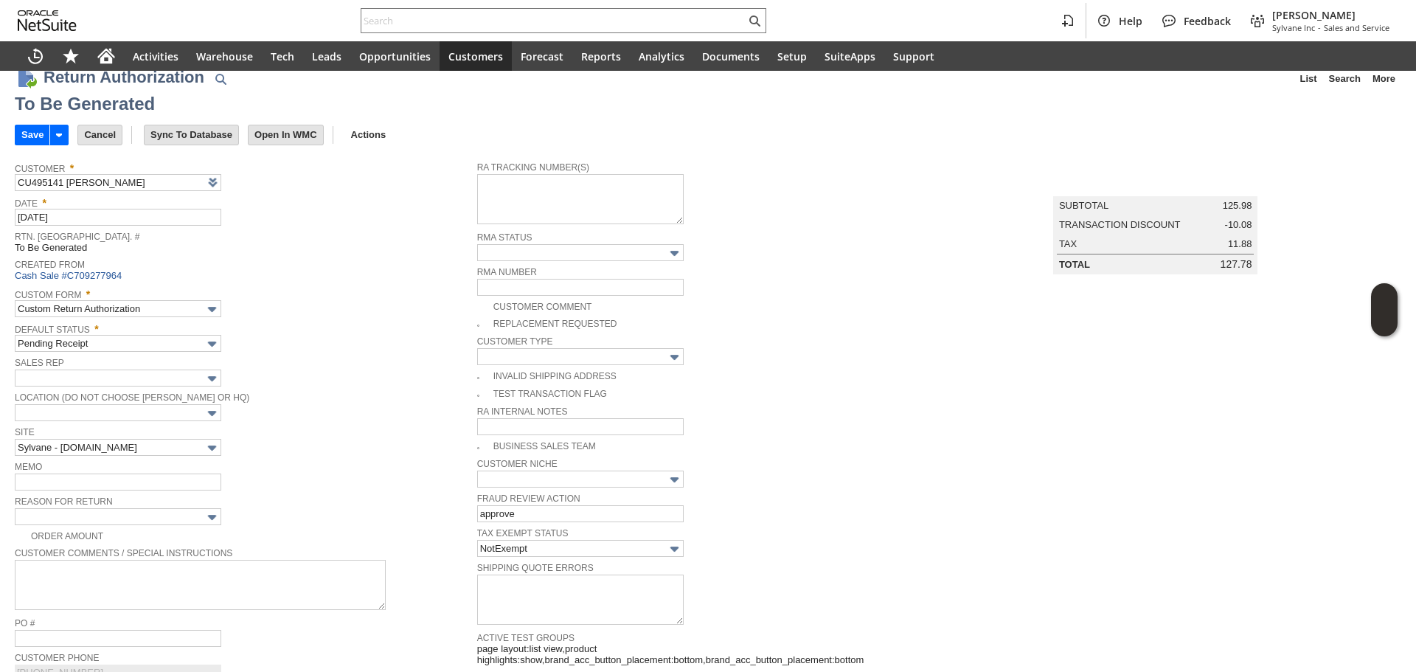
scroll to position [0, 0]
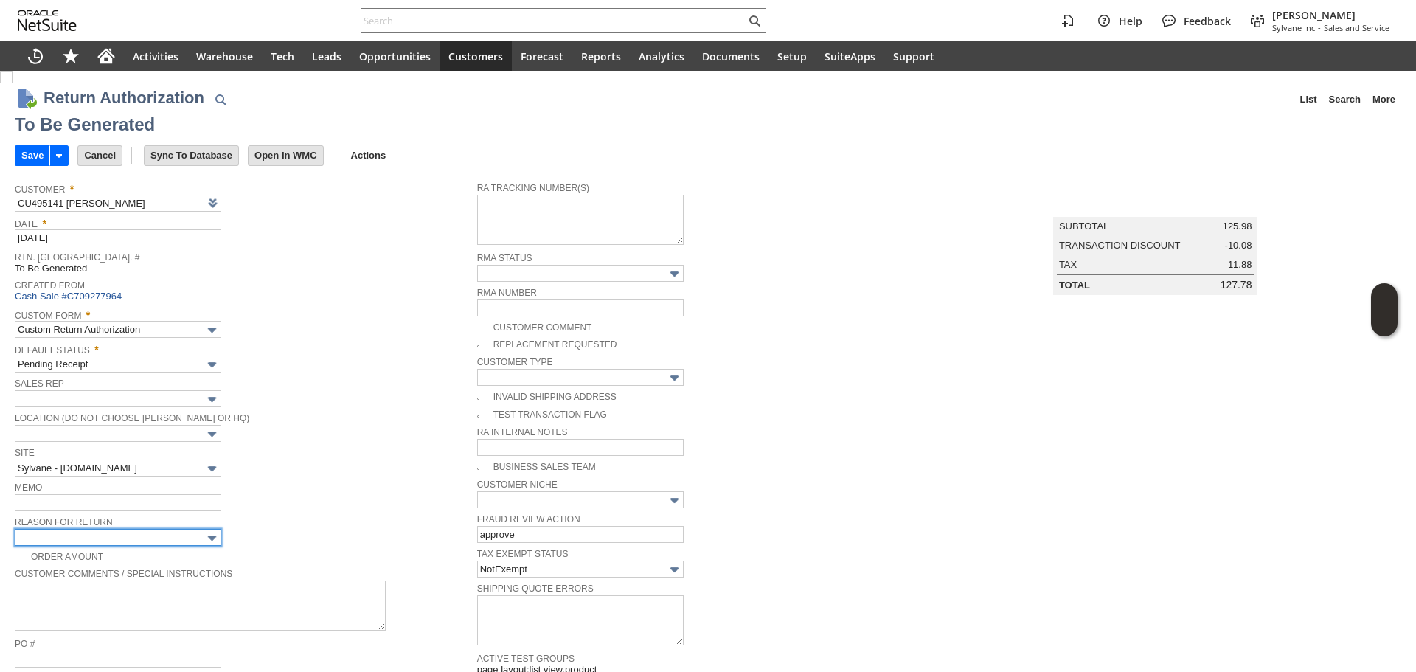
click at [145, 529] on input "text" at bounding box center [118, 537] width 207 height 17
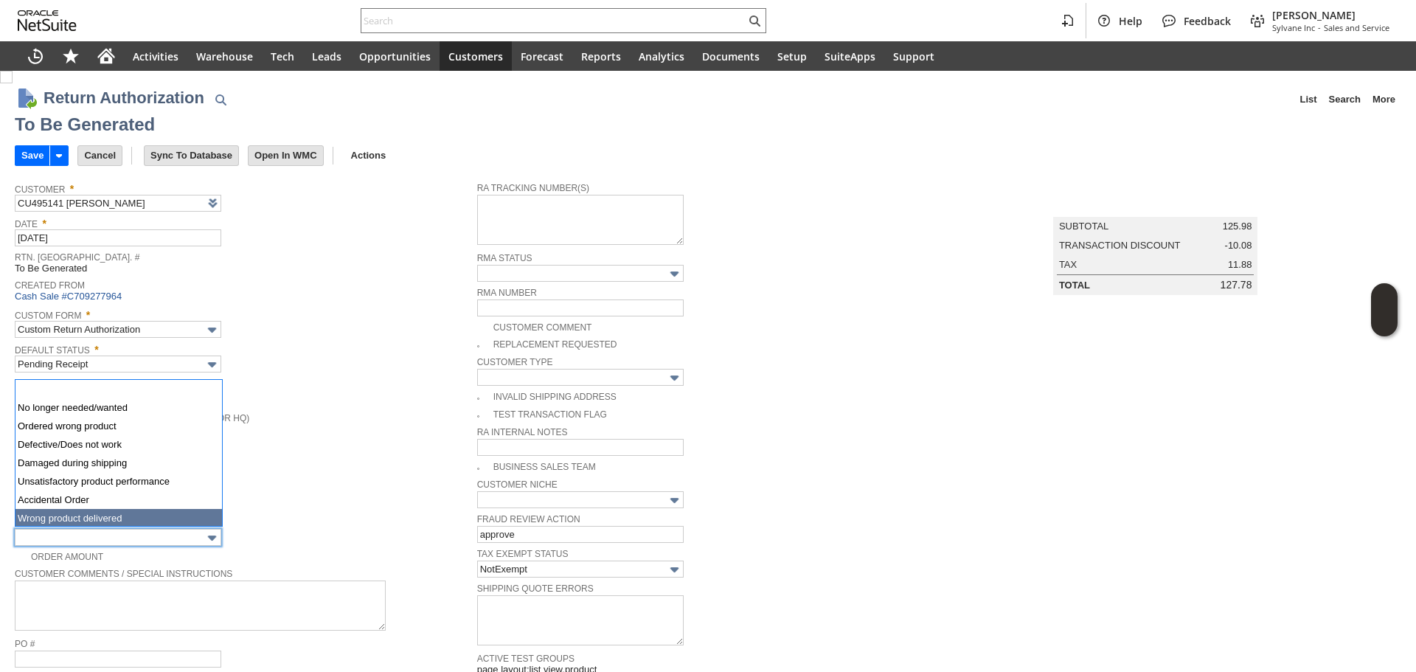
click at [319, 525] on div "Reason For Return" at bounding box center [242, 529] width 455 height 33
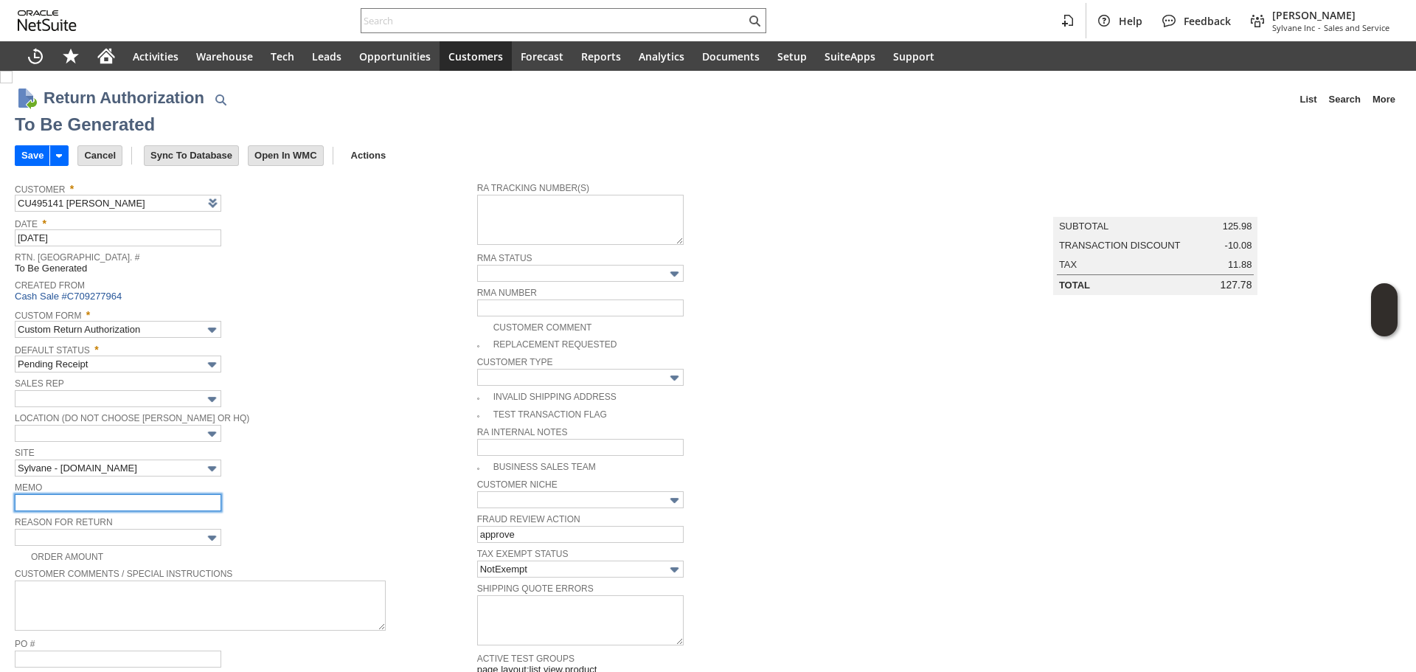
click at [171, 500] on input "text" at bounding box center [118, 502] width 207 height 17
type input "delivered to the wrong address"
click at [267, 426] on div "Location (Do Not Choose [PERSON_NAME] or HQ)" at bounding box center [242, 425] width 455 height 33
click at [35, 153] on input "Save" at bounding box center [32, 155] width 34 height 19
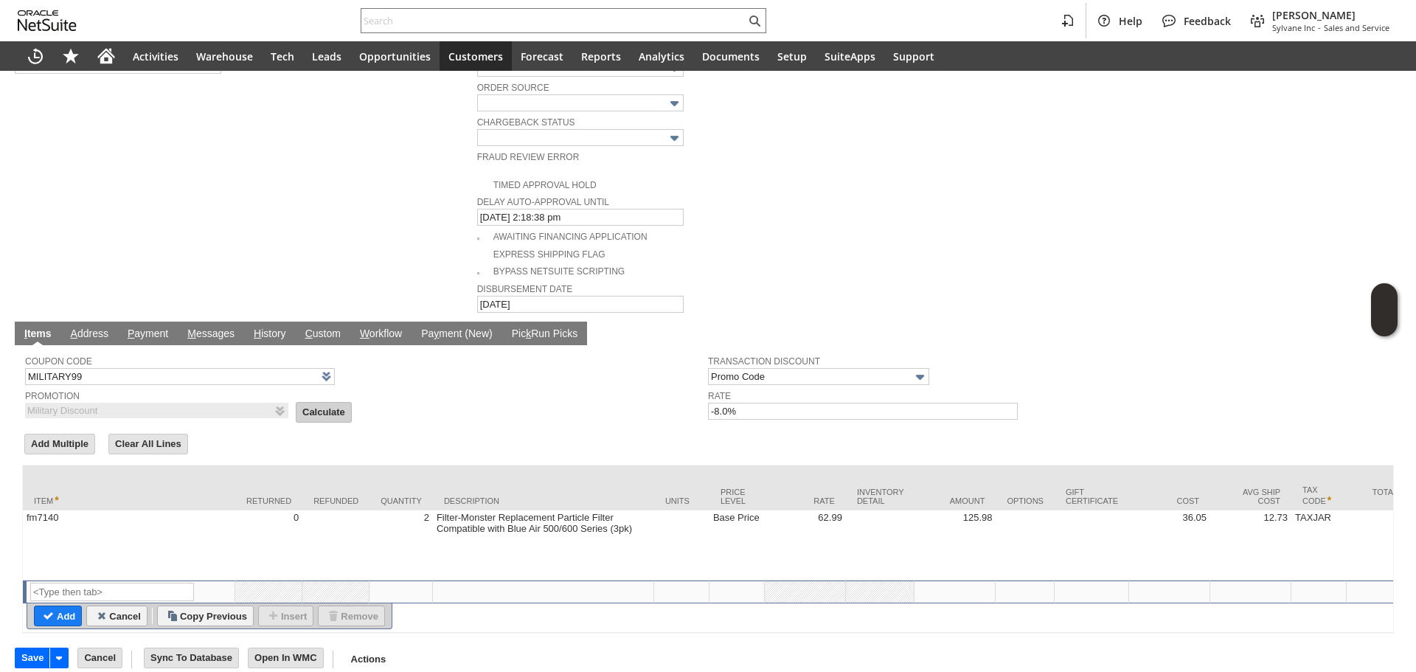
click at [317, 403] on input "Calculate" at bounding box center [324, 412] width 55 height 19
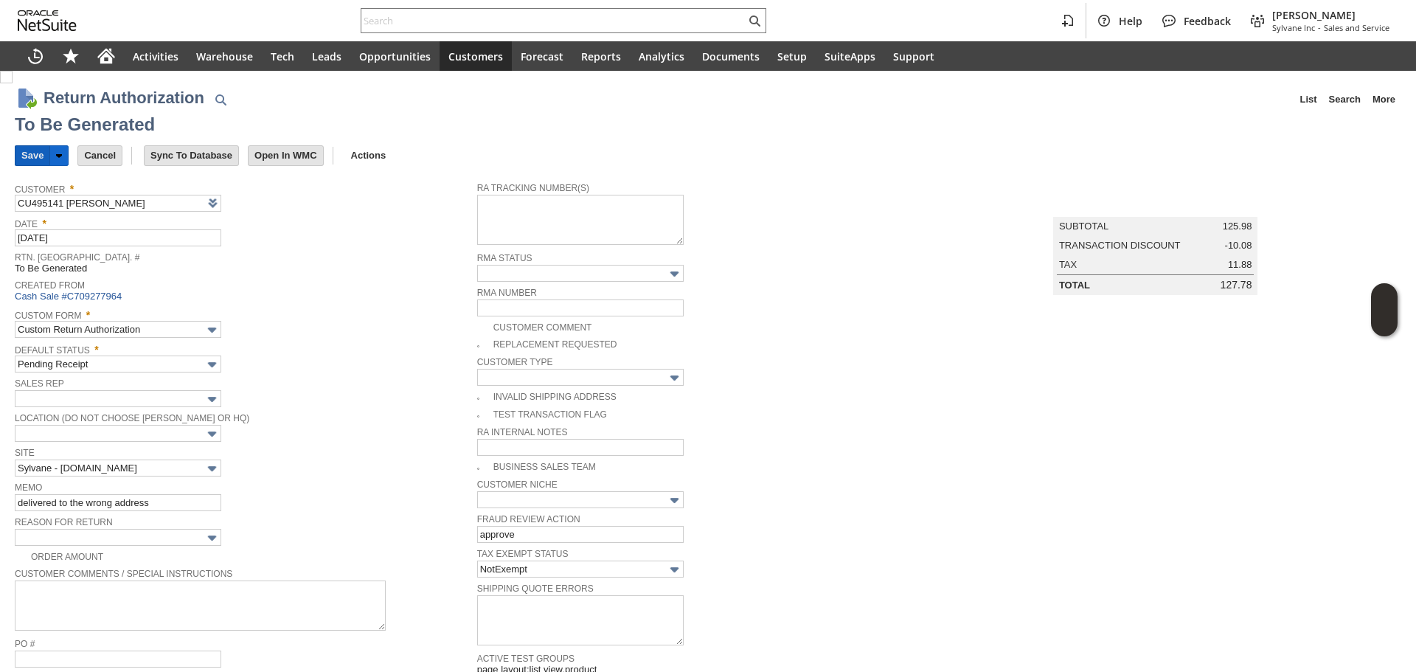
click at [41, 158] on input "Save" at bounding box center [32, 155] width 34 height 19
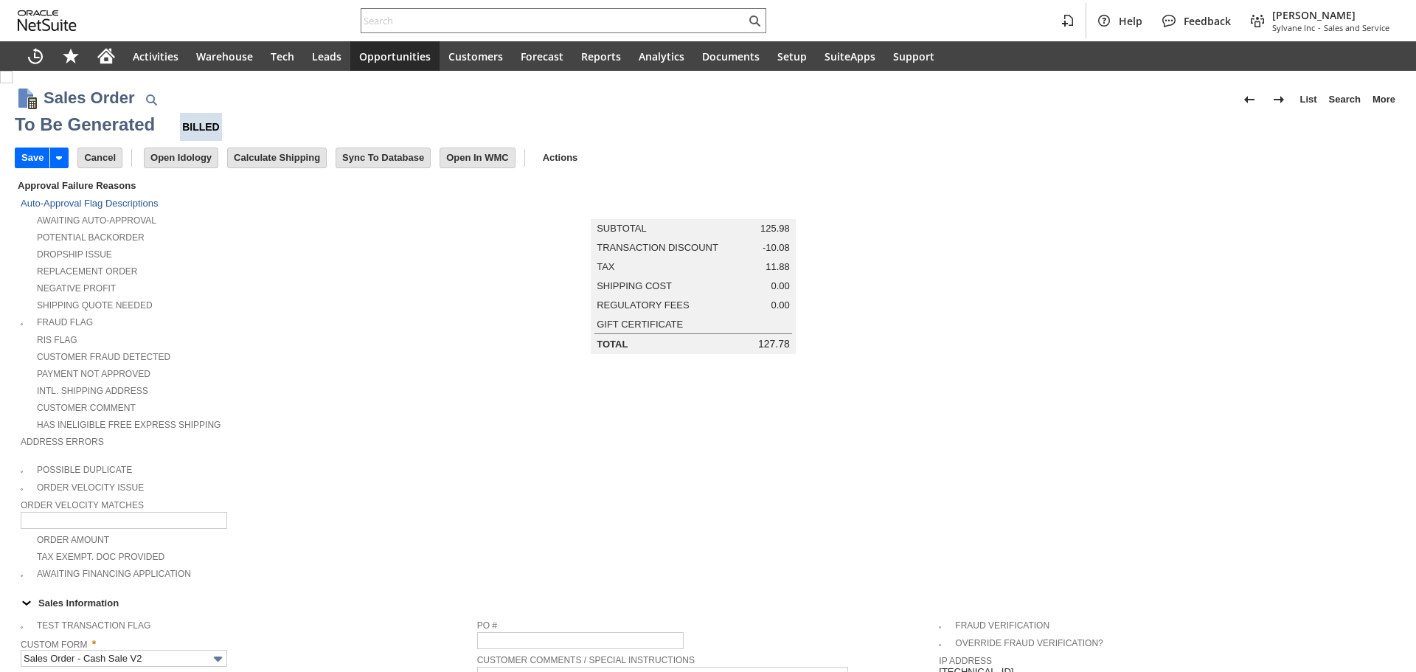
type input "Headquarters - Phone/Fax"
type input "fm7140"
type input "Base Price"
type input "OK"
type input "Make Copy"
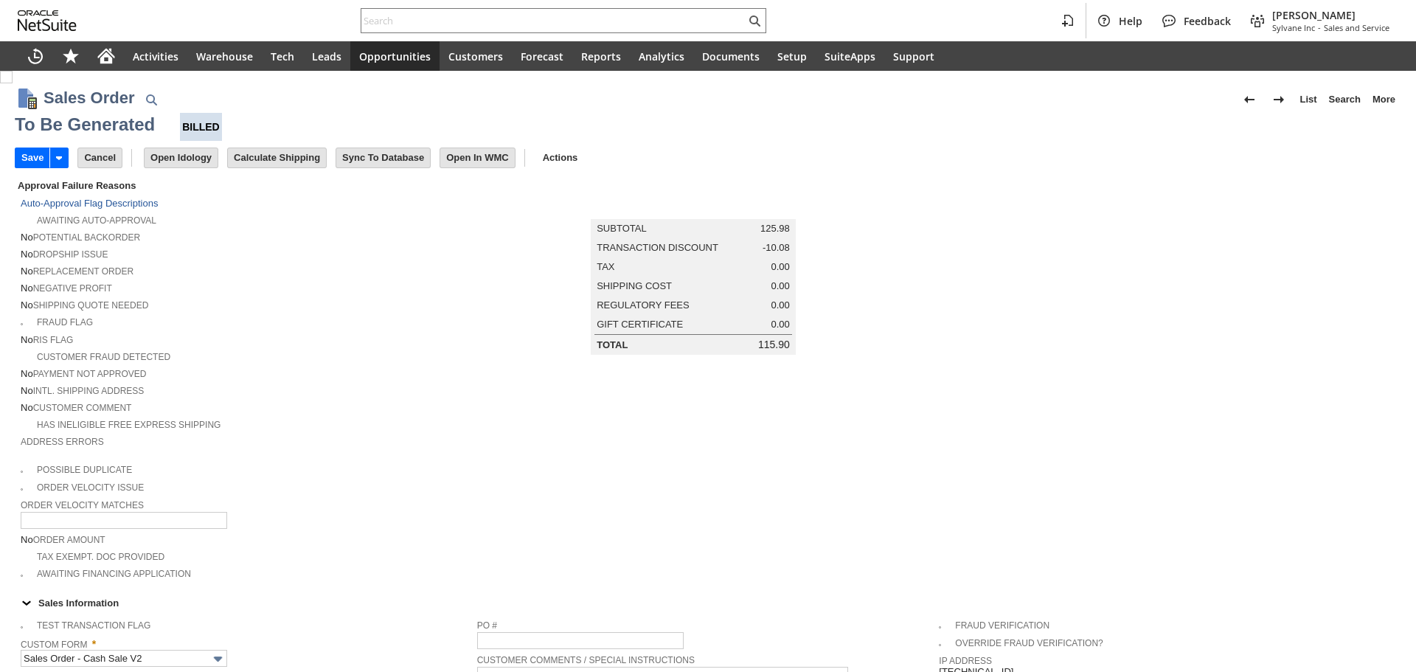
scroll to position [969, 0]
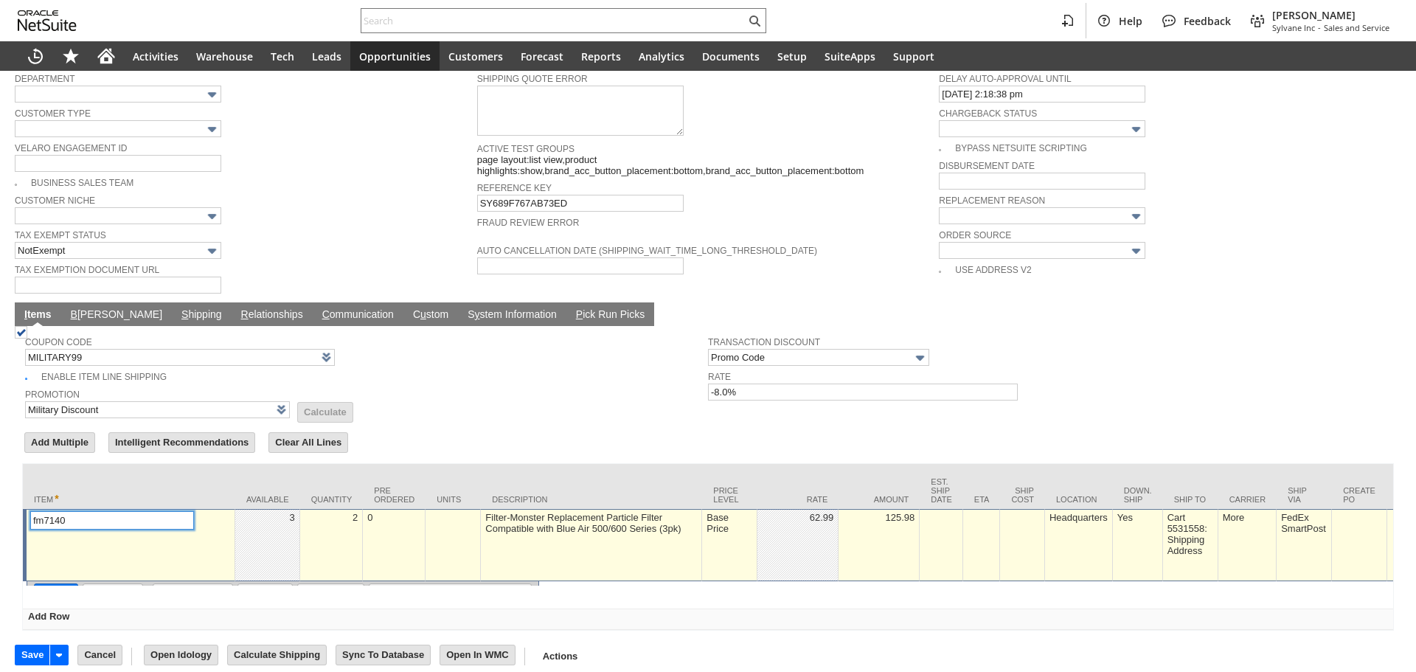
type input "Promo Code"
type input "-8.0%"
type input "Intelligent Recommendations ⁰"
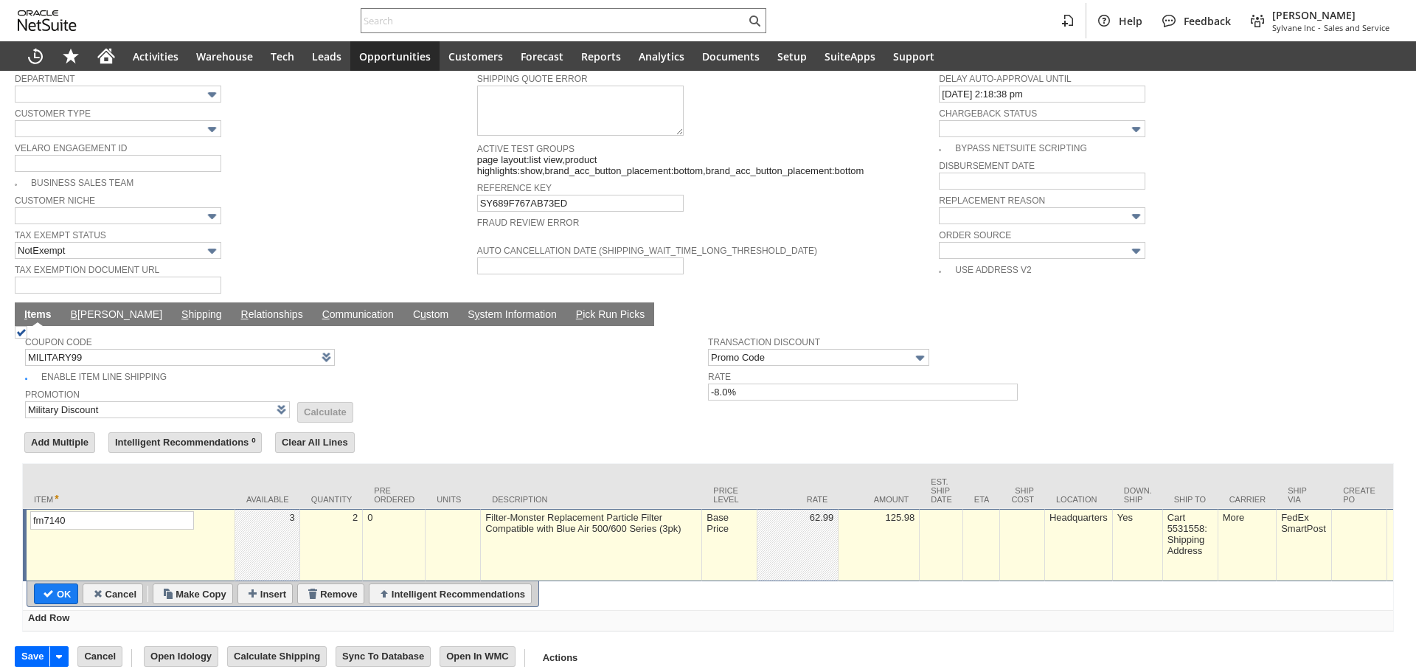
click at [731, 538] on td "Base Price" at bounding box center [729, 545] width 55 height 72
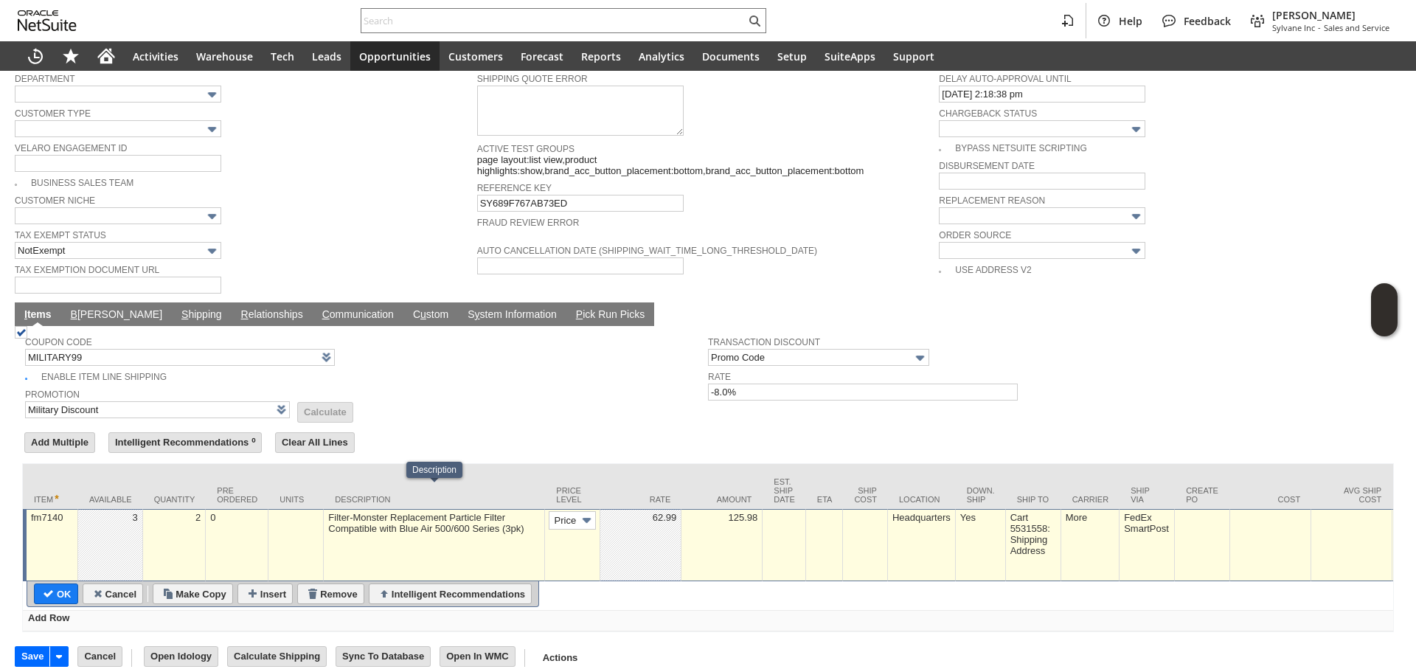
scroll to position [0, 0]
click at [192, 524] on td "2" at bounding box center [174, 545] width 63 height 72
type input "1"
click at [62, 584] on input "OK" at bounding box center [56, 593] width 43 height 19
type input "Promo Code"
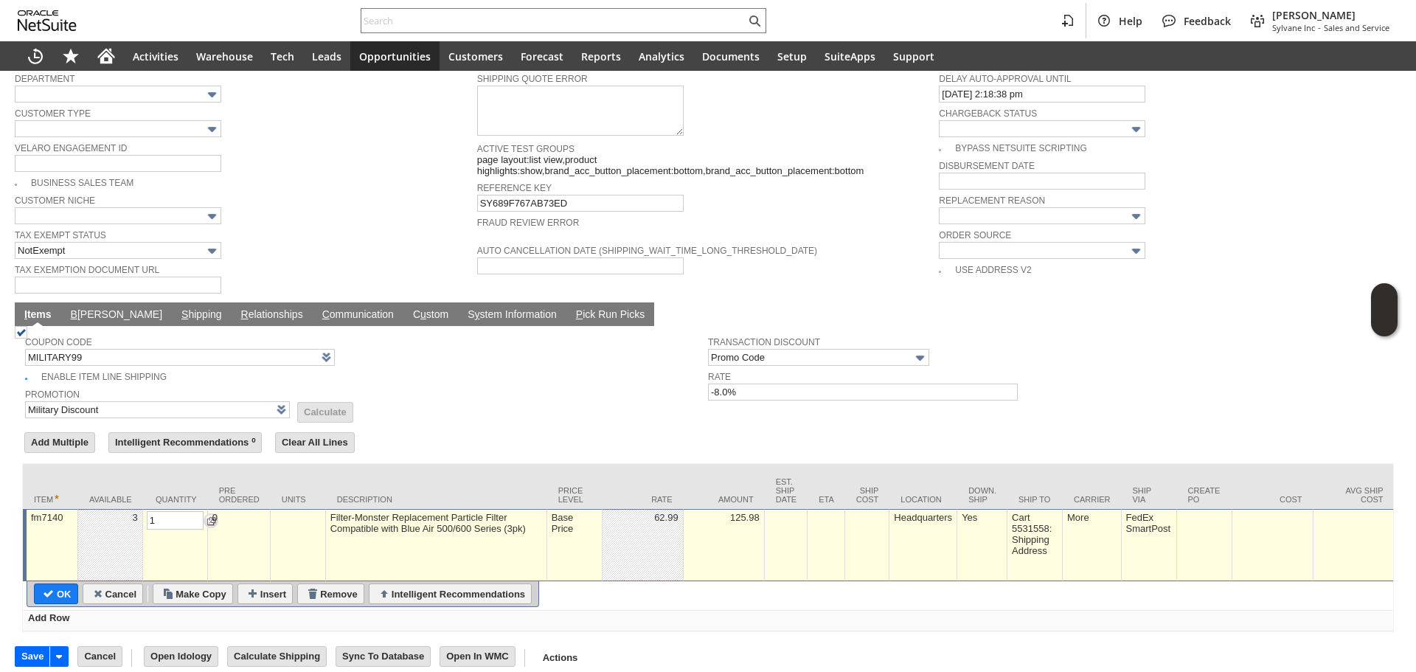
type input "-8.0%"
type input "Add"
type input "Copy Previous"
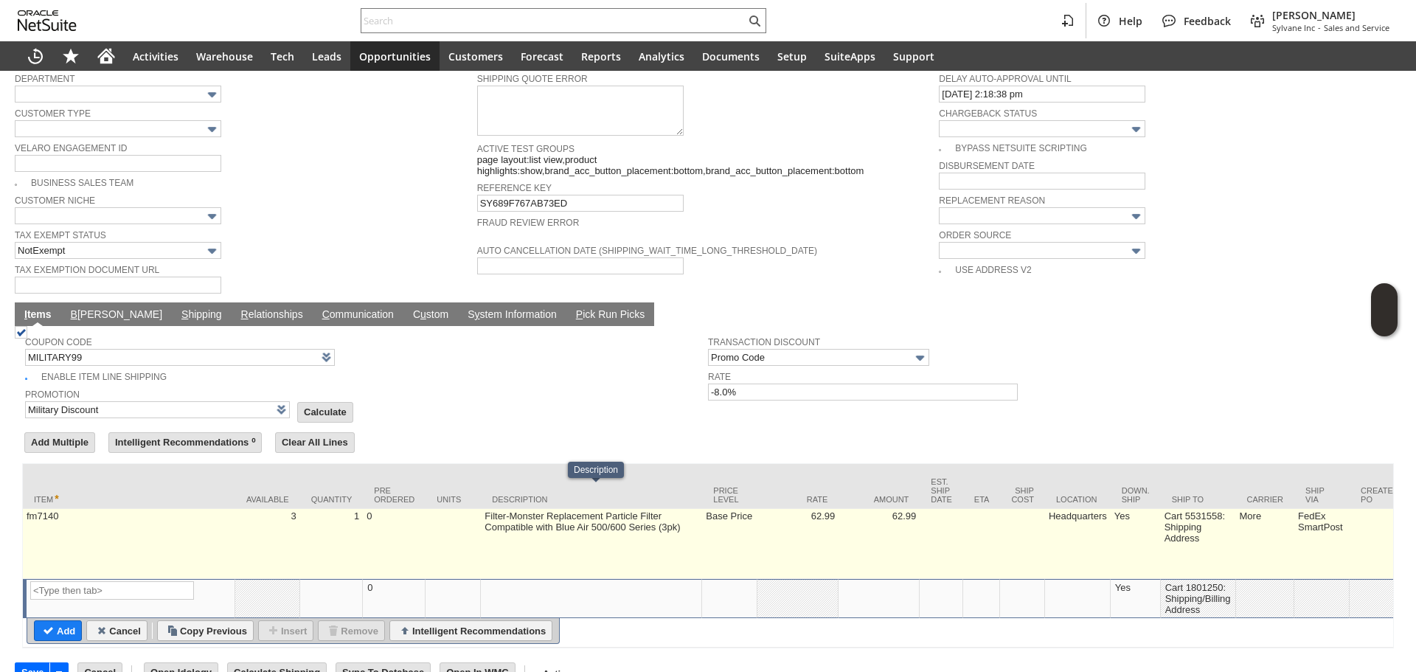
click at [739, 535] on td "Base Price" at bounding box center [729, 544] width 55 height 70
type input "Base Price"
type input "fm7140"
type input "OK"
type input "Make Copy"
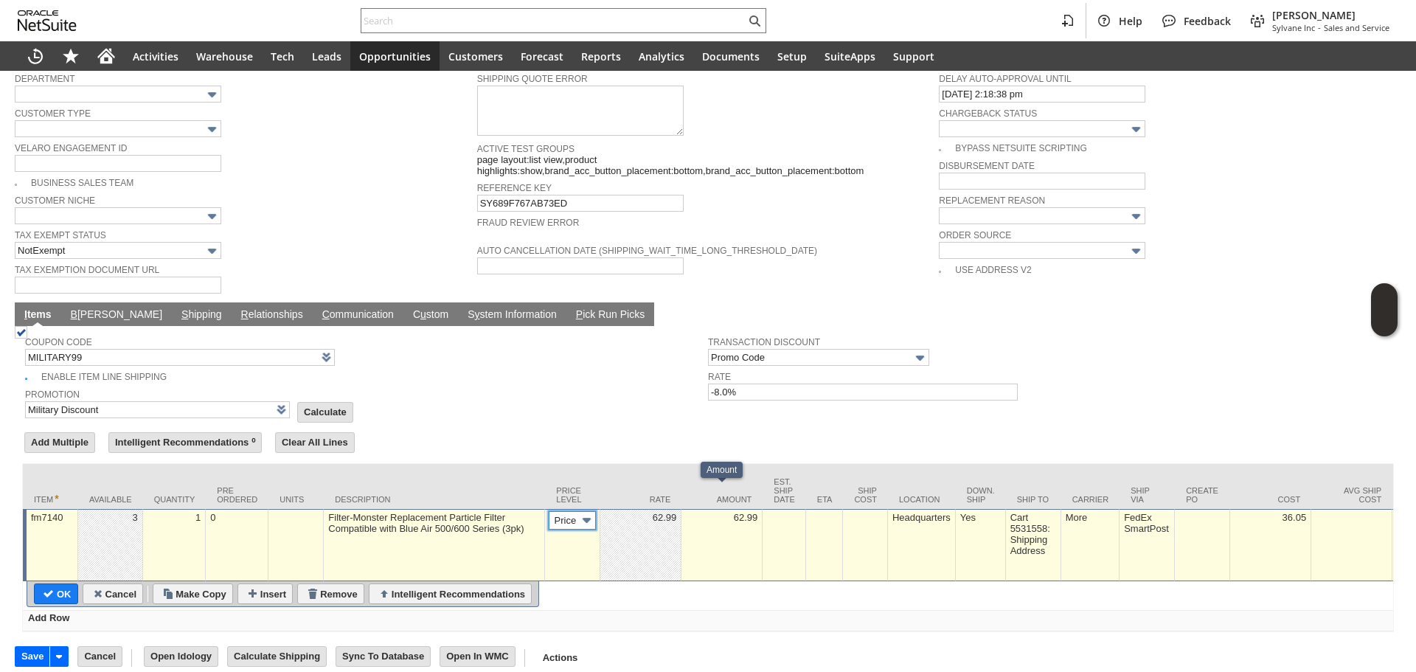
scroll to position [0, 22]
click at [591, 512] on img at bounding box center [586, 520] width 17 height 17
click at [580, 512] on img at bounding box center [586, 520] width 17 height 17
drag, startPoint x: 557, startPoint y: 573, endPoint x: 628, endPoint y: 529, distance: 83.5
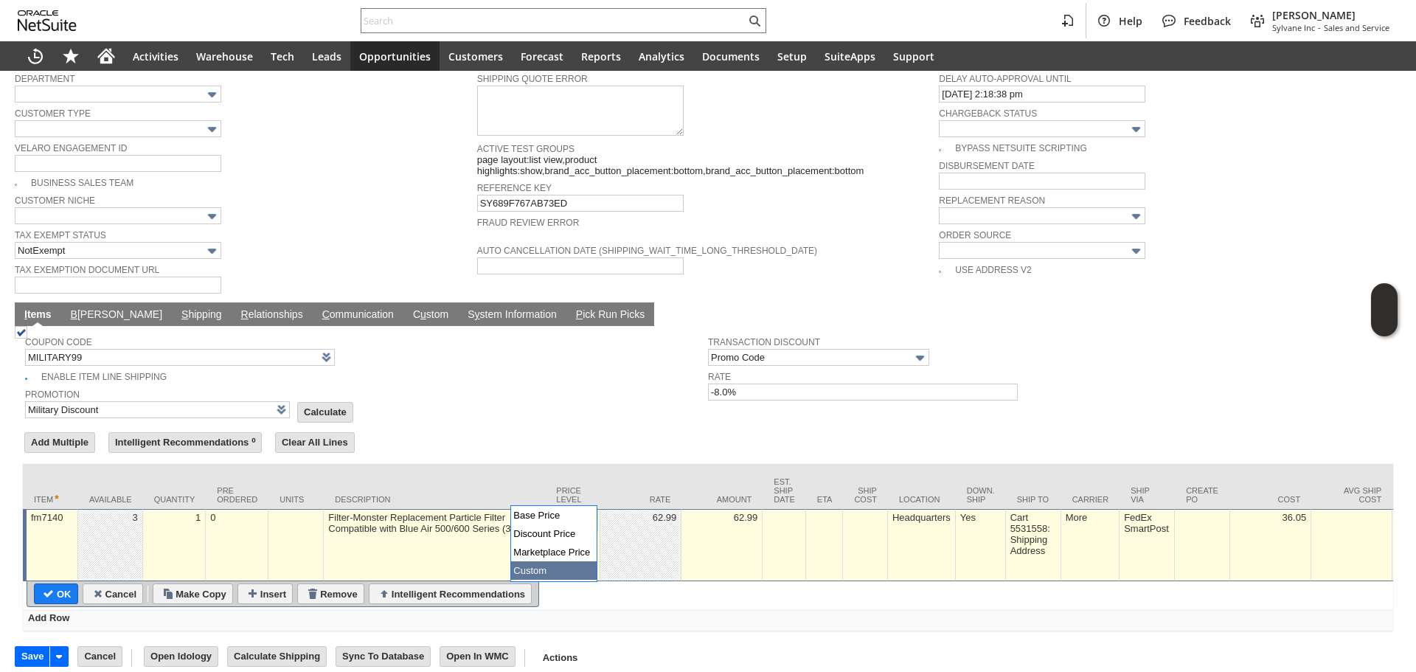
type input "Custom"
click at [661, 519] on td at bounding box center [640, 545] width 81 height 72
type input "0.00"
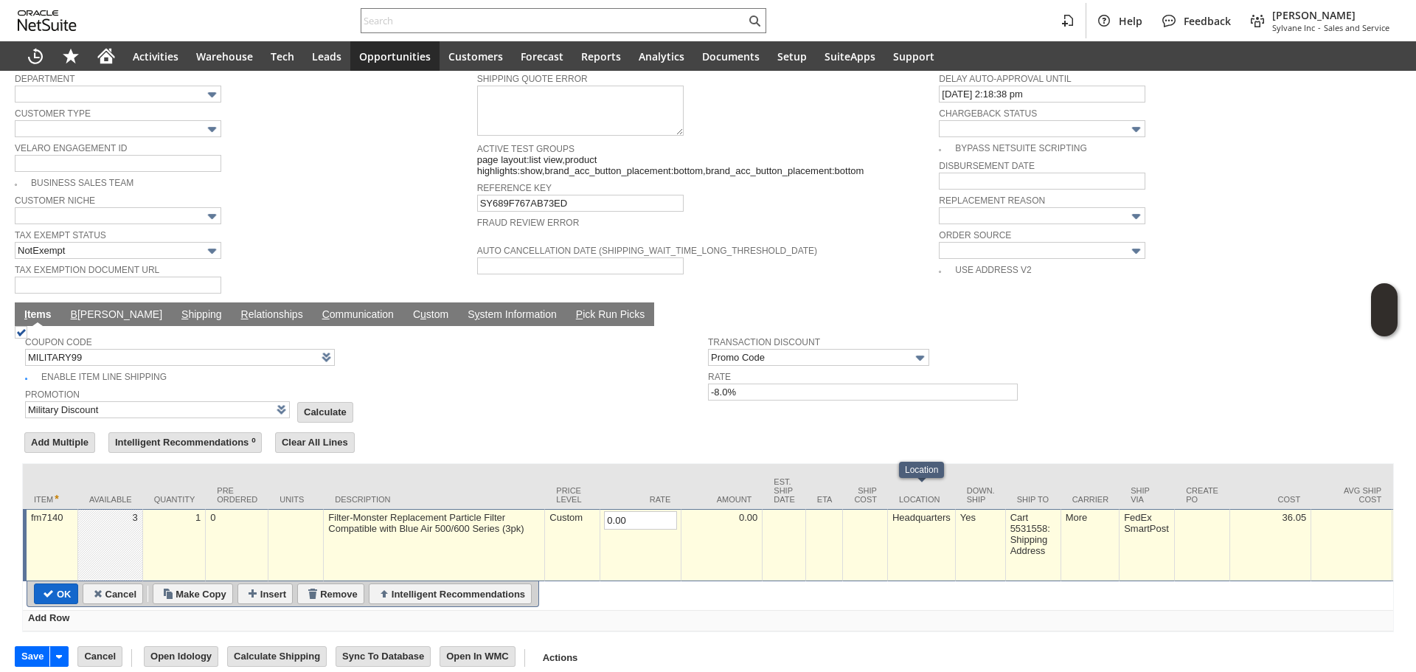
click at [43, 584] on input "OK" at bounding box center [56, 593] width 43 height 19
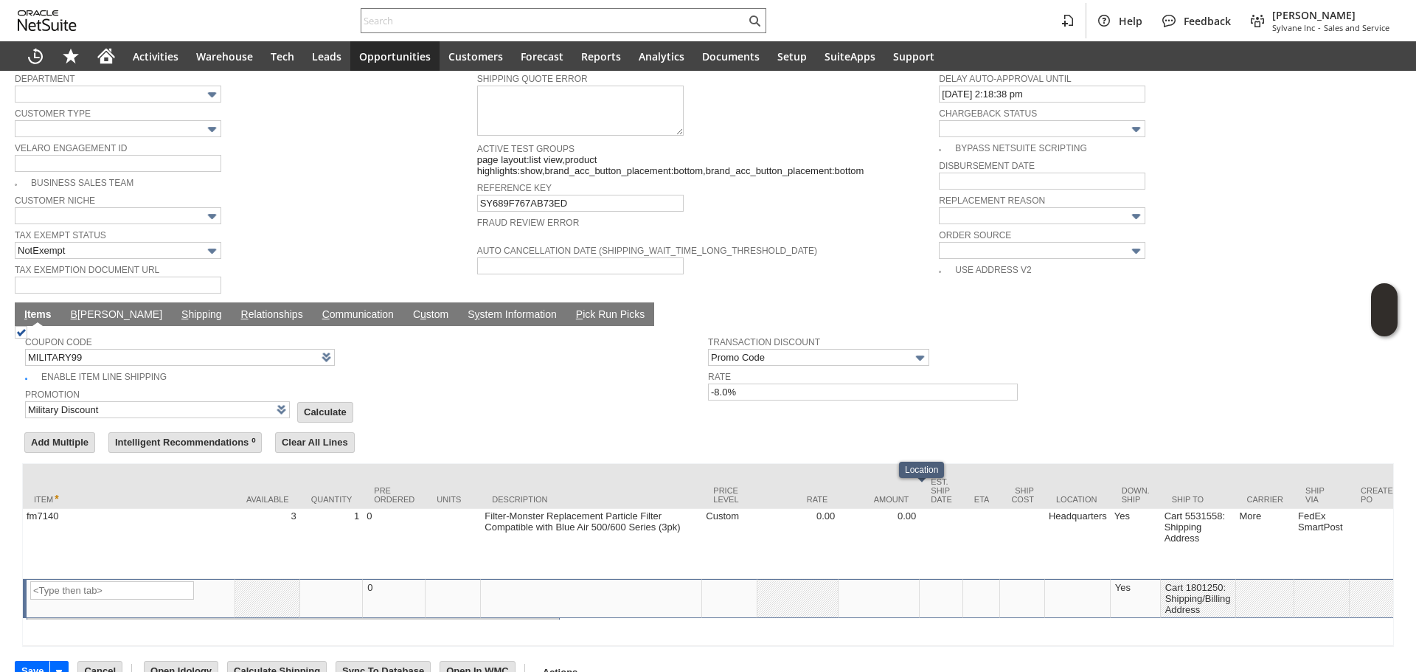
type input "Promo Code"
type input "-8.0%"
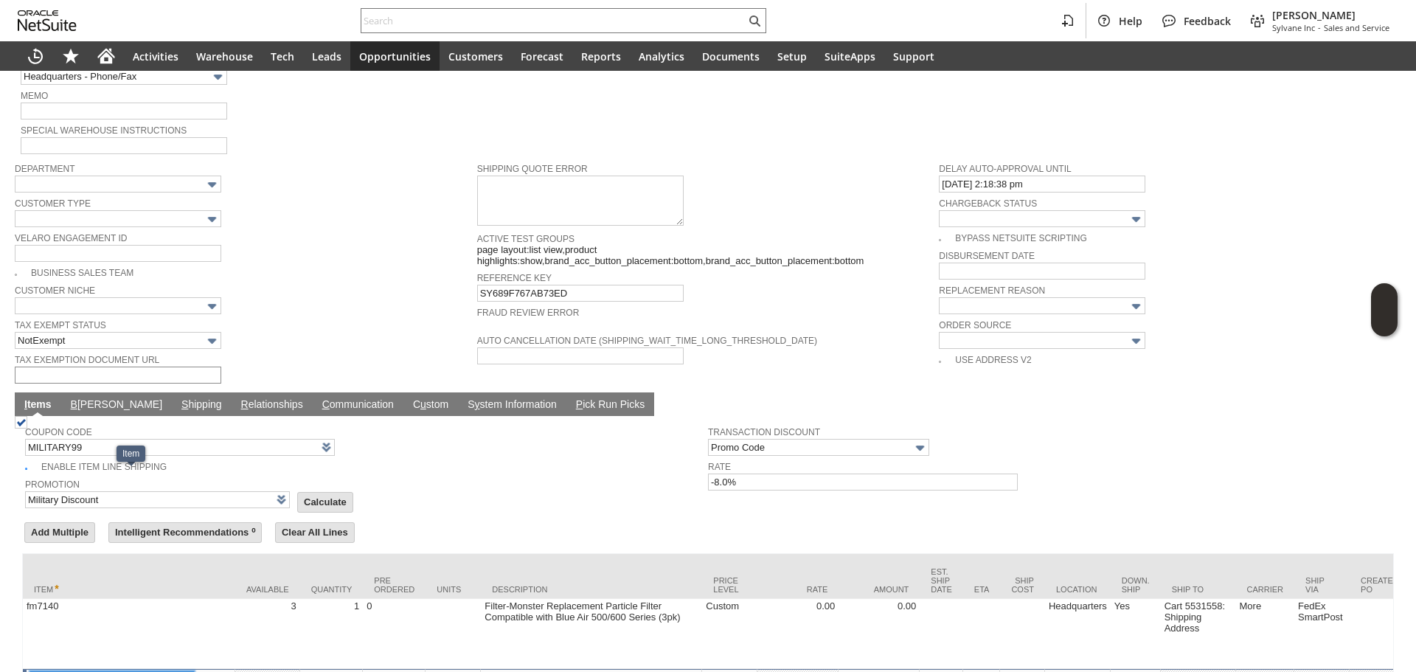
scroll to position [838, 0]
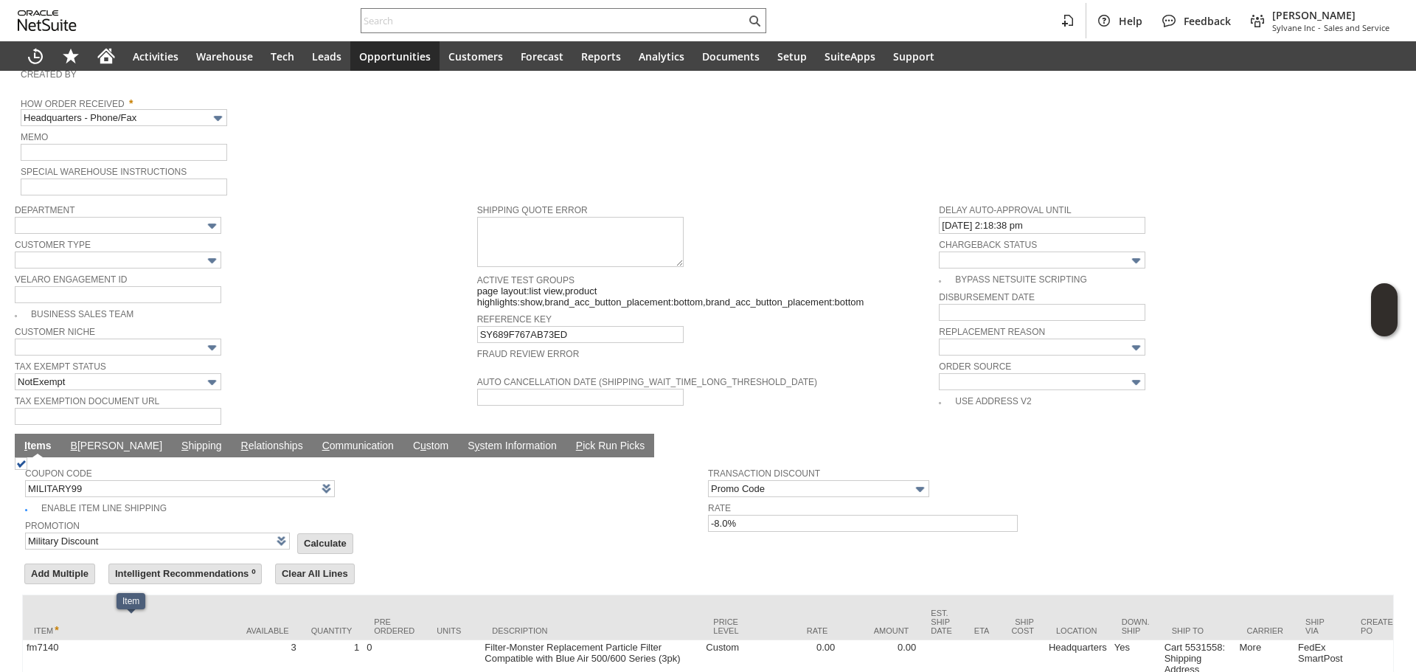
click at [145, 128] on span "Memo" at bounding box center [245, 136] width 449 height 16
click at [160, 109] on input "Headquarters - Phone/Fax" at bounding box center [124, 117] width 207 height 17
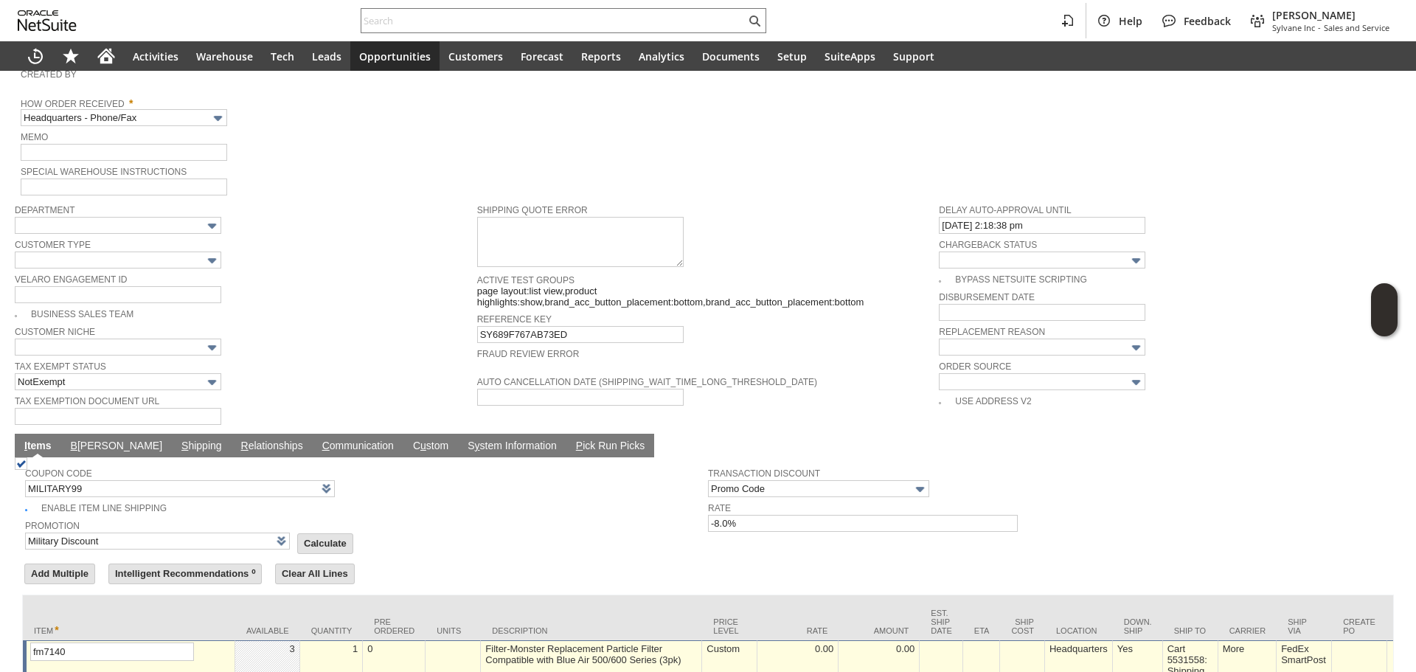
type input "Admin / Replacement Unit"
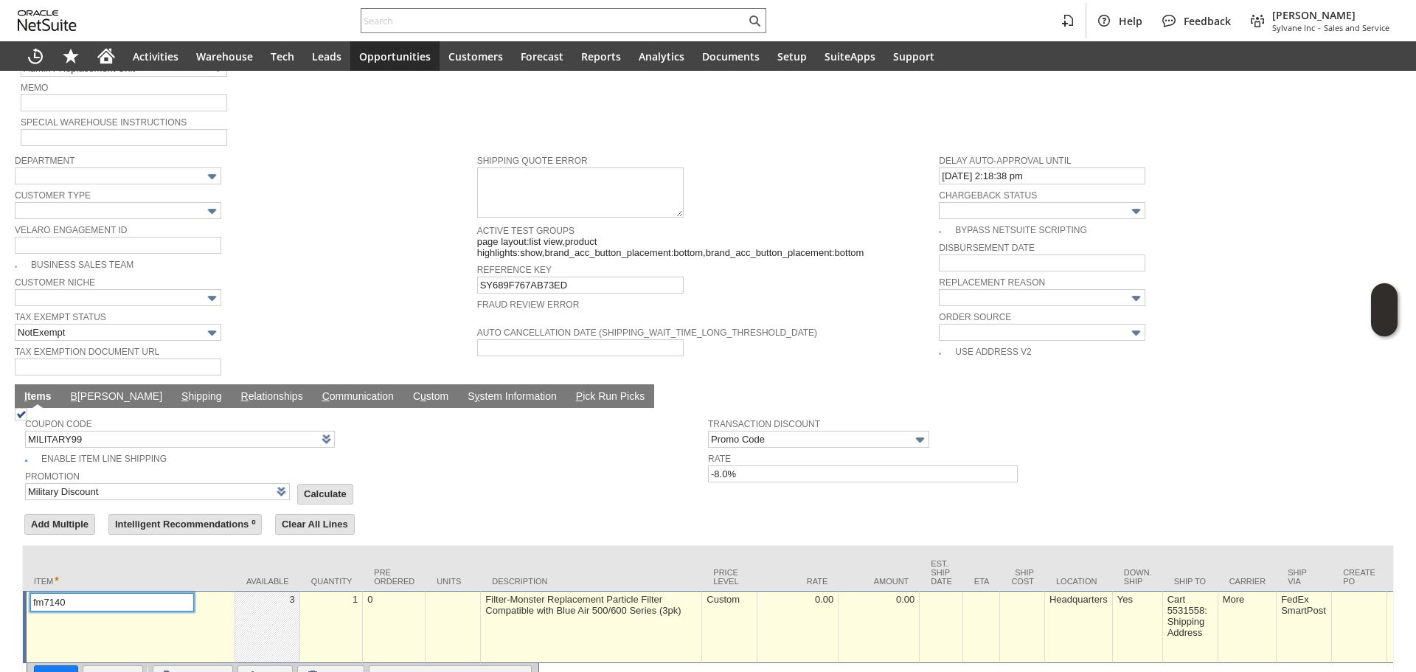
scroll to position [884, 0]
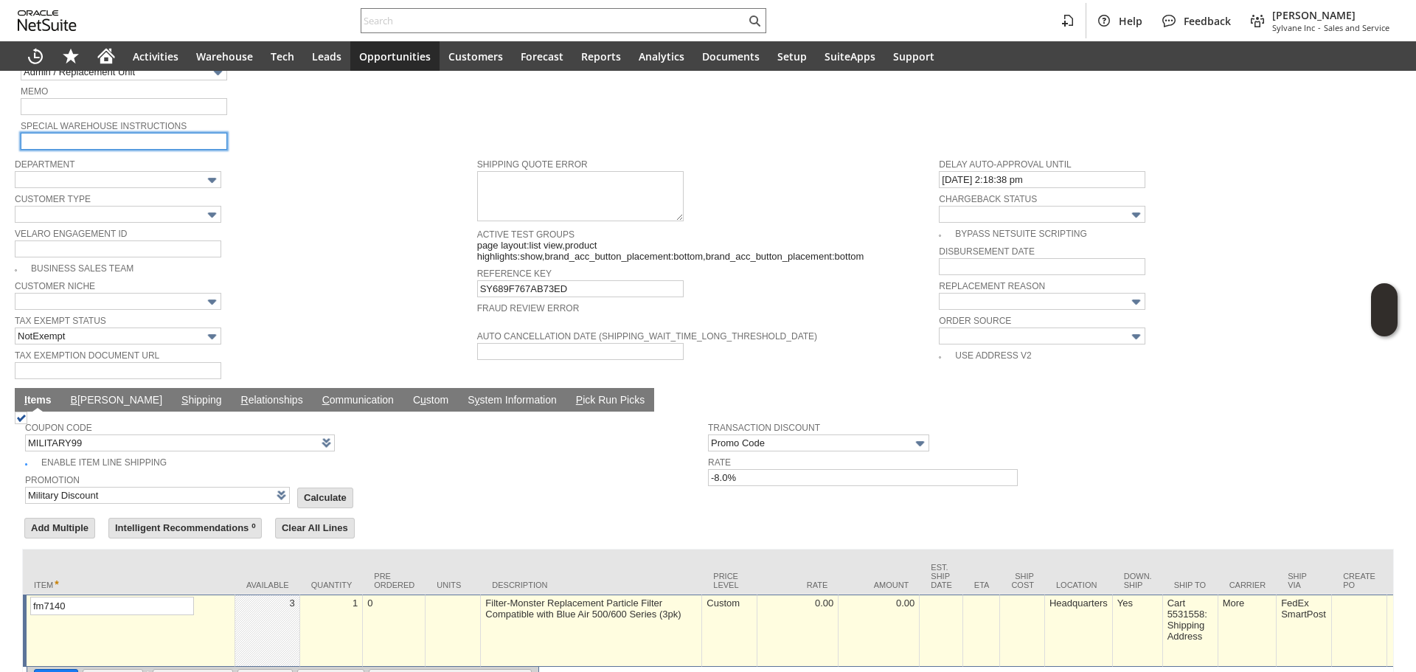
click at [174, 133] on input "text" at bounding box center [124, 141] width 207 height 17
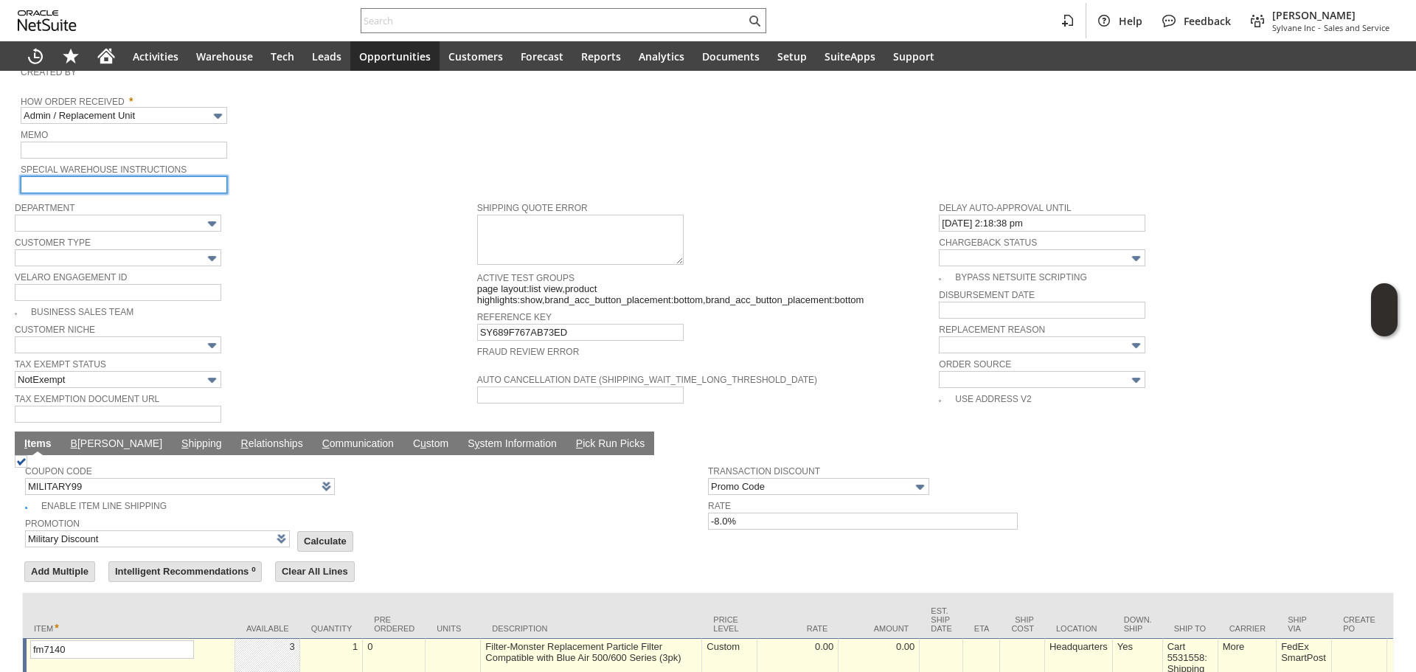
scroll to position [662, 0]
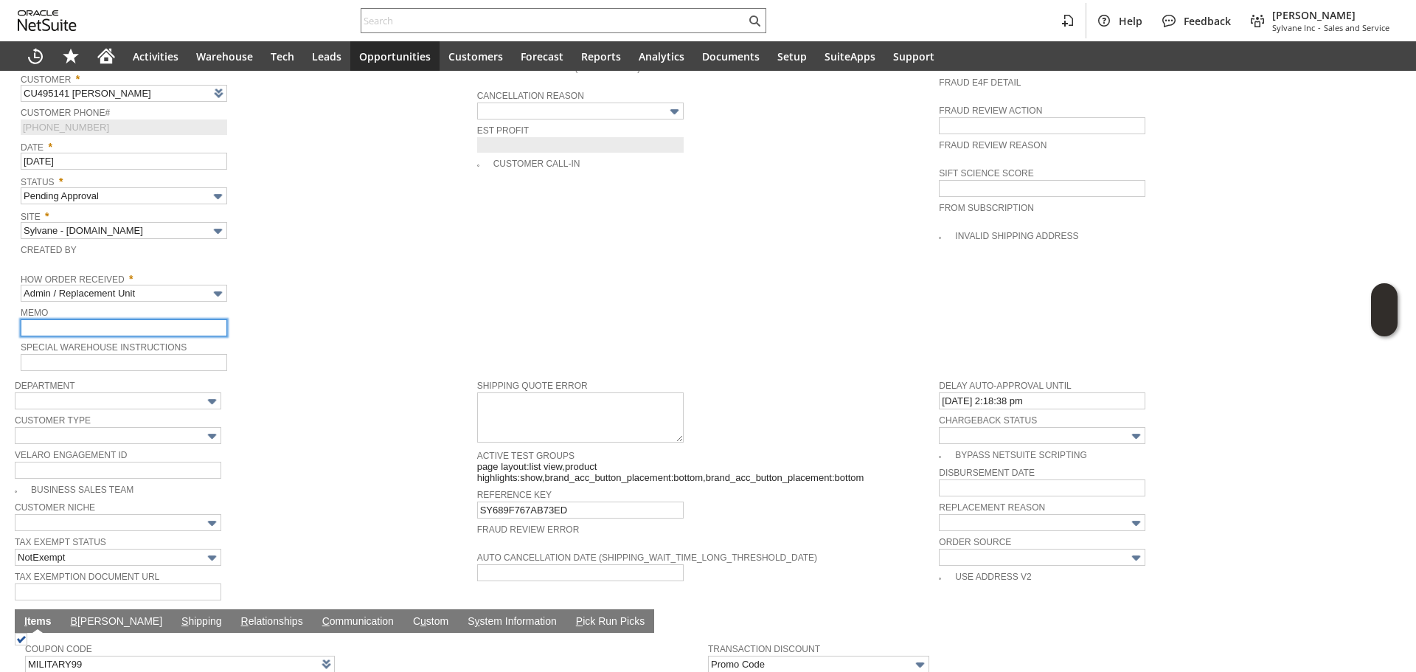
click at [67, 321] on input "text" at bounding box center [124, 327] width 207 height 17
type input "Replacement Order"
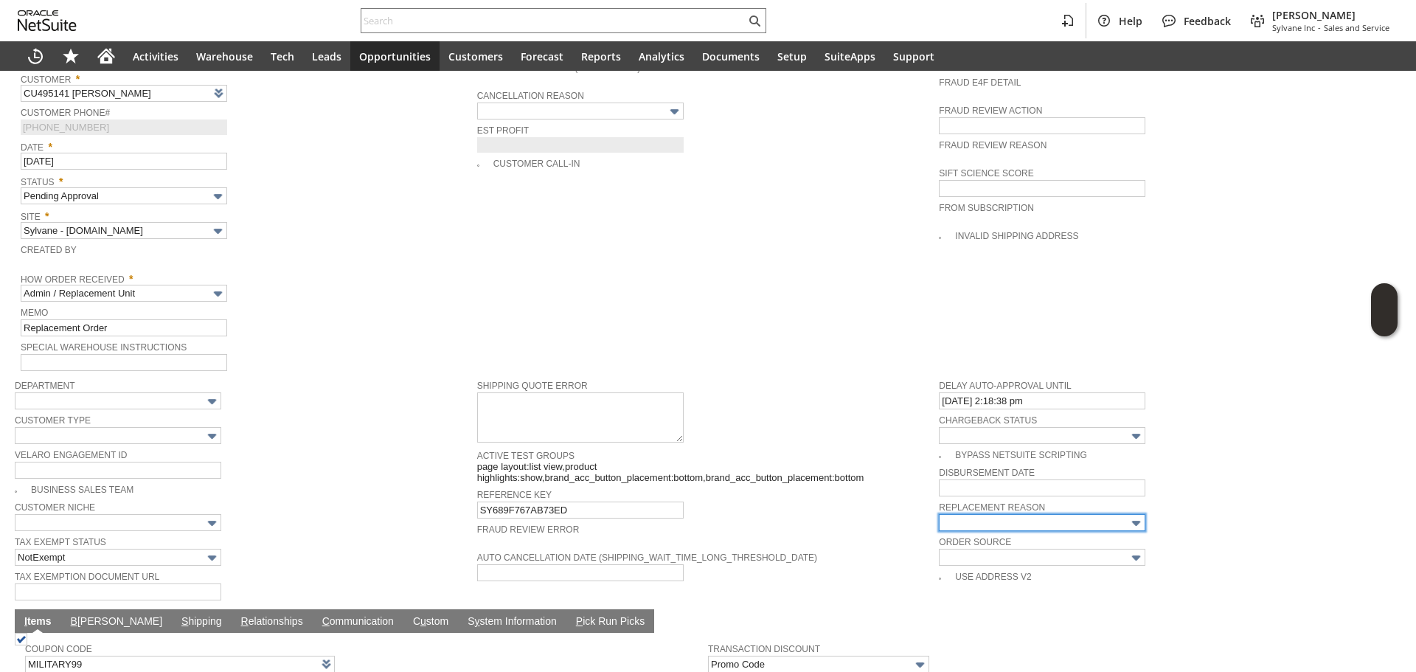
click at [943, 514] on input "text" at bounding box center [1042, 522] width 207 height 17
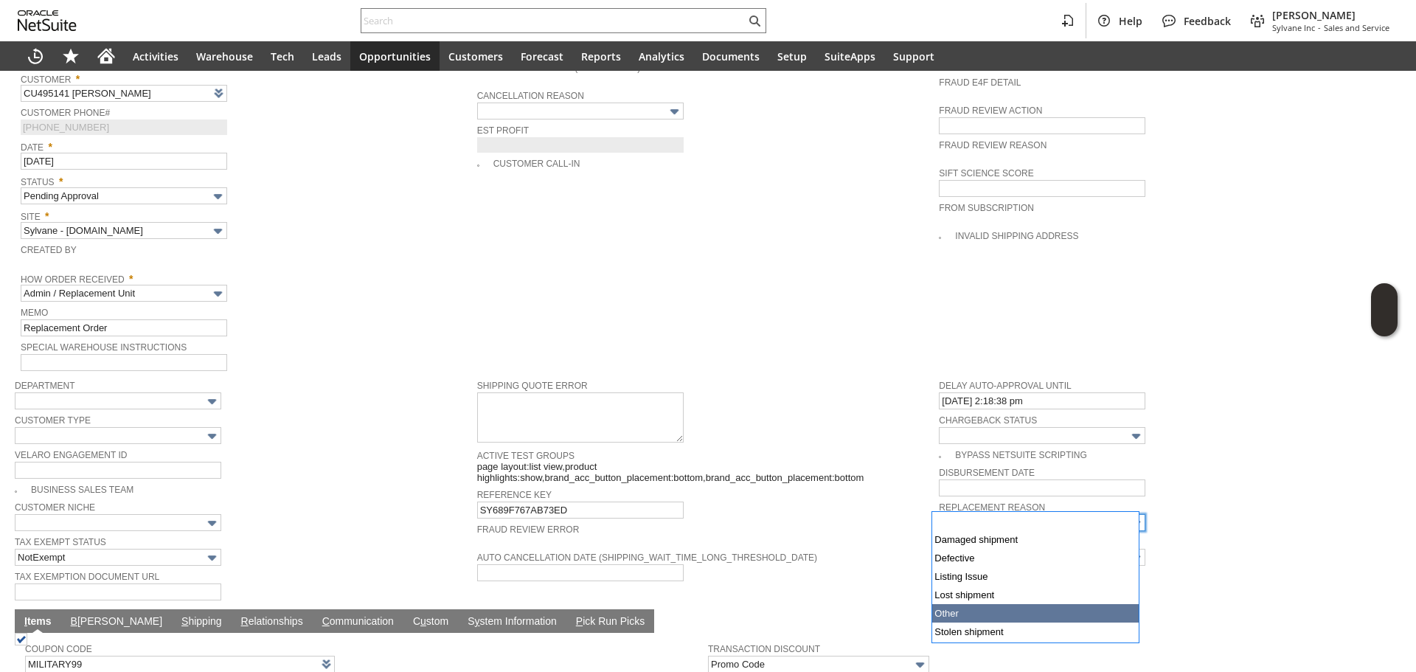
drag, startPoint x: 985, startPoint y: 625, endPoint x: 982, endPoint y: 609, distance: 15.8
type input "Other"
click at [889, 382] on div "Shipping Quote Error" at bounding box center [704, 410] width 455 height 69
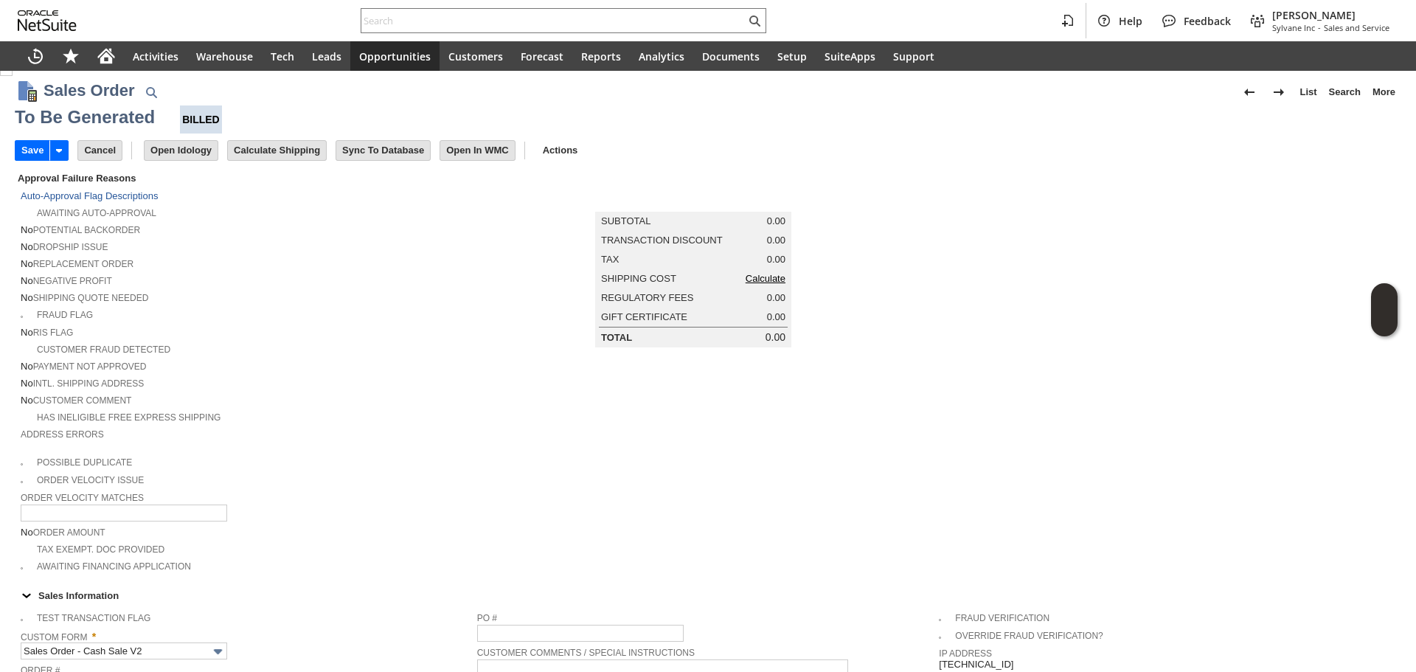
scroll to position [0, 0]
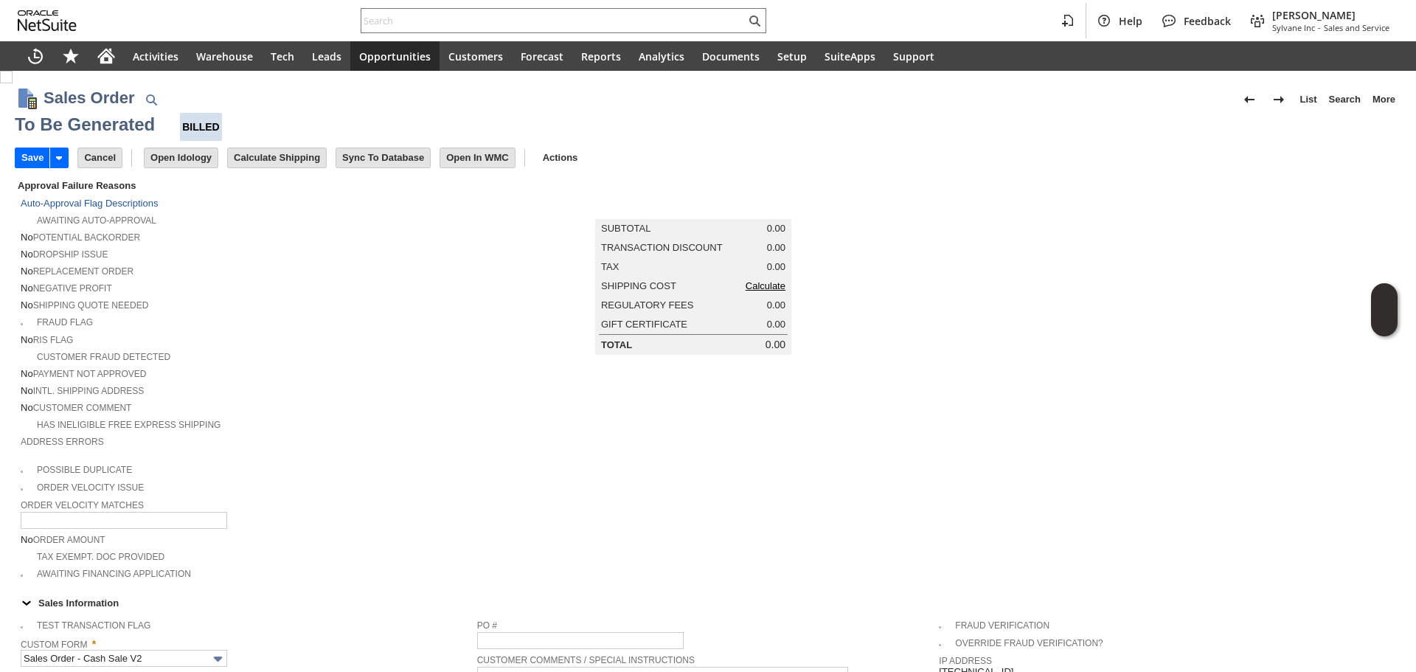
click at [769, 271] on span "0.00" at bounding box center [776, 266] width 18 height 11
click at [766, 291] on link "Calculate" at bounding box center [766, 285] width 40 height 11
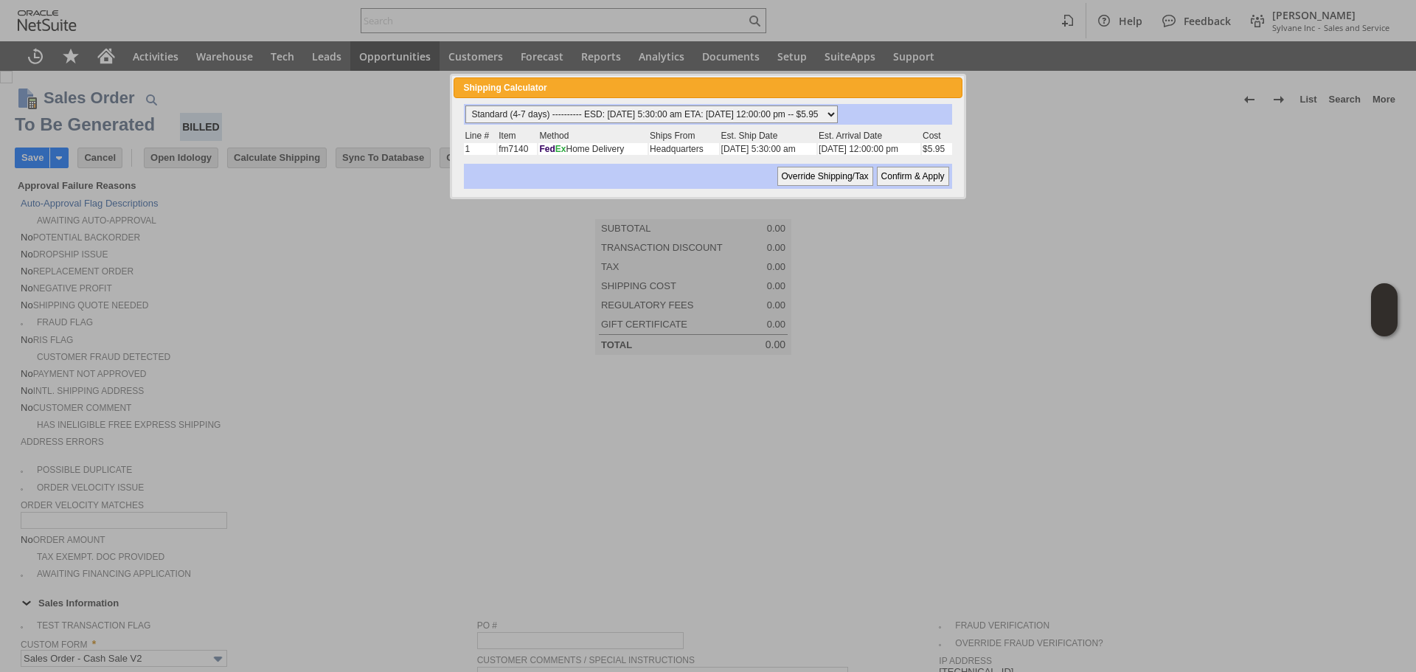
click at [609, 112] on select "Standard (4-7 days) ---------- ESD: 08/20/2025 5:30:00 am ETA: 08/21/2025 12:00…" at bounding box center [651, 114] width 373 height 18
select select "2 Day ------------------------ ESD: 08/20/2025 5:30:00 am ETA: 08/21/2025 12:00…"
click at [465, 105] on select "Standard (4-7 days) ---------- ESD: 08/20/2025 5:30:00 am ETA: 08/21/2025 12:00…" at bounding box center [651, 114] width 373 height 18
click at [888, 168] on input "Confirm & Apply" at bounding box center [913, 176] width 72 height 19
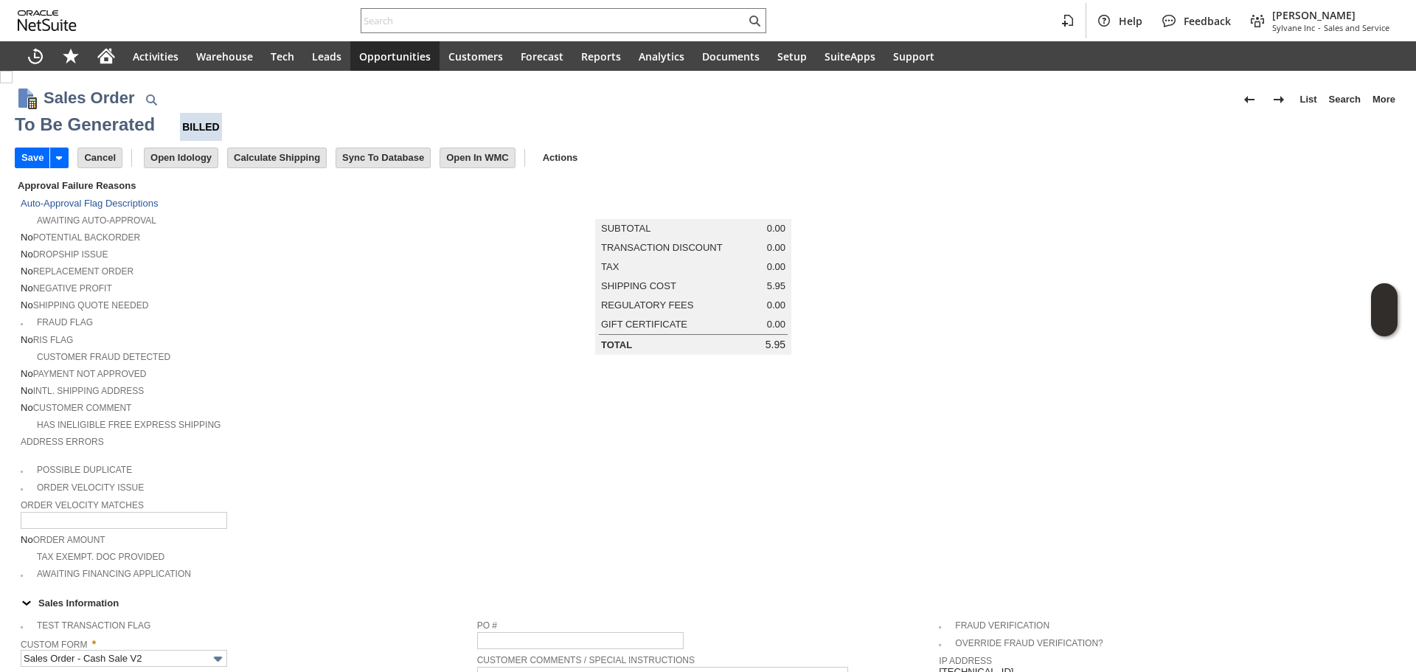
type input "Promo Code"
type input "-8.0%"
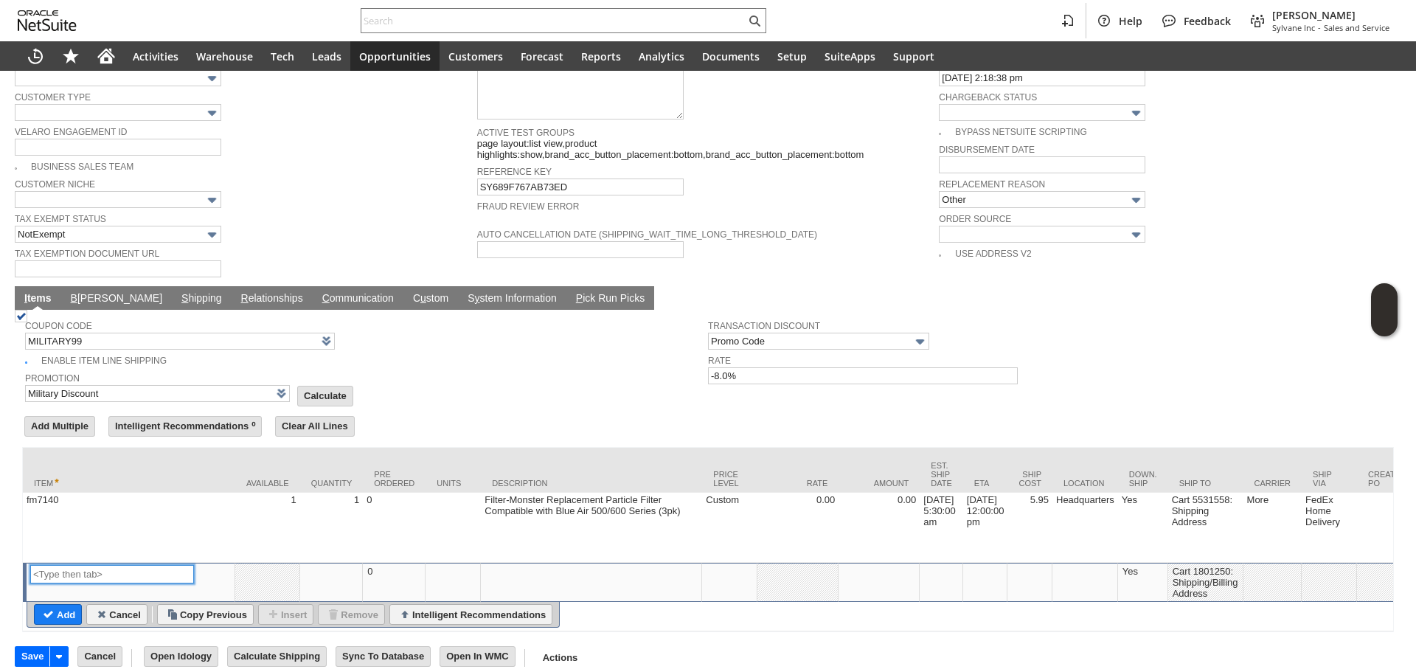
scroll to position [987, 0]
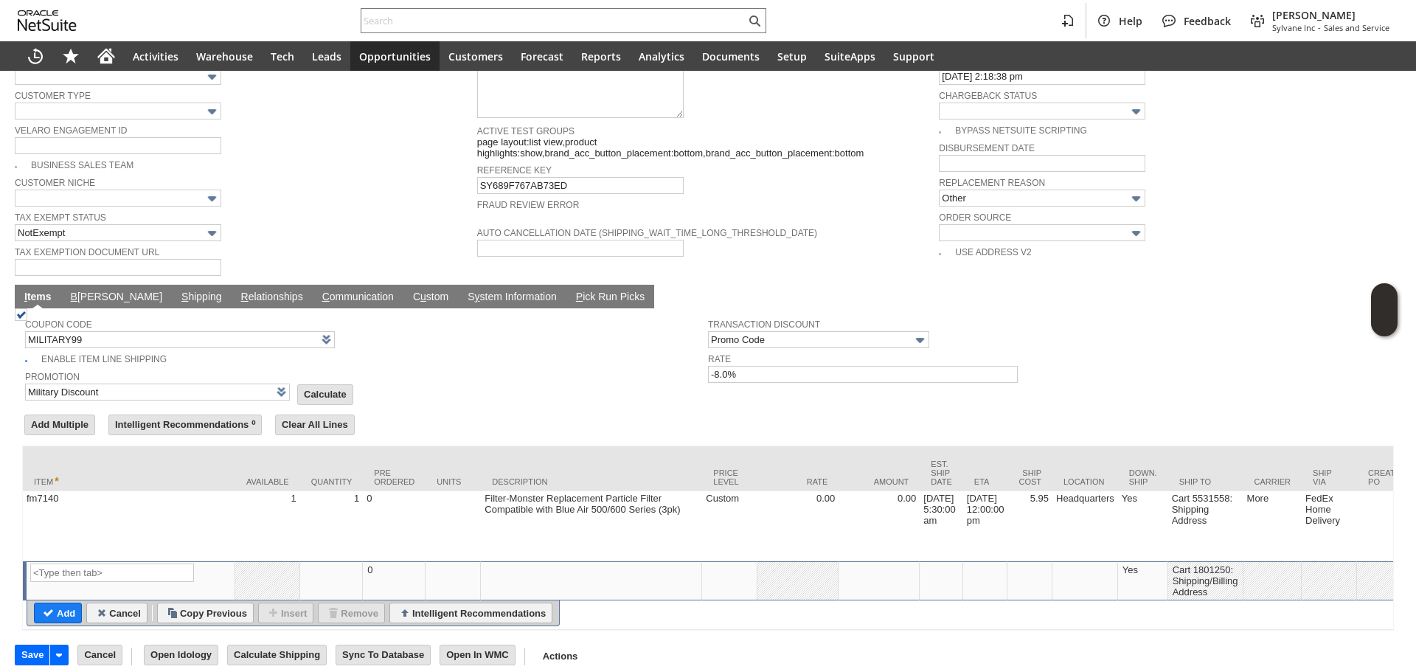
click at [178, 291] on link "S hipping" at bounding box center [202, 298] width 48 height 14
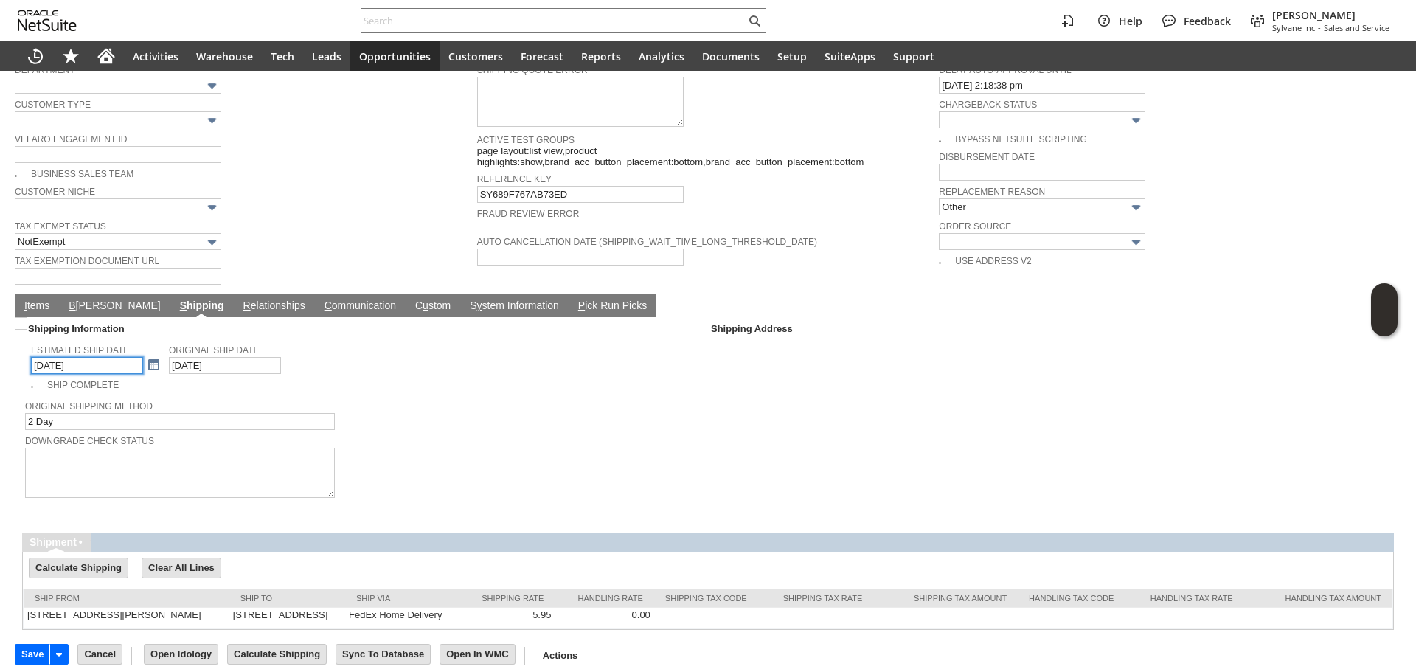
scroll to position [683, 0]
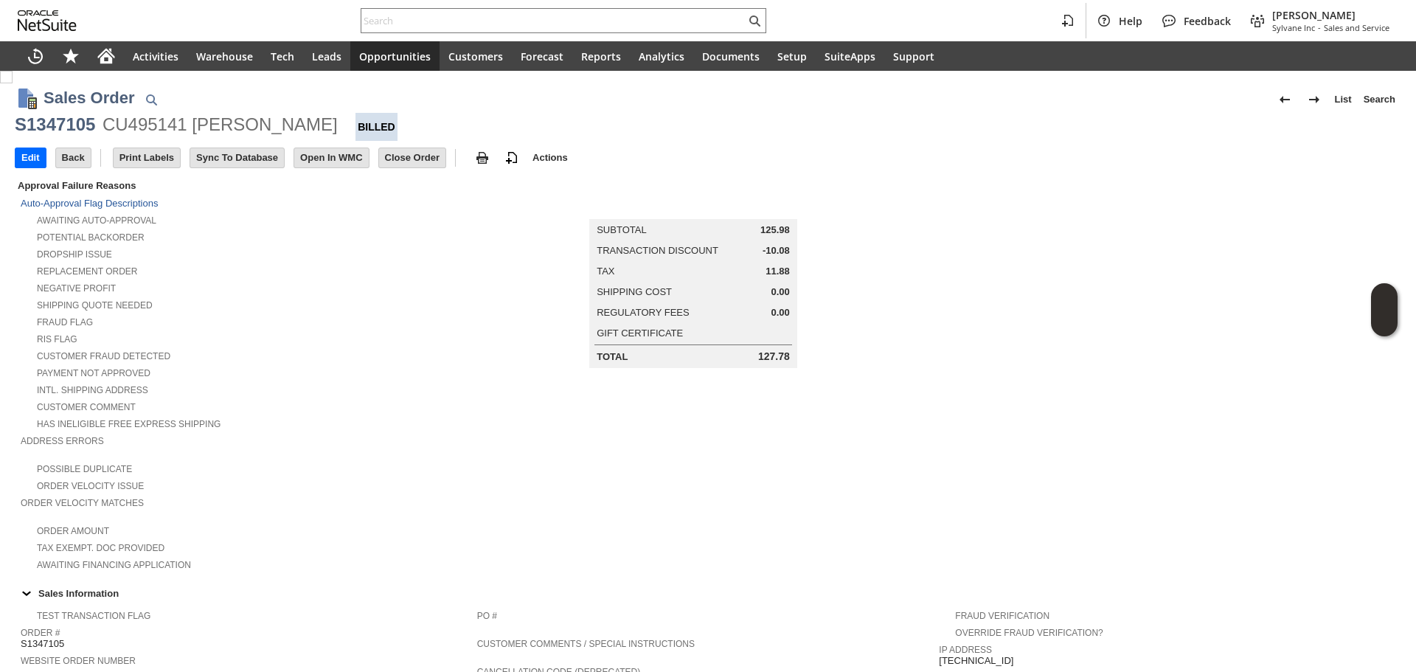
drag, startPoint x: 1237, startPoint y: 316, endPoint x: 1415, endPoint y: 195, distance: 214.6
click at [1238, 316] on td at bounding box center [1170, 374] width 462 height 395
drag, startPoint x: 1043, startPoint y: 257, endPoint x: 969, endPoint y: 5, distance: 263.0
click at [1043, 257] on td at bounding box center [1170, 374] width 462 height 395
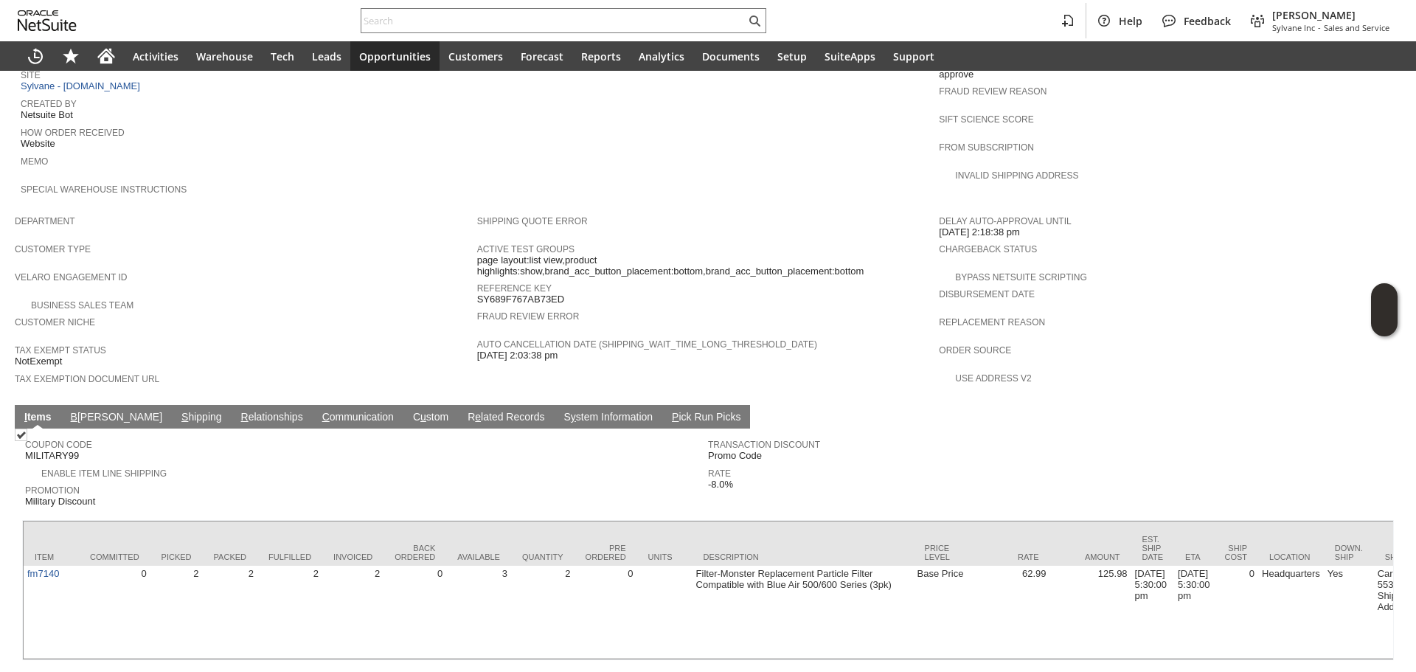
scroll to position [716, 0]
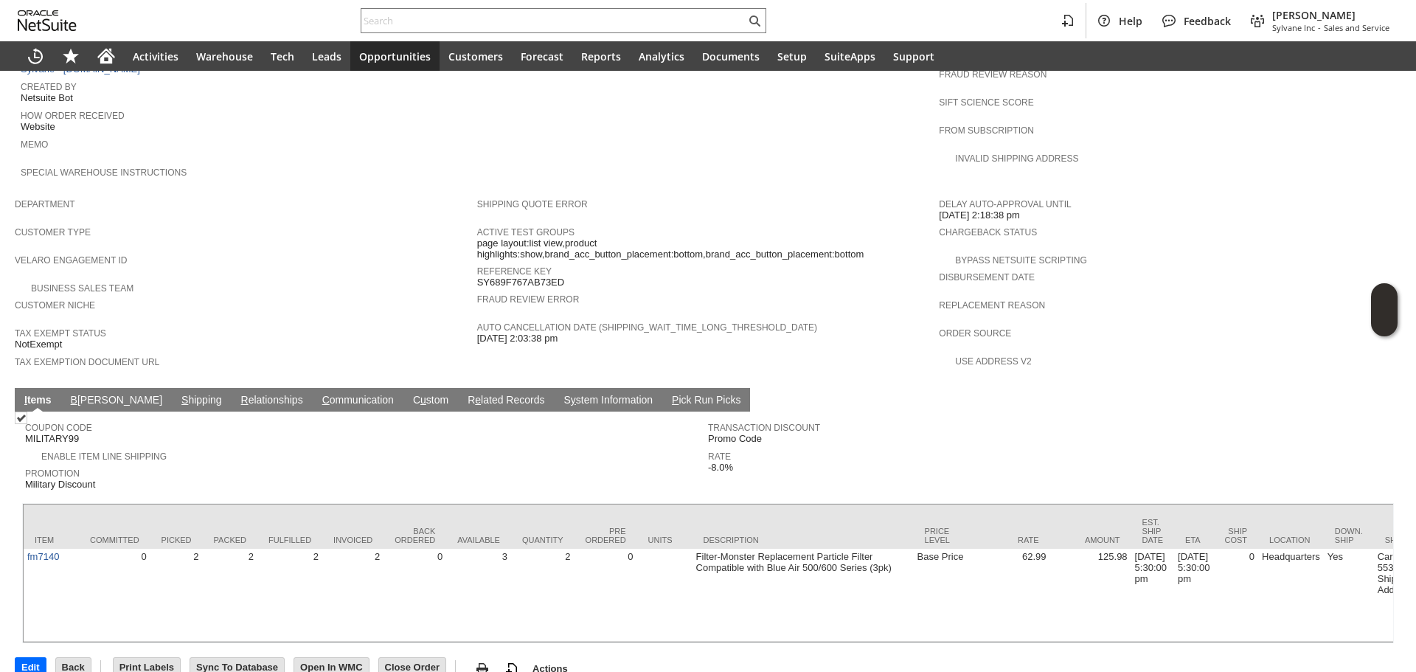
click at [172, 388] on td "S hipping" at bounding box center [202, 400] width 60 height 24
click at [178, 394] on link "S hipping" at bounding box center [202, 401] width 48 height 14
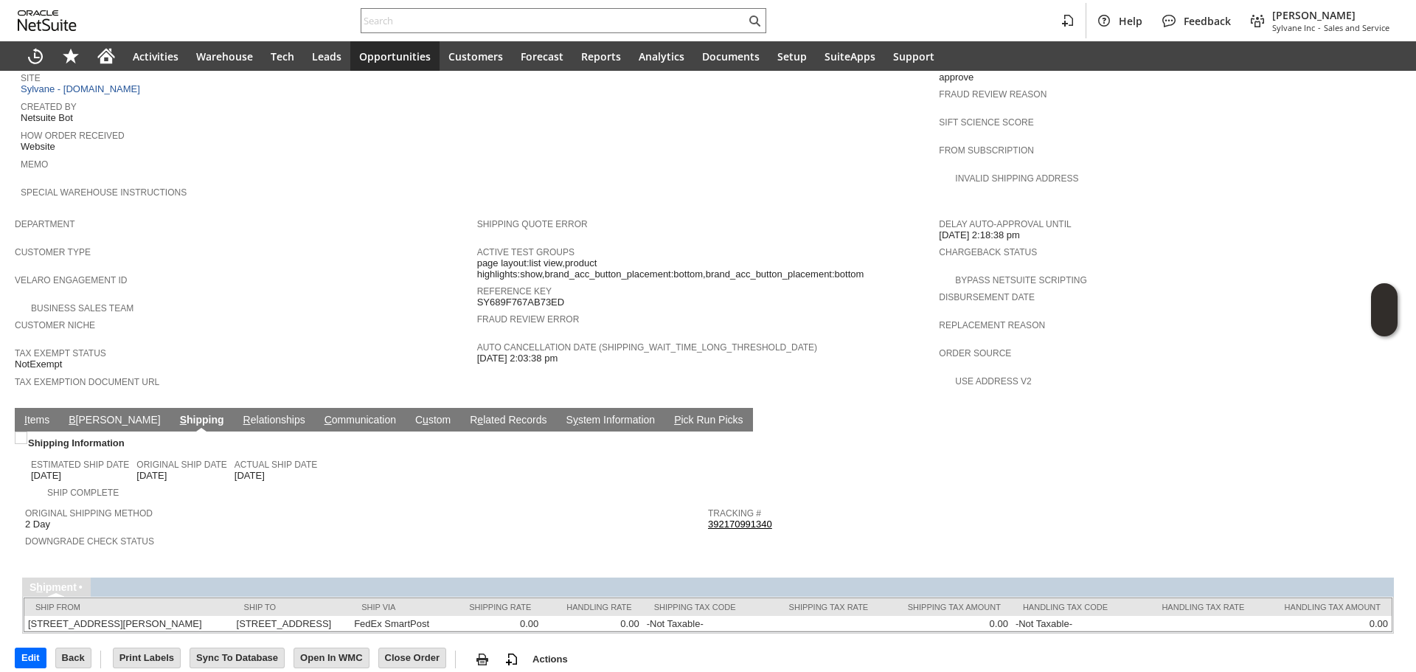
click at [433, 532] on div "Downgrade Check Status" at bounding box center [363, 545] width 676 height 27
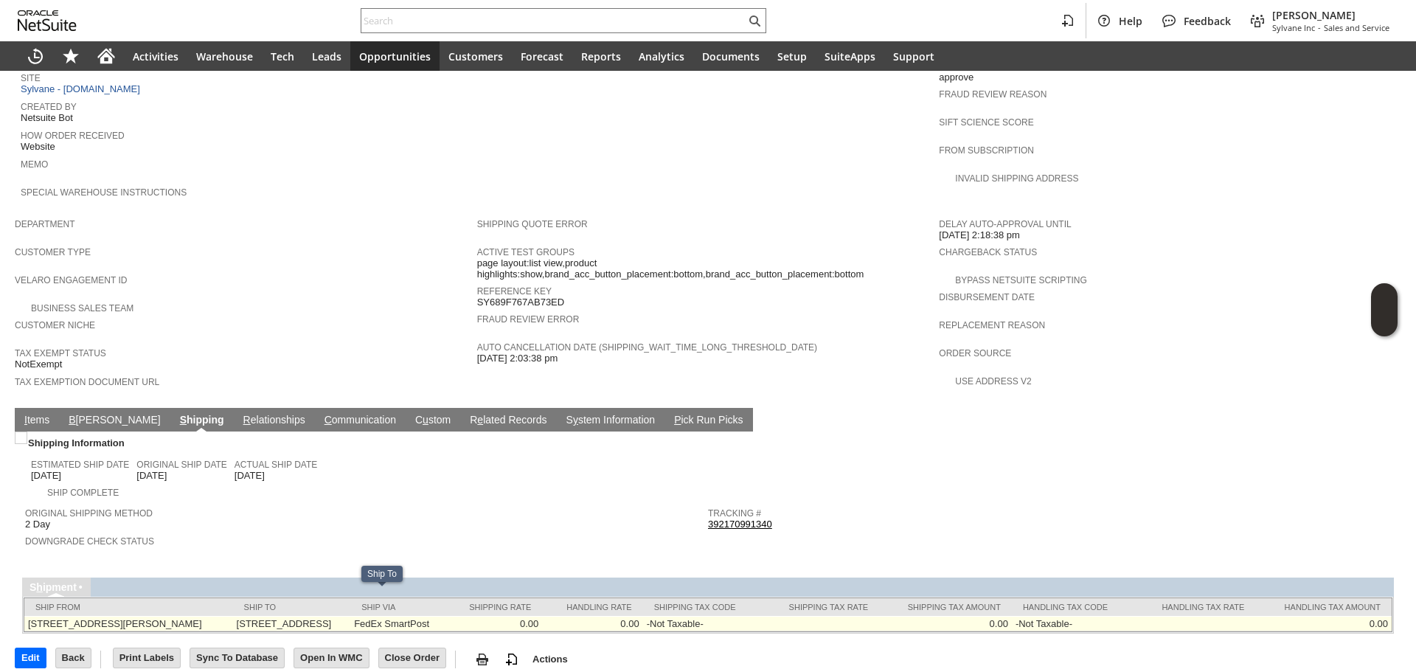
drag, startPoint x: 257, startPoint y: 603, endPoint x: 283, endPoint y: 603, distance: 25.8
click at [283, 616] on tr "245 Hembree Park Drive Suite 124 Roswell, GA 30076 US 1316 E Madison Park CHICA…" at bounding box center [708, 623] width 1368 height 15
click at [283, 616] on td "1316 E Madison Park CHICAGO IL 606152914 United States" at bounding box center [292, 623] width 118 height 15
drag, startPoint x: 260, startPoint y: 597, endPoint x: 294, endPoint y: 604, distance: 34.7
click at [294, 616] on td "[STREET_ADDRESS]" at bounding box center [292, 623] width 118 height 15
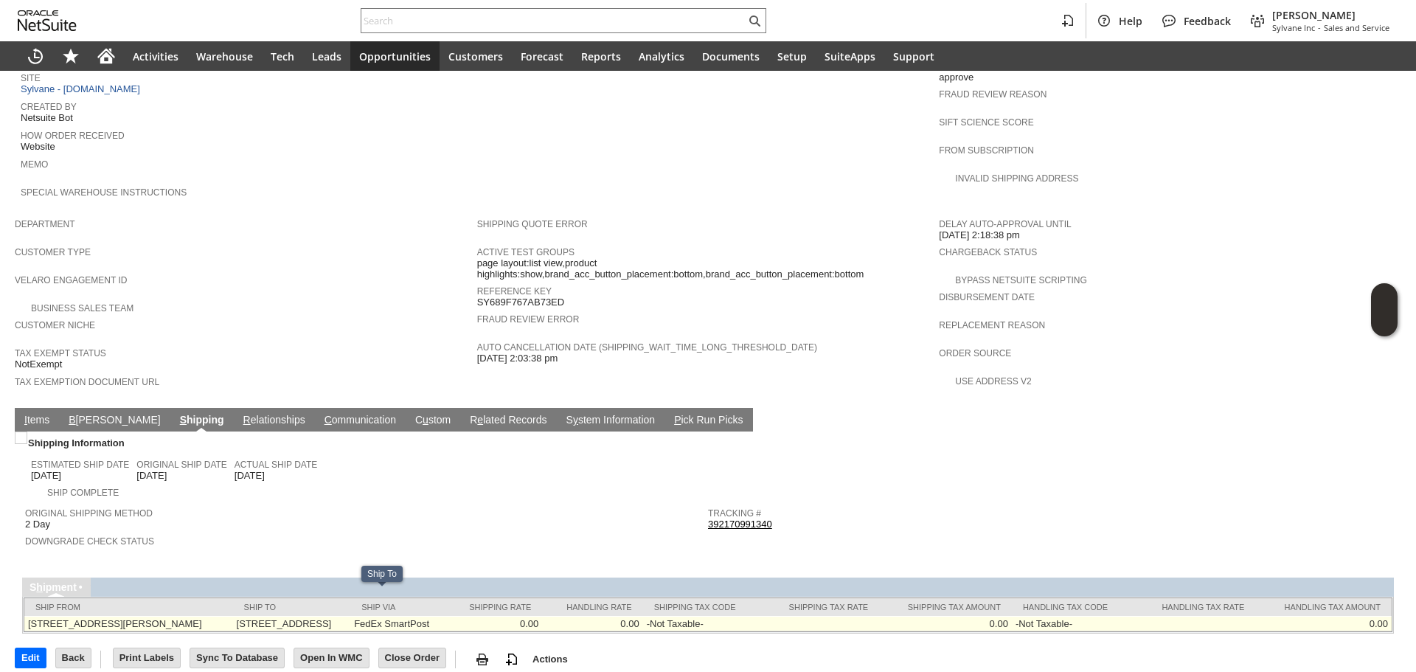
click at [294, 616] on td "[STREET_ADDRESS]" at bounding box center [292, 623] width 118 height 15
drag, startPoint x: 294, startPoint y: 604, endPoint x: 266, endPoint y: 600, distance: 28.4
click at [266, 616] on td "[STREET_ADDRESS]" at bounding box center [292, 623] width 118 height 15
drag, startPoint x: 263, startPoint y: 598, endPoint x: 302, endPoint y: 610, distance: 41.5
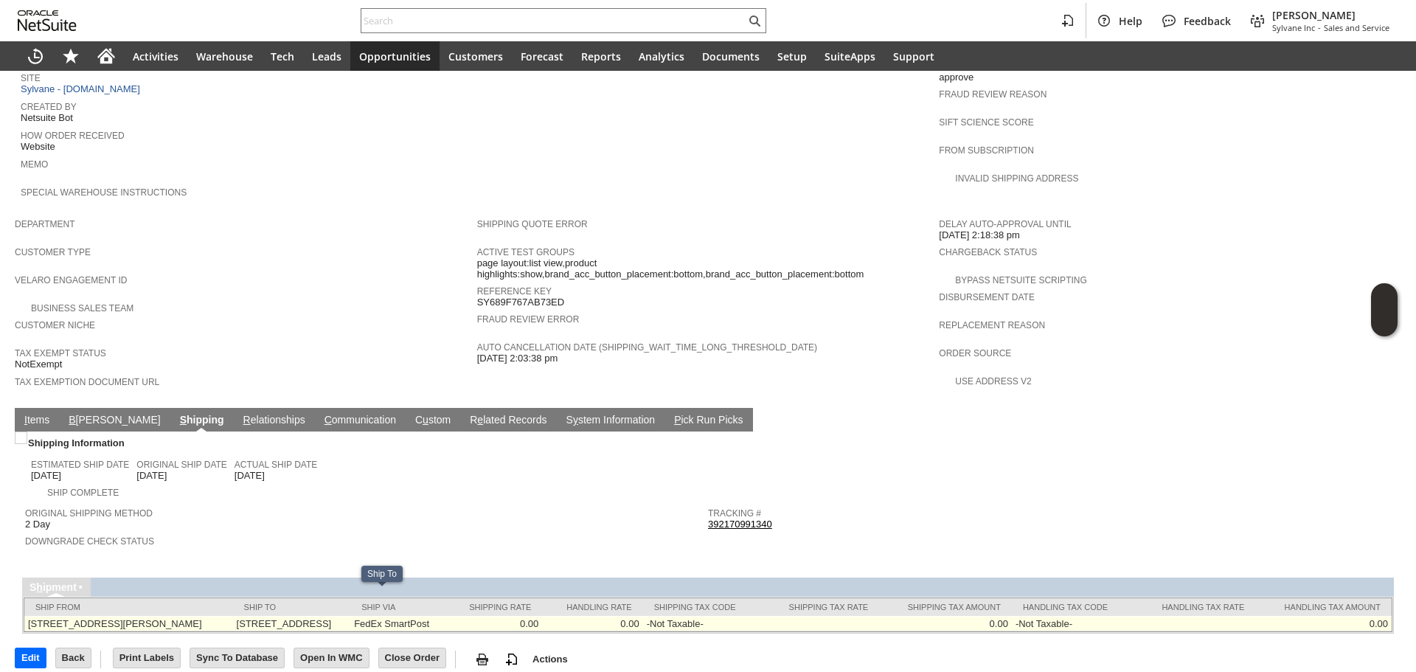
click at [302, 616] on td "1316 E Madison Park CHICAGO IL 606152914 United States" at bounding box center [292, 623] width 118 height 15
drag, startPoint x: 302, startPoint y: 610, endPoint x: 262, endPoint y: 599, distance: 42.1
click at [262, 616] on td "1316 E Madison Park CHICAGO IL 606152914 United States" at bounding box center [292, 623] width 118 height 15
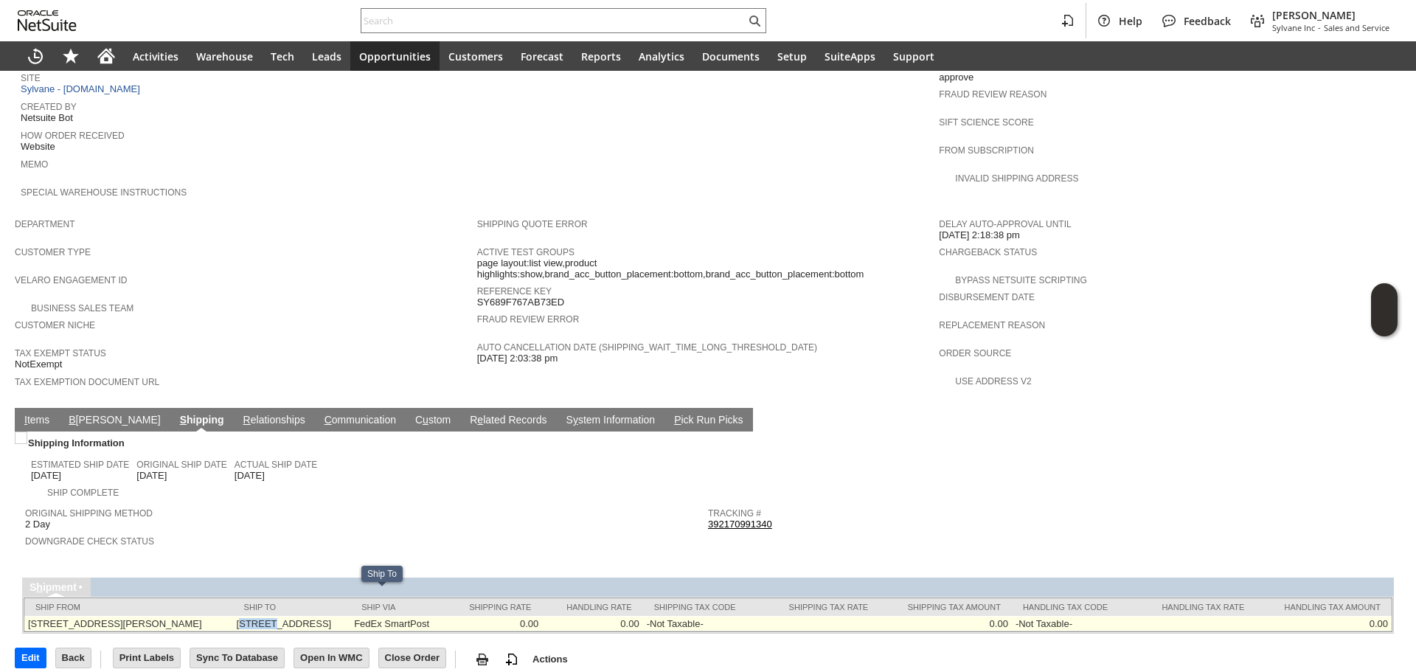
drag, startPoint x: 271, startPoint y: 598, endPoint x: 299, endPoint y: 602, distance: 29.0
click at [299, 616] on td "1316 E Madison Park CHICAGO IL 606152914 United States" at bounding box center [292, 623] width 118 height 15
drag, startPoint x: 299, startPoint y: 612, endPoint x: 263, endPoint y: 600, distance: 37.3
click at [263, 616] on td "1316 E Madison Park CHICAGO IL 606152914 United States" at bounding box center [292, 623] width 118 height 15
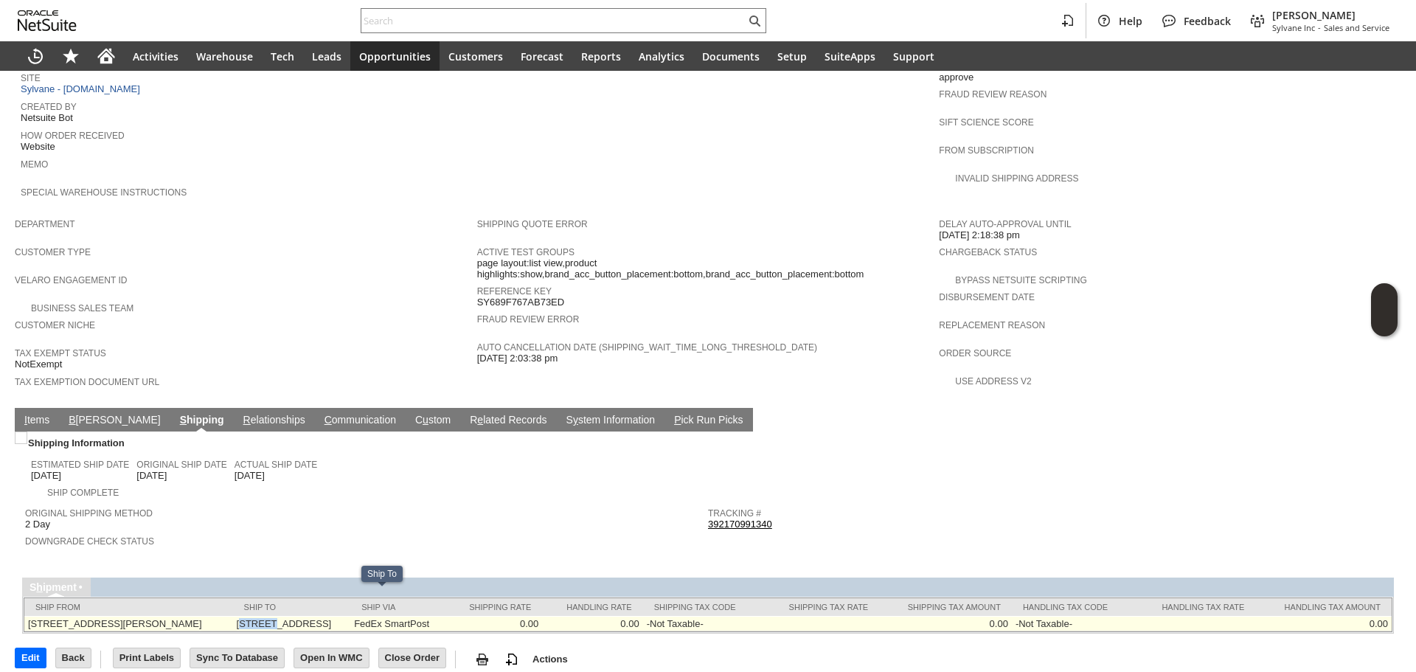
click at [263, 616] on td "1316 E Madison Park CHICAGO IL 606152914 United States" at bounding box center [292, 623] width 118 height 15
drag, startPoint x: 263, startPoint y: 600, endPoint x: 299, endPoint y: 606, distance: 35.8
click at [299, 616] on td "1316 E Madison Park CHICAGO IL 606152914 United States" at bounding box center [292, 623] width 118 height 15
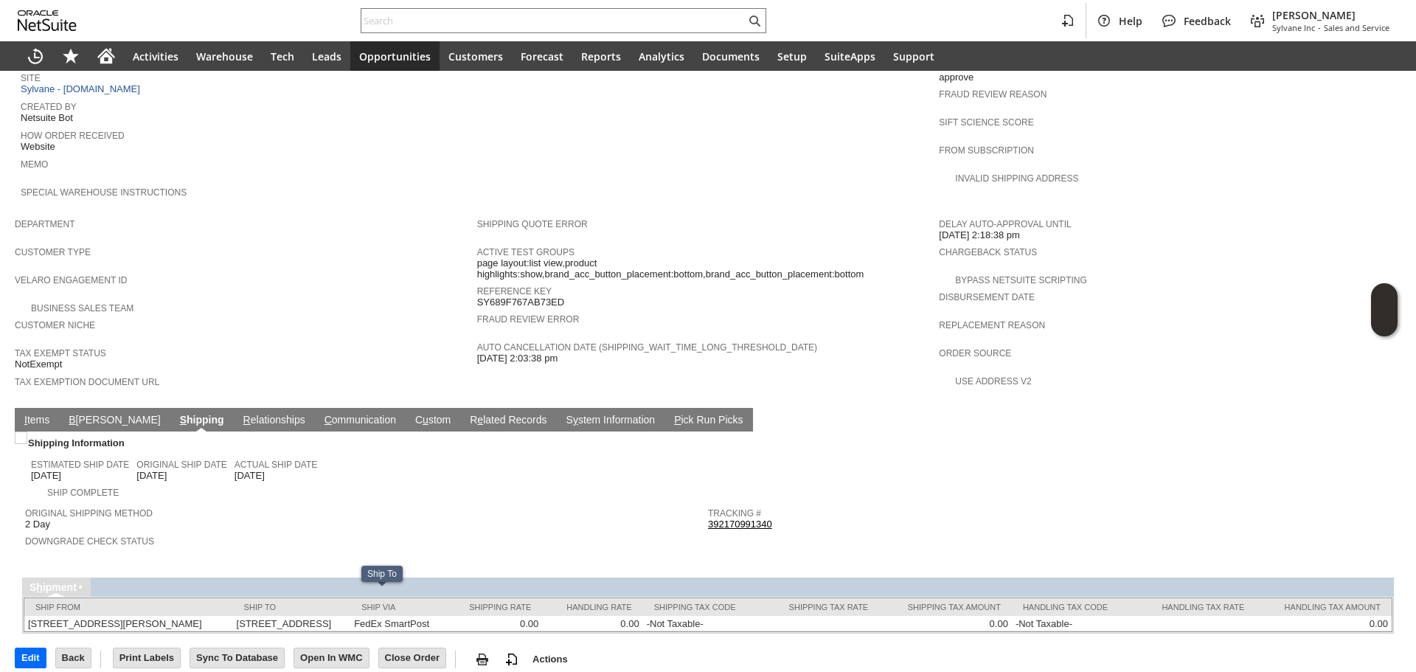
drag, startPoint x: 402, startPoint y: 526, endPoint x: 408, endPoint y: 521, distance: 7.8
click at [403, 526] on td "Shipping Information Estimated Ship Date 8/15/2025 Original Ship Date 8/15/2025…" at bounding box center [708, 497] width 1372 height 131
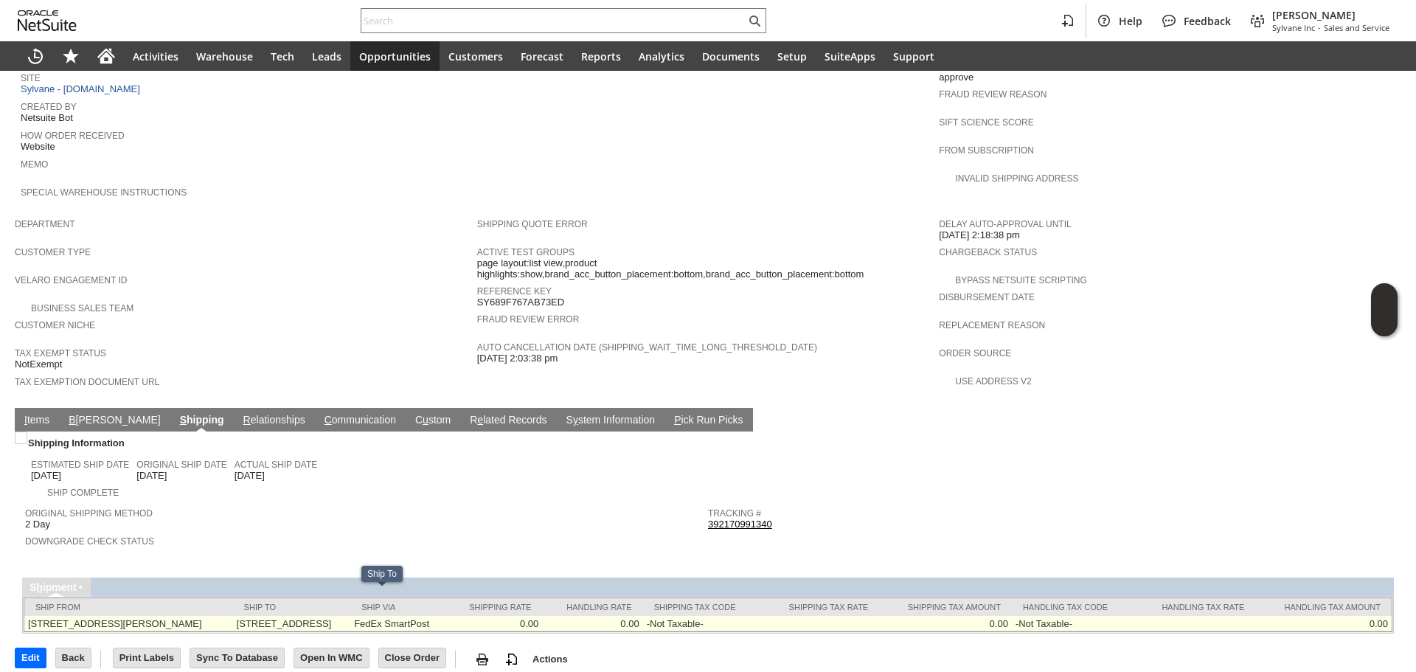
drag, startPoint x: 263, startPoint y: 594, endPoint x: 311, endPoint y: 602, distance: 48.6
click at [267, 616] on td "1316 E Madison Park CHICAGO IL 606152914 United States" at bounding box center [292, 623] width 118 height 15
click at [311, 616] on td "1316 E Madison Park CHICAGO IL 606152914 United States" at bounding box center [292, 623] width 118 height 15
click at [271, 616] on td "1316 E Madison Park CHICAGO IL 606152914 United States" at bounding box center [292, 623] width 118 height 15
drag, startPoint x: 264, startPoint y: 597, endPoint x: 312, endPoint y: 597, distance: 47.9
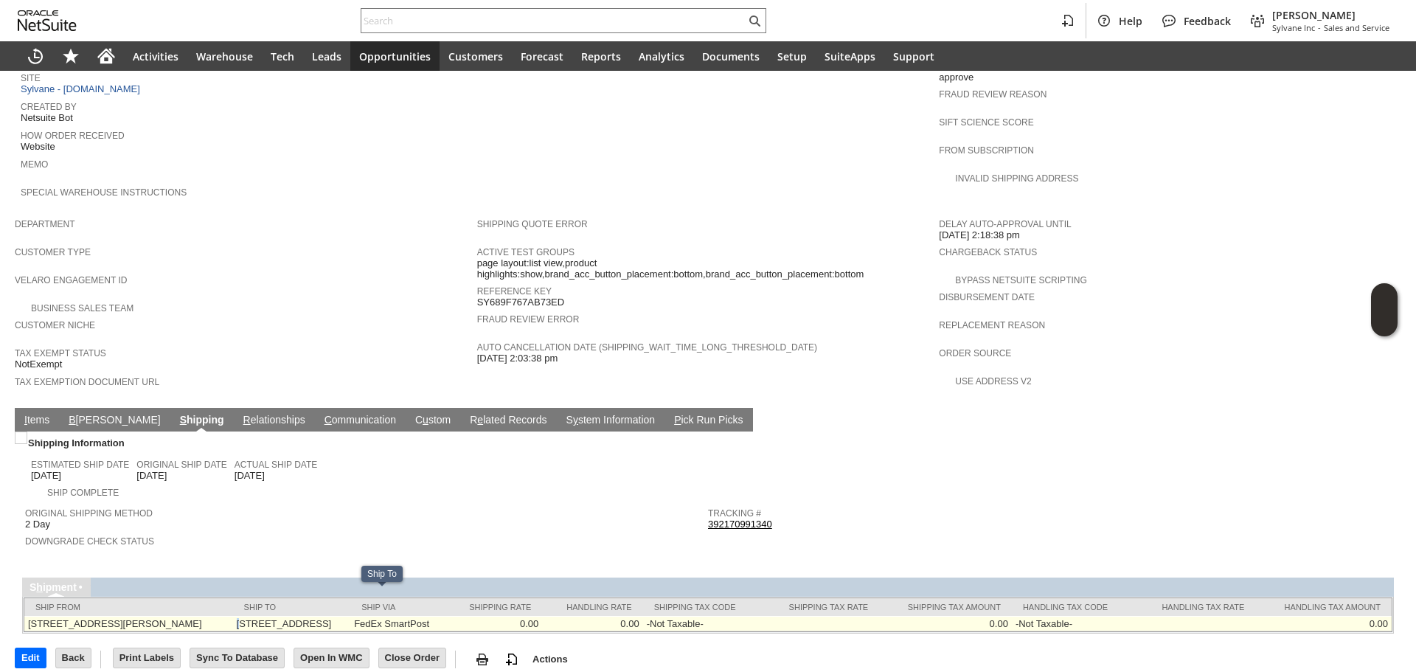
click at [271, 616] on td "1316 E Madison Park CHICAGO IL 606152914 United States" at bounding box center [292, 623] width 118 height 15
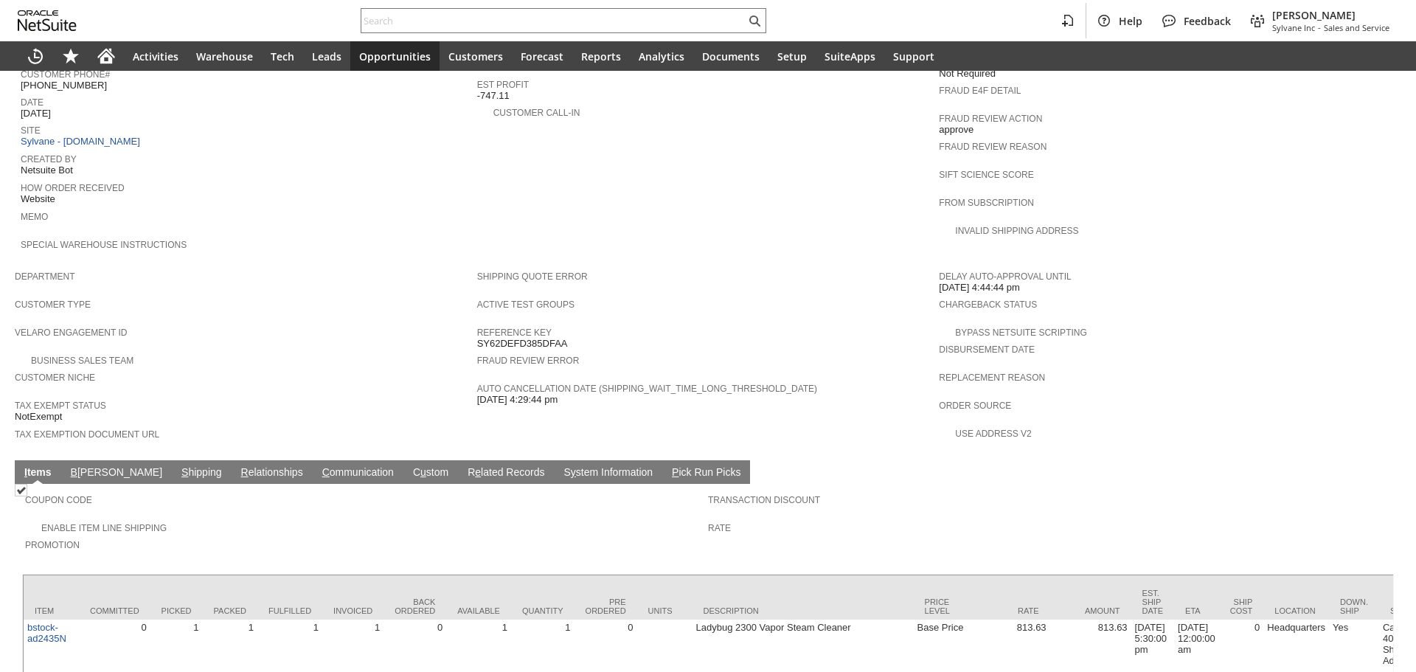
scroll to position [682, 0]
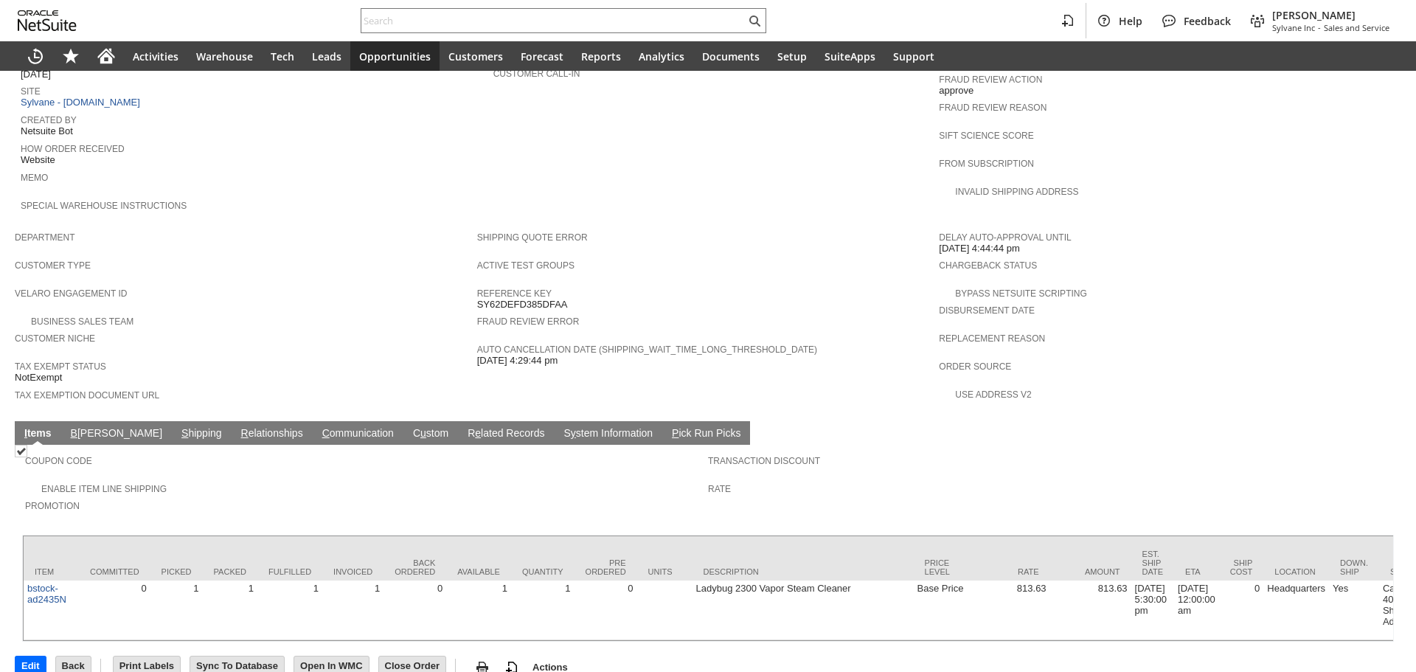
click at [178, 427] on link "S hipping" at bounding box center [202, 434] width 48 height 14
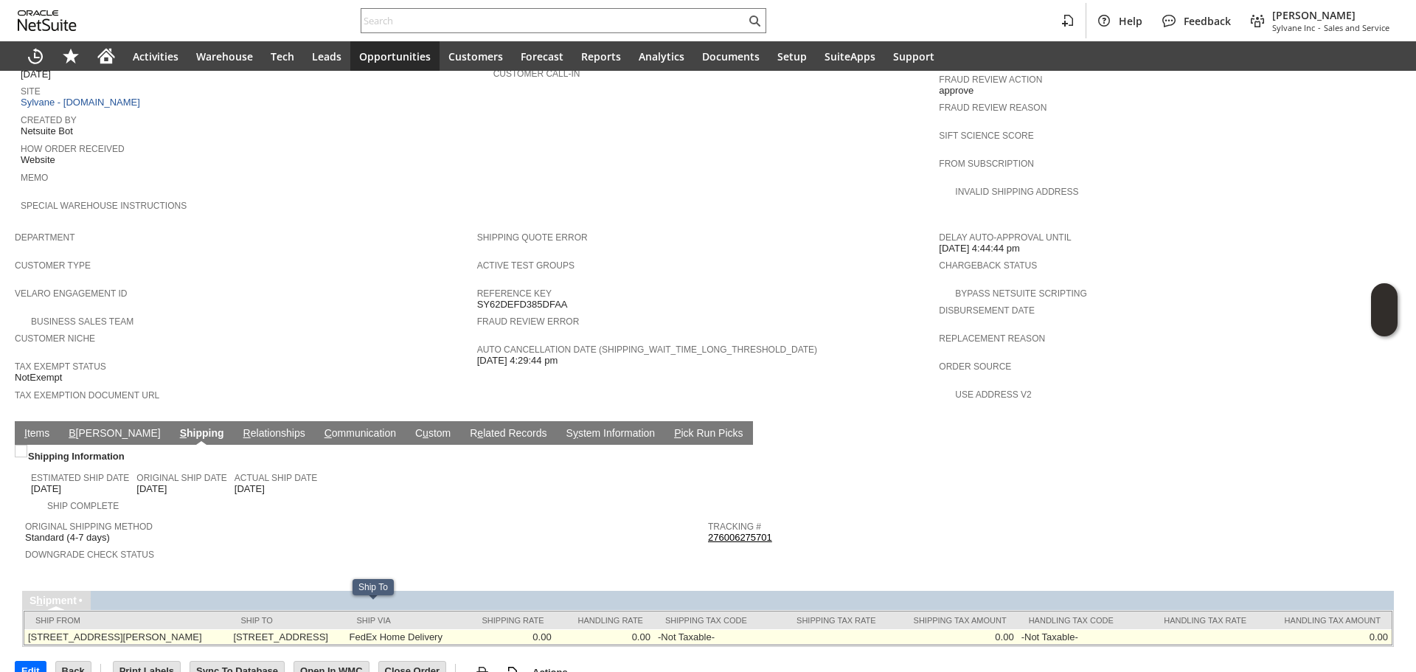
drag, startPoint x: 261, startPoint y: 612, endPoint x: 295, endPoint y: 615, distance: 34.1
click at [295, 629] on tr "[STREET_ADDRESS][PERSON_NAME] [STREET_ADDRESS] FedEx Home Delivery 0.00 0.00 -N…" at bounding box center [708, 636] width 1368 height 15
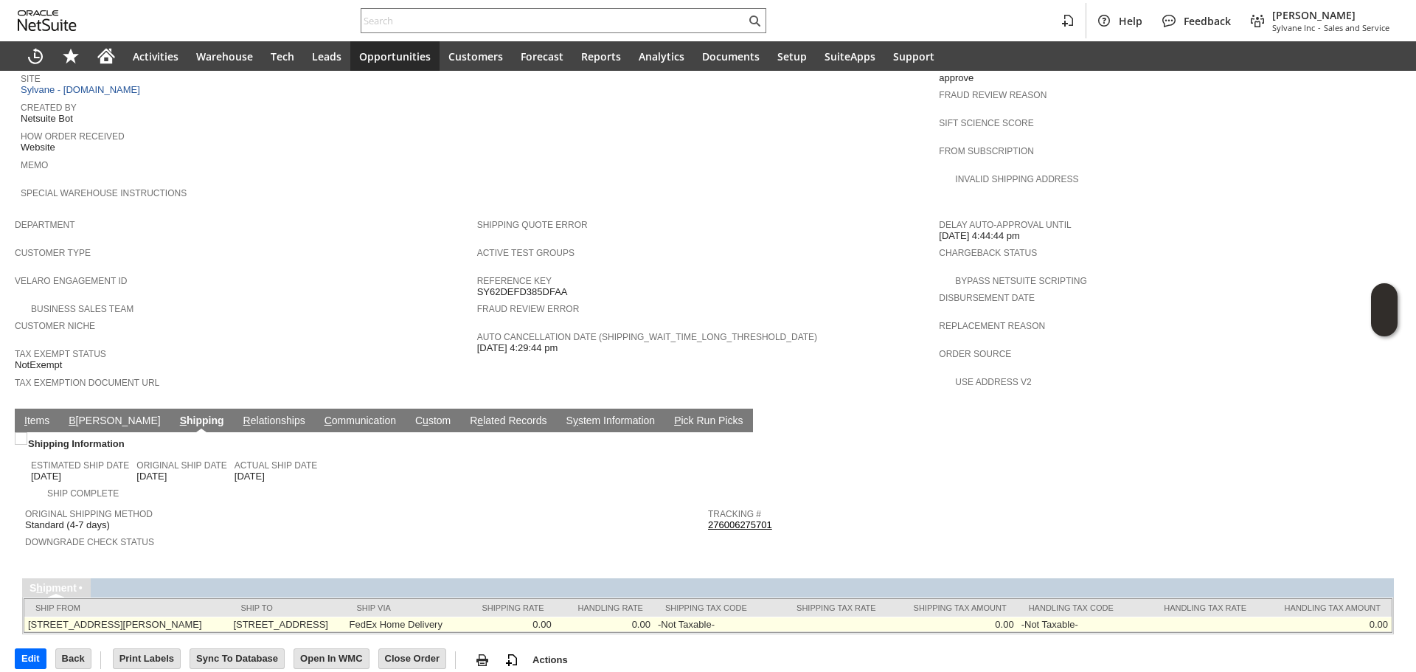
scroll to position [696, 0]
click at [305, 616] on td "[STREET_ADDRESS]" at bounding box center [287, 623] width 116 height 15
drag, startPoint x: 258, startPoint y: 600, endPoint x: 281, endPoint y: 597, distance: 23.0
click at [281, 616] on tr "[STREET_ADDRESS][PERSON_NAME] [STREET_ADDRESS] FedEx Home Delivery 0.00 0.00 -N…" at bounding box center [708, 623] width 1368 height 15
click at [286, 616] on td "[STREET_ADDRESS]" at bounding box center [287, 623] width 116 height 15
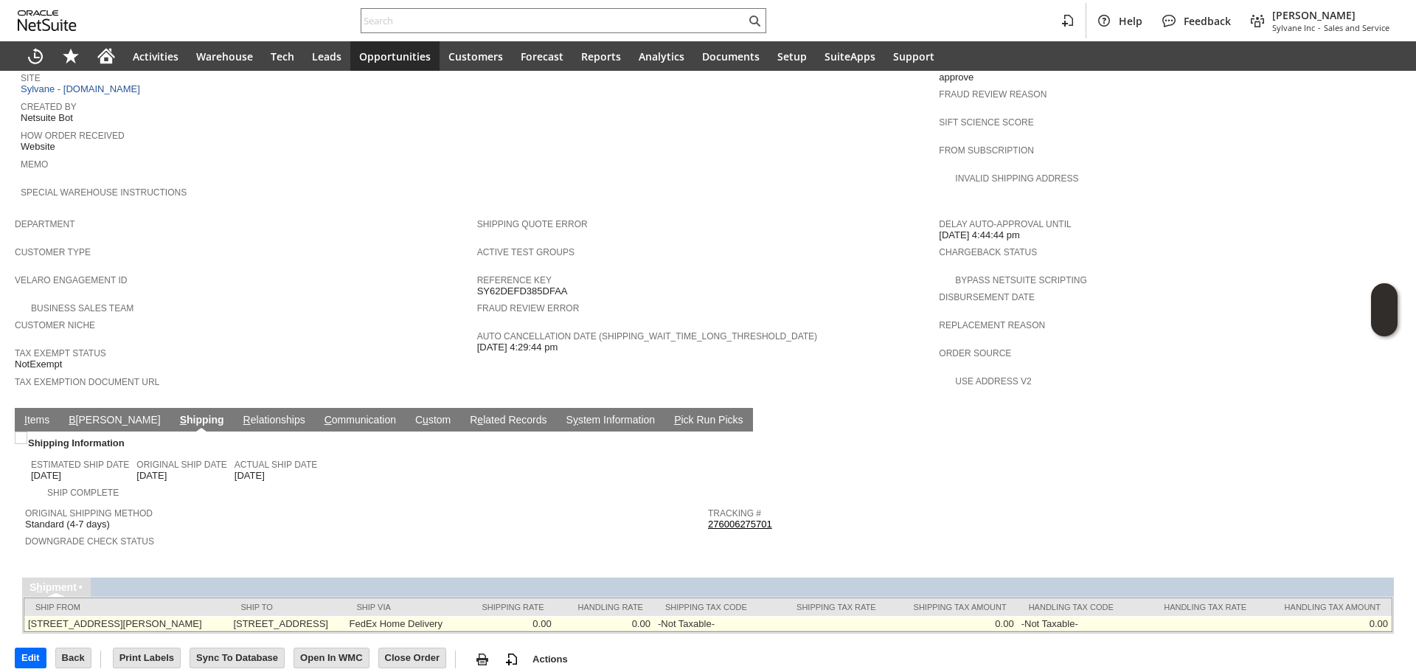
click at [280, 616] on td "[STREET_ADDRESS]" at bounding box center [287, 623] width 116 height 15
drag, startPoint x: 262, startPoint y: 597, endPoint x: 287, endPoint y: 597, distance: 25.1
click at [287, 616] on tr "[STREET_ADDRESS][PERSON_NAME] [STREET_ADDRESS] FedEx Home Delivery 0.00 0.00 -N…" at bounding box center [708, 623] width 1368 height 15
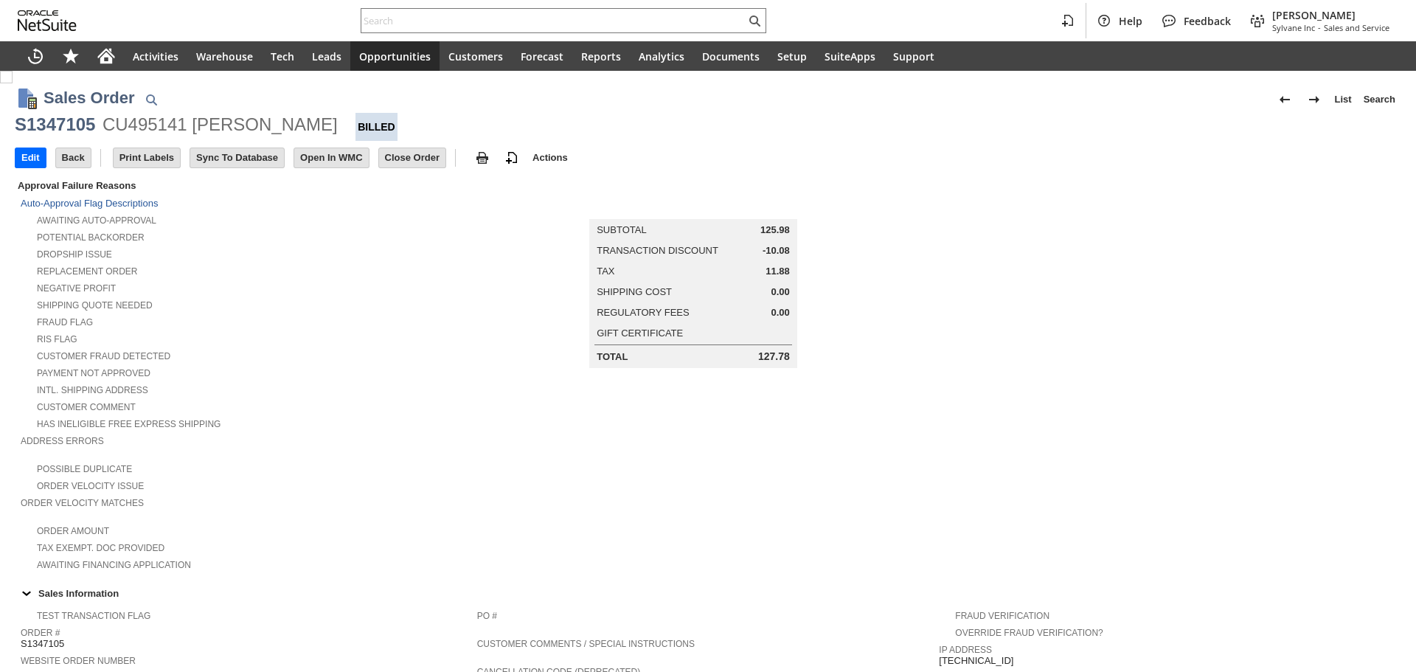
scroll to position [676, 0]
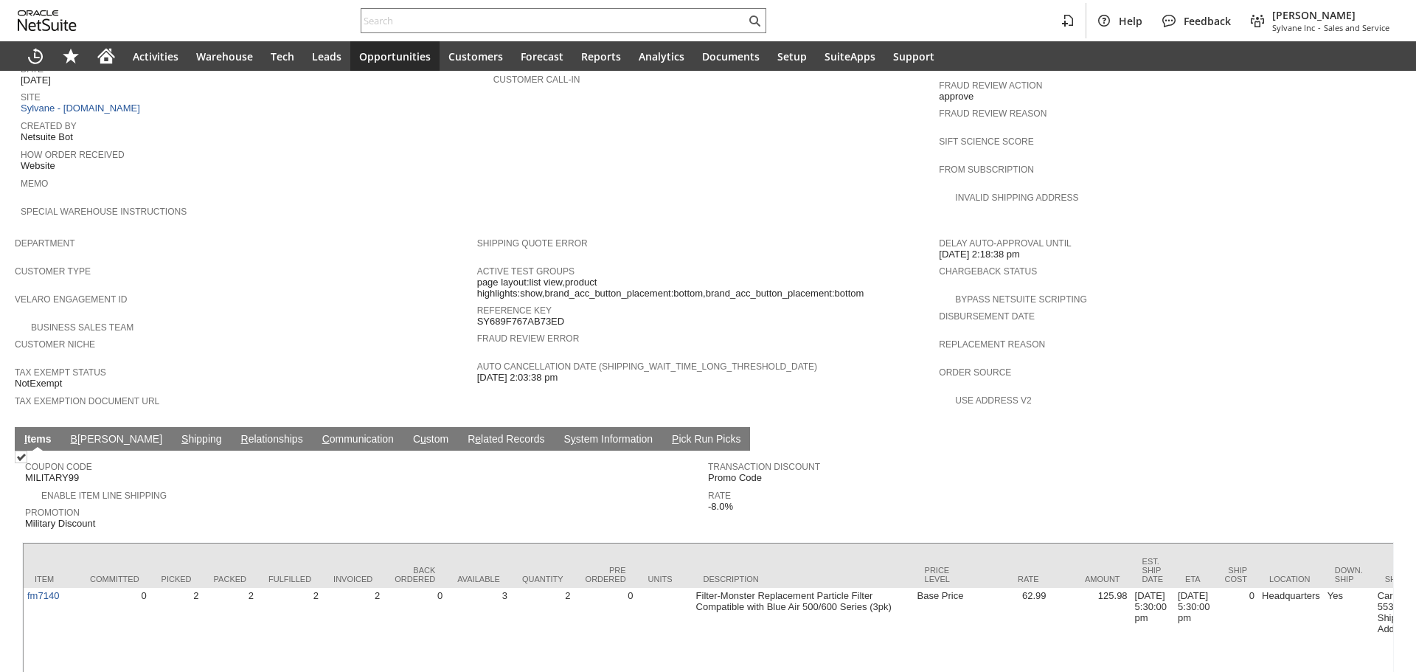
drag, startPoint x: 138, startPoint y: 407, endPoint x: 159, endPoint y: 407, distance: 21.4
click at [178, 433] on link "S hipping" at bounding box center [202, 440] width 48 height 14
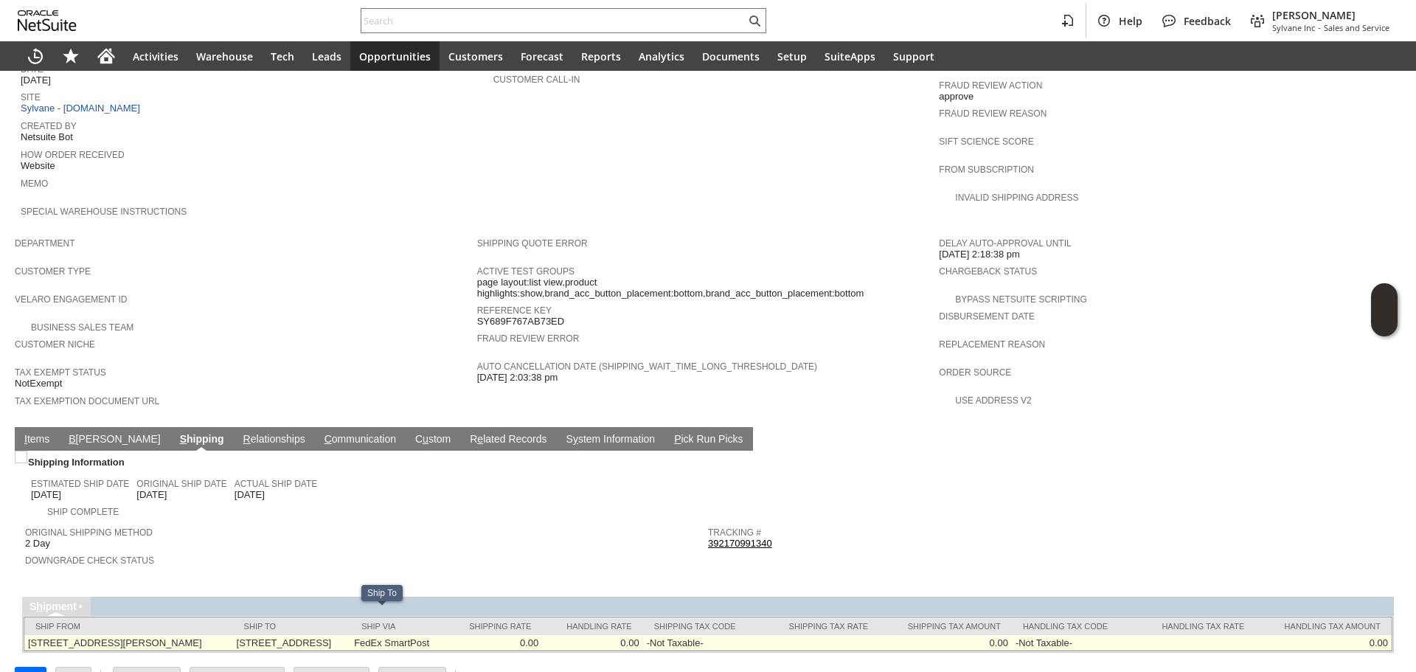
click at [266, 635] on td "[STREET_ADDRESS]" at bounding box center [292, 642] width 118 height 15
copy td "[STREET_ADDRESS]"
drag, startPoint x: 264, startPoint y: 615, endPoint x: 403, endPoint y: 615, distance: 138.7
click at [351, 635] on td "[STREET_ADDRESS]" at bounding box center [292, 642] width 118 height 15
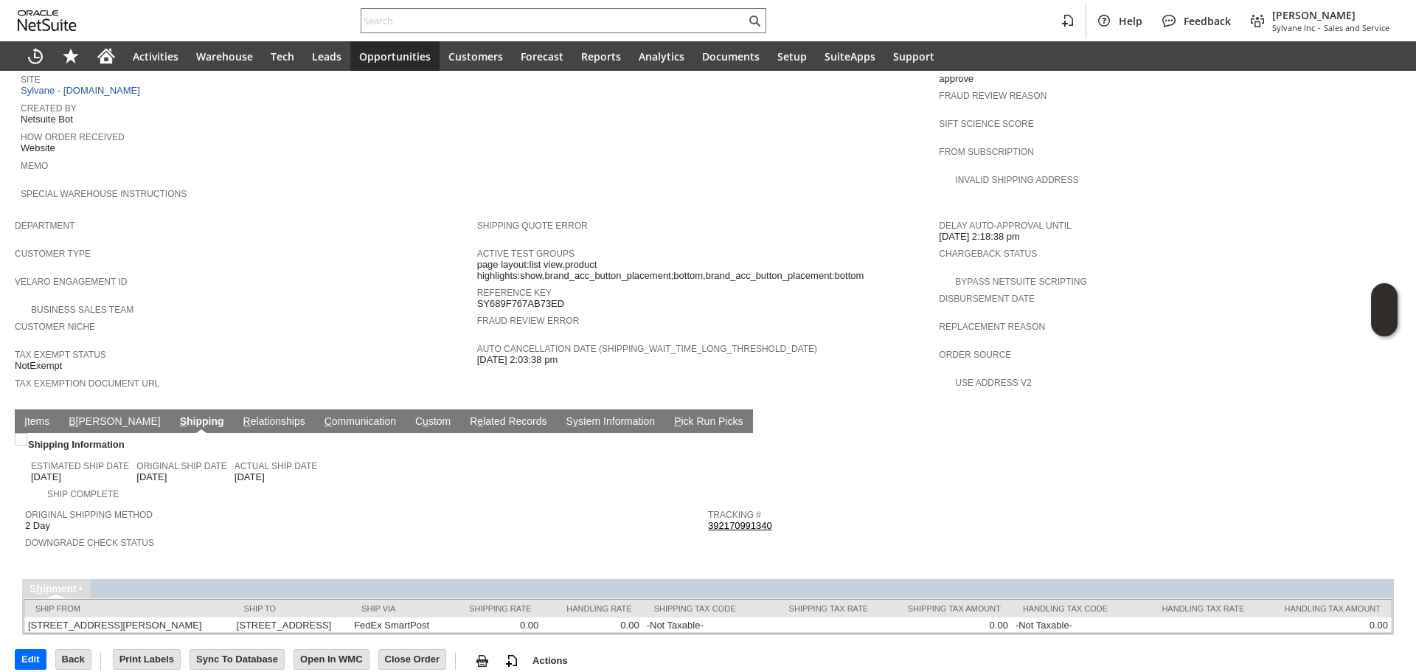
scroll to position [696, 0]
copy link "392170991340"
drag, startPoint x: 786, startPoint y: 488, endPoint x: 705, endPoint y: 488, distance: 80.4
click at [708, 504] on div "Tracking # 392170991340" at bounding box center [1046, 517] width 676 height 27
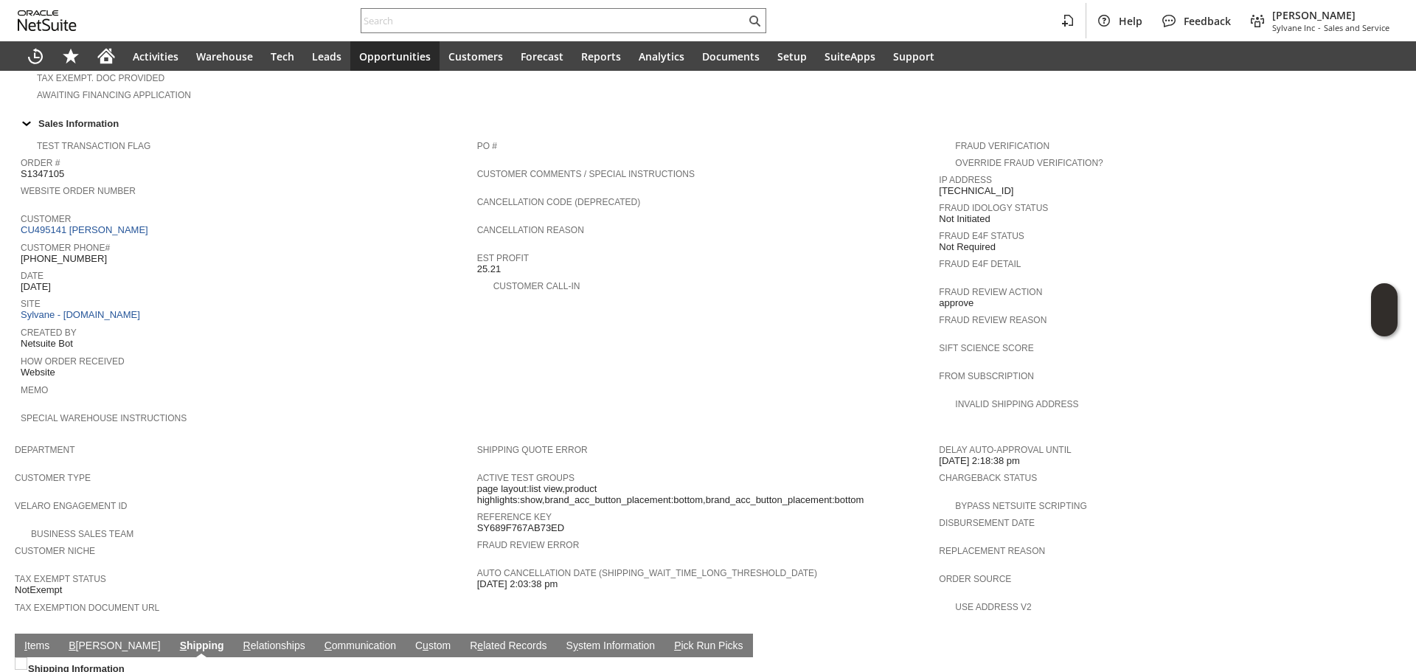
scroll to position [401, 0]
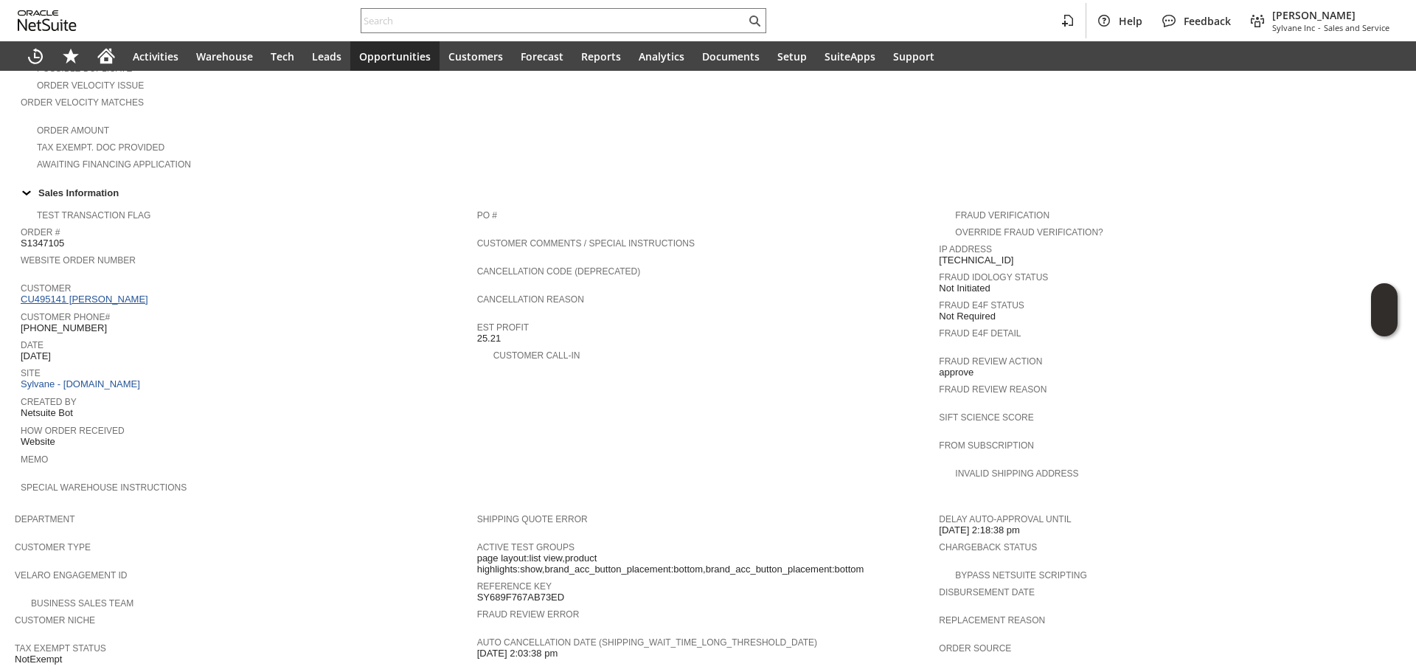
click at [108, 294] on link "CU495141 [PERSON_NAME]" at bounding box center [86, 299] width 131 height 11
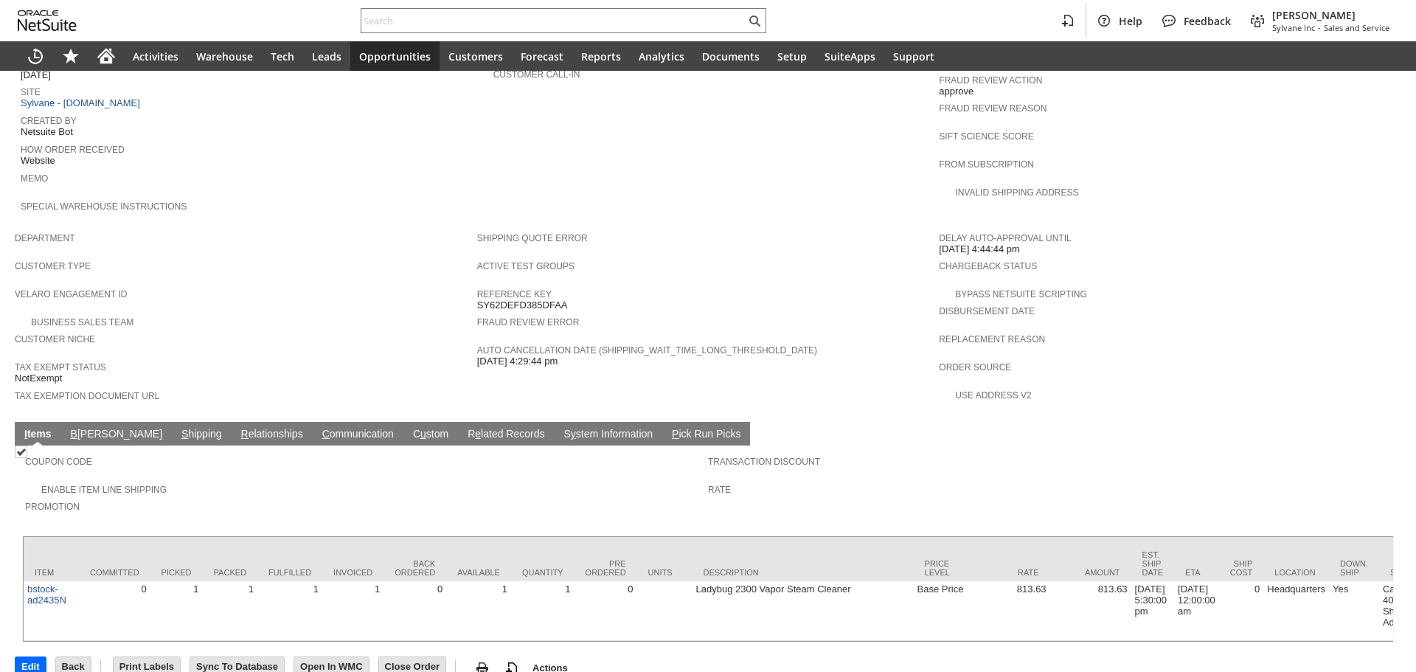
scroll to position [682, 0]
click at [178, 427] on link "S hipping" at bounding box center [202, 434] width 48 height 14
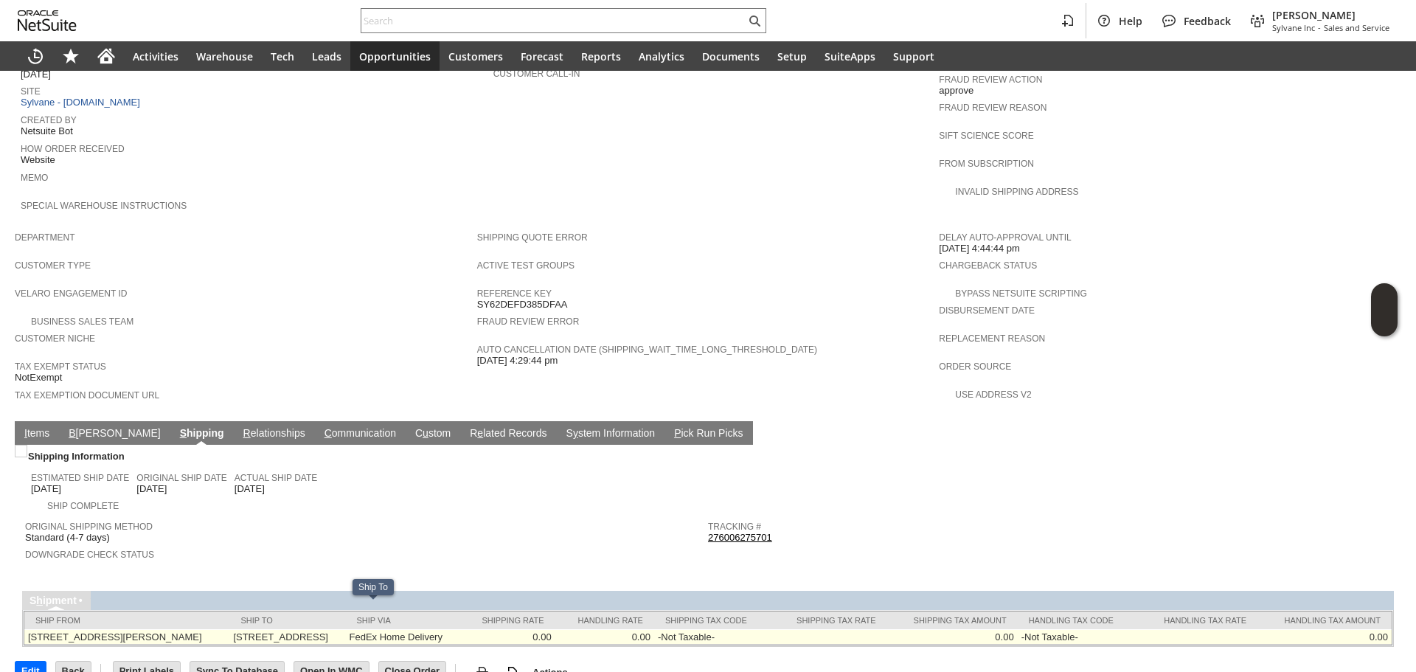
copy td "[STREET_ADDRESS]"
drag, startPoint x: 266, startPoint y: 609, endPoint x: 404, endPoint y: 607, distance: 138.7
click at [345, 629] on td "[STREET_ADDRESS]" at bounding box center [287, 636] width 116 height 15
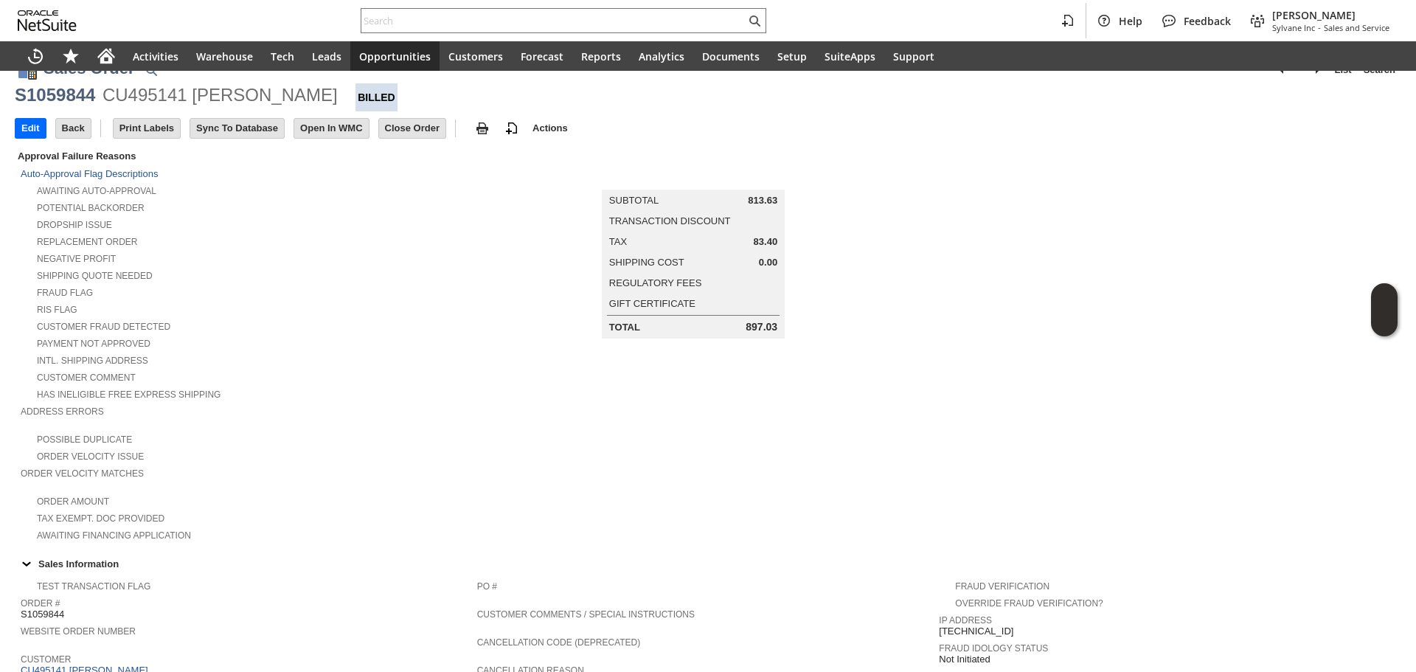
scroll to position [0, 0]
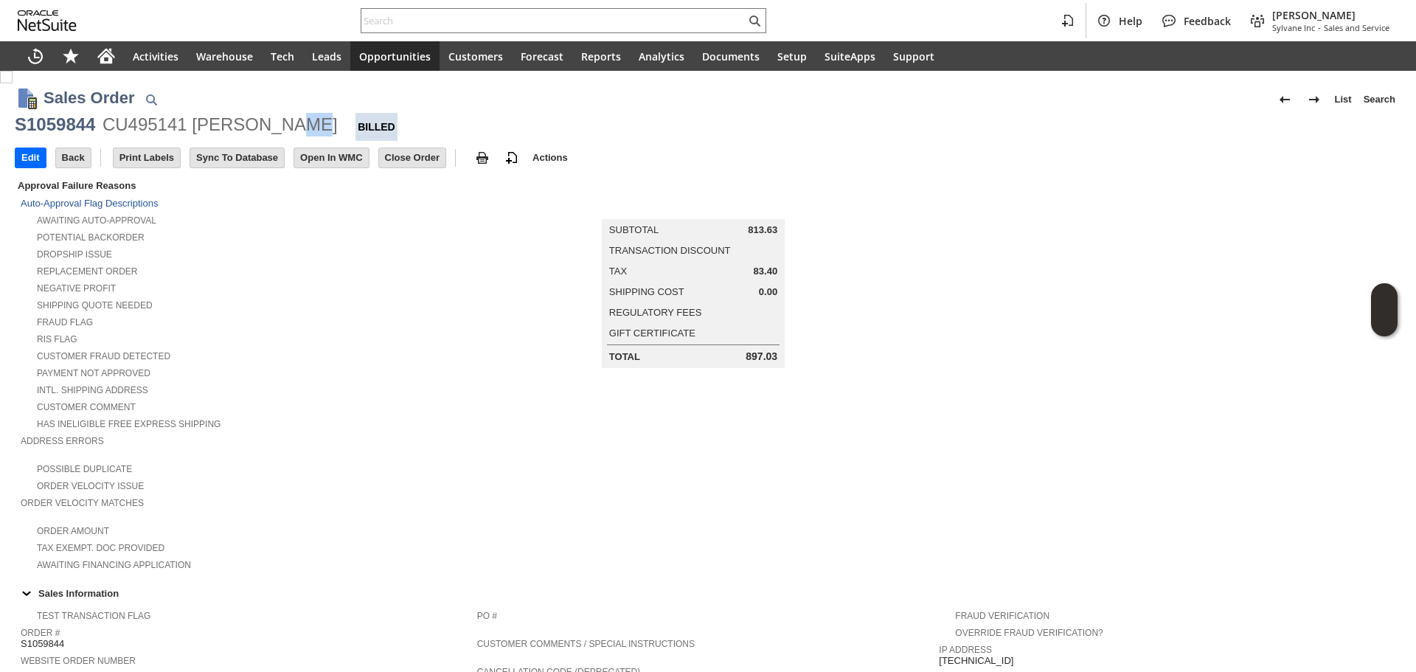
drag, startPoint x: 282, startPoint y: 119, endPoint x: 212, endPoint y: 115, distance: 70.2
click at [279, 119] on div "CU495141 [PERSON_NAME]" at bounding box center [220, 125] width 235 height 24
copy div "[PERSON_NAME]"
drag, startPoint x: 196, startPoint y: 127, endPoint x: 350, endPoint y: 134, distance: 154.3
click at [338, 134] on div "CU495141 [PERSON_NAME]" at bounding box center [220, 125] width 235 height 24
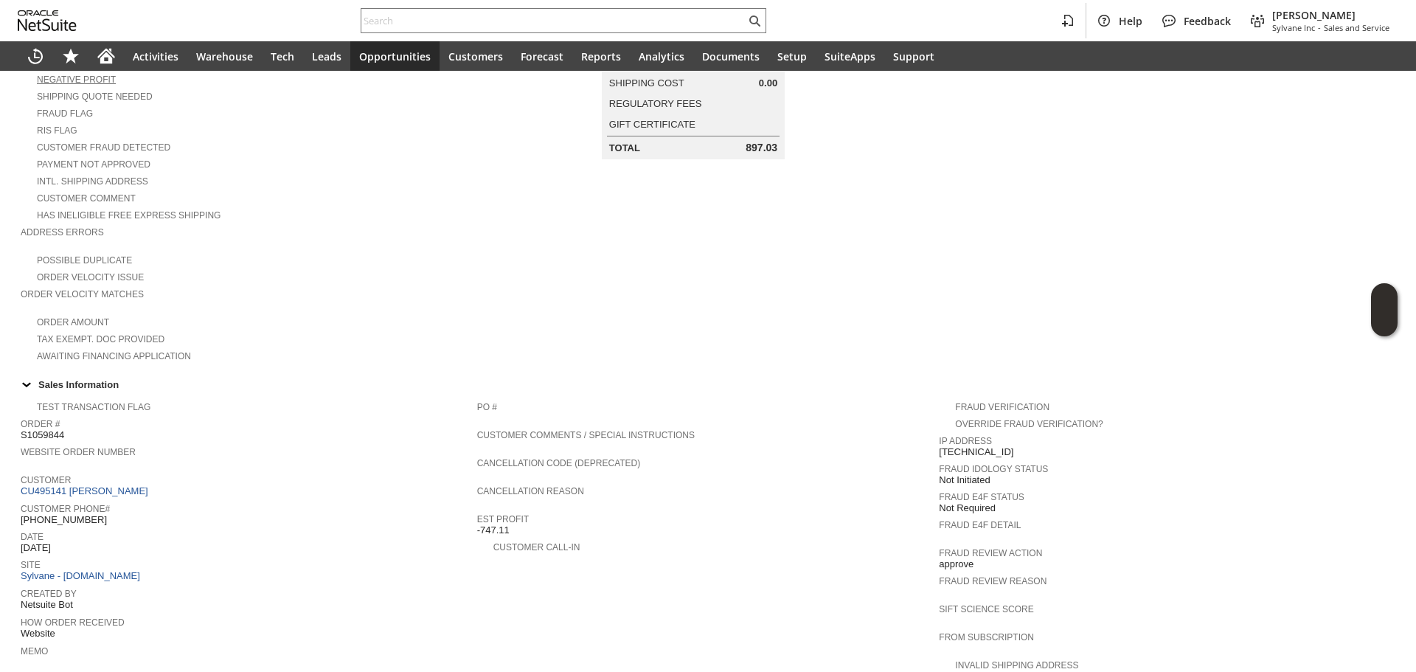
scroll to position [221, 0]
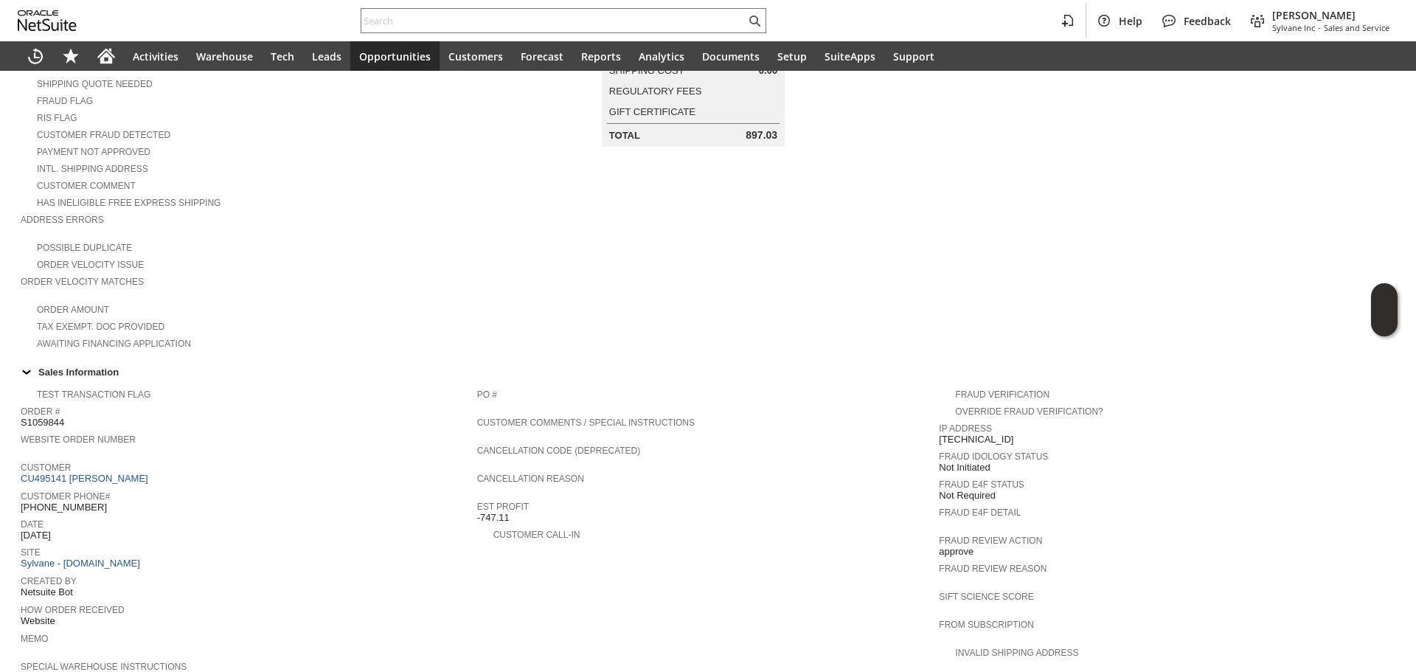
click at [75, 502] on span "[PHONE_NUMBER]" at bounding box center [64, 508] width 86 height 12
copy tbody "[PHONE_NUMBER]"
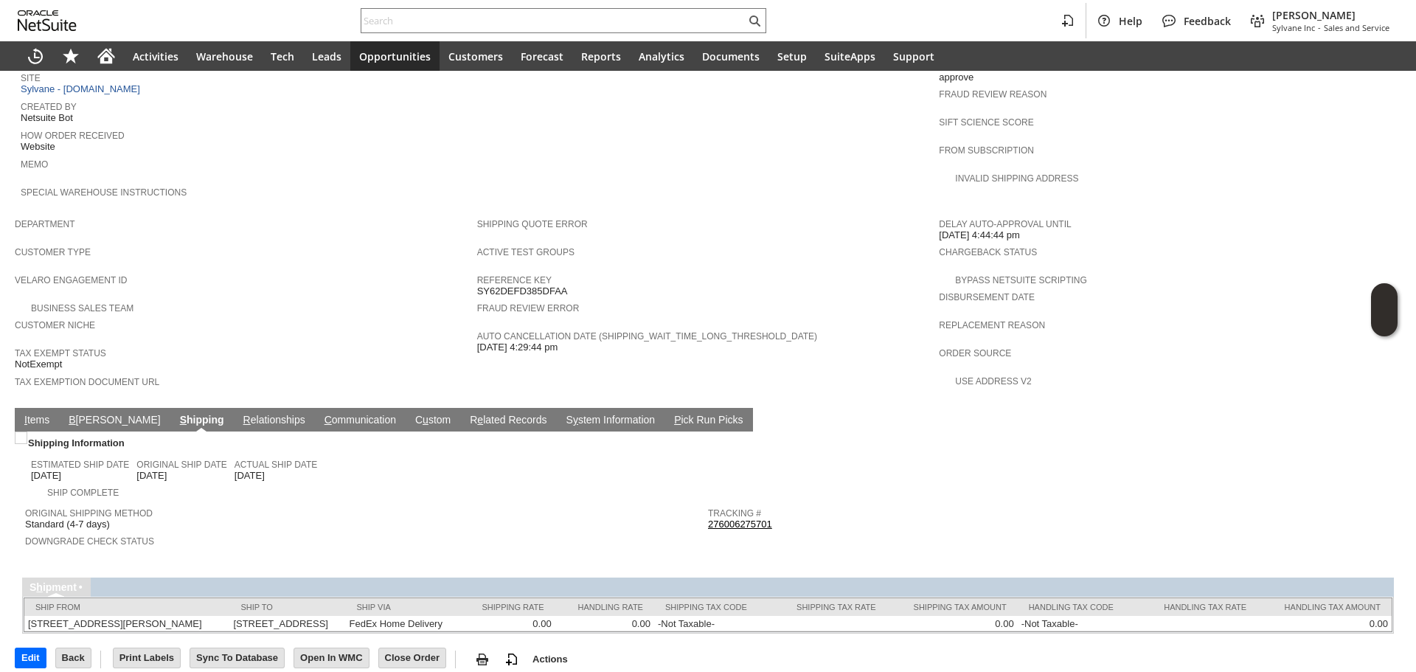
click at [33, 414] on link "I tems" at bounding box center [37, 421] width 32 height 14
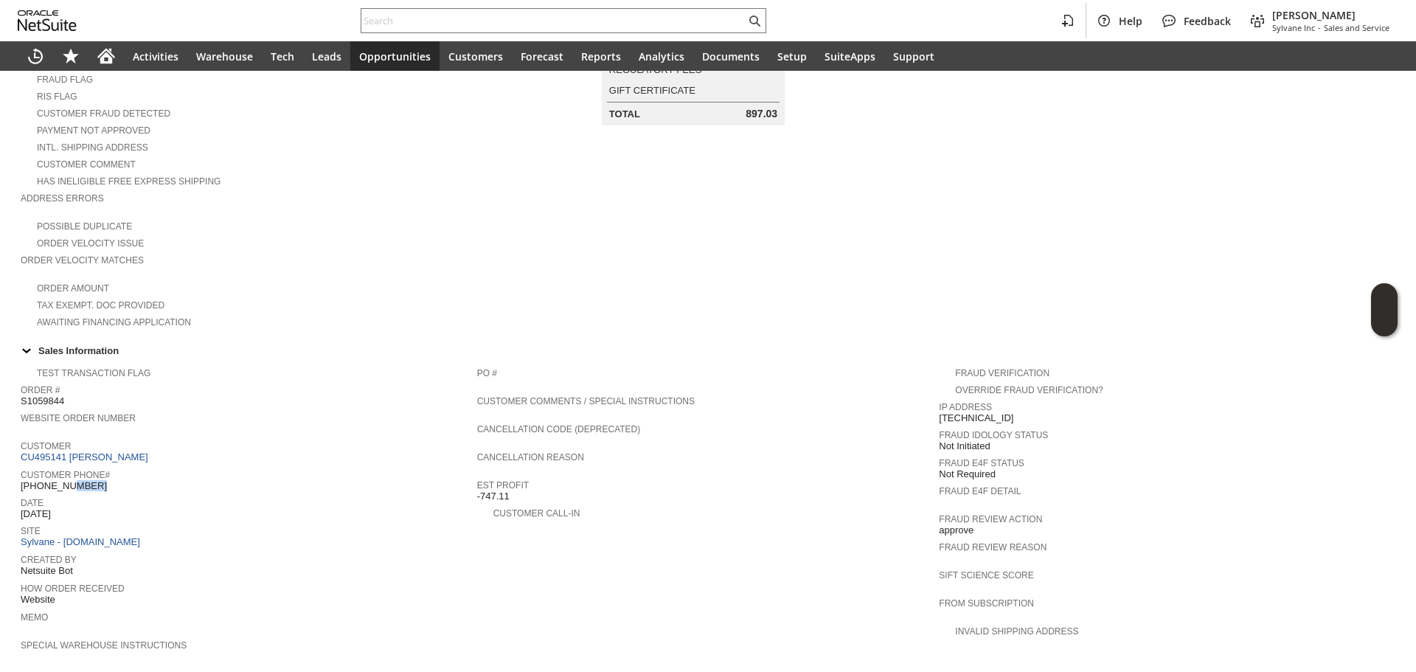
scroll to position [0, 0]
